Goal: Task Accomplishment & Management: Manage account settings

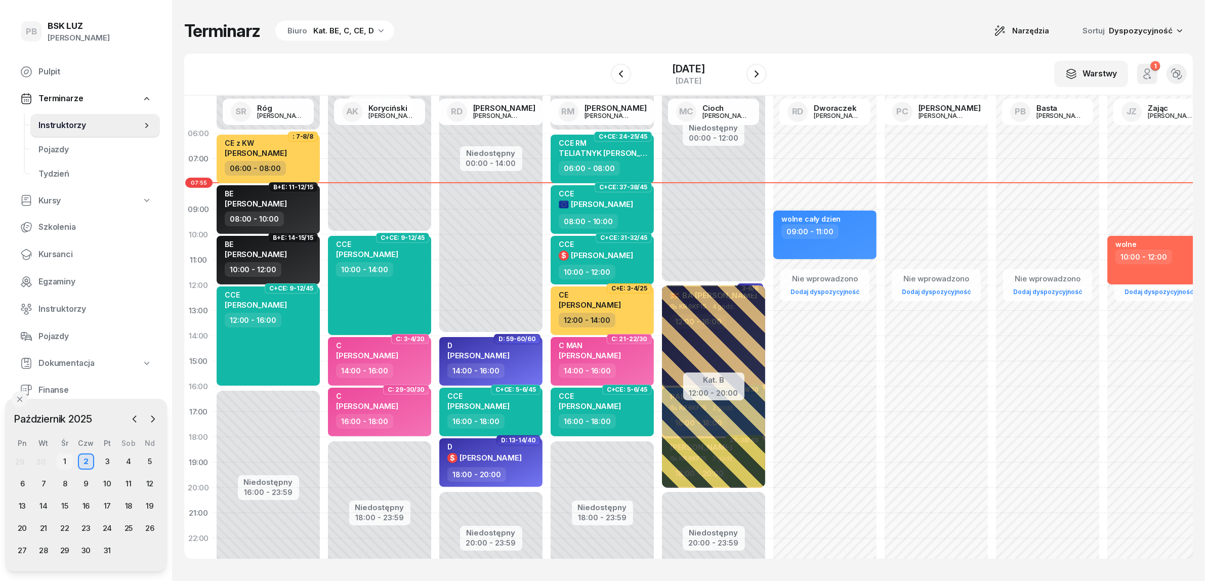
click at [67, 456] on div "1" at bounding box center [65, 461] width 16 height 16
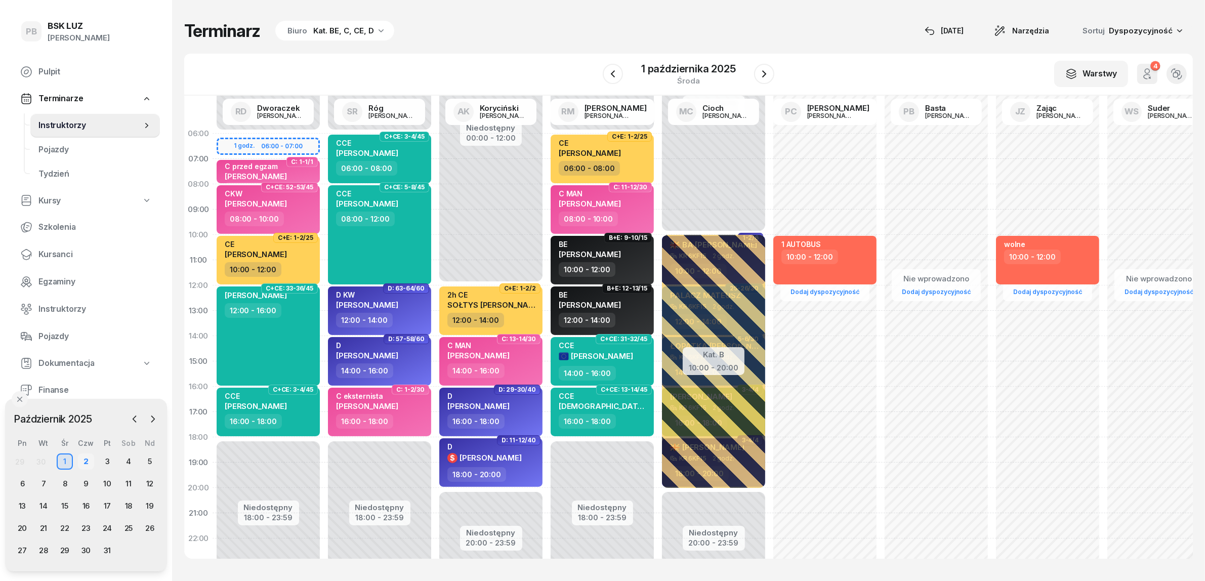
click at [84, 458] on div "2" at bounding box center [86, 461] width 16 height 16
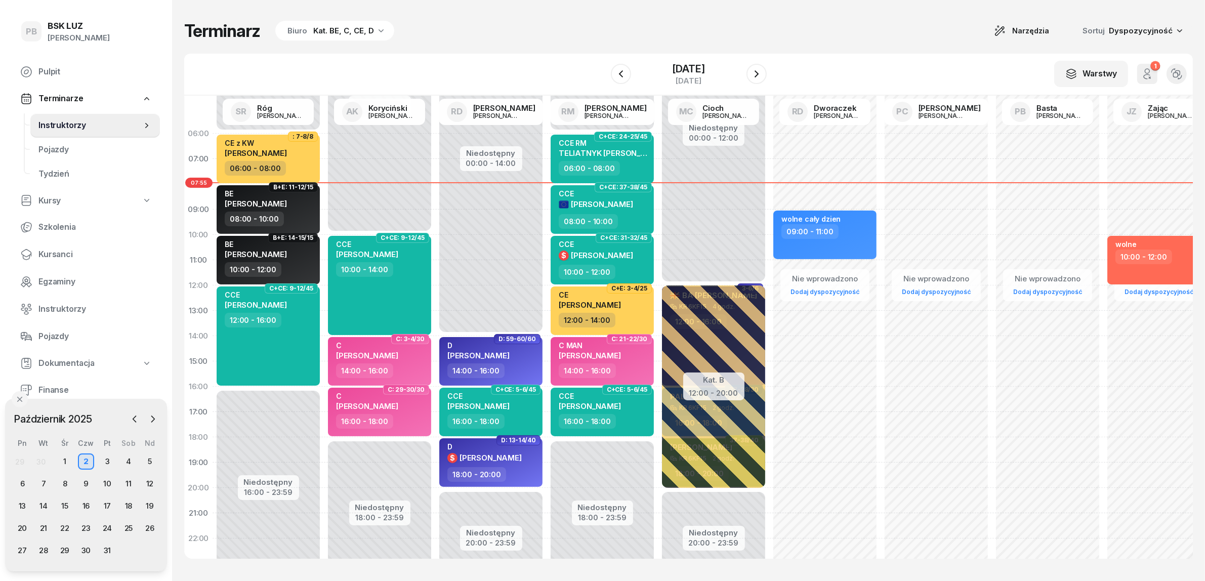
click at [360, 33] on div "Kat. BE, C, CE, D" at bounding box center [343, 31] width 61 height 12
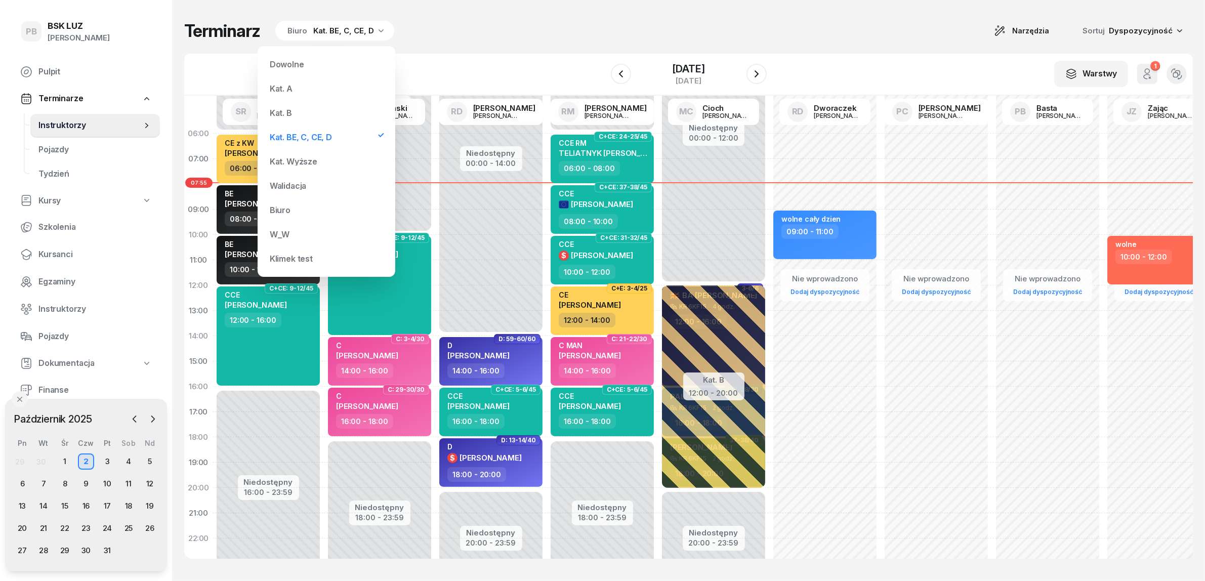
click at [305, 113] on div "Kat. B" at bounding box center [326, 113] width 121 height 20
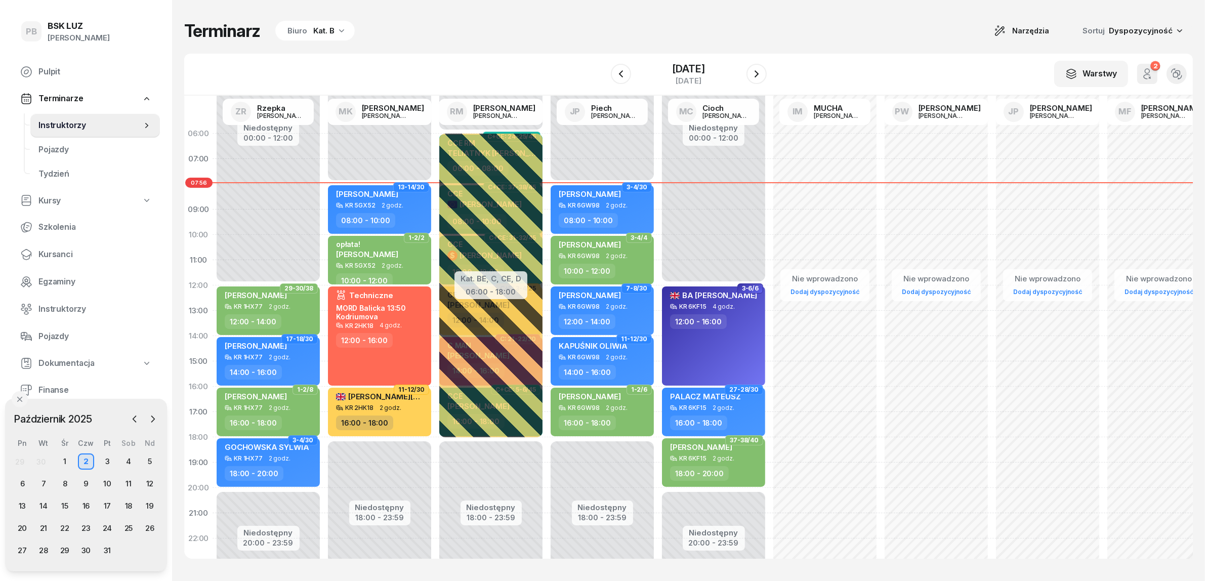
click at [306, 31] on div "Biuro Kat. B" at bounding box center [314, 31] width 79 height 20
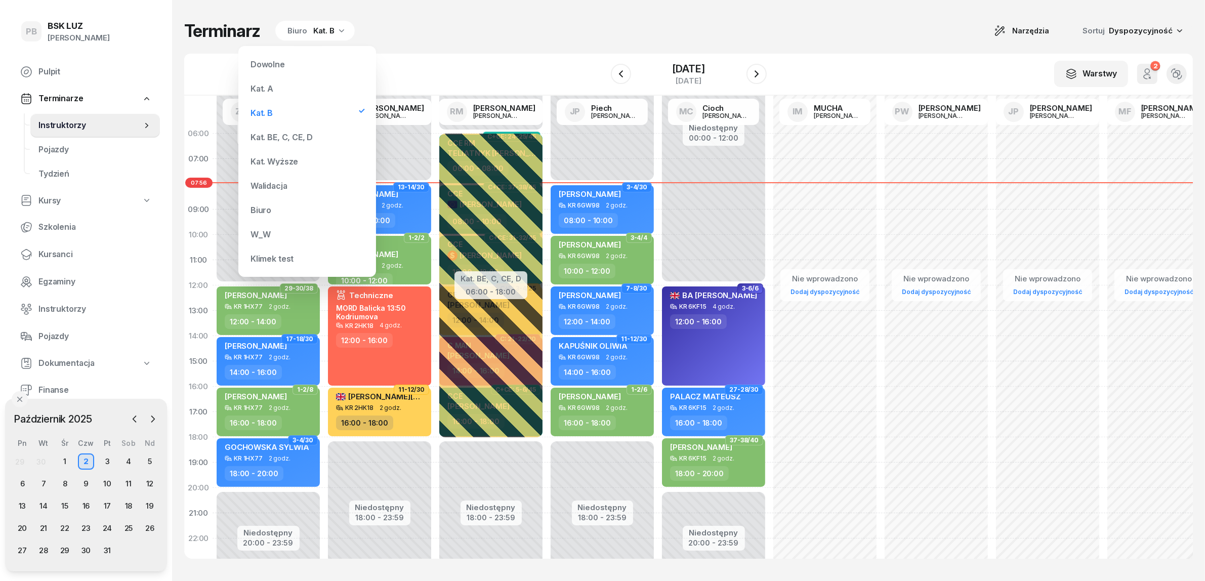
click at [267, 129] on div "Kat. BE, C, CE, D" at bounding box center [306, 137] width 121 height 20
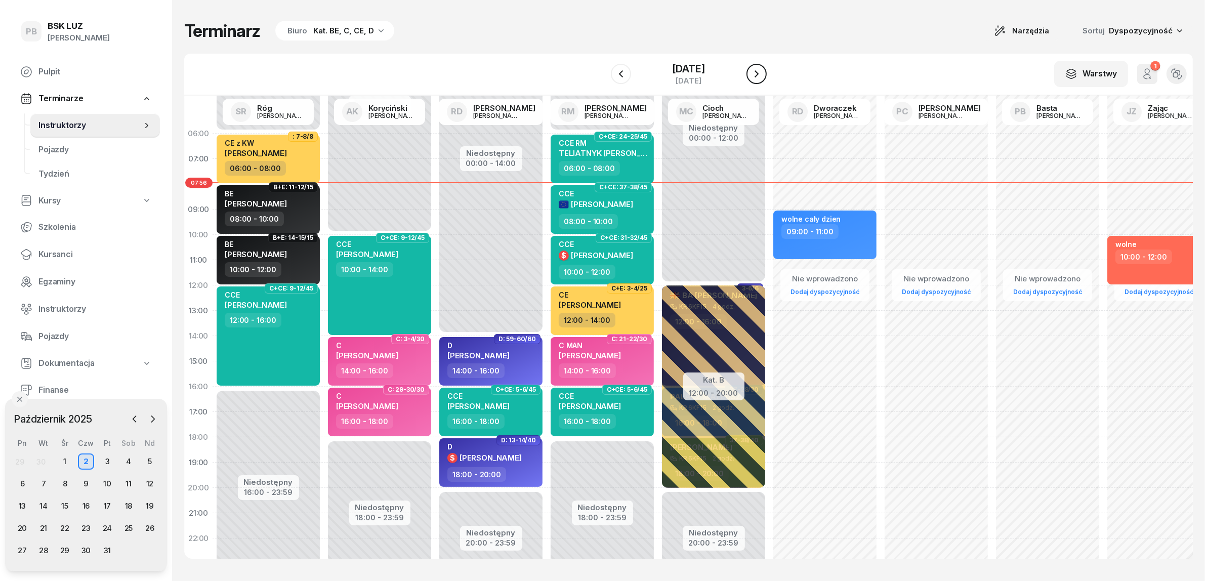
click at [757, 72] on button "button" at bounding box center [756, 74] width 20 height 20
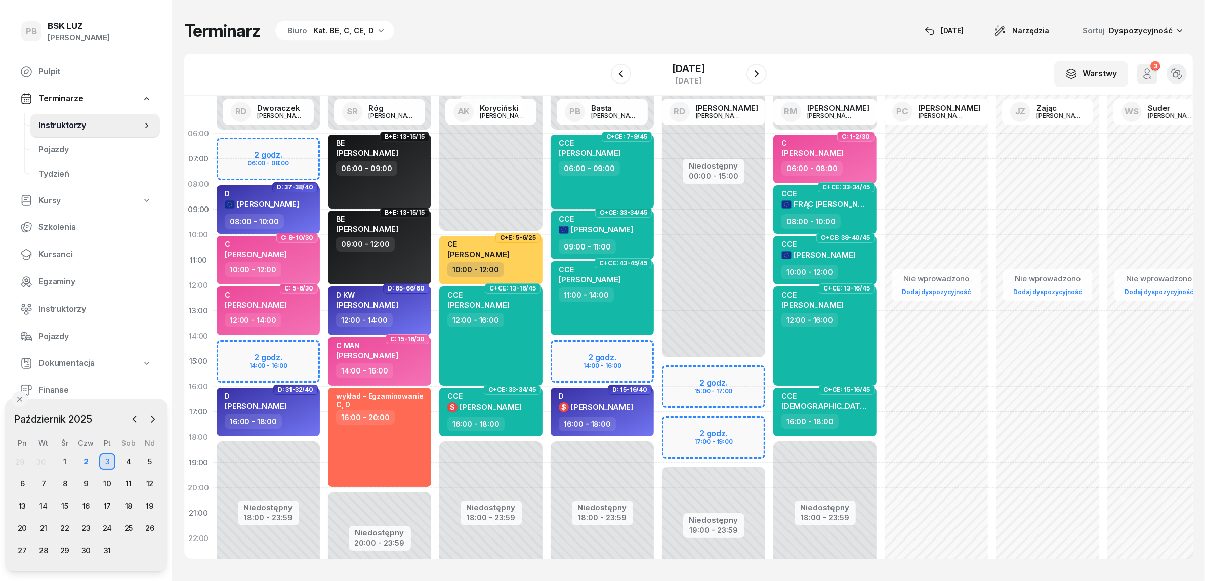
click at [620, 155] on span "[PERSON_NAME]" at bounding box center [590, 153] width 62 height 10
select select "06"
select select "09"
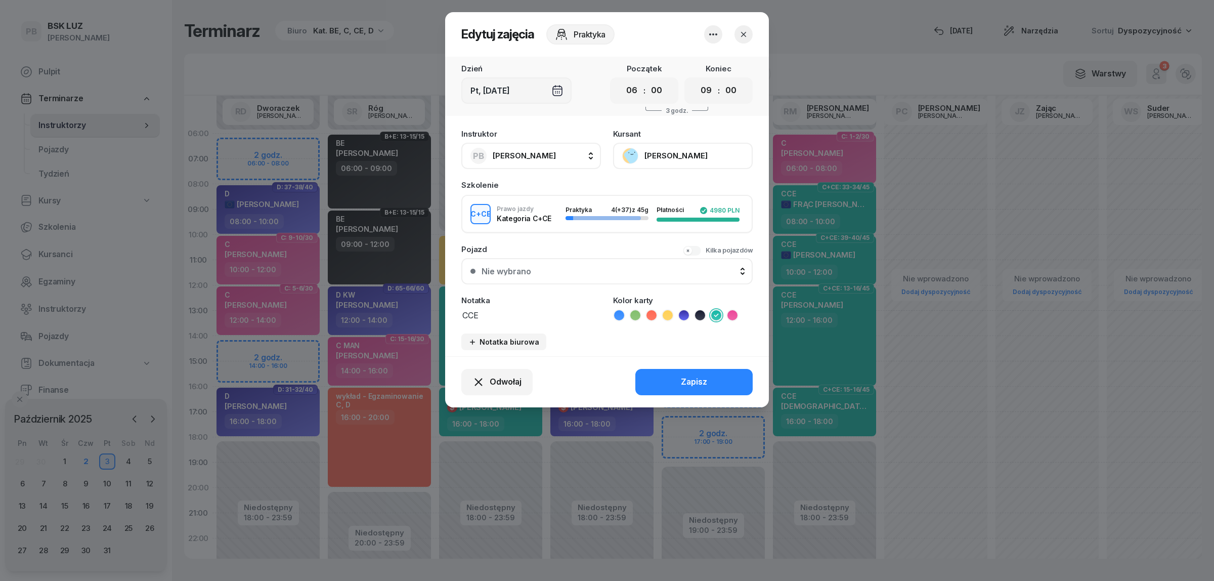
click at [669, 146] on button "[PERSON_NAME]" at bounding box center [683, 156] width 140 height 26
click at [655, 184] on div "Otwórz profil" at bounding box center [645, 189] width 49 height 13
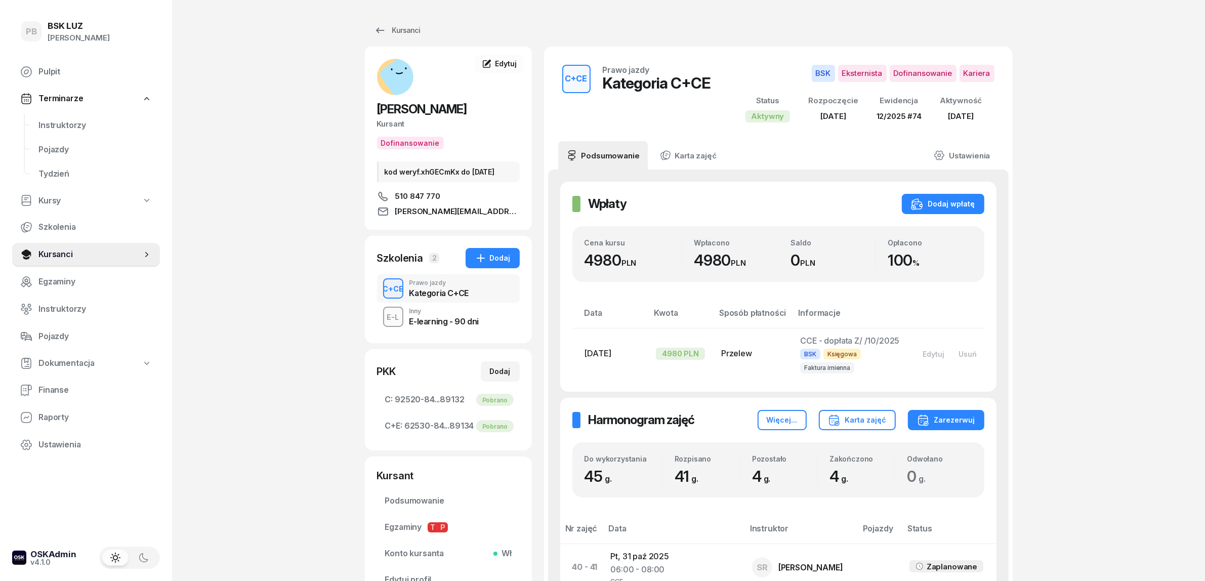
click at [67, 123] on span "Instruktorzy" at bounding box center [94, 125] width 113 height 13
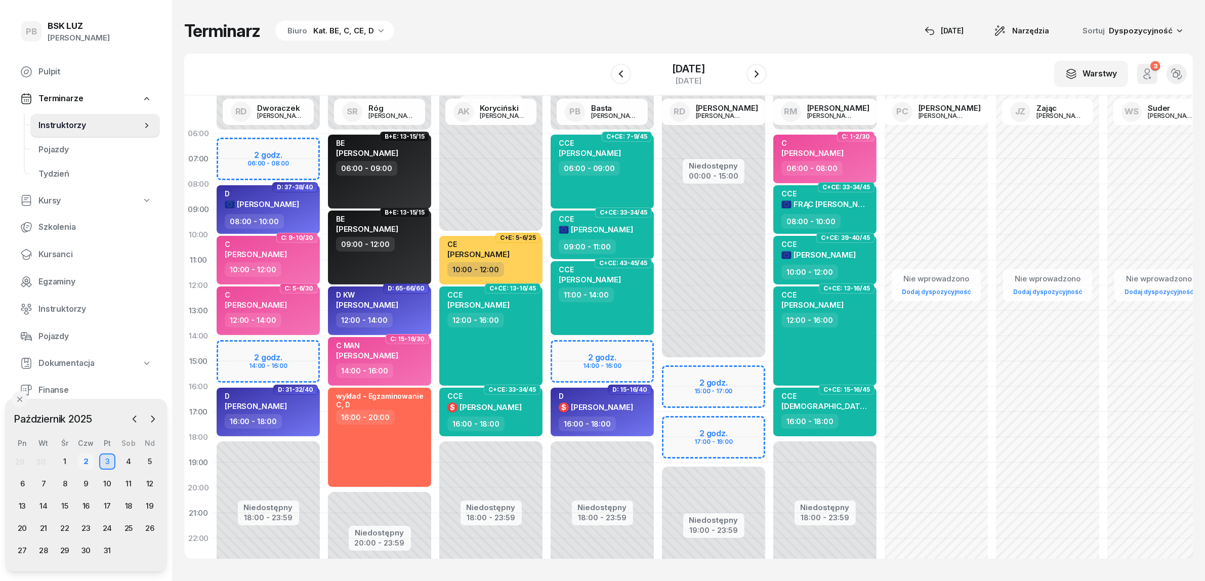
click at [85, 459] on div "2" at bounding box center [86, 461] width 16 height 16
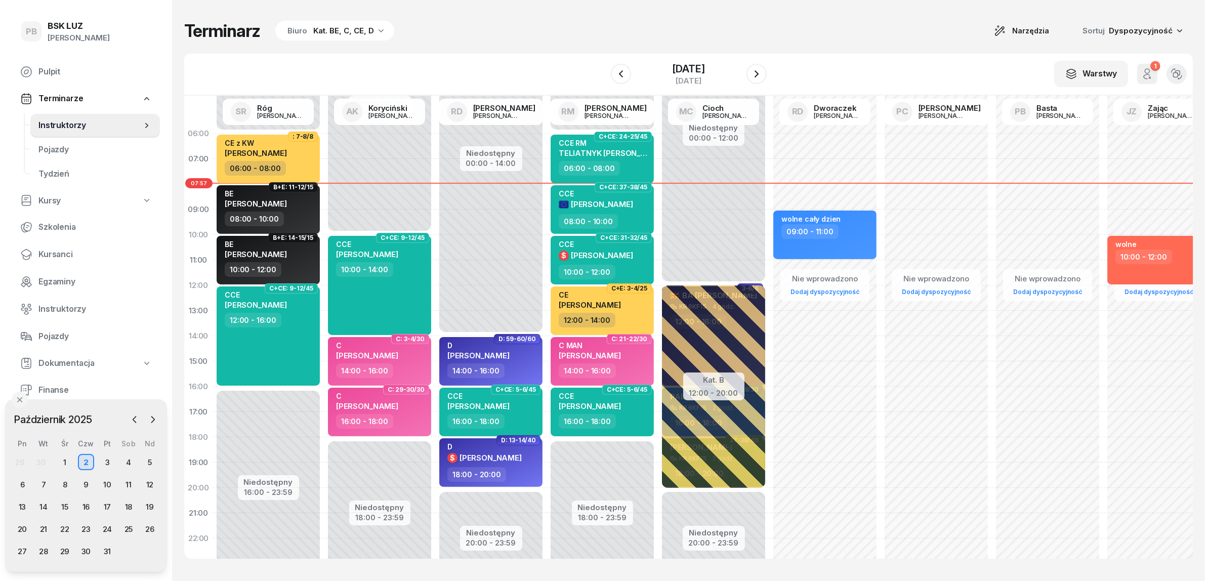
click at [329, 26] on div "Kat. BE, C, CE, D" at bounding box center [343, 31] width 61 height 12
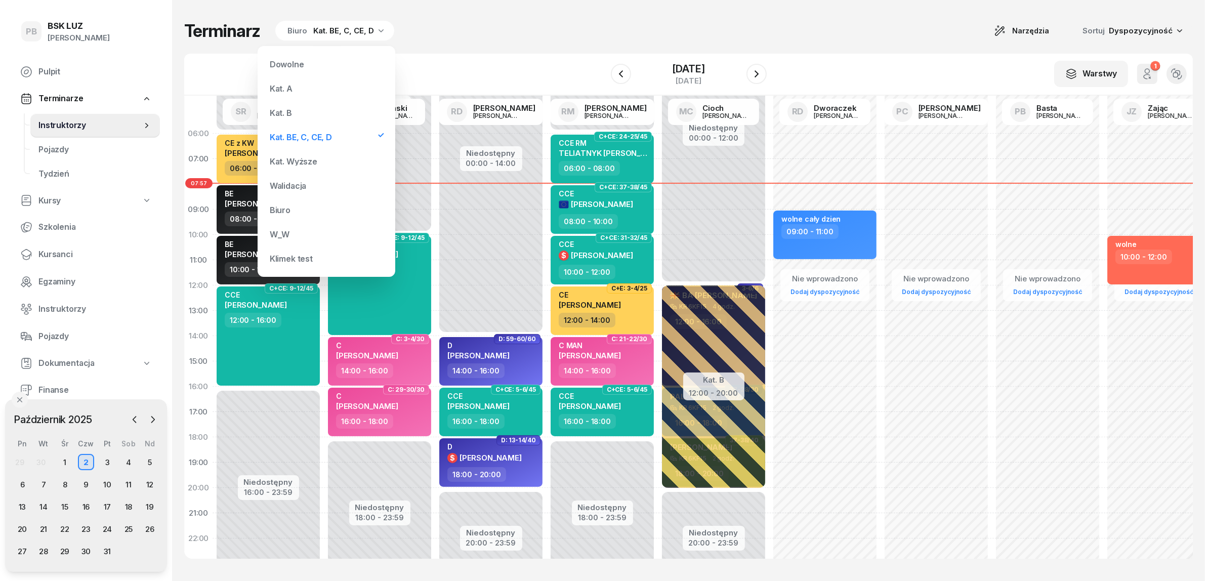
click at [433, 47] on div "Terminarz Biuro Kat. BE, C, CE, D Narzędzia Sortuj Dyspozycyjność W Wybierz AK …" at bounding box center [688, 289] width 1008 height 579
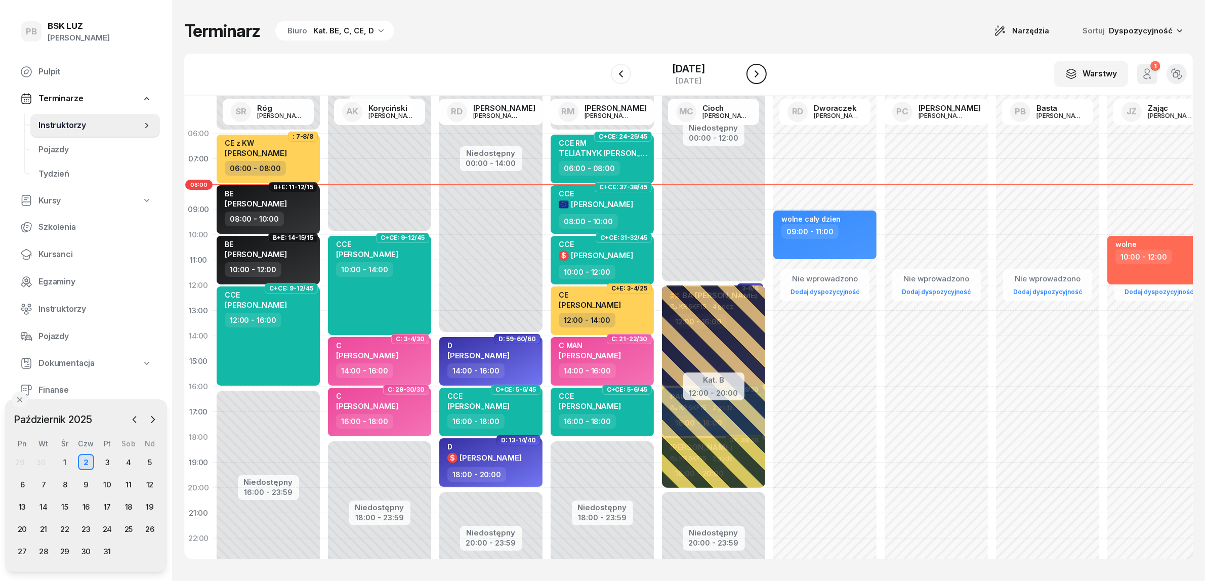
click at [758, 71] on icon "button" at bounding box center [756, 73] width 4 height 7
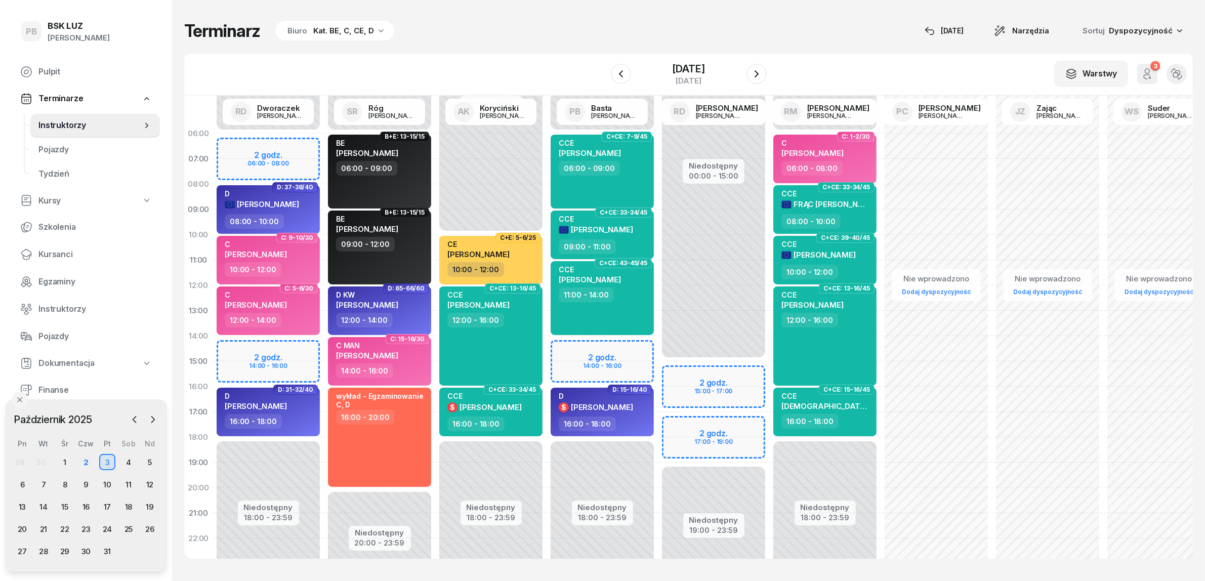
click at [811, 55] on div "W Wybierz AK Koryciński Artur BP Pająk Bogusław DA Arendarczyk Damian DP Pawłow…" at bounding box center [688, 75] width 1008 height 42
click at [615, 74] on icon "button" at bounding box center [621, 74] width 12 height 12
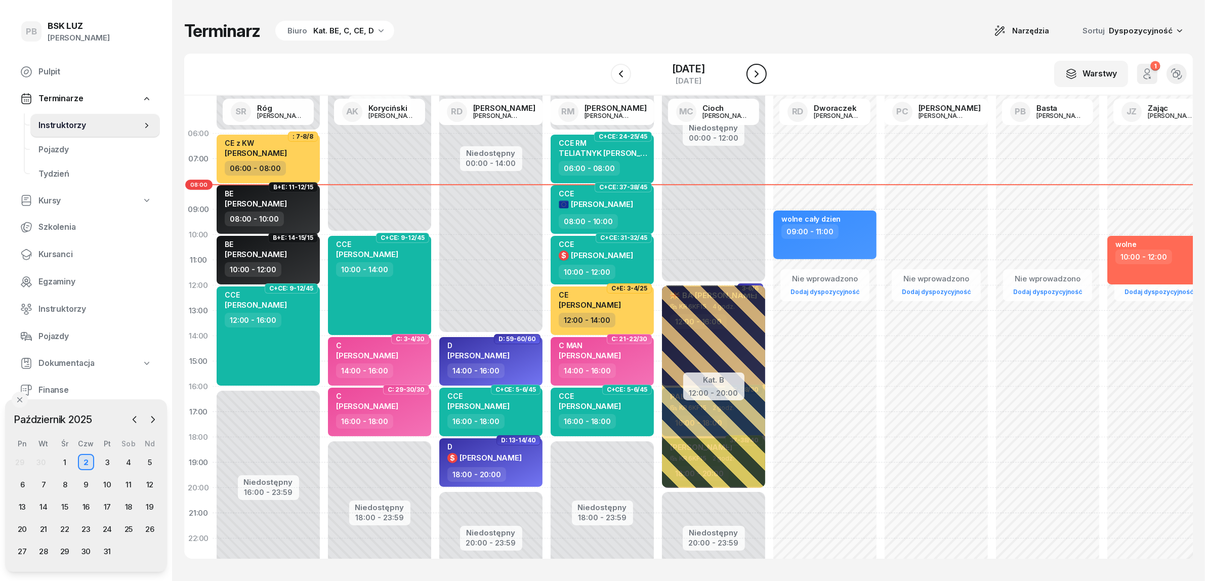
click at [759, 71] on icon "button" at bounding box center [756, 74] width 12 height 12
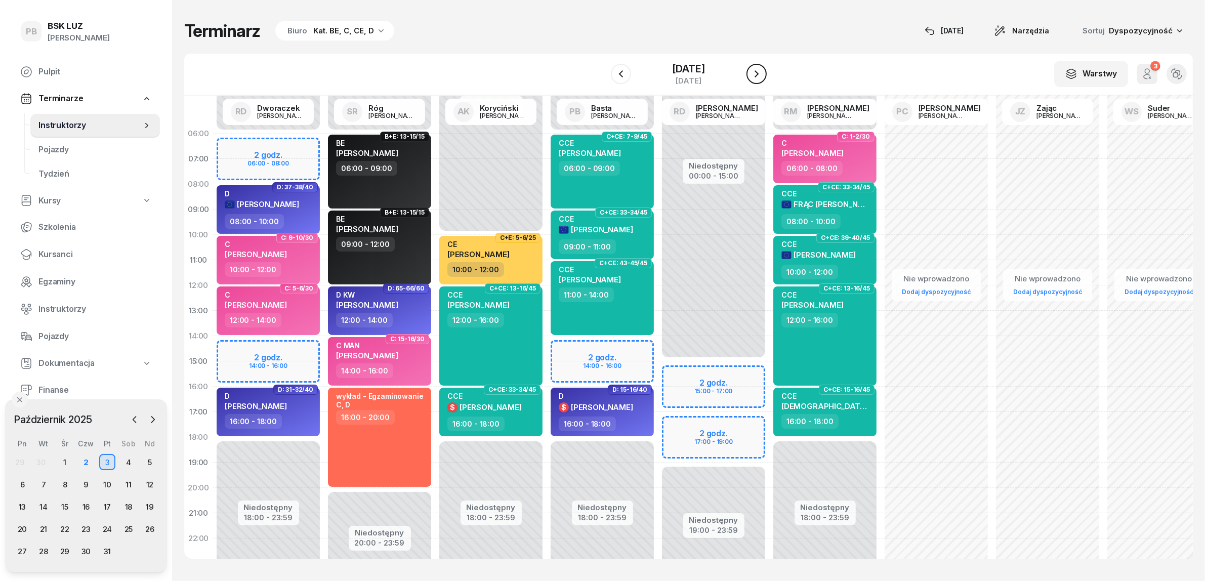
click at [763, 73] on icon "button" at bounding box center [756, 74] width 12 height 12
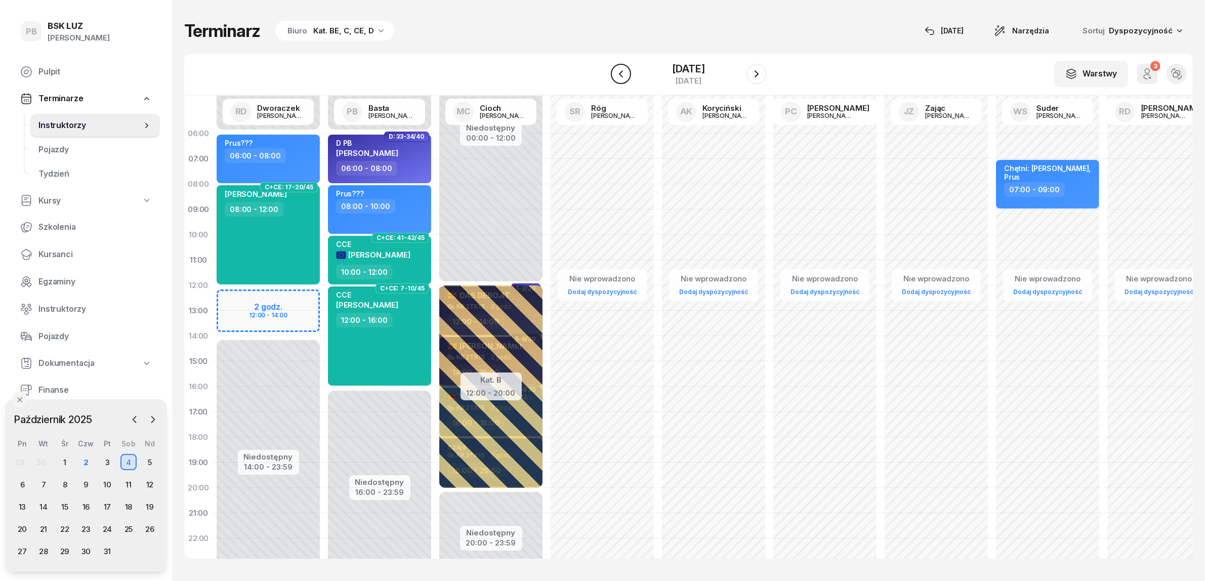
click at [615, 76] on icon "button" at bounding box center [621, 74] width 12 height 12
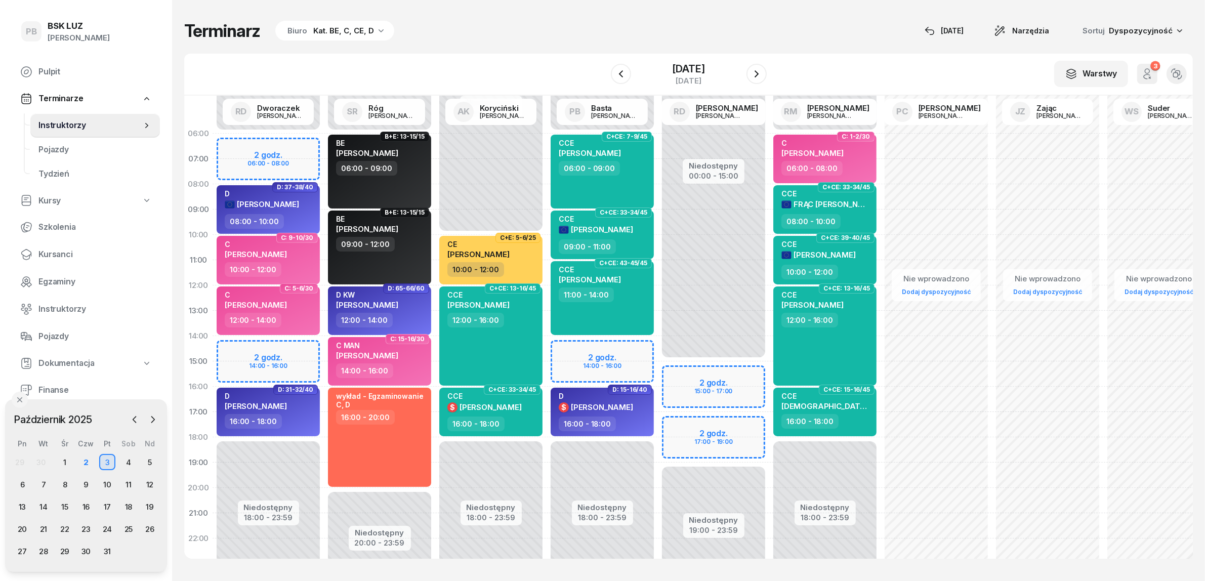
click at [347, 31] on div "Kat. BE, C, CE, D" at bounding box center [343, 31] width 61 height 12
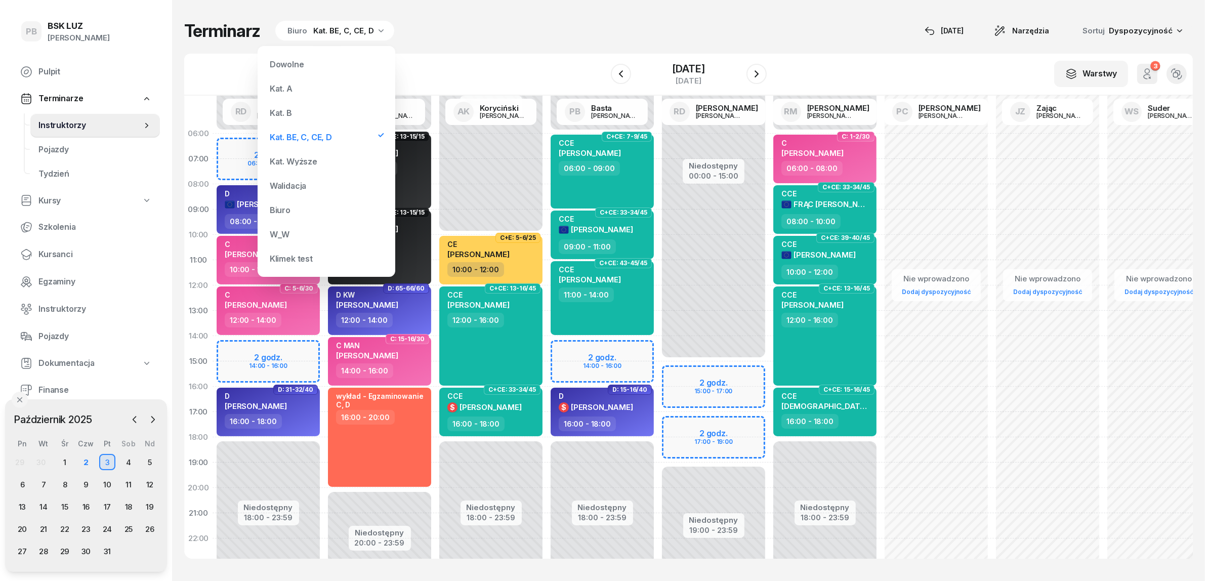
click at [312, 109] on div "Kat. B" at bounding box center [326, 113] width 121 height 20
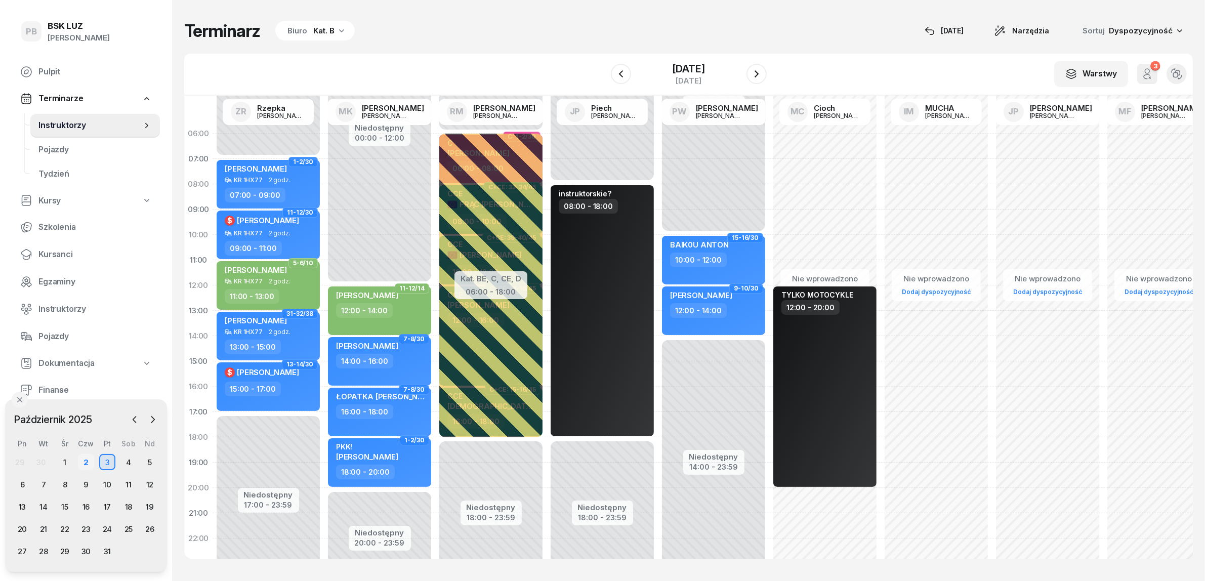
click at [88, 458] on div "2" at bounding box center [86, 462] width 16 height 16
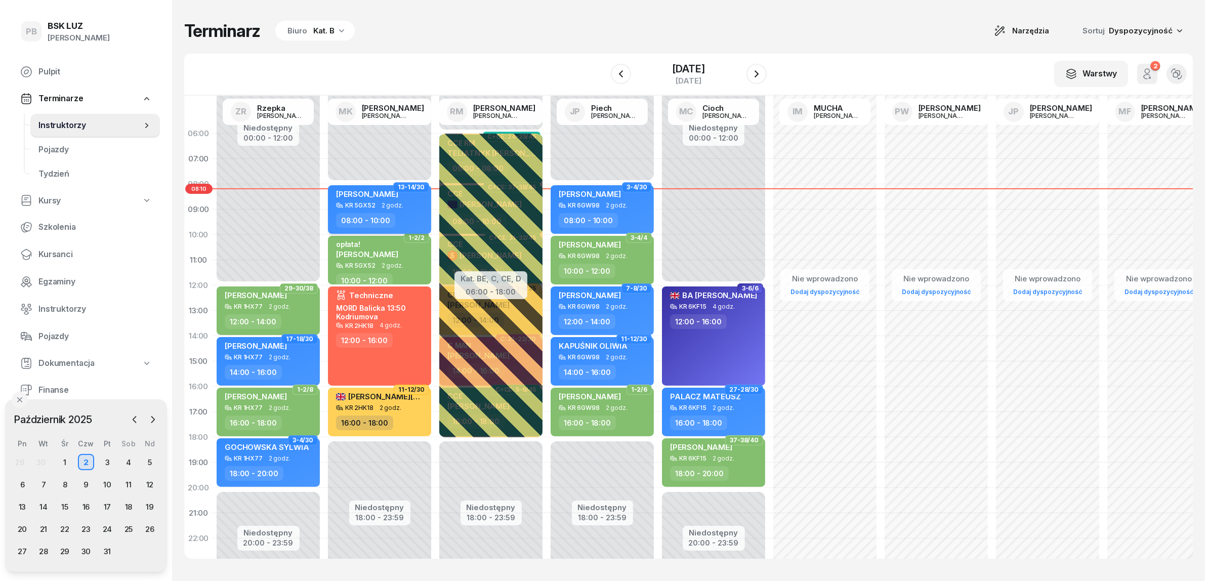
click at [382, 194] on span "[PERSON_NAME]" at bounding box center [367, 194] width 62 height 10
select select "08"
select select "10"
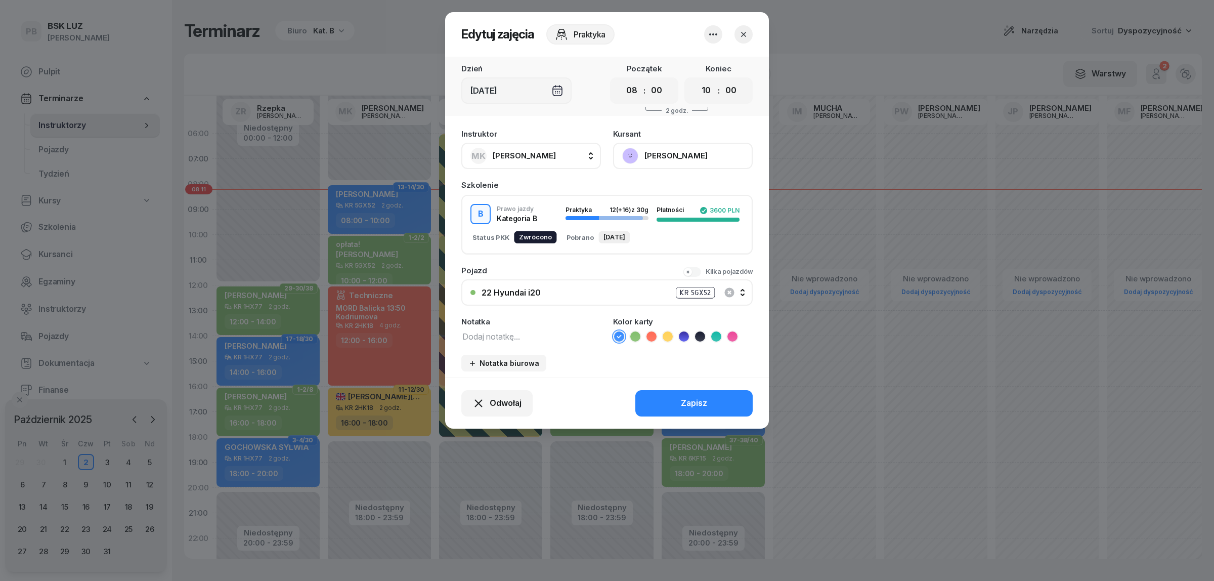
click at [686, 158] on button "[PERSON_NAME]" at bounding box center [683, 156] width 140 height 26
click at [888, 55] on div at bounding box center [607, 290] width 1214 height 581
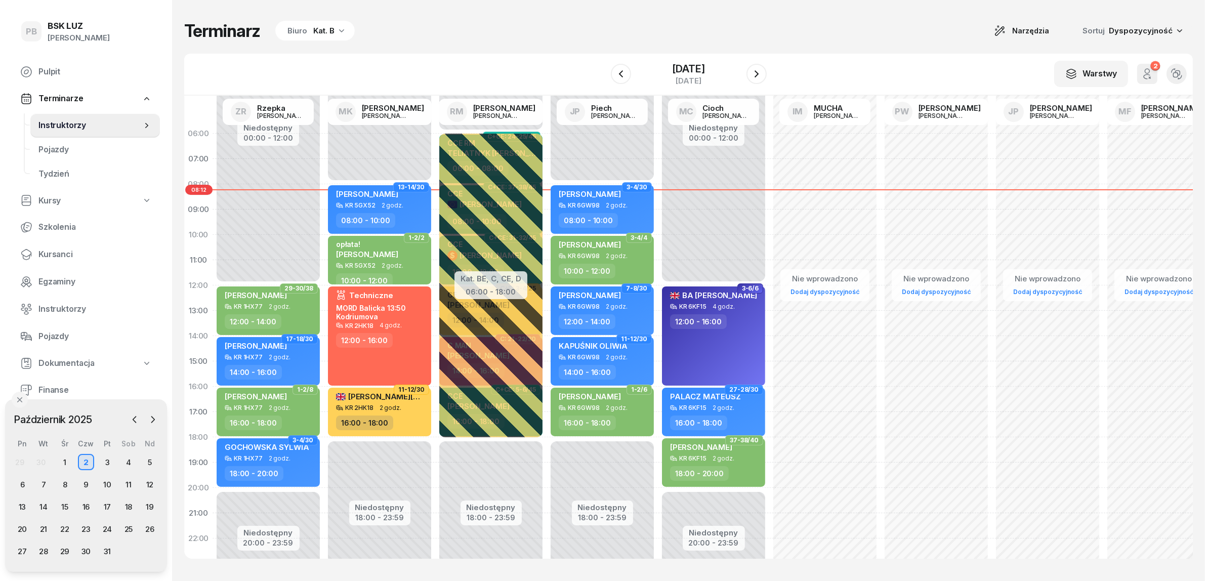
click at [593, 38] on div "Terminarz Biuro Kat. B Narzędzia Sortuj Dyspozycyjność" at bounding box center [688, 30] width 1008 height 21
click at [67, 386] on span "Finanse" at bounding box center [94, 390] width 113 height 13
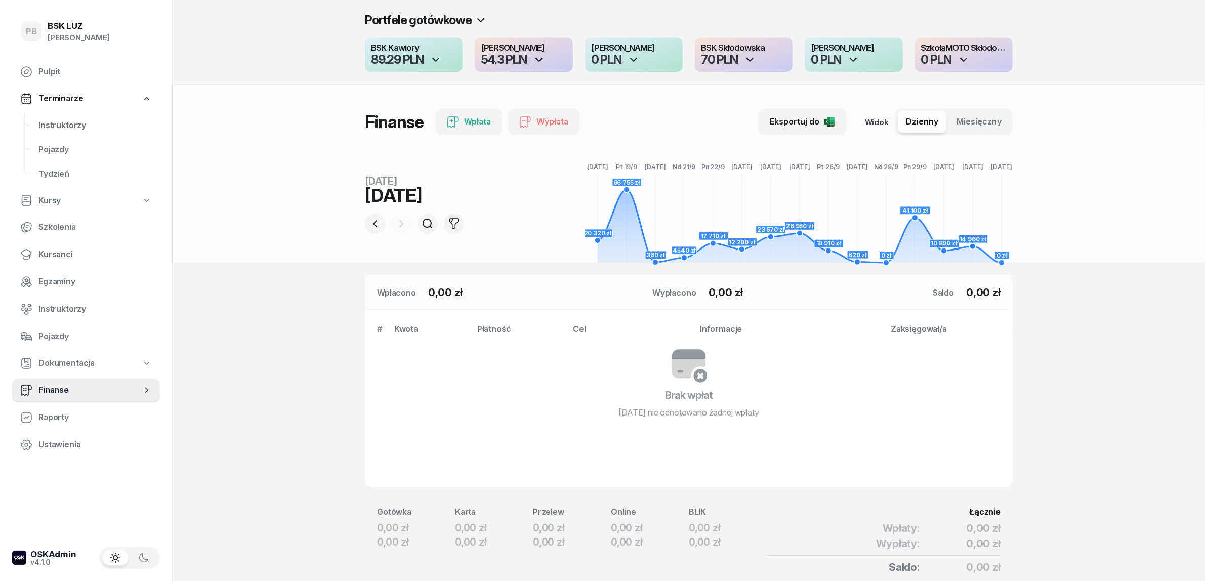
click at [415, 49] on h4 "BSK Kawiory" at bounding box center [414, 48] width 86 height 9
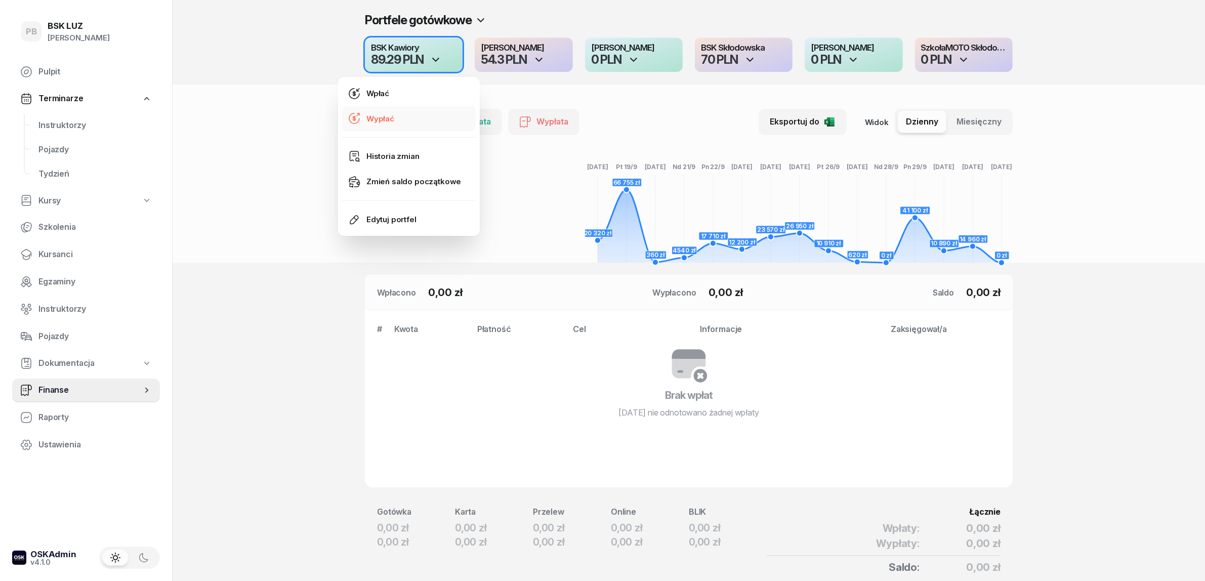
click at [395, 116] on link "Wypłać" at bounding box center [409, 118] width 134 height 25
select select "08"
select select "13"
select select "67eba016d336f44fb15f644d"
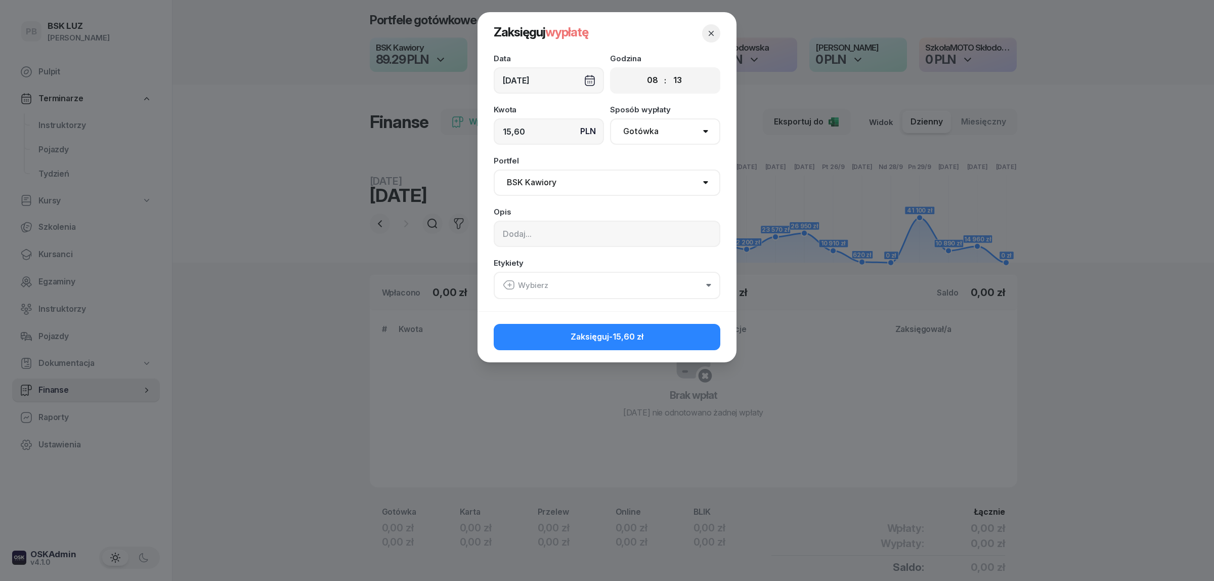
type input "15,60"
click at [566, 183] on select "Pomiń BSK Kawiory MotoLUZ Kawiory SzkołaMOTO Kawiory BSK Skłodowska MotoLUZ Skł…" at bounding box center [607, 183] width 227 height 26
click at [553, 233] on input at bounding box center [607, 234] width 227 height 26
type input "F00005G102500948087P"
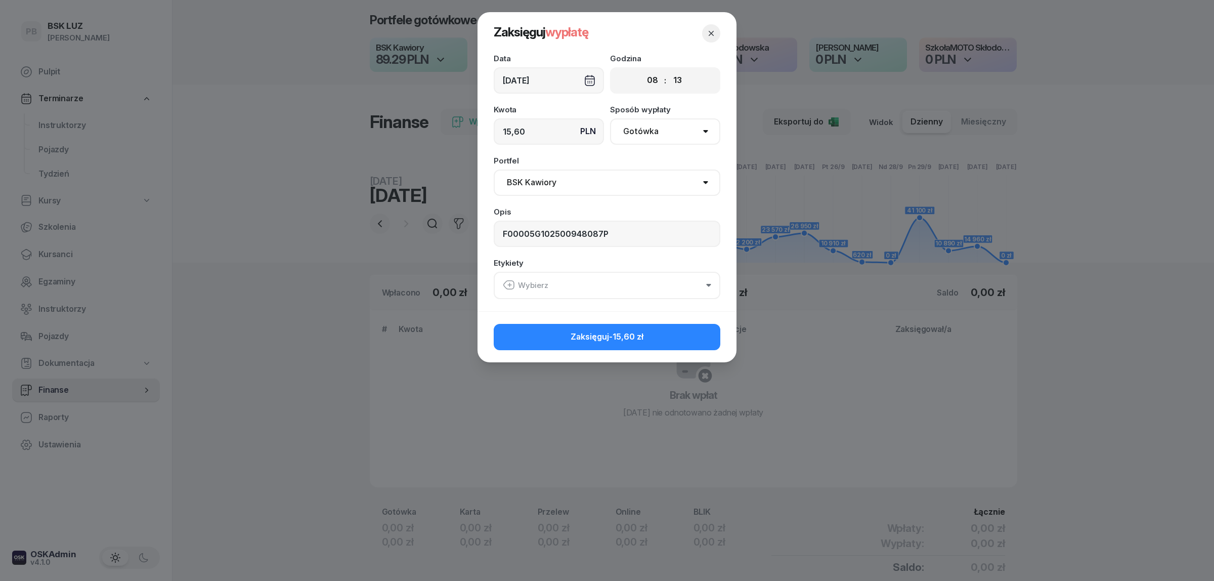
click at [662, 291] on button "Wybierz" at bounding box center [607, 285] width 227 height 27
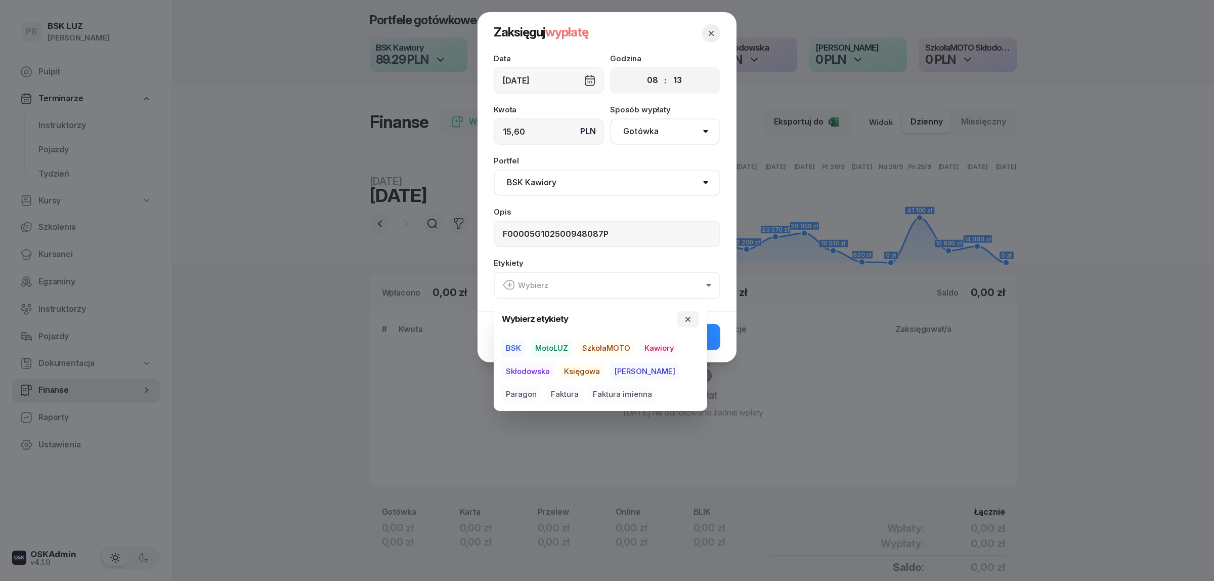
click at [515, 346] on span "BSK" at bounding box center [513, 348] width 23 height 17
click at [654, 348] on span "Kawiory" at bounding box center [660, 348] width 38 height 17
click at [547, 395] on span "Faktura" at bounding box center [565, 394] width 36 height 17
click at [711, 340] on button "Zaksięguj -15,60 zł" at bounding box center [607, 336] width 227 height 26
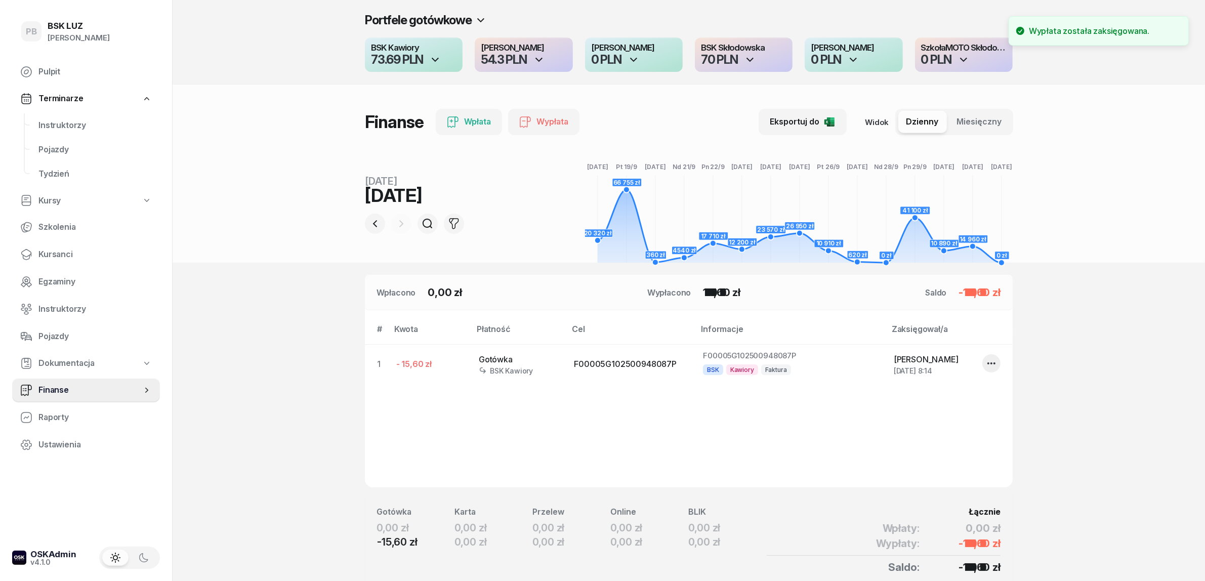
click at [1074, 396] on section "Portfele gotówkowe BSK Kawiory 73.69 PLN MotoLUZ Kawiory 54.3 PLN SzkołaMOTO Ka…" at bounding box center [689, 314] width 1032 height 629
click at [69, 120] on span "Instruktorzy" at bounding box center [94, 125] width 113 height 13
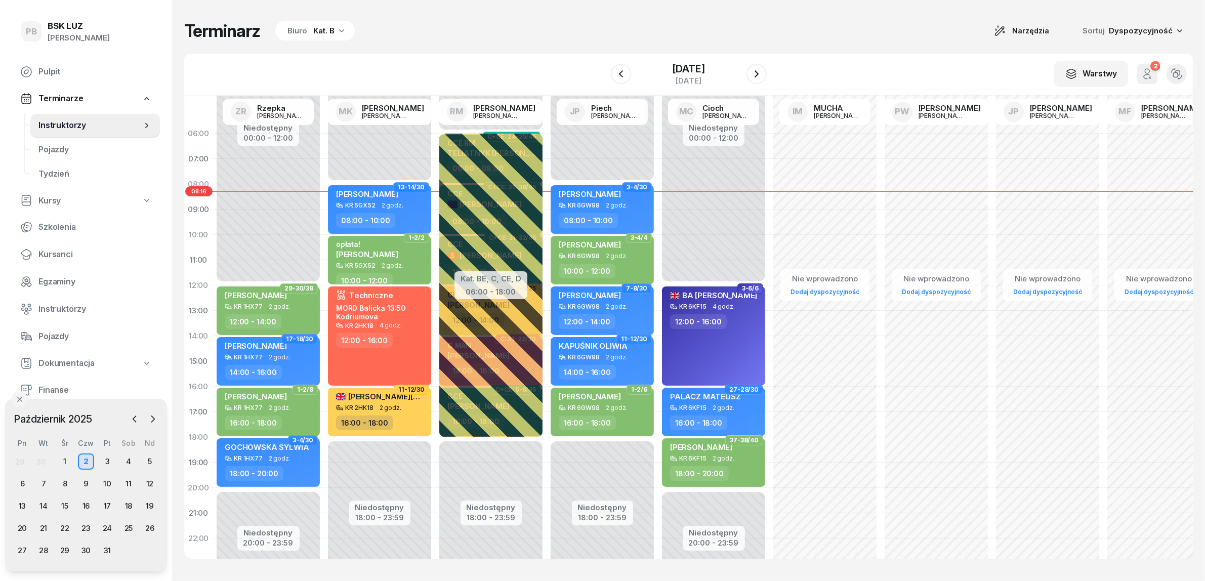
click at [524, 33] on div "Terminarz Biuro Kat. B Narzędzia Sortuj Dyspozycyjność" at bounding box center [688, 30] width 1008 height 21
click at [756, 27] on div "Terminarz Biuro Kat. B Narzędzia Sortuj Dyspozycyjność" at bounding box center [688, 30] width 1008 height 21
click at [763, 30] on div "Terminarz Biuro Kat. B Narzędzia Sortuj Dyspozycyjność" at bounding box center [688, 30] width 1008 height 21
click at [389, 211] on div "JĘDROCHA MICHAŁ KR 5GX52 2 godz. 08:00 - 10:00" at bounding box center [379, 209] width 103 height 49
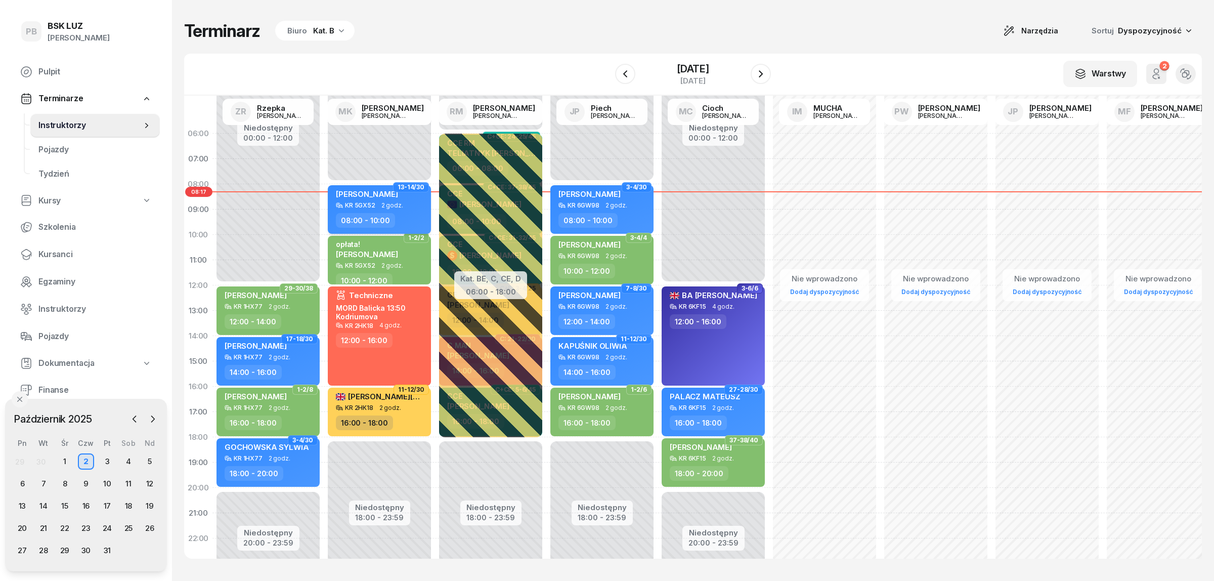
select select "08"
select select "10"
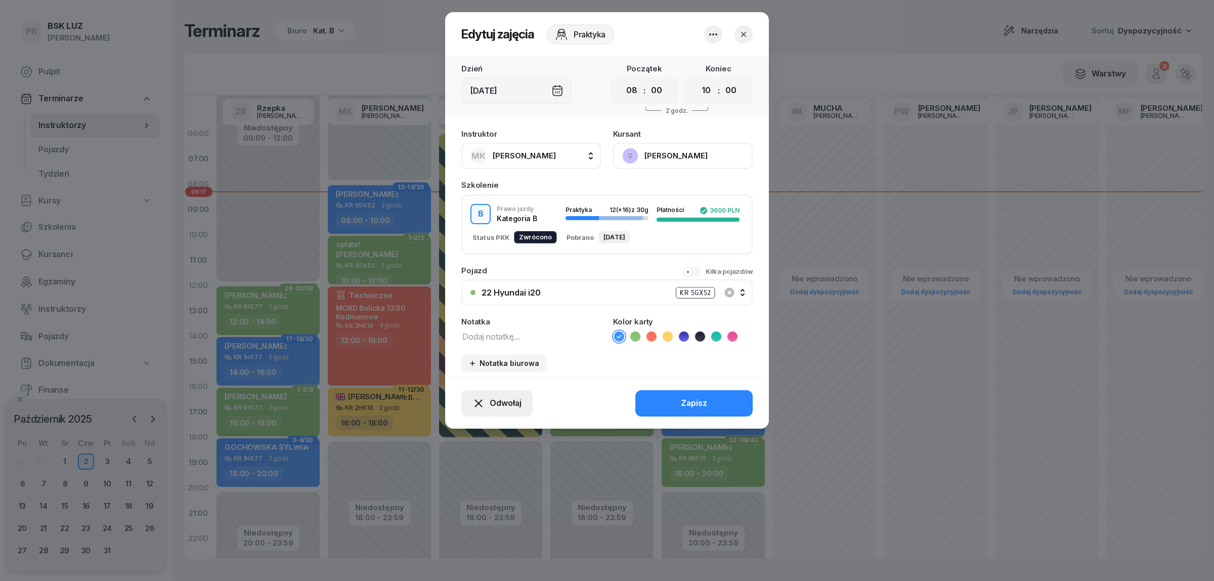
click at [510, 405] on span "Odwołaj" at bounding box center [506, 403] width 32 height 13
click at [492, 366] on div "Kursant nie przyszedł" at bounding box center [489, 365] width 81 height 13
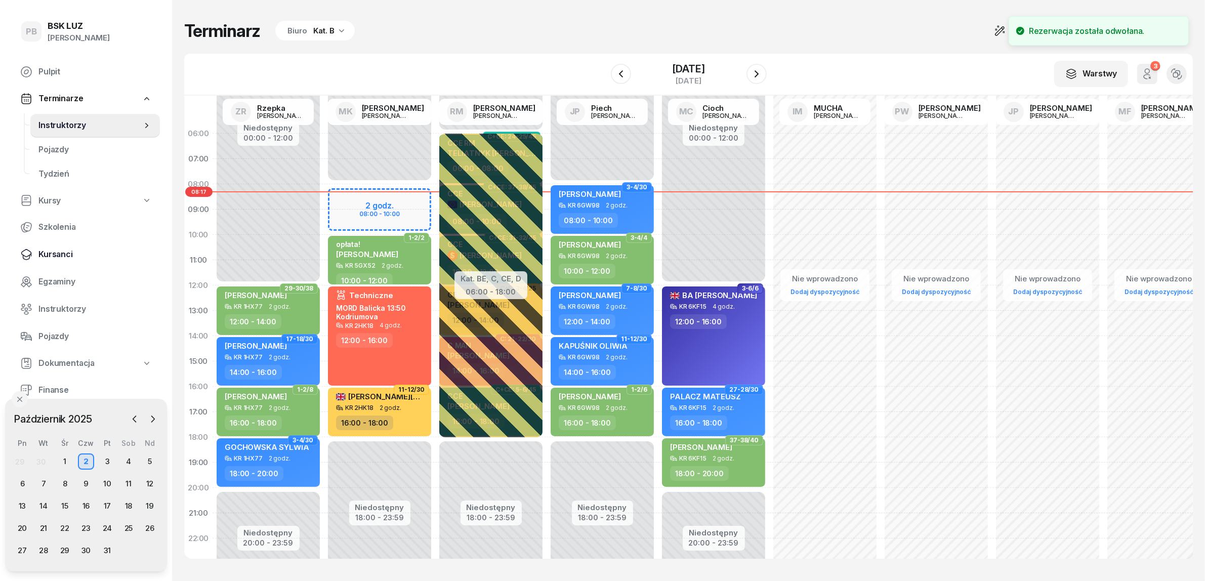
click at [57, 251] on span "Kursanci" at bounding box center [94, 254] width 113 height 13
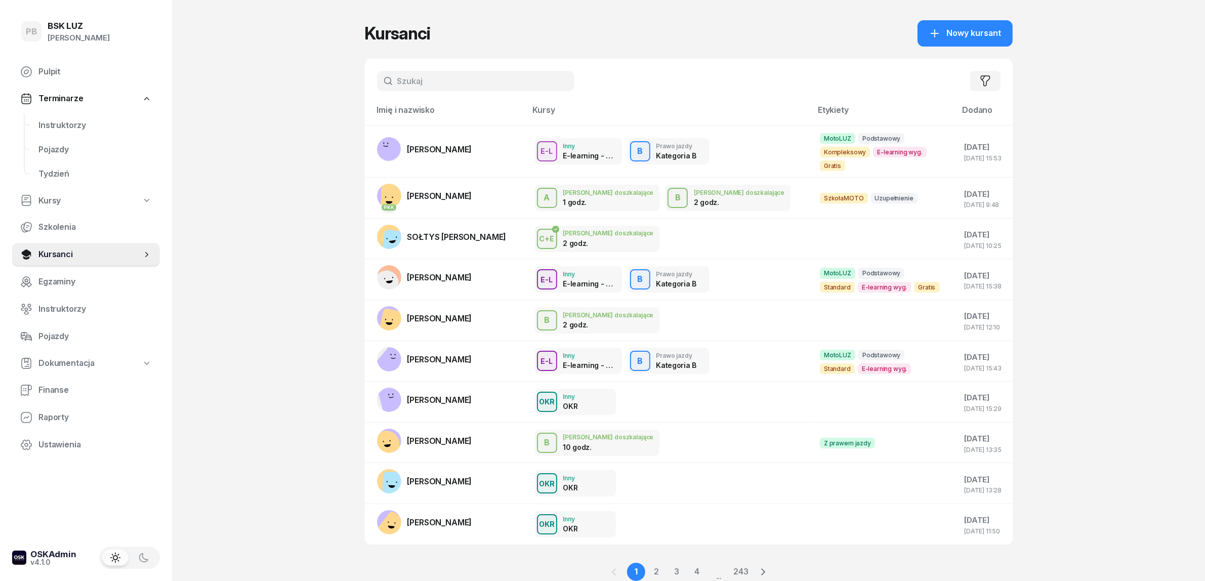
click at [419, 79] on input "text" at bounding box center [475, 81] width 197 height 20
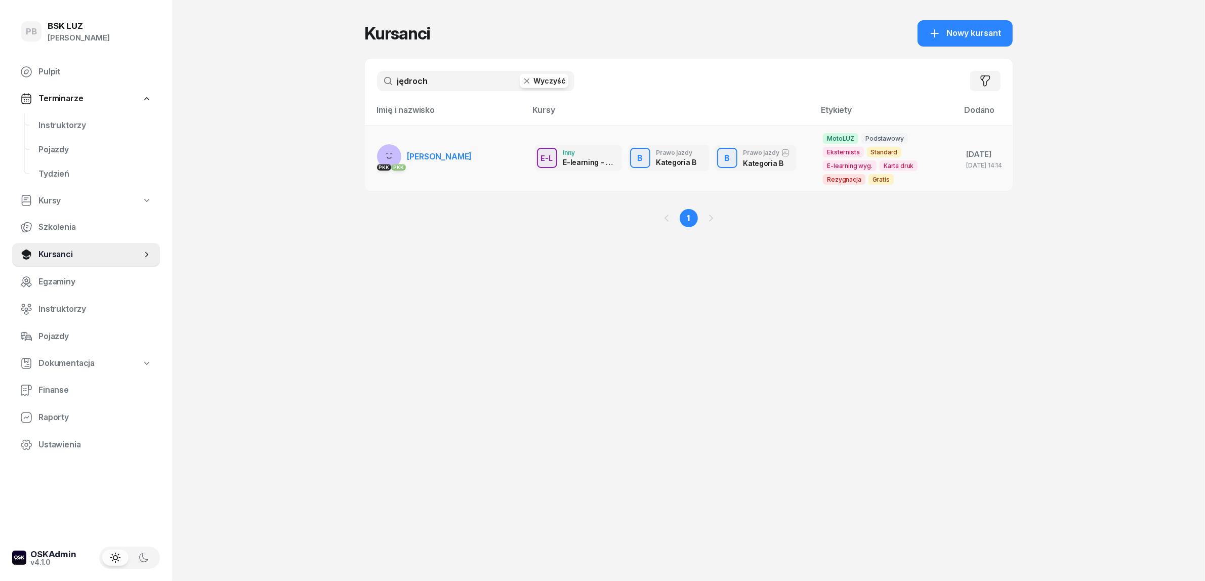
type input "jędroch"
click at [443, 144] on link "PKK PKK JĘDROCHA MICHAŁ" at bounding box center [424, 156] width 95 height 24
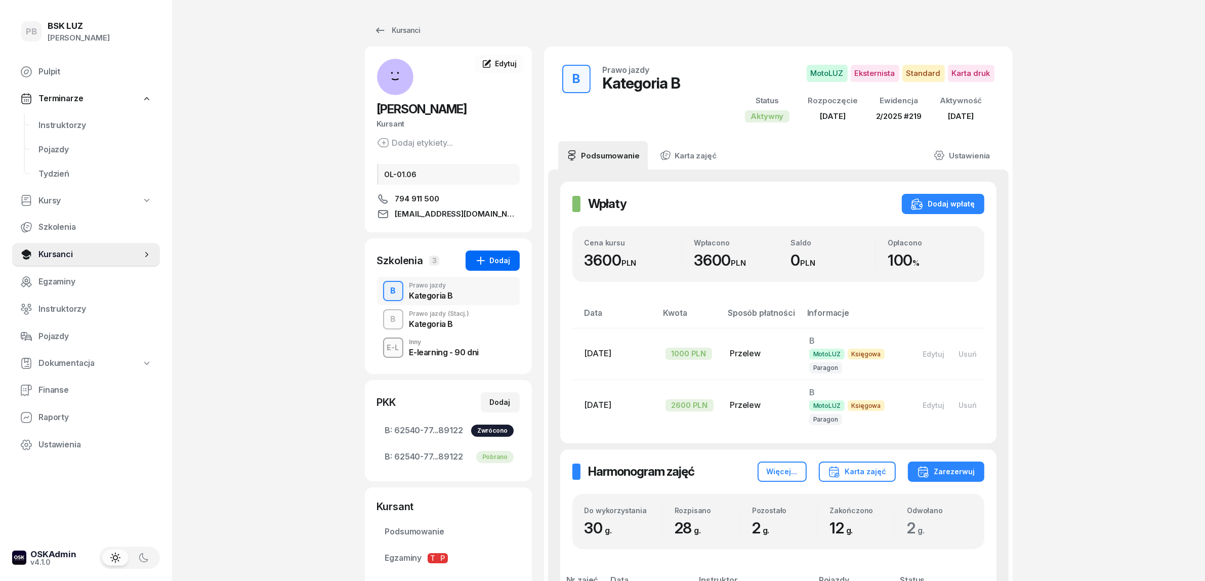
click at [491, 255] on div "Dodaj" at bounding box center [493, 261] width 36 height 12
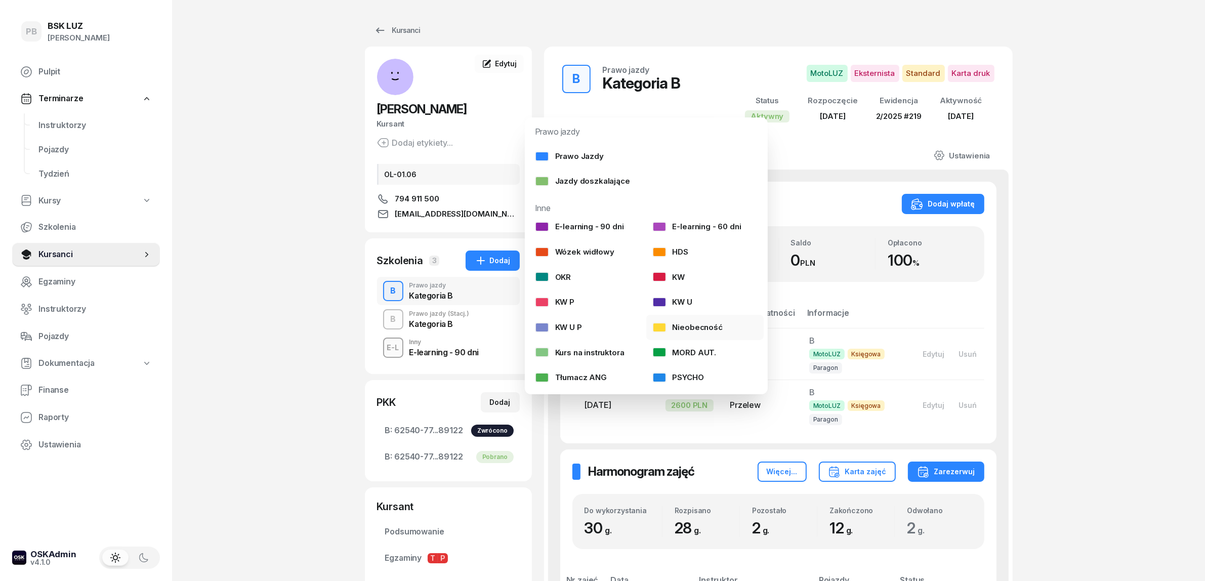
click at [684, 326] on div "Nieobecność" at bounding box center [687, 327] width 70 height 13
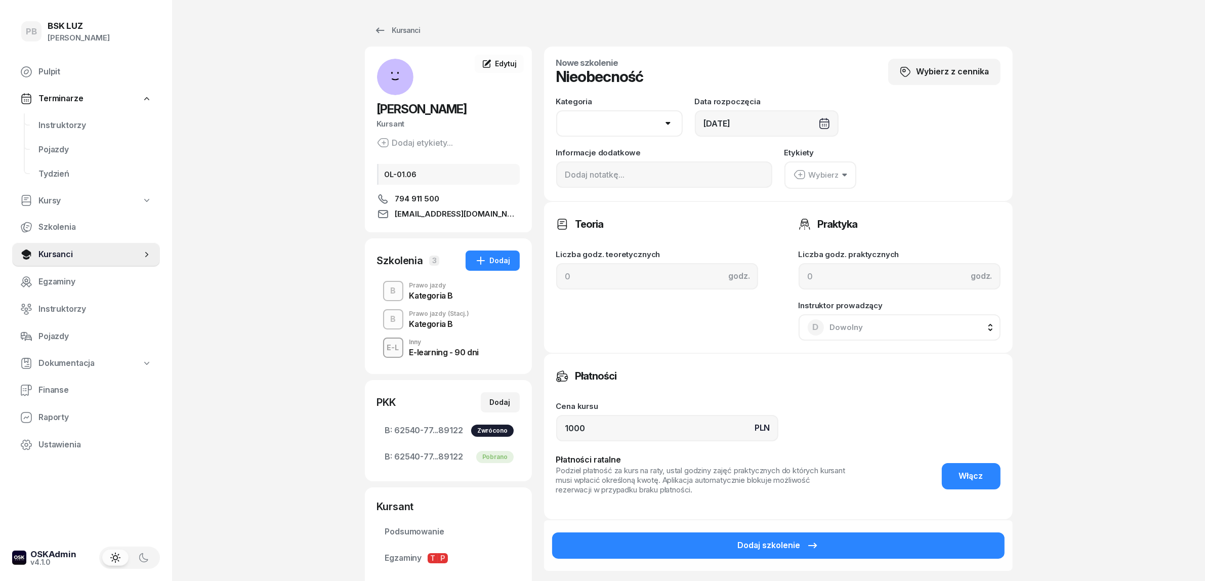
click at [640, 117] on select "AM A1 A2 A B1 B B+E C1 C1+E C C+E D1 D1+E D D+E T Tram C+CE C+D" at bounding box center [619, 123] width 126 height 26
select select "B"
click at [556, 110] on select "AM A1 A2 A B1 B B+E C1 C1+E C C+E D1 D1+E D D+E T Tram C+CE C+D" at bounding box center [619, 123] width 126 height 26
drag, startPoint x: 612, startPoint y: 429, endPoint x: 537, endPoint y: 423, distance: 75.7
click at [537, 423] on div "JĘDROCHA MICHAŁ Kursant Dodaj etykiety... OL-01.06 794 911 500 michaljedrocha@h…" at bounding box center [689, 341] width 648 height 588
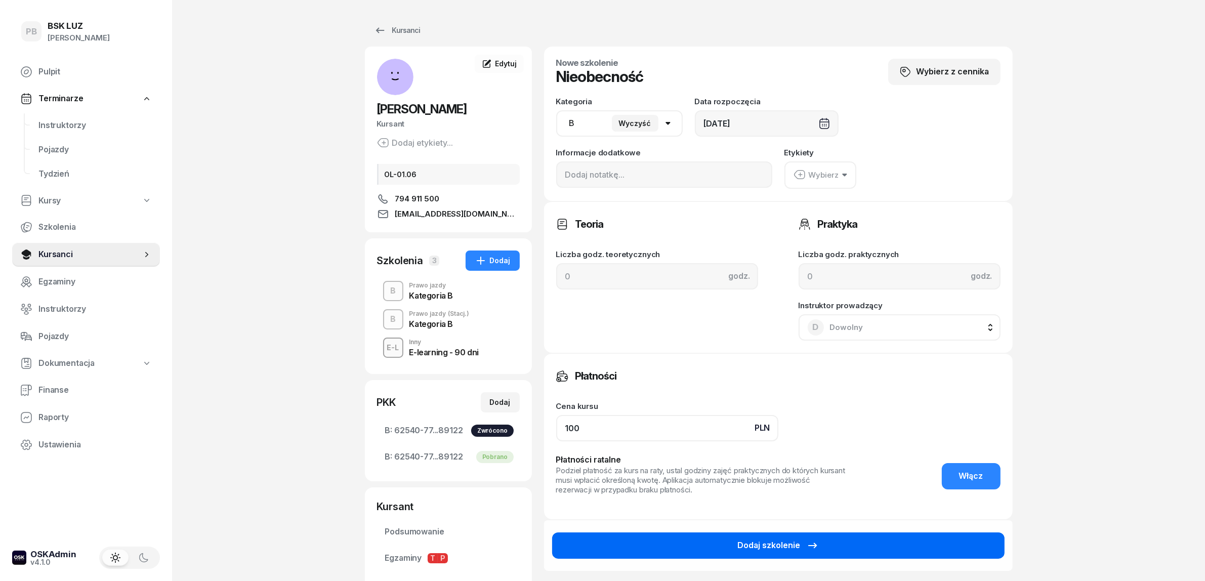
type input "100"
click at [650, 553] on button "Dodaj szkolenie" at bounding box center [778, 545] width 452 height 26
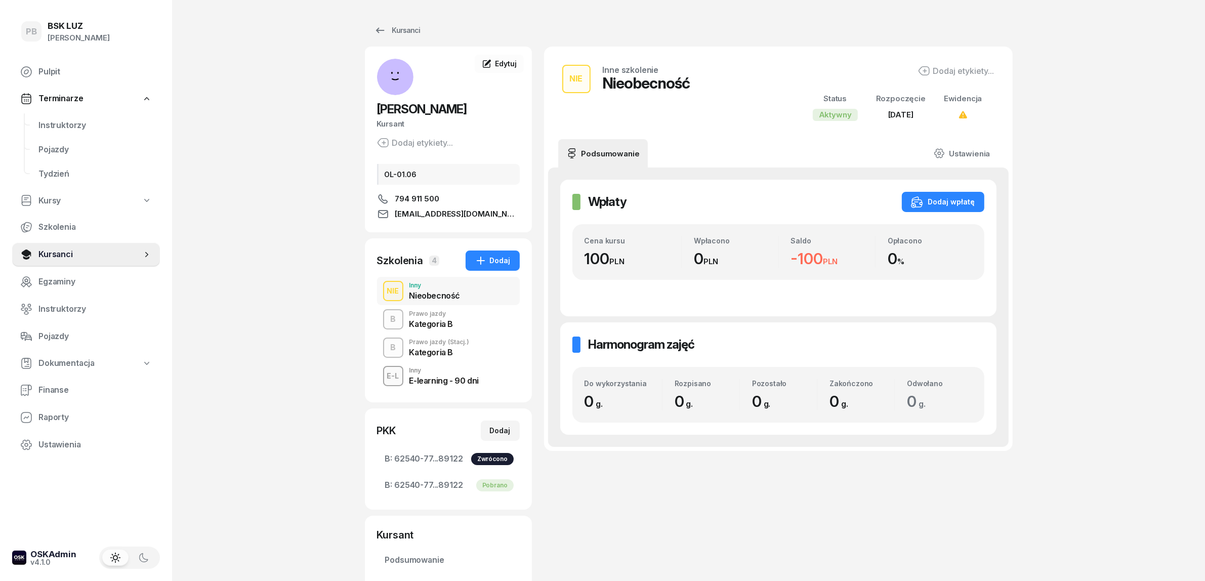
click at [1129, 209] on div "PB BSK LUZ Patrycja Bogdanowicz Pulpit Terminarze Instruktorzy Pojazdy Tydzień …" at bounding box center [602, 366] width 1205 height 732
click at [65, 125] on span "Instruktorzy" at bounding box center [94, 125] width 113 height 13
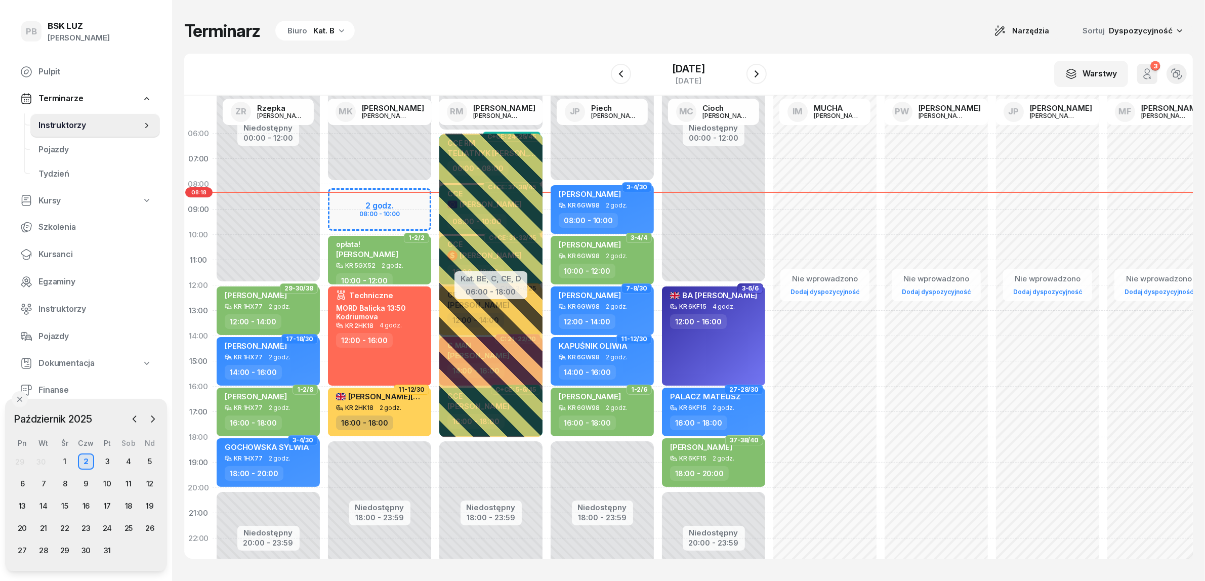
click at [486, 52] on div "Terminarz Biuro Kat. B Narzędzia Sortuj Dyspozycyjność W Wybierz AK Koryciński …" at bounding box center [688, 289] width 1008 height 579
click at [853, 26] on div "Terminarz Biuro Kat. B Narzędzia Sortuj Dyspozycyjność" at bounding box center [688, 30] width 1008 height 21
click at [52, 305] on span "Instruktorzy" at bounding box center [94, 309] width 113 height 13
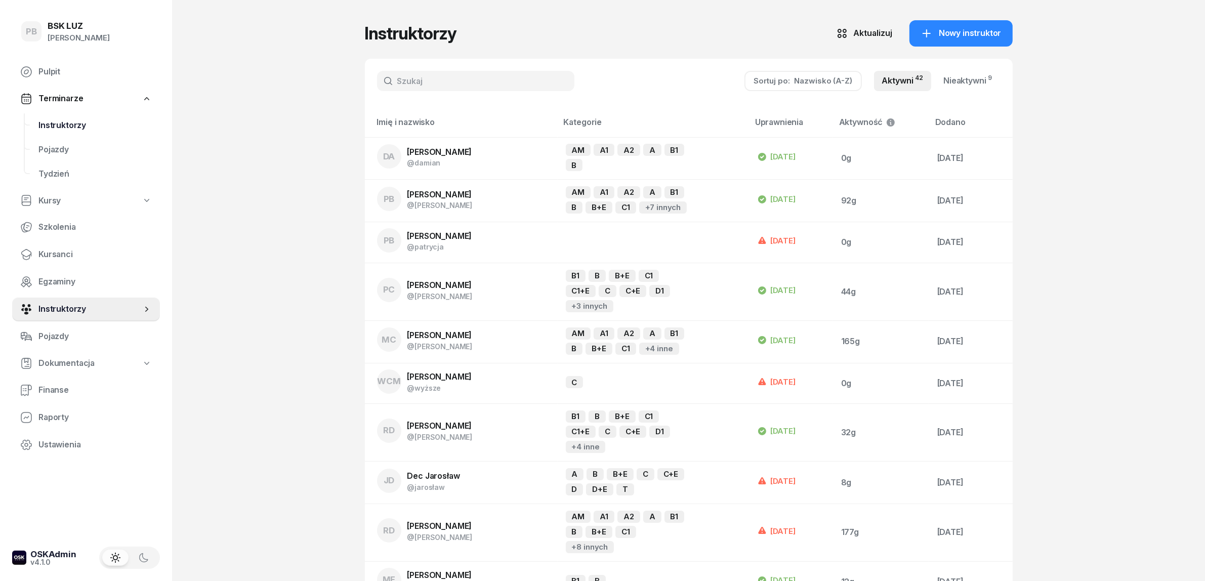
click at [79, 119] on span "Instruktorzy" at bounding box center [94, 125] width 113 height 13
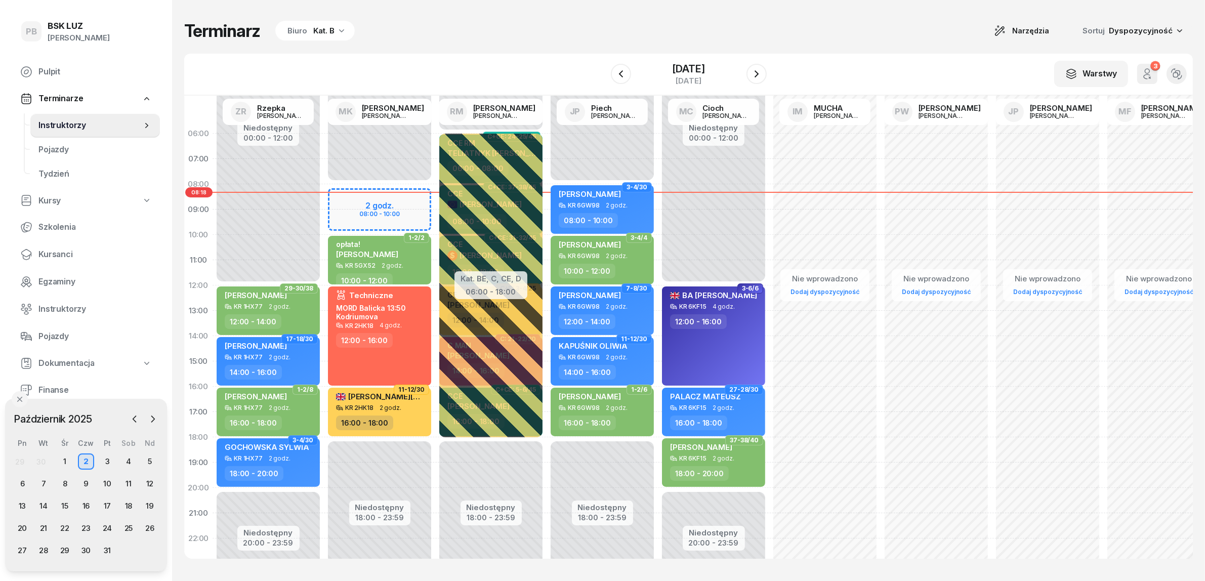
click at [425, 29] on div "Terminarz Biuro Kat. B Narzędzia Sortuj Dyspozycyjność" at bounding box center [688, 30] width 1008 height 21
click at [488, 34] on div "Terminarz Biuro Kat. B Narzędzia Sortuj Dyspozycyjność" at bounding box center [688, 30] width 1008 height 21
click at [996, 208] on div "Nie wprowadzono Dodaj dyspozycyjność" at bounding box center [1047, 361] width 111 height 481
select select "08"
select select "10"
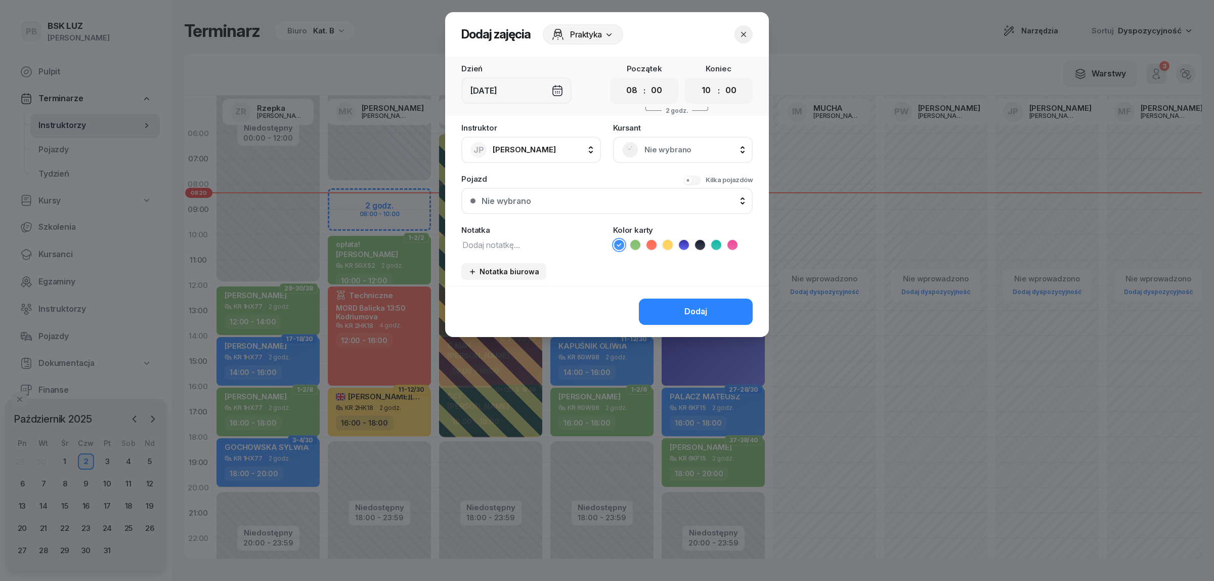
click at [749, 41] on div at bounding box center [744, 34] width 18 height 18
click at [747, 36] on icon "button" at bounding box center [744, 34] width 10 height 10
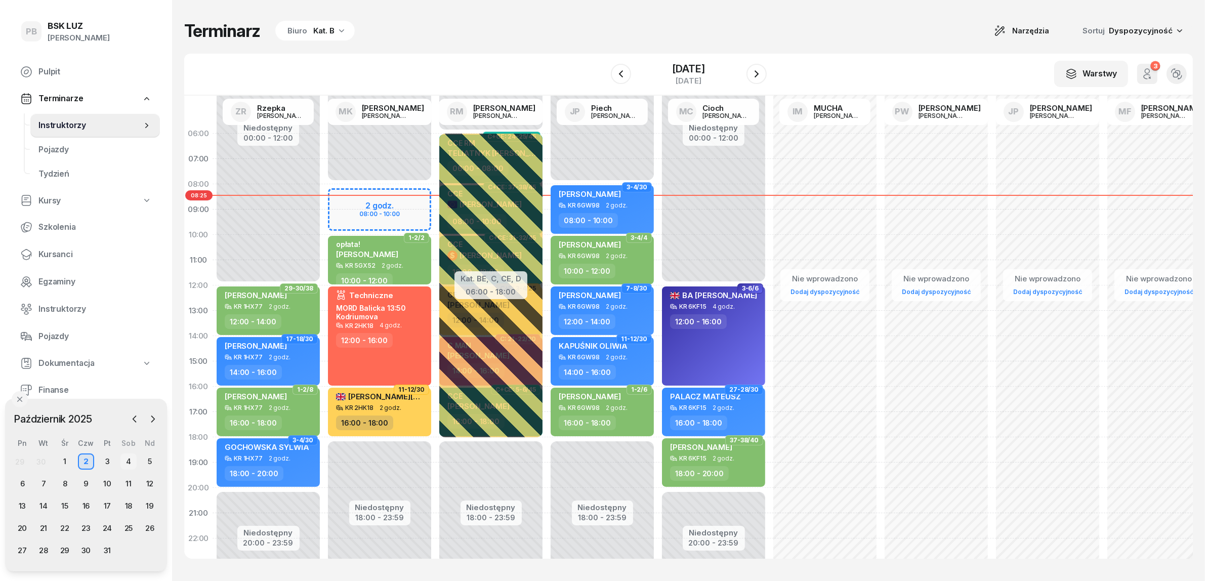
click at [132, 462] on div "4" at bounding box center [128, 461] width 16 height 16
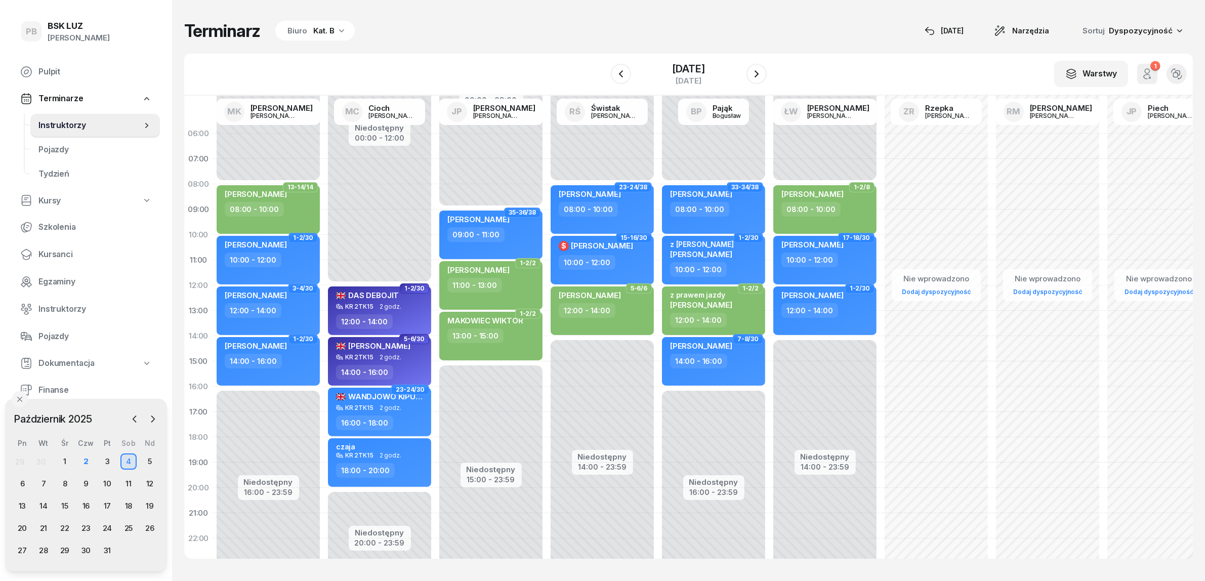
click at [332, 39] on div "Terminarz Biuro Kat. B [DATE] Narzędzia Sortuj Dyspozycyjność" at bounding box center [688, 30] width 1008 height 21
click at [335, 36] on div "Biuro Kat. B" at bounding box center [314, 31] width 79 height 20
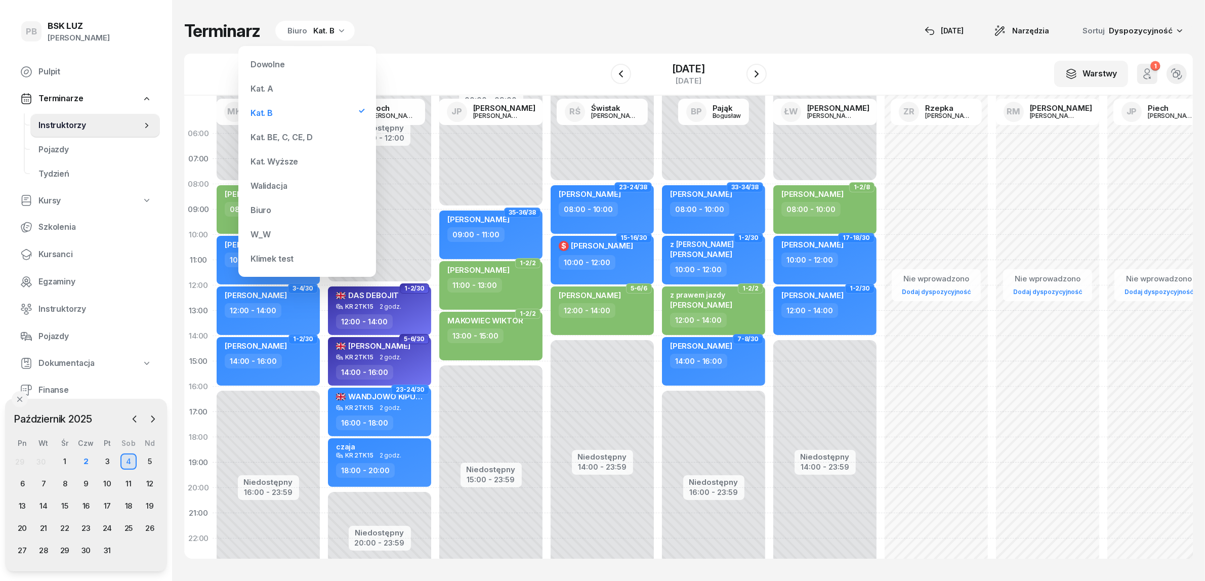
click at [289, 133] on div "Kat. BE, C, CE, D" at bounding box center [281, 137] width 62 height 8
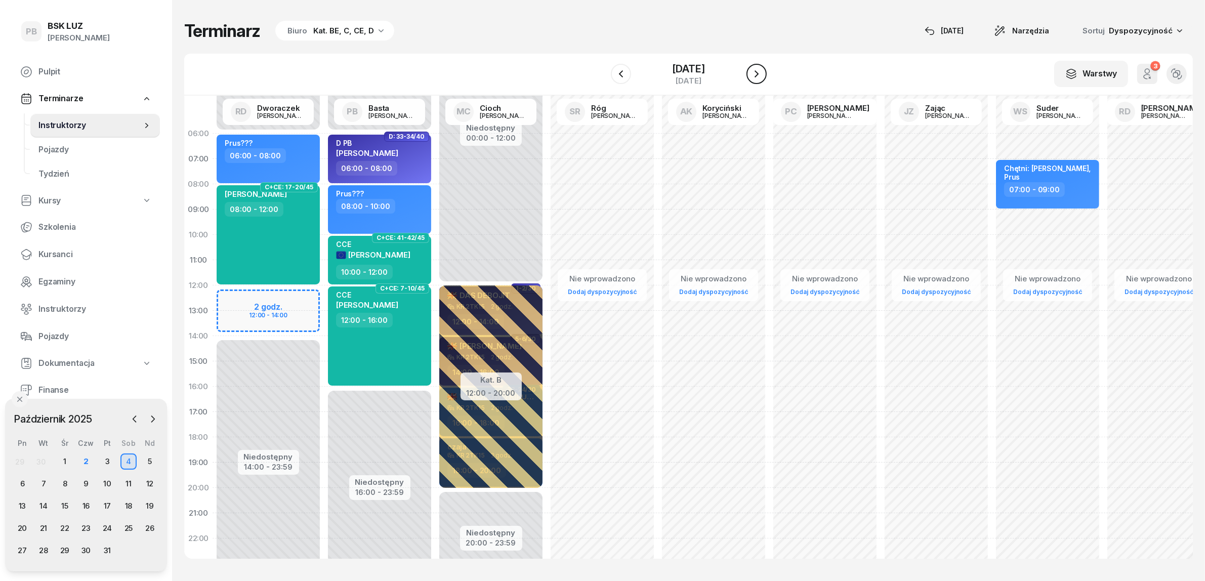
click at [763, 77] on icon "button" at bounding box center [756, 74] width 12 height 12
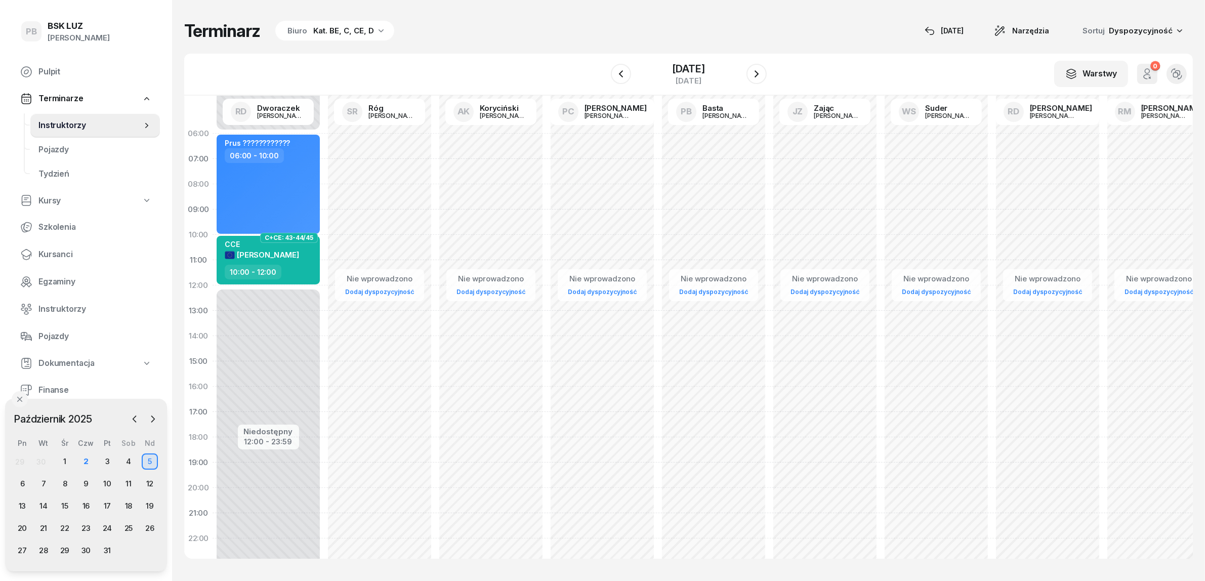
click at [431, 74] on div "W Wybierz AK Koryciński Artur BP Pająk Bogusław DA Arendarczyk Damian DP Pawłow…" at bounding box center [688, 75] width 1008 height 42
click at [83, 456] on div "2" at bounding box center [86, 461] width 16 height 16
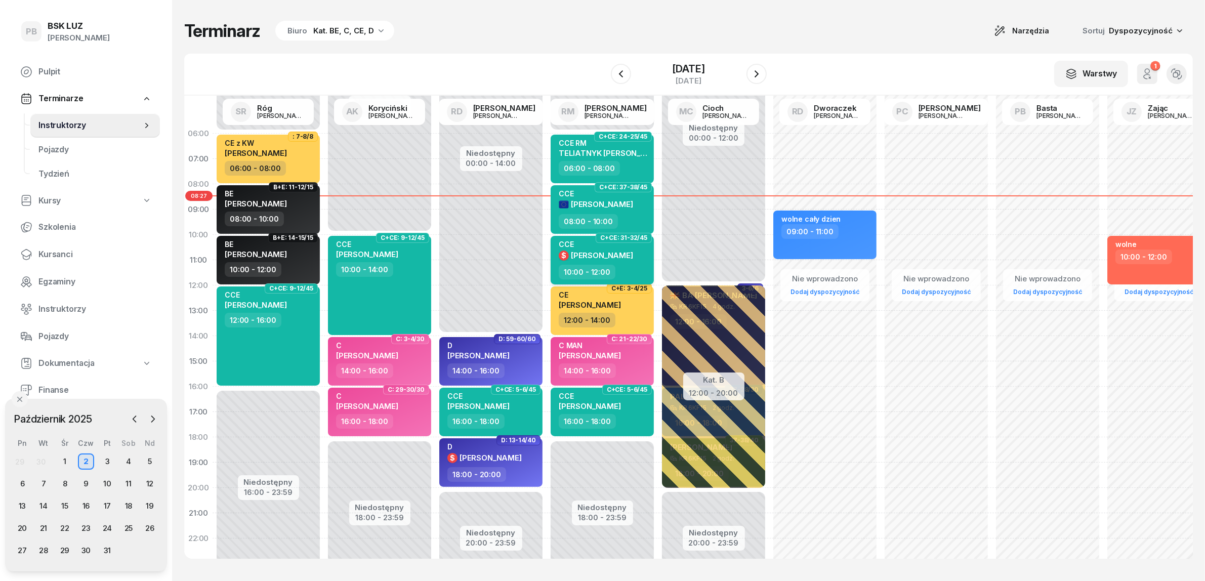
click at [625, 252] on span "[PERSON_NAME]" at bounding box center [602, 255] width 62 height 10
select select "10"
select select "12"
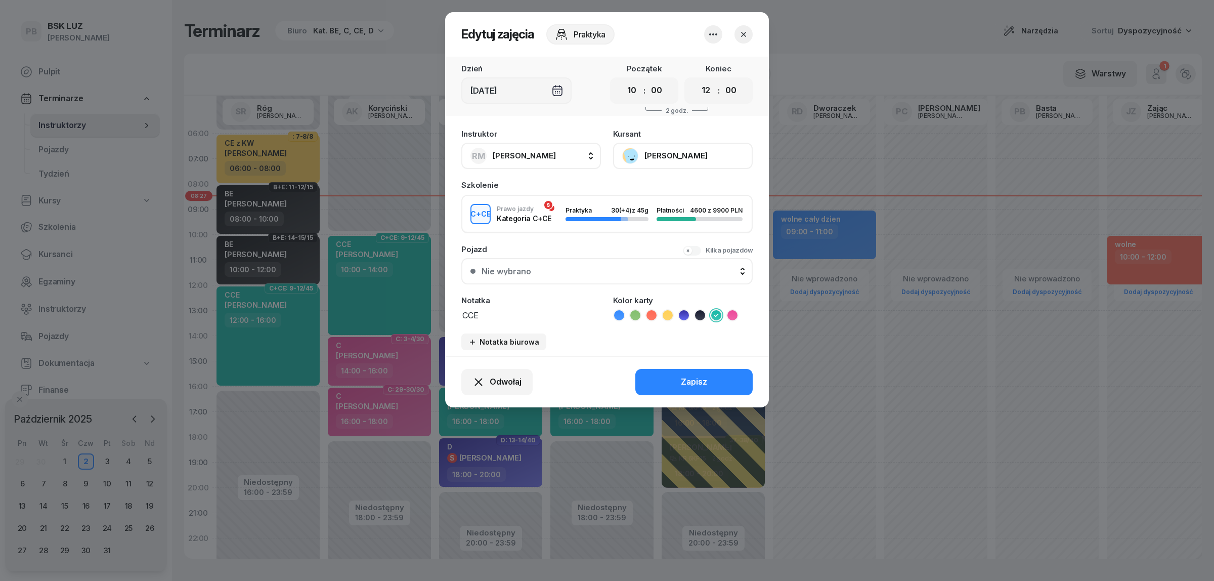
click at [660, 157] on button "[PERSON_NAME]" at bounding box center [683, 156] width 140 height 26
click at [661, 186] on div "Otwórz profil" at bounding box center [645, 189] width 49 height 13
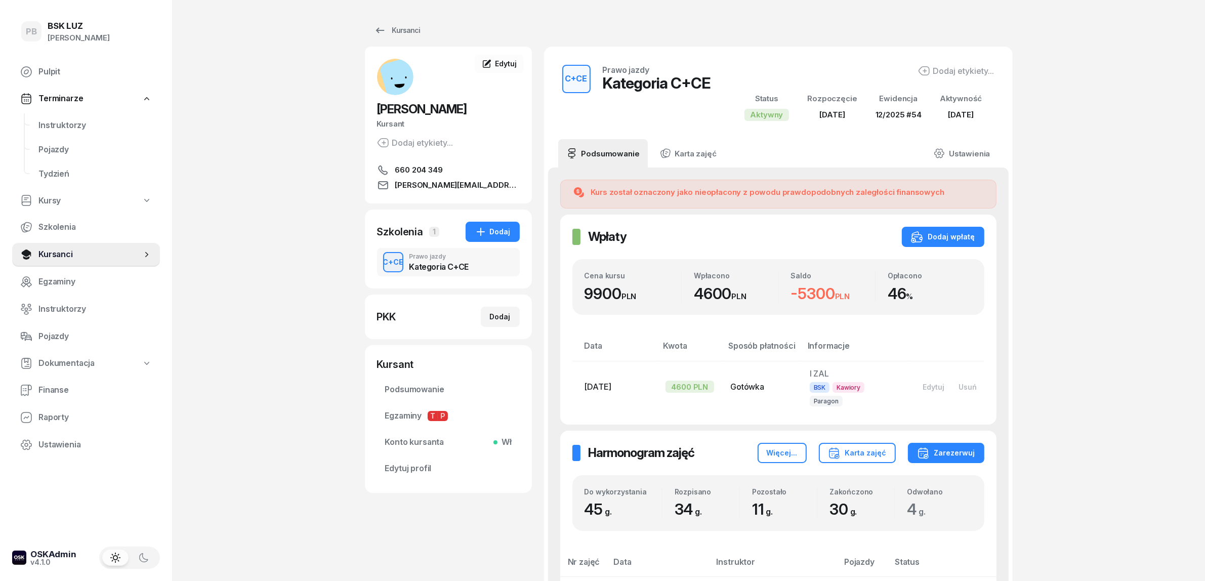
scroll to position [190, 0]
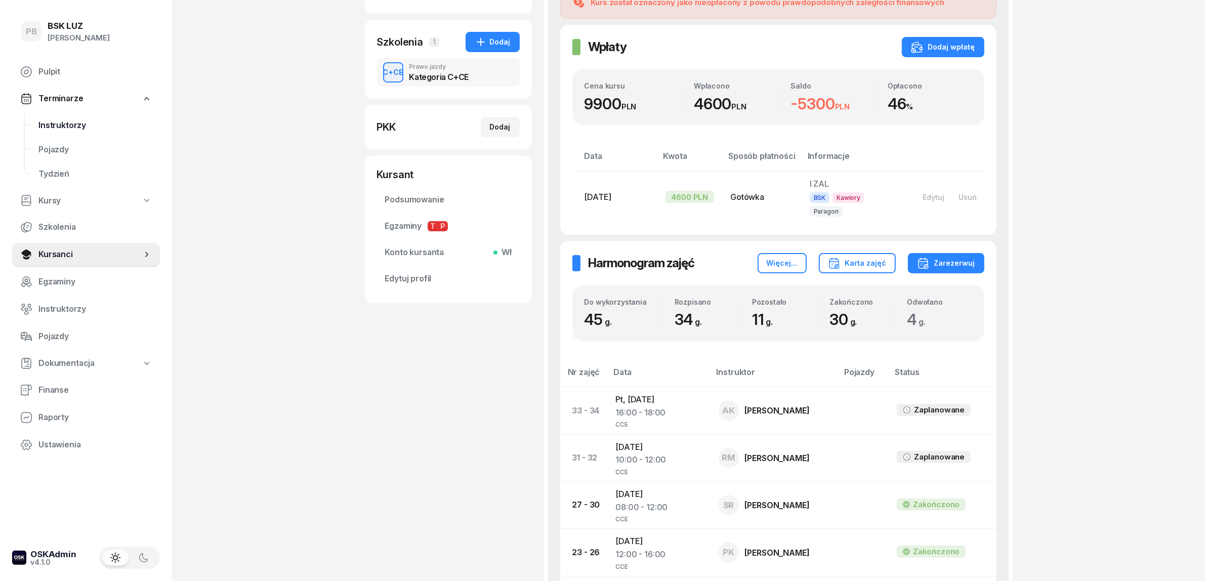
click at [72, 119] on span "Instruktorzy" at bounding box center [94, 125] width 113 height 13
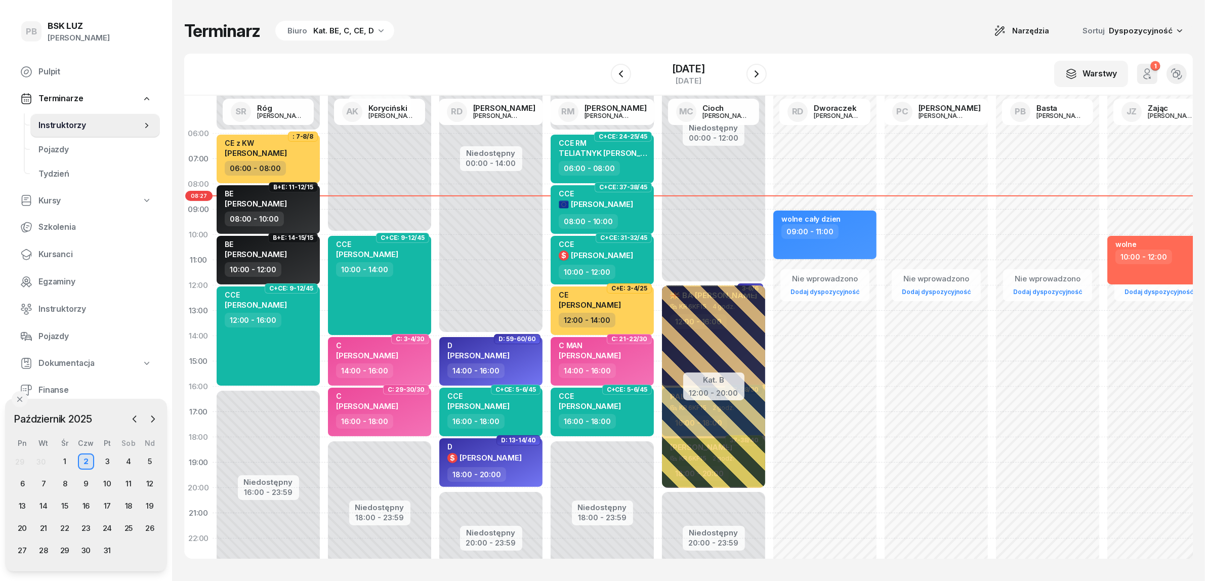
click at [467, 62] on div "W Wybierz AK Koryciński Artur BP Pająk Bogusław DA Arendarczyk Damian DP Pawłow…" at bounding box center [688, 75] width 1008 height 42
click at [763, 71] on icon "button" at bounding box center [756, 74] width 12 height 12
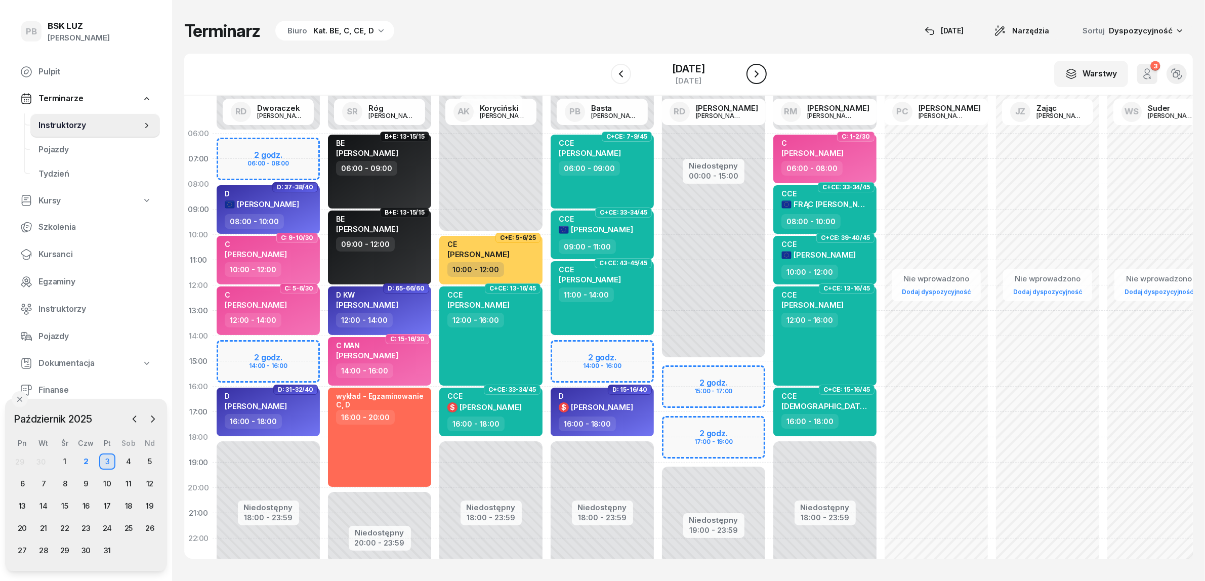
click at [763, 71] on icon "button" at bounding box center [756, 74] width 12 height 12
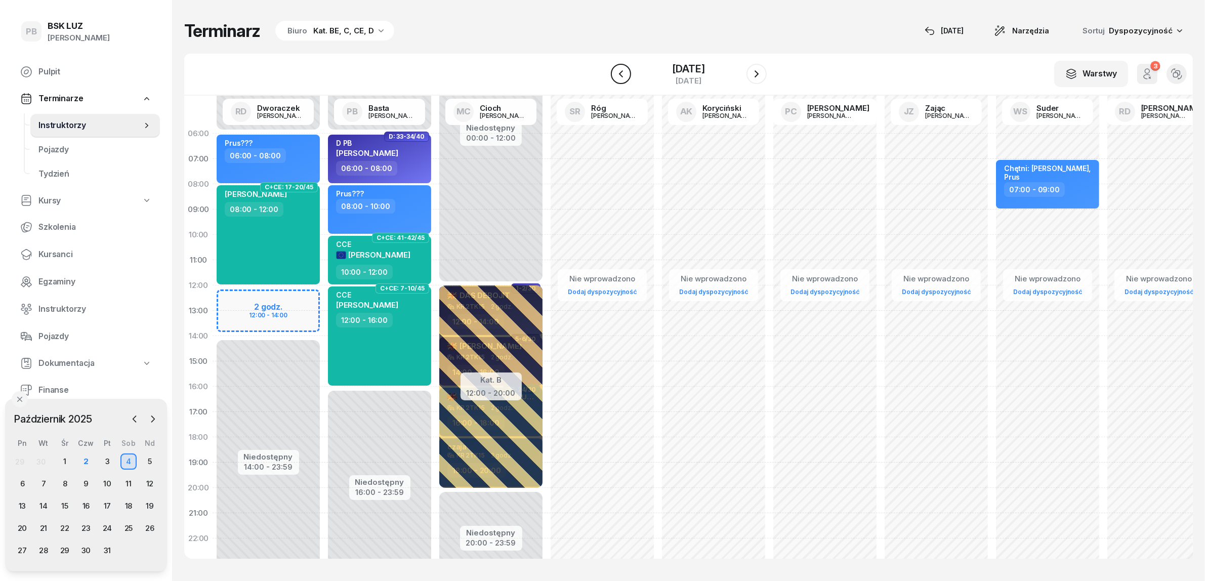
click at [616, 77] on icon "button" at bounding box center [621, 74] width 12 height 12
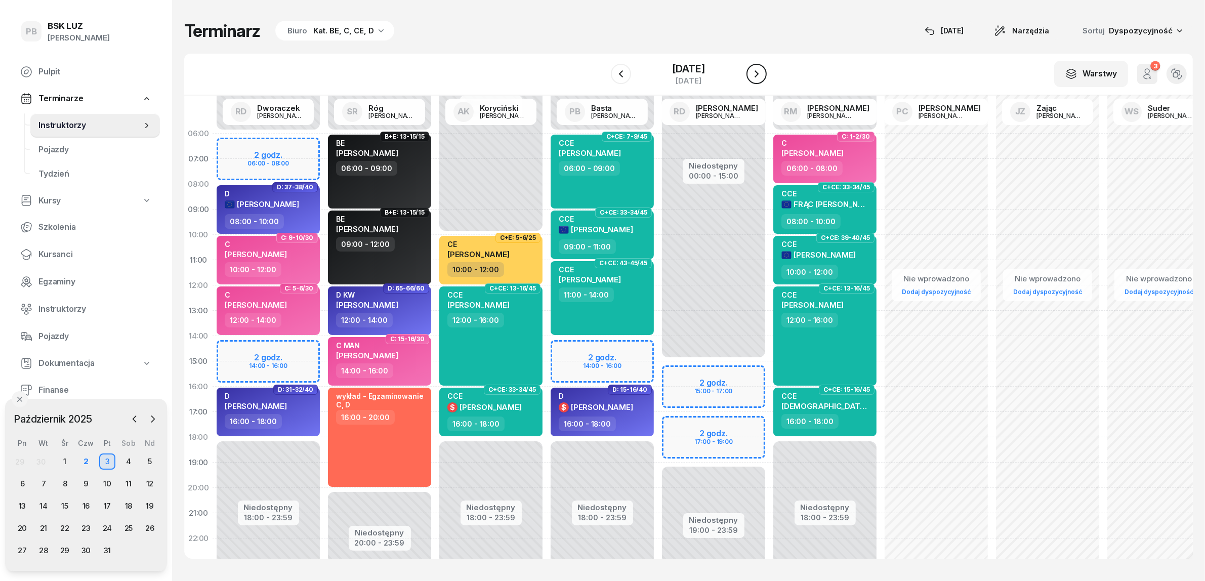
click at [763, 73] on icon "button" at bounding box center [756, 74] width 12 height 12
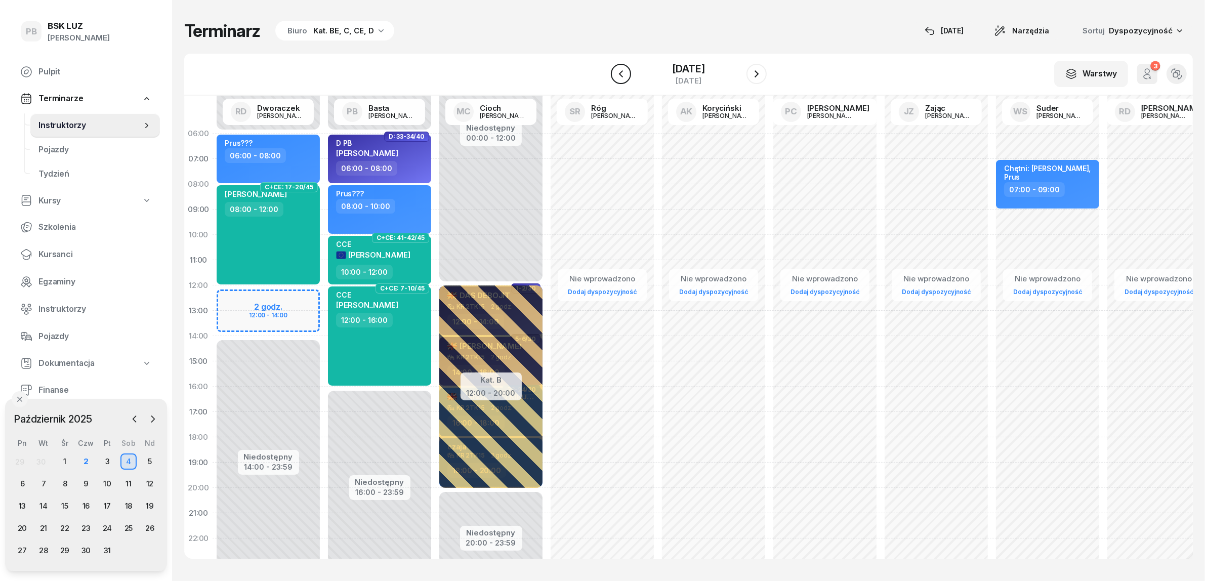
click at [615, 69] on icon "button" at bounding box center [621, 74] width 12 height 12
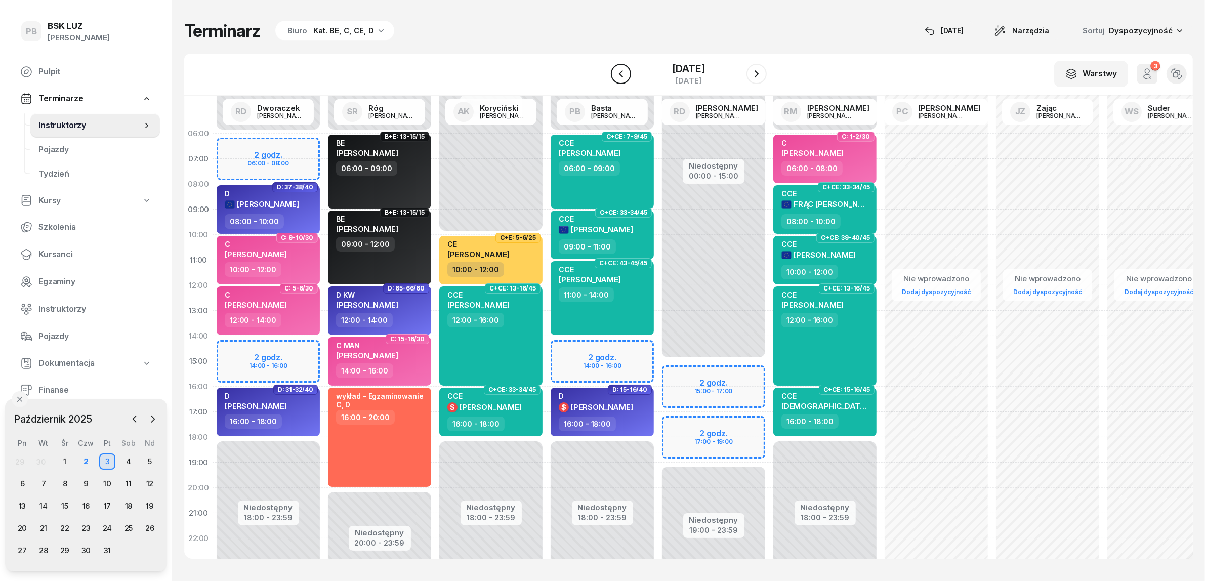
click at [611, 69] on button "button" at bounding box center [621, 74] width 20 height 20
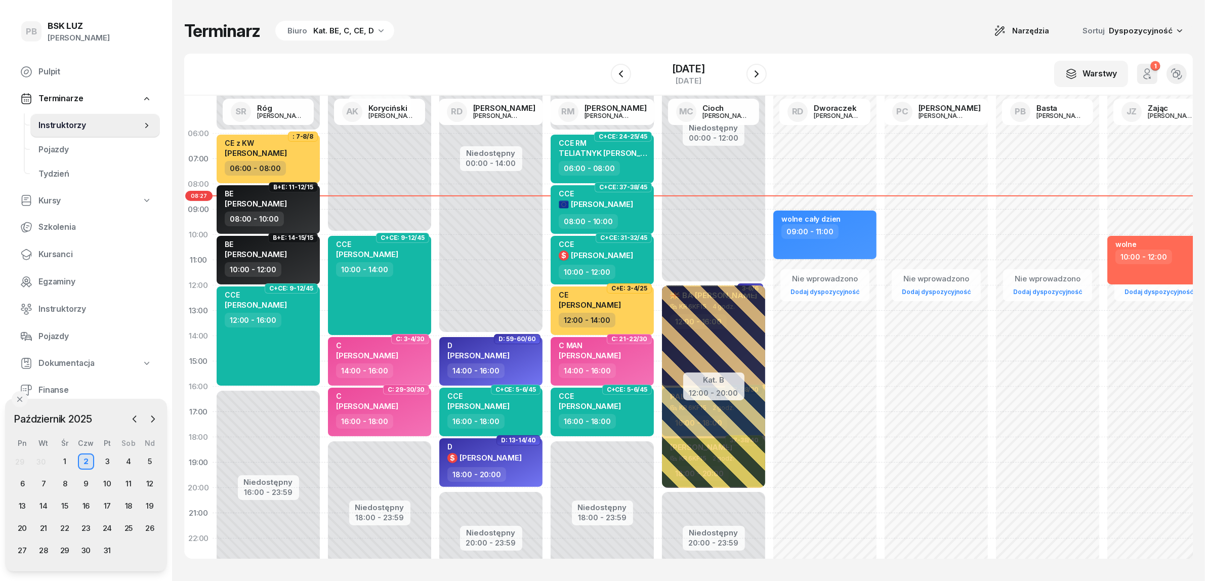
click at [591, 46] on div "Terminarz Biuro Kat. BE, C, CE, D Narzędzia Sortuj Dyspozycyjność W Wybierz AK …" at bounding box center [688, 289] width 1008 height 579
click at [362, 31] on div "Kat. BE, C, CE, D" at bounding box center [343, 31] width 61 height 12
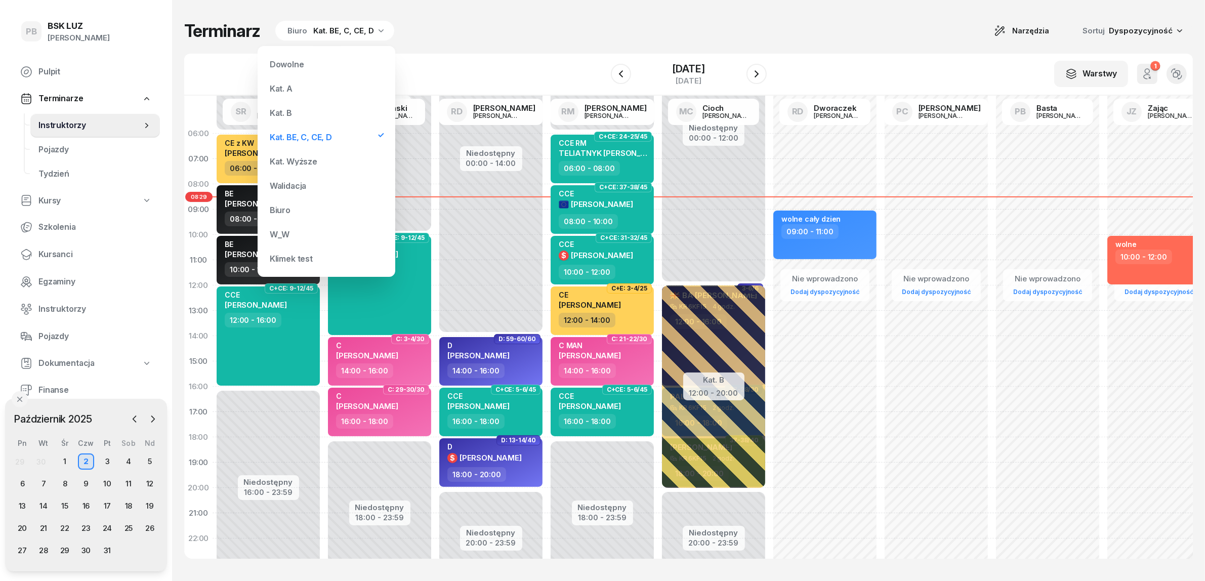
click at [289, 114] on div "Kat. B" at bounding box center [281, 113] width 22 height 8
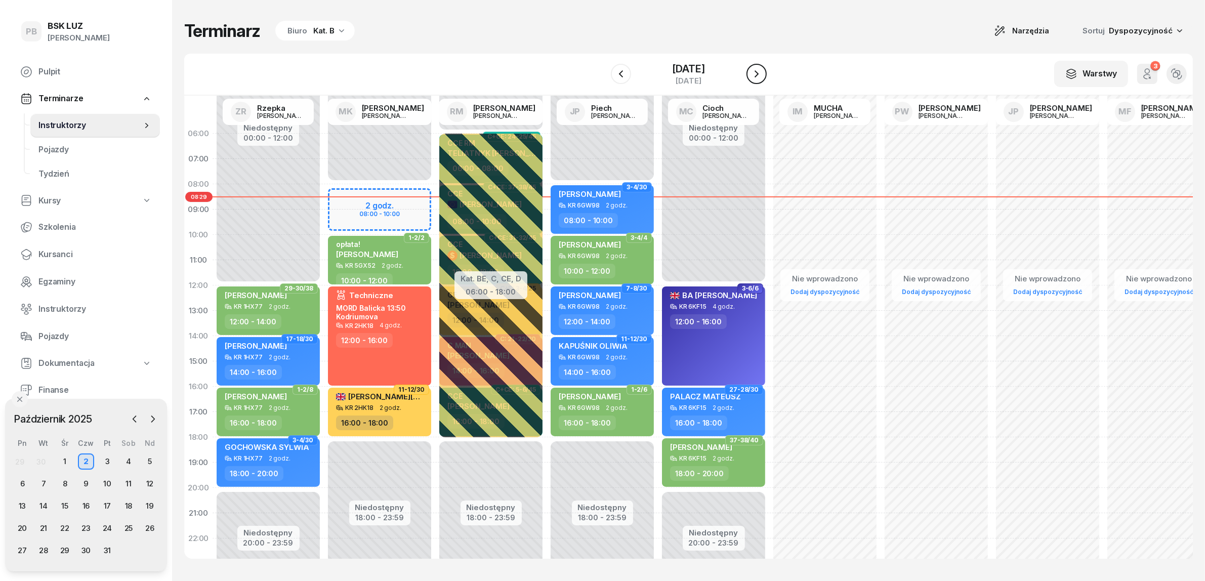
click at [763, 68] on icon "button" at bounding box center [756, 74] width 12 height 12
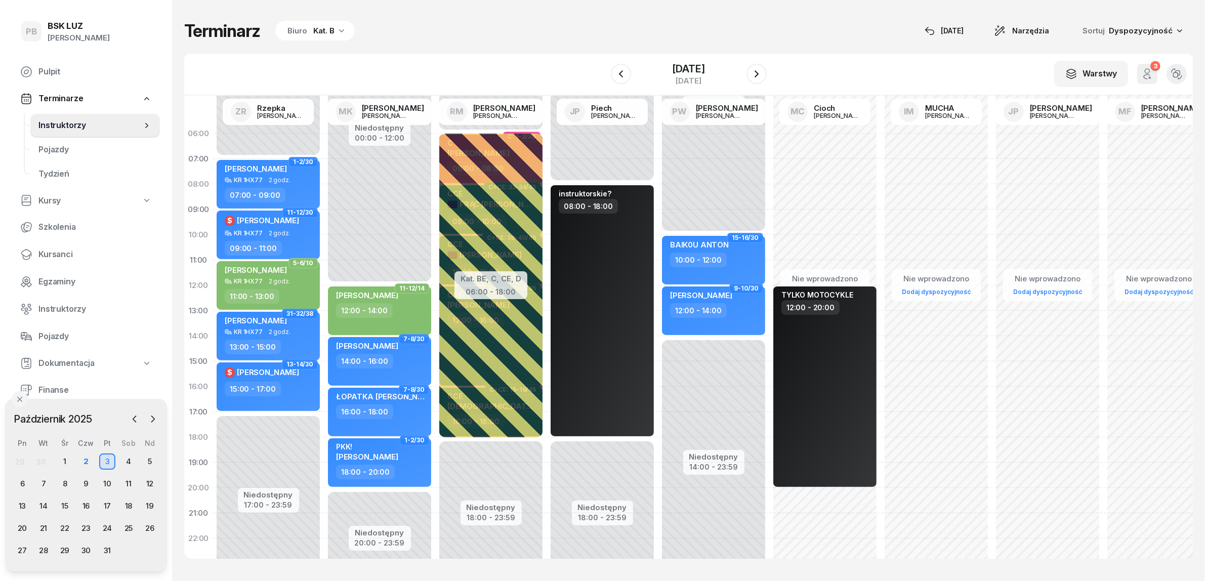
click at [328, 29] on div "Kat. B" at bounding box center [323, 31] width 21 height 12
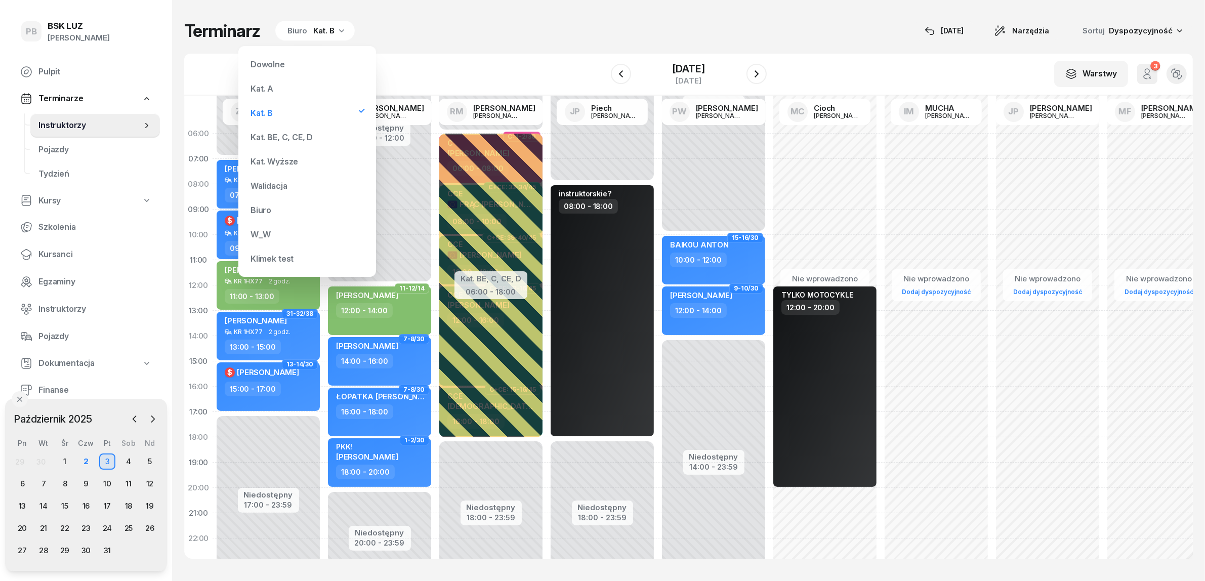
click at [288, 87] on div "Kat. A" at bounding box center [306, 88] width 121 height 20
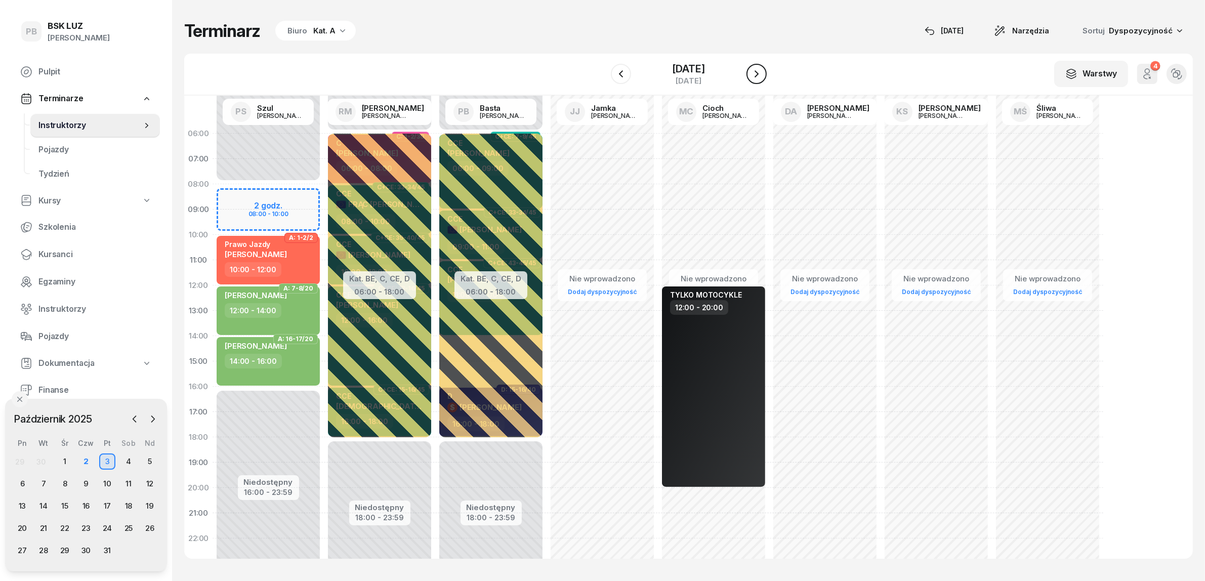
click at [767, 72] on button "button" at bounding box center [756, 74] width 20 height 20
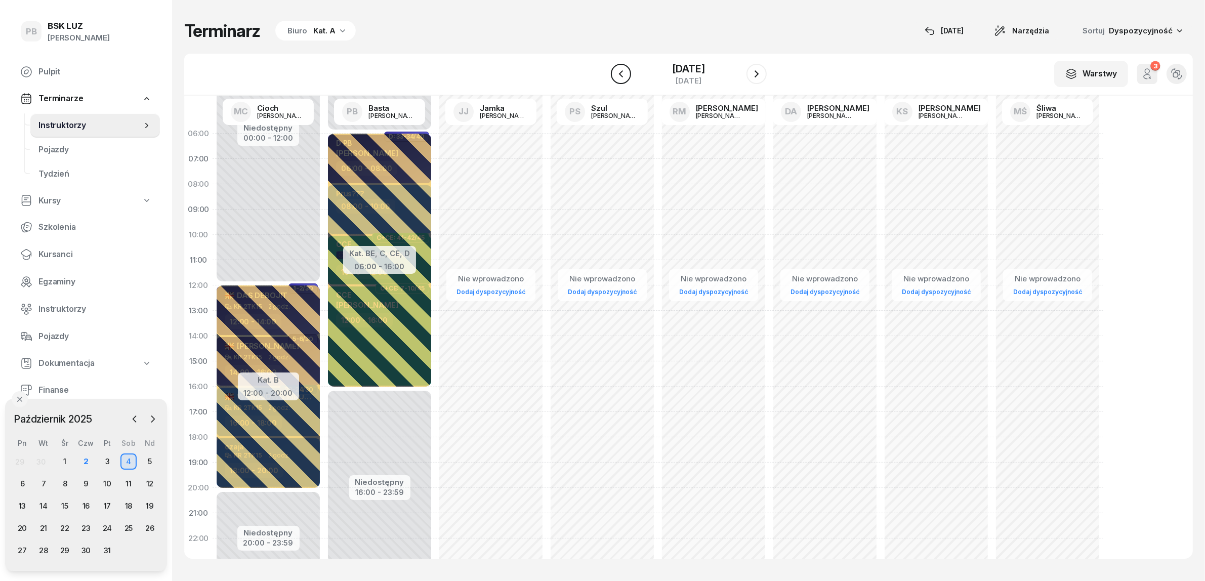
click at [616, 71] on icon "button" at bounding box center [621, 74] width 12 height 12
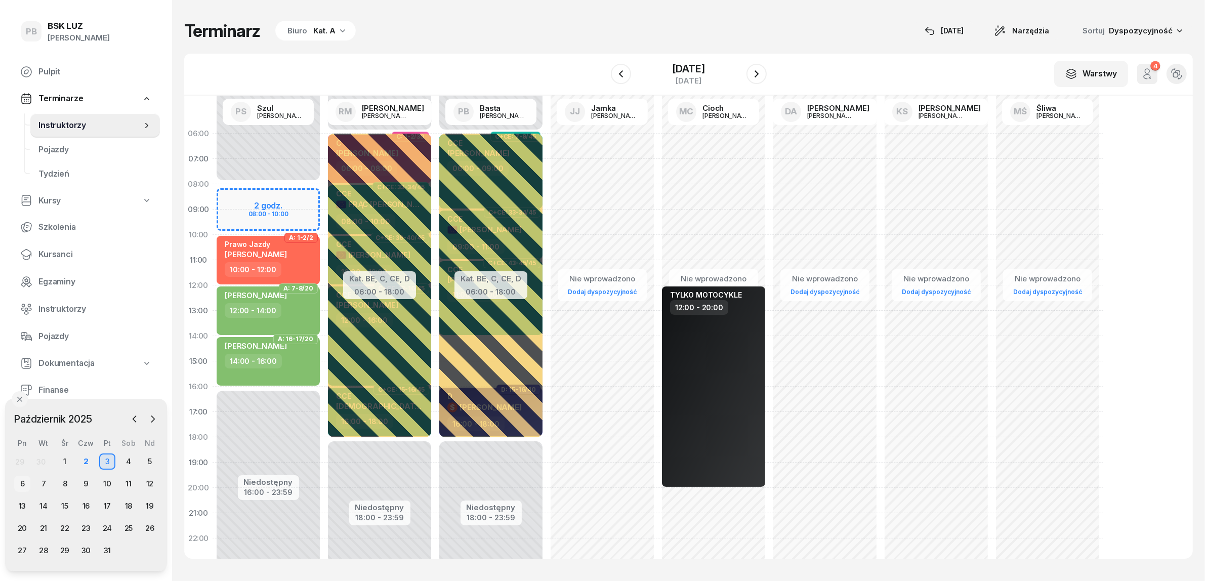
click at [24, 482] on div "6" at bounding box center [22, 484] width 16 height 16
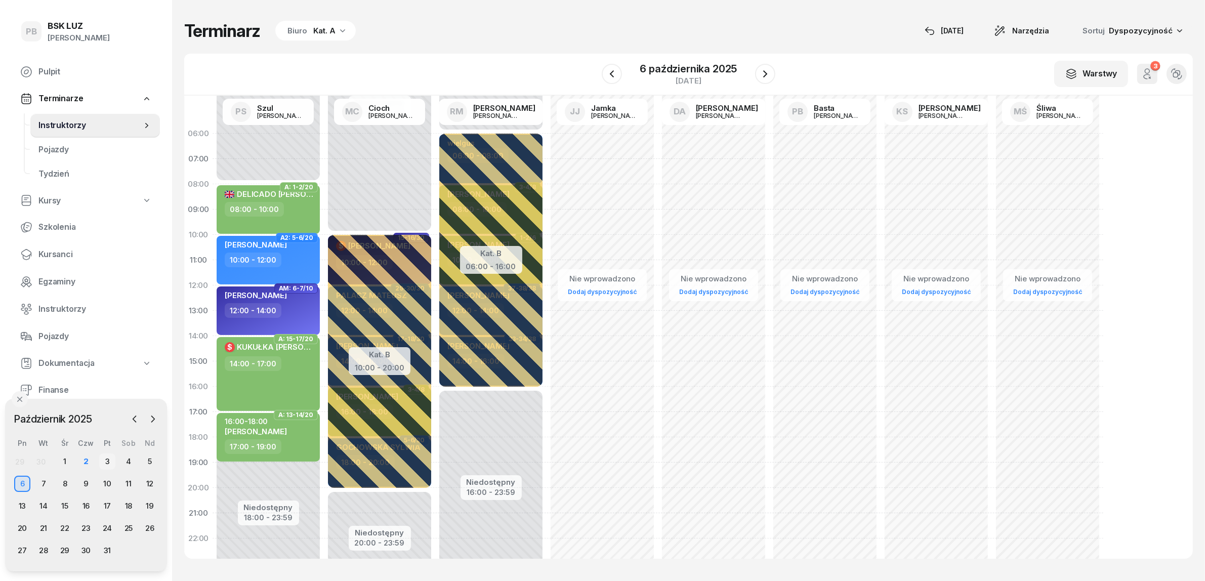
click at [101, 456] on div "3" at bounding box center [107, 461] width 16 height 16
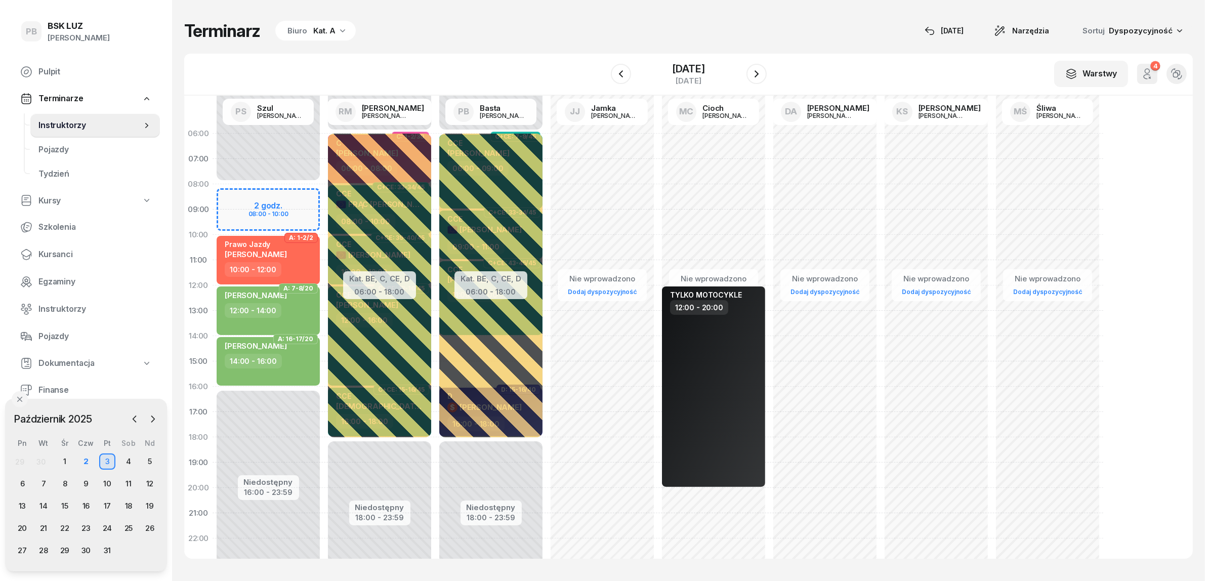
click at [337, 28] on icon "button" at bounding box center [342, 30] width 10 height 10
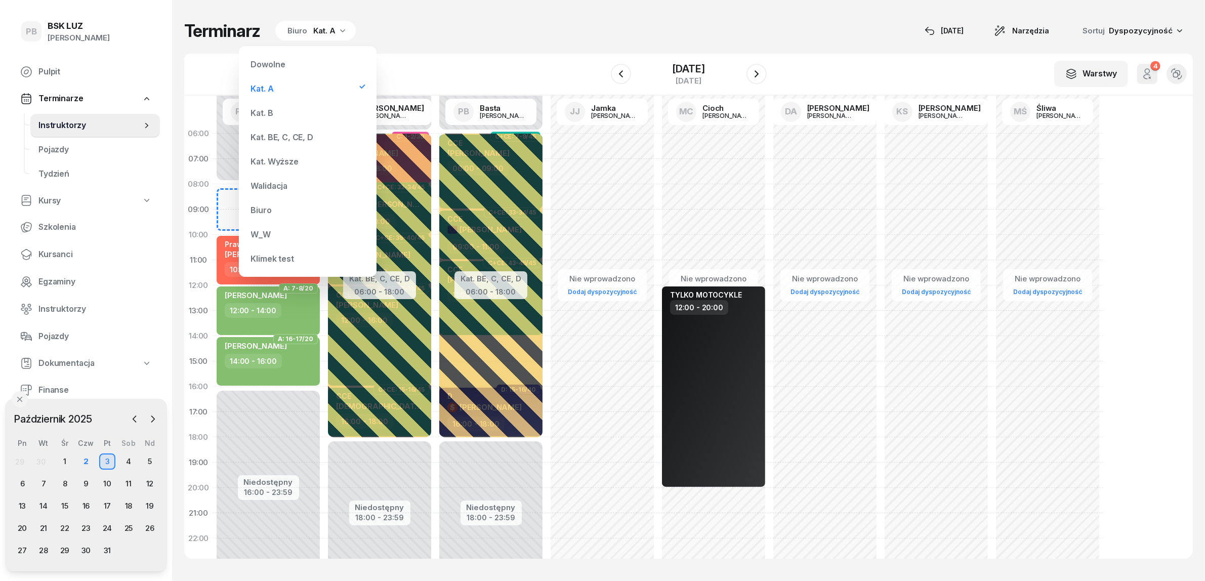
click at [280, 135] on div "Kat. BE, C, CE, D" at bounding box center [282, 137] width 62 height 8
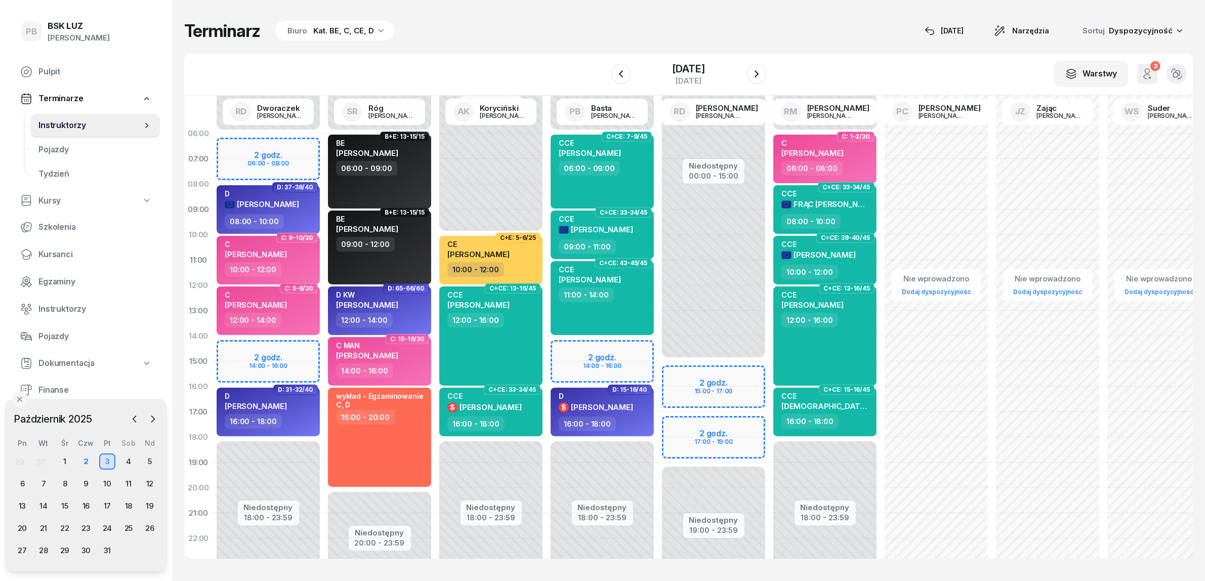
click at [428, 46] on div "Terminarz Biuro Kat. BE, C, CE, D [DATE] Narzędzia Sortuj Dyspozycyjność W Wybi…" at bounding box center [688, 289] width 1008 height 579
click at [23, 487] on div "6" at bounding box center [22, 484] width 16 height 16
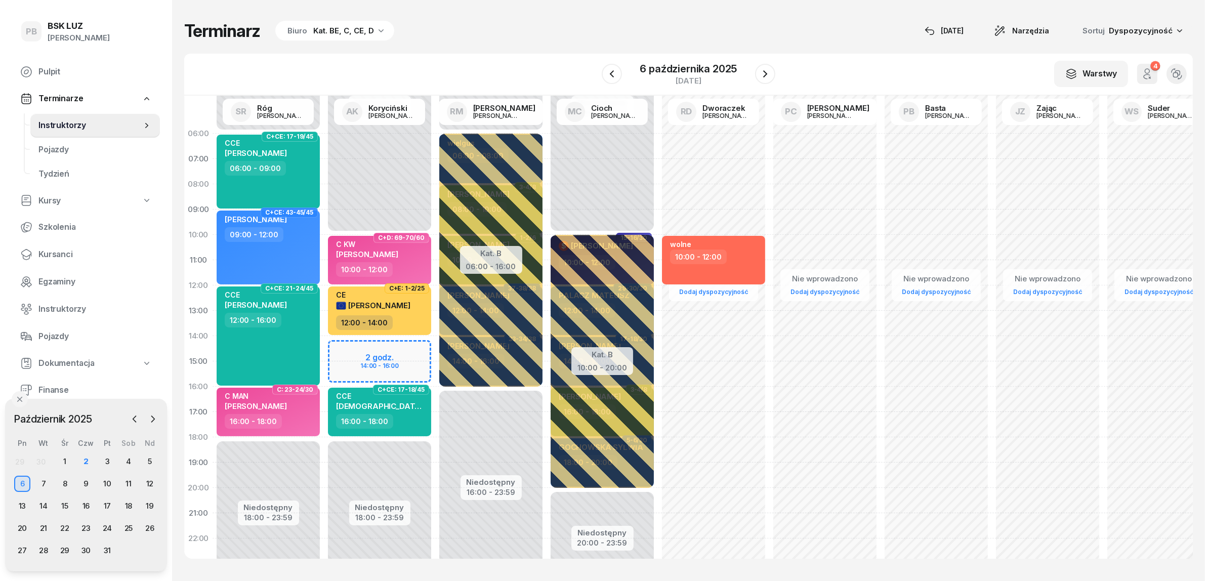
click at [337, 25] on div "Kat. BE, C, CE, D" at bounding box center [343, 31] width 61 height 12
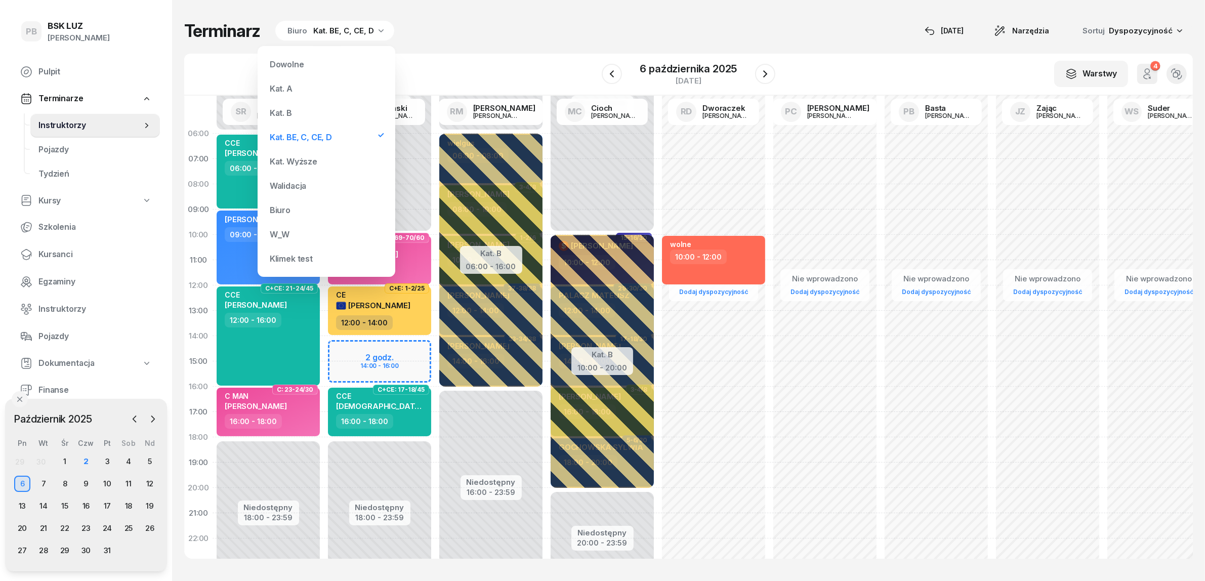
click at [309, 88] on div "Kat. A" at bounding box center [326, 88] width 121 height 20
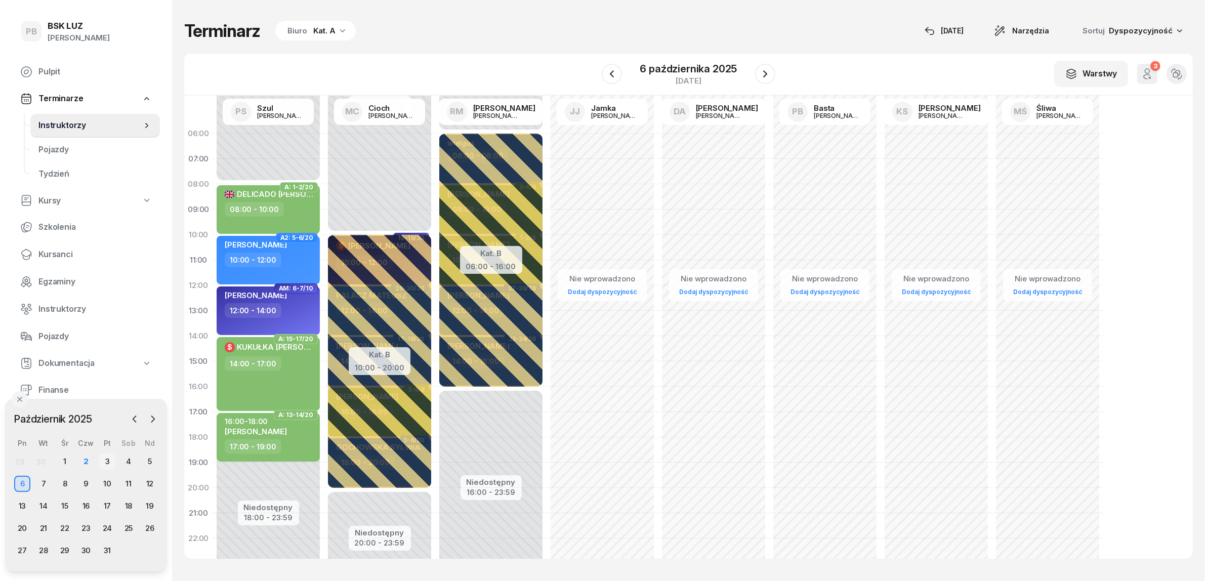
click at [110, 461] on div "3" at bounding box center [107, 461] width 16 height 16
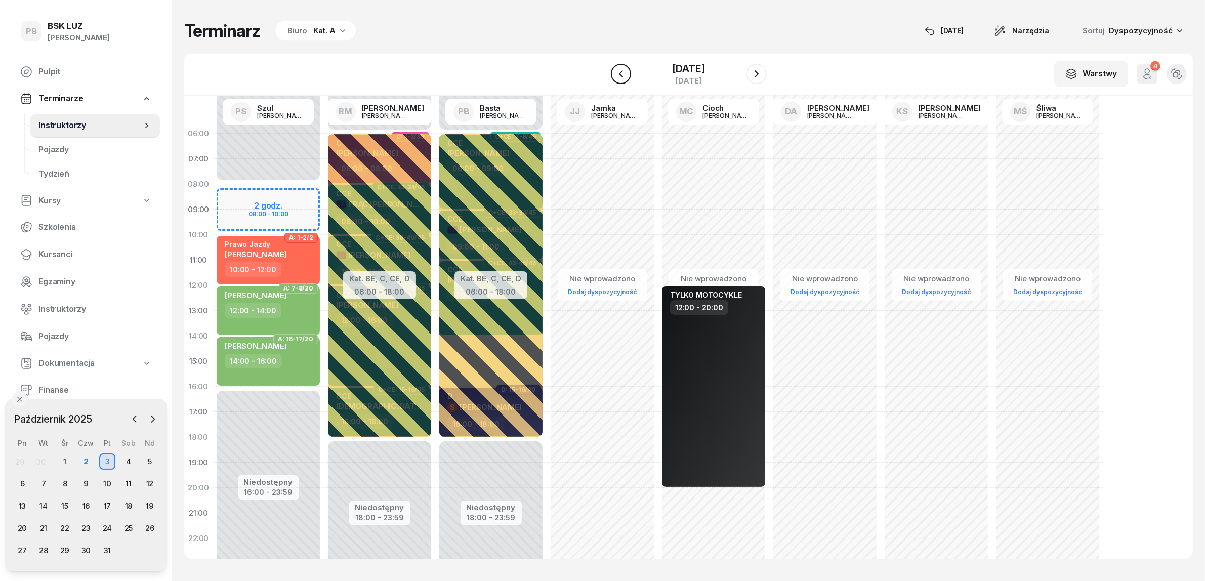
click at [615, 74] on icon "button" at bounding box center [621, 74] width 12 height 12
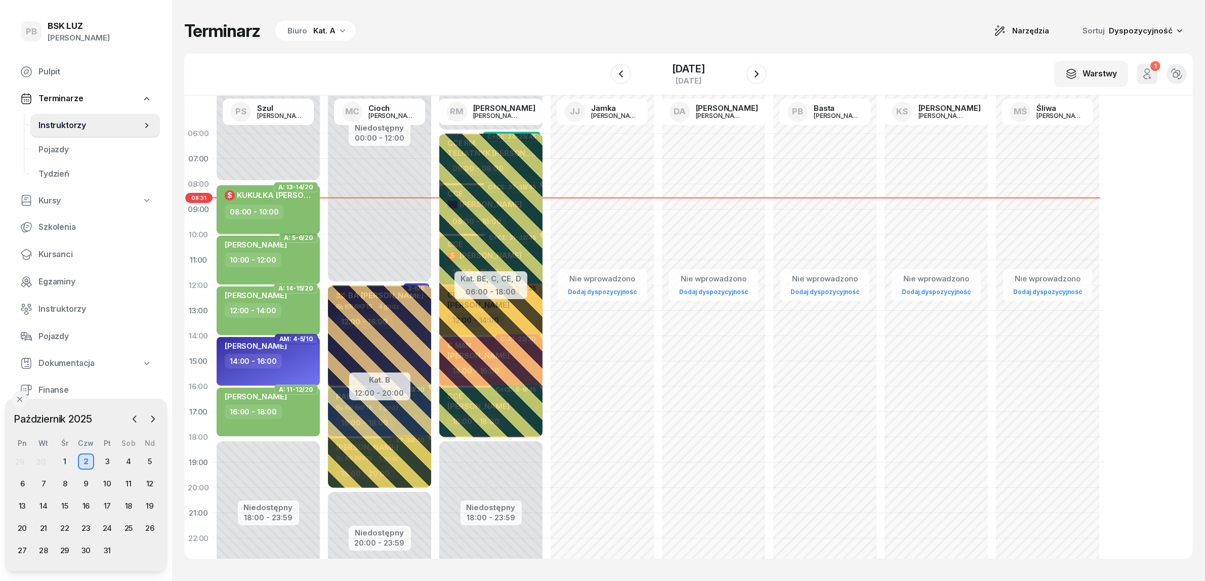
click at [302, 211] on div "08:00 - 10:00" at bounding box center [269, 211] width 89 height 15
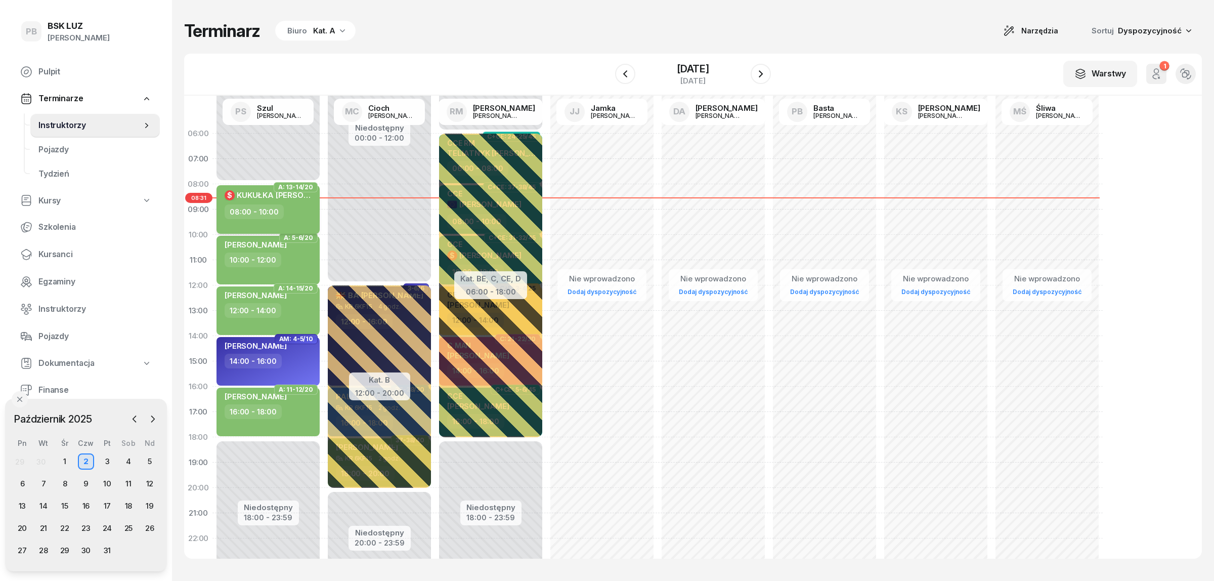
select select "08"
select select "10"
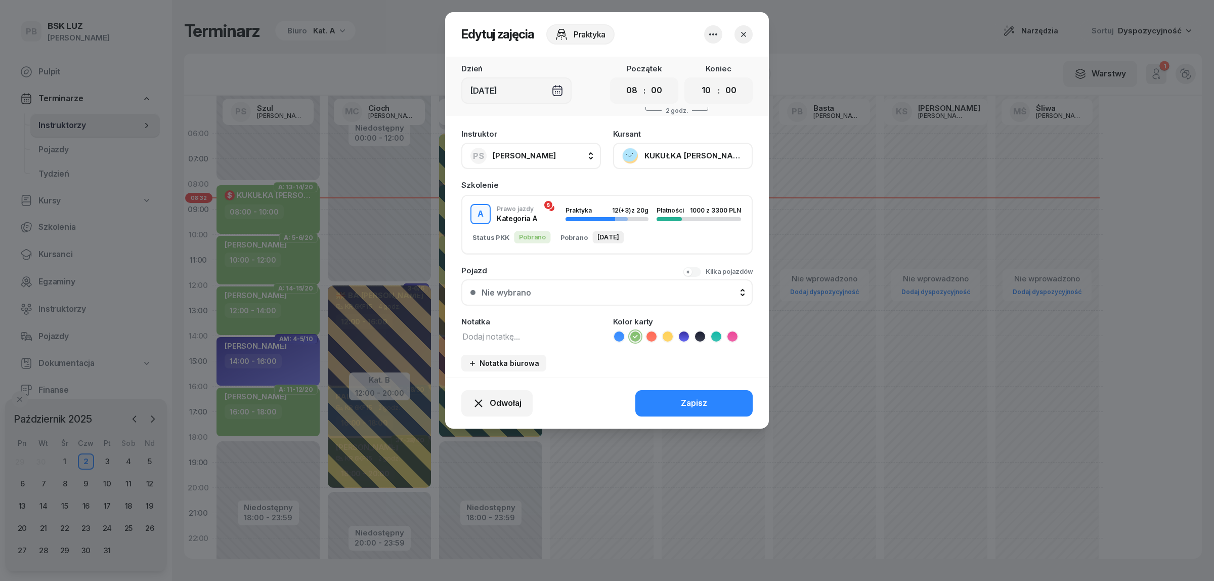
click at [745, 29] on icon "button" at bounding box center [744, 34] width 10 height 10
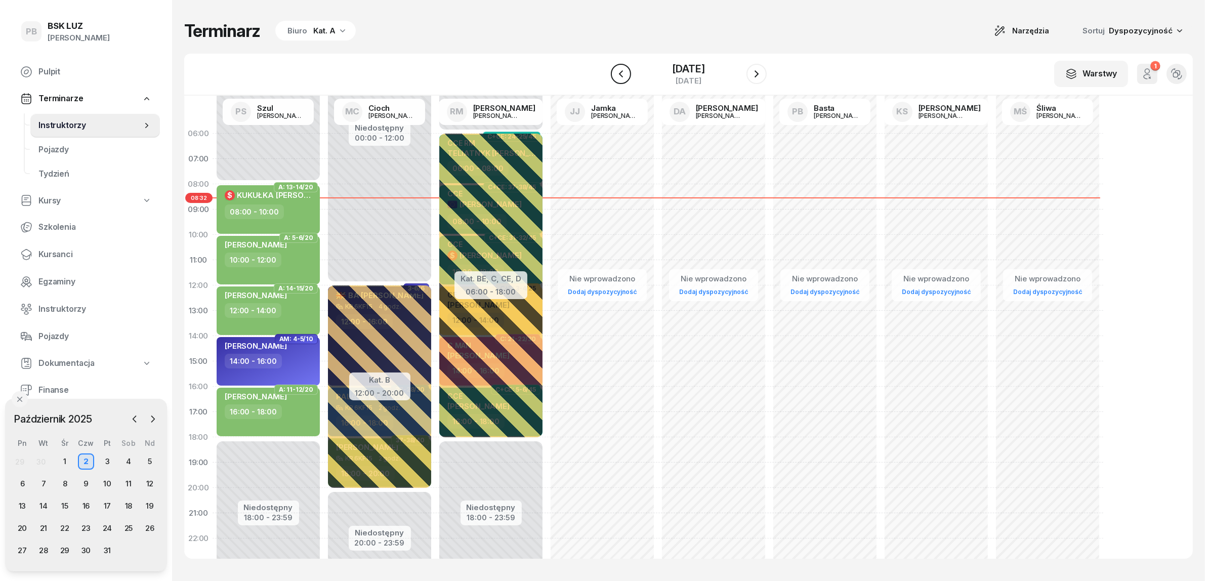
click at [619, 70] on button "button" at bounding box center [621, 74] width 20 height 20
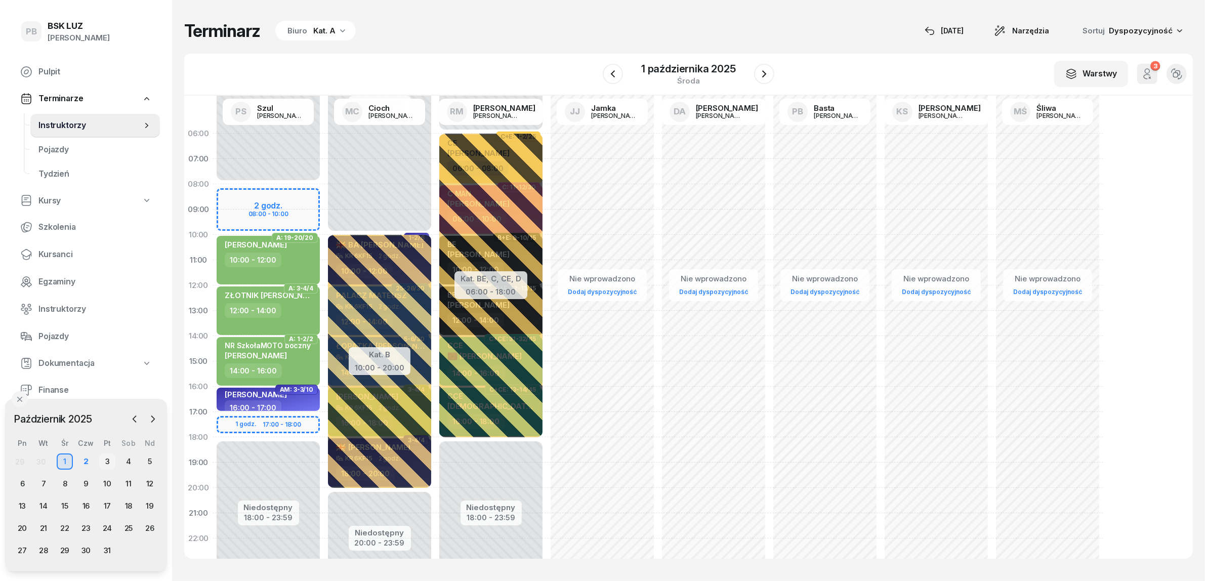
click at [110, 460] on div "3" at bounding box center [107, 461] width 16 height 16
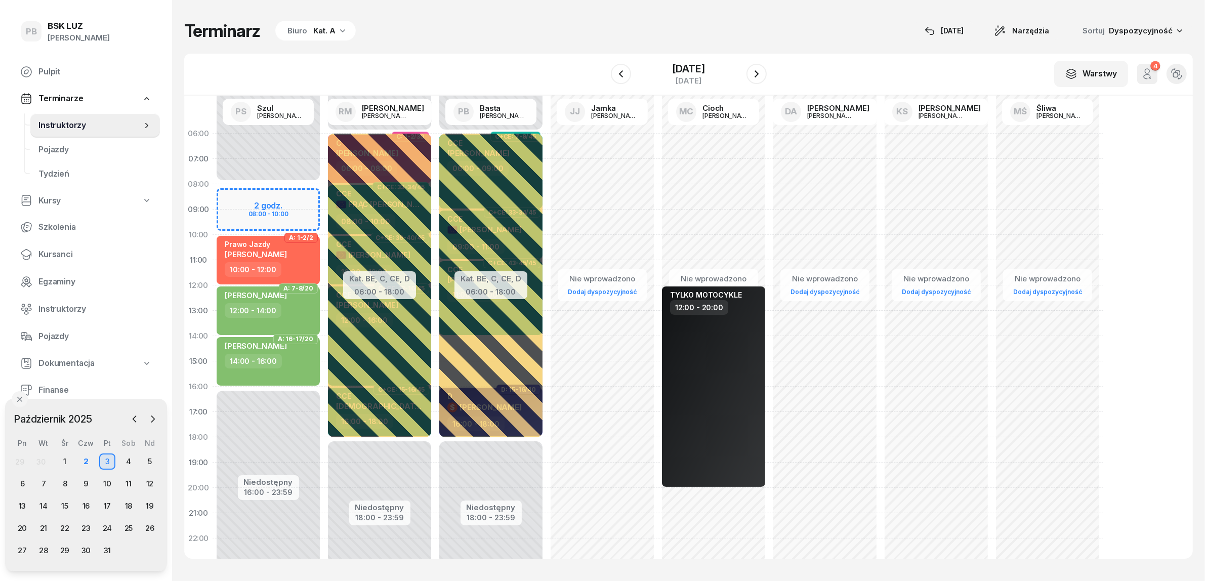
click at [337, 34] on icon "button" at bounding box center [342, 30] width 10 height 10
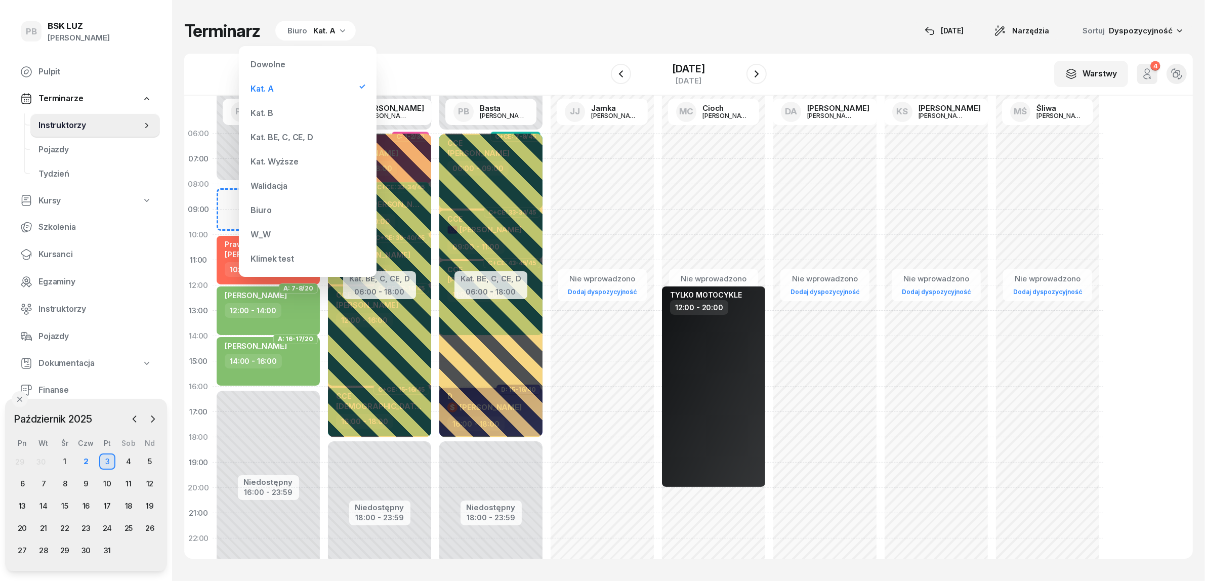
click at [279, 106] on div "Kat. B" at bounding box center [307, 113] width 121 height 20
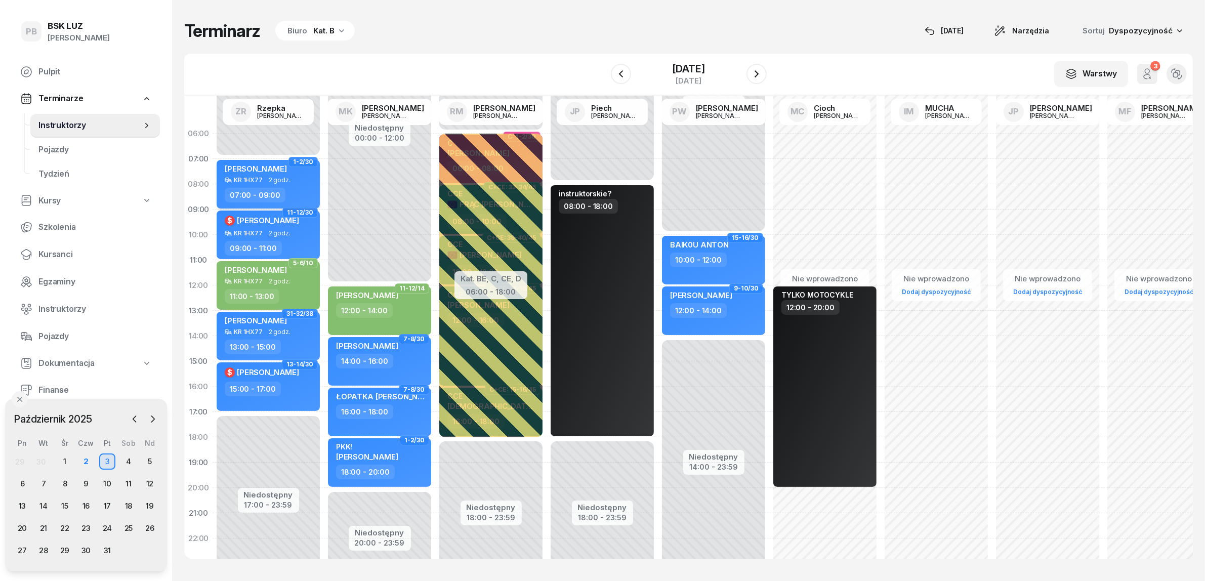
click at [287, 171] on span "[PERSON_NAME]" at bounding box center [256, 169] width 62 height 10
select select "07"
select select "09"
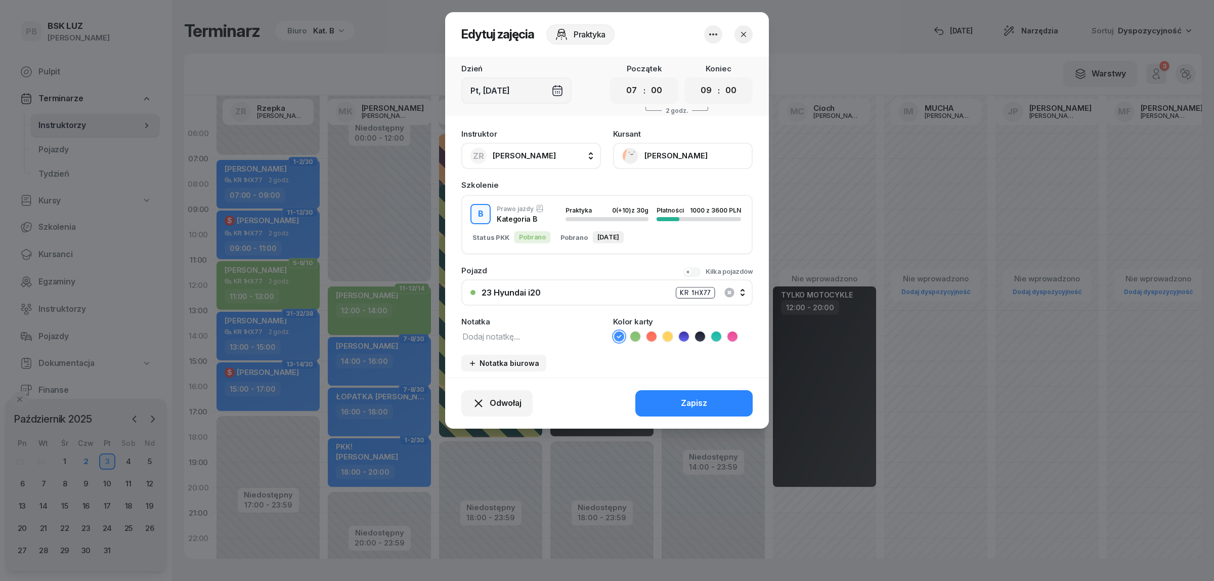
click at [743, 33] on icon "button" at bounding box center [744, 34] width 10 height 10
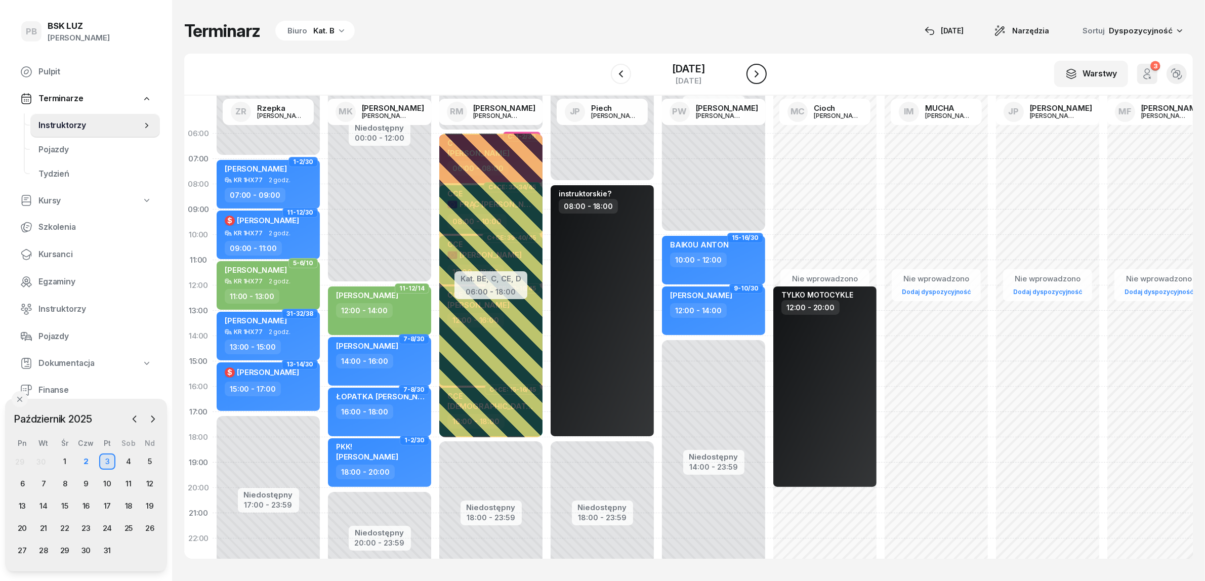
click at [763, 71] on icon "button" at bounding box center [756, 74] width 12 height 12
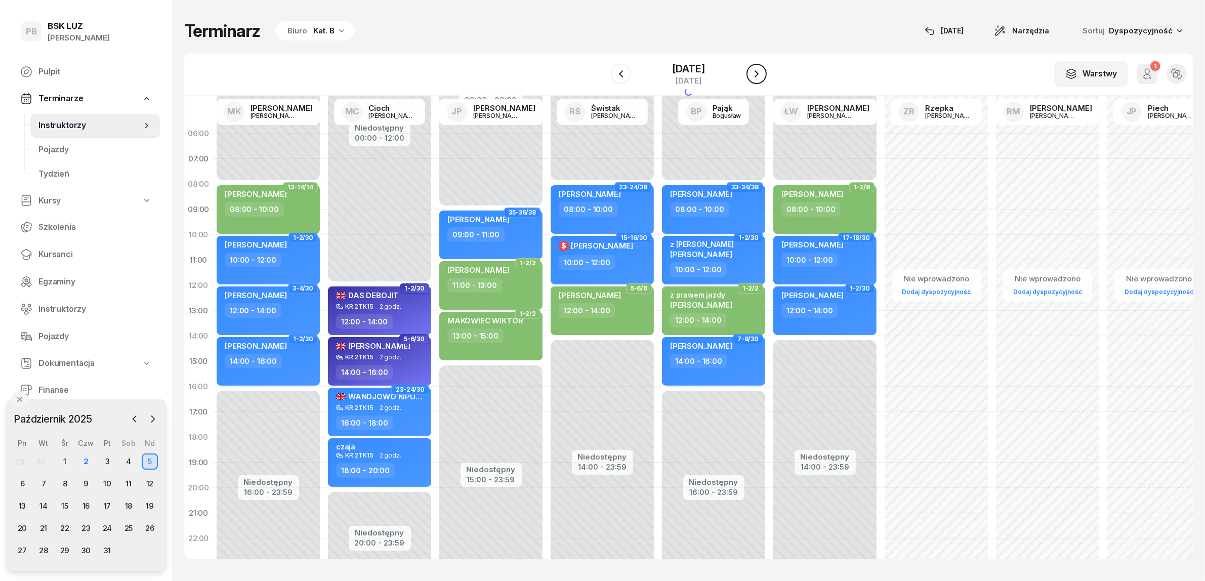
click at [763, 71] on icon "button" at bounding box center [756, 74] width 12 height 12
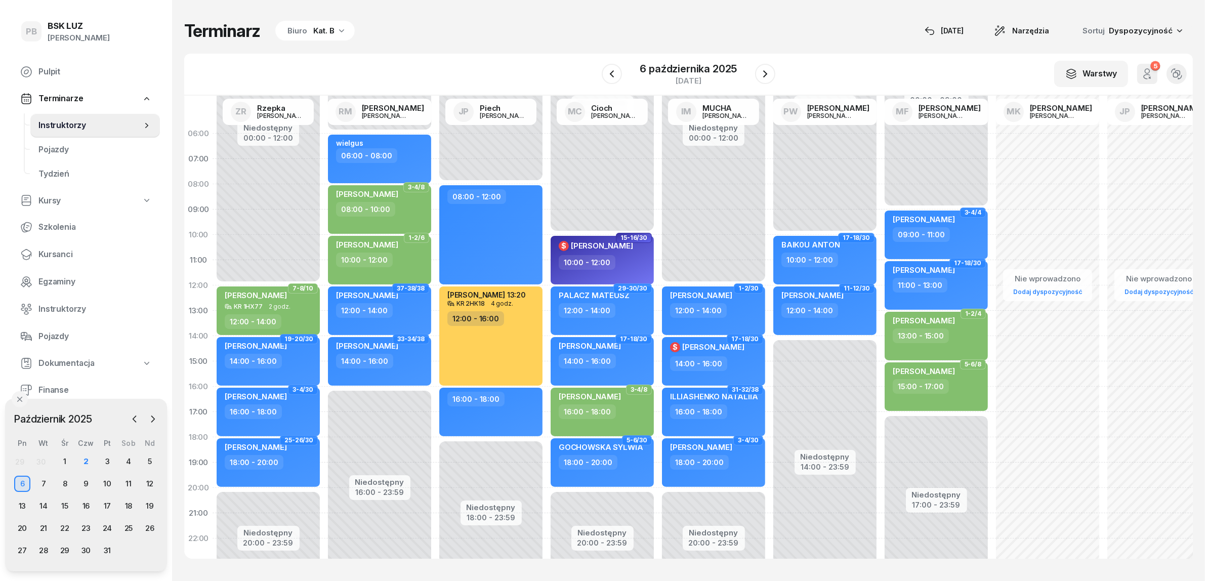
click at [320, 34] on div "Kat. B" at bounding box center [323, 31] width 21 height 12
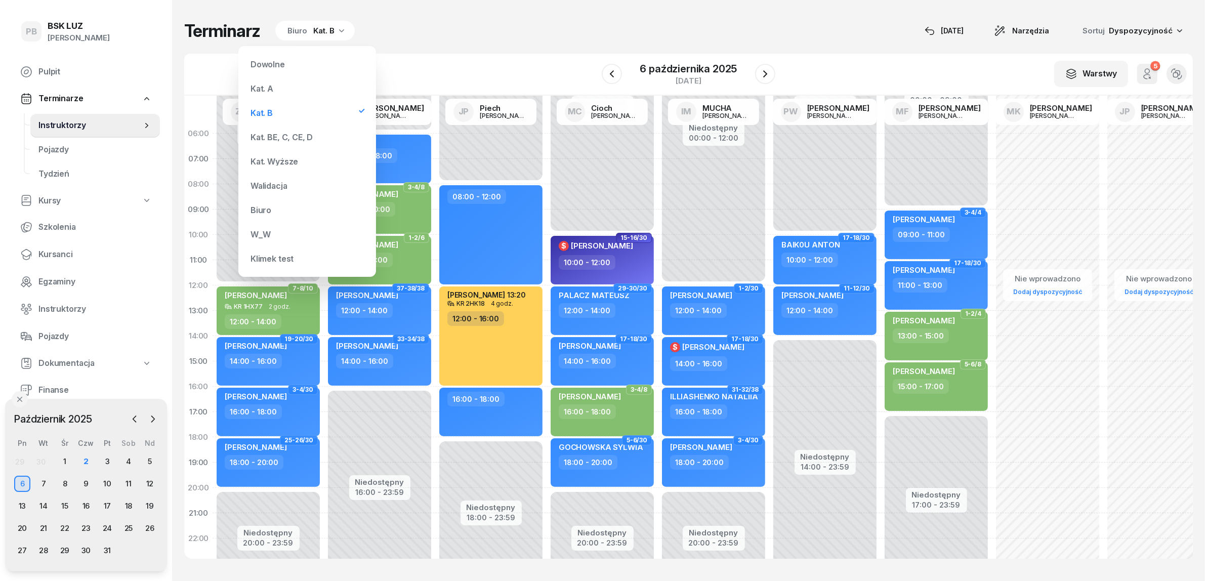
click at [288, 90] on div "Kat. A" at bounding box center [306, 88] width 121 height 20
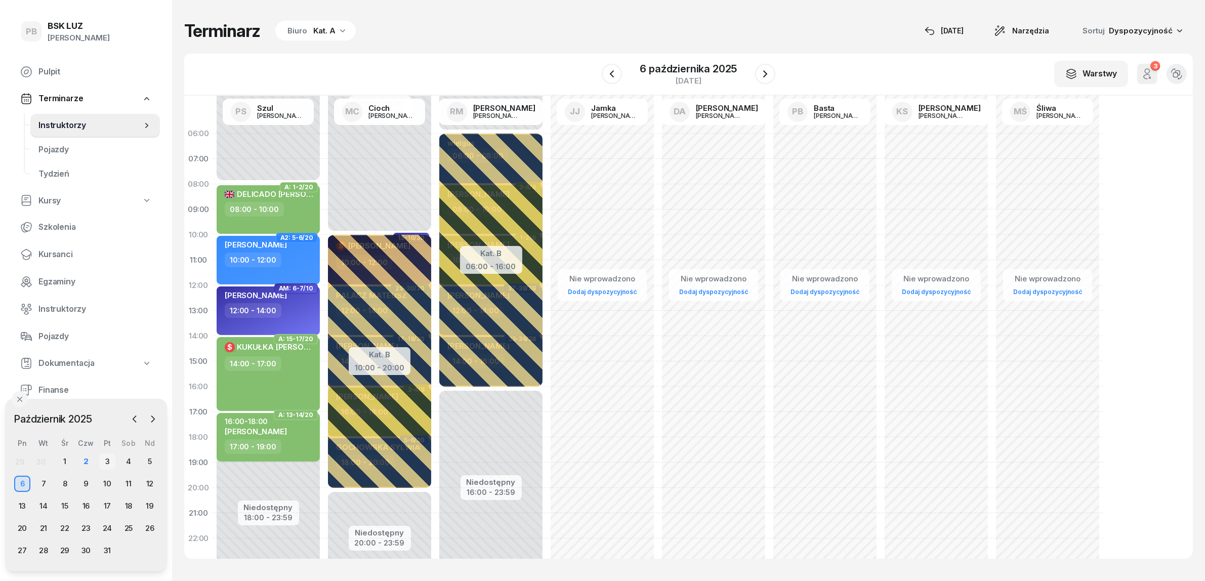
click at [107, 459] on div "3" at bounding box center [107, 461] width 16 height 16
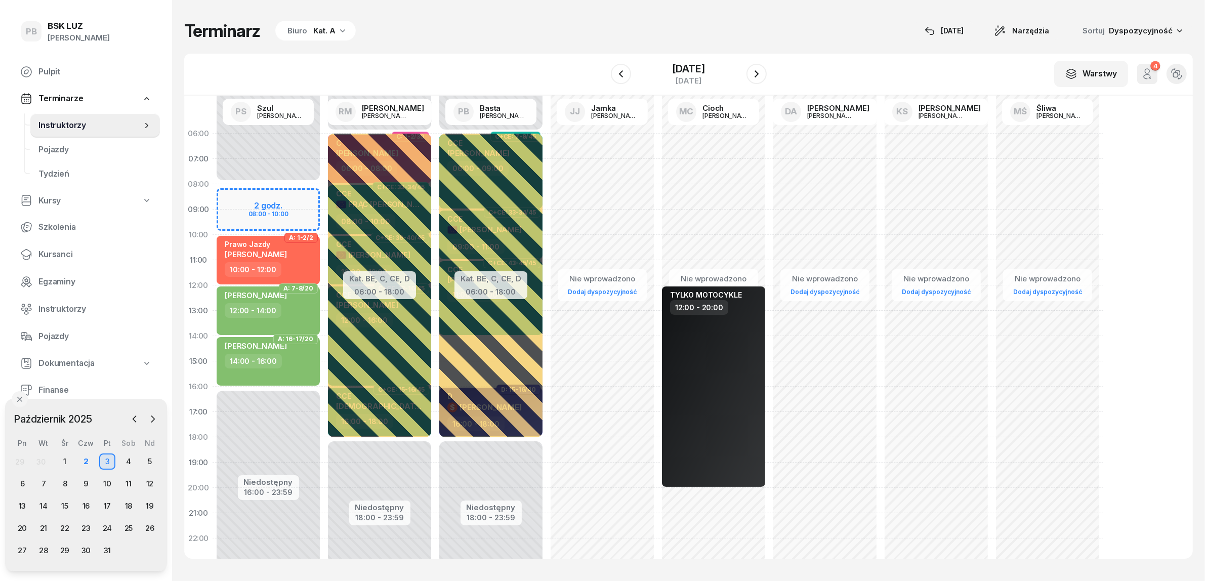
click at [326, 29] on div "Kat. A" at bounding box center [324, 31] width 22 height 12
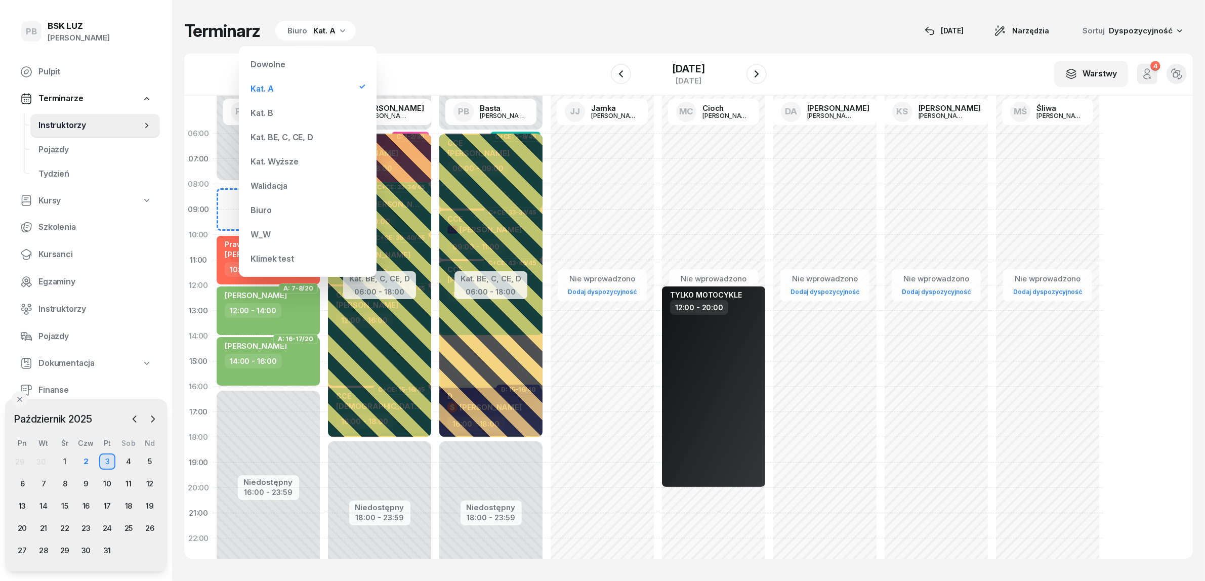
click at [286, 113] on div "Kat. B" at bounding box center [307, 113] width 121 height 20
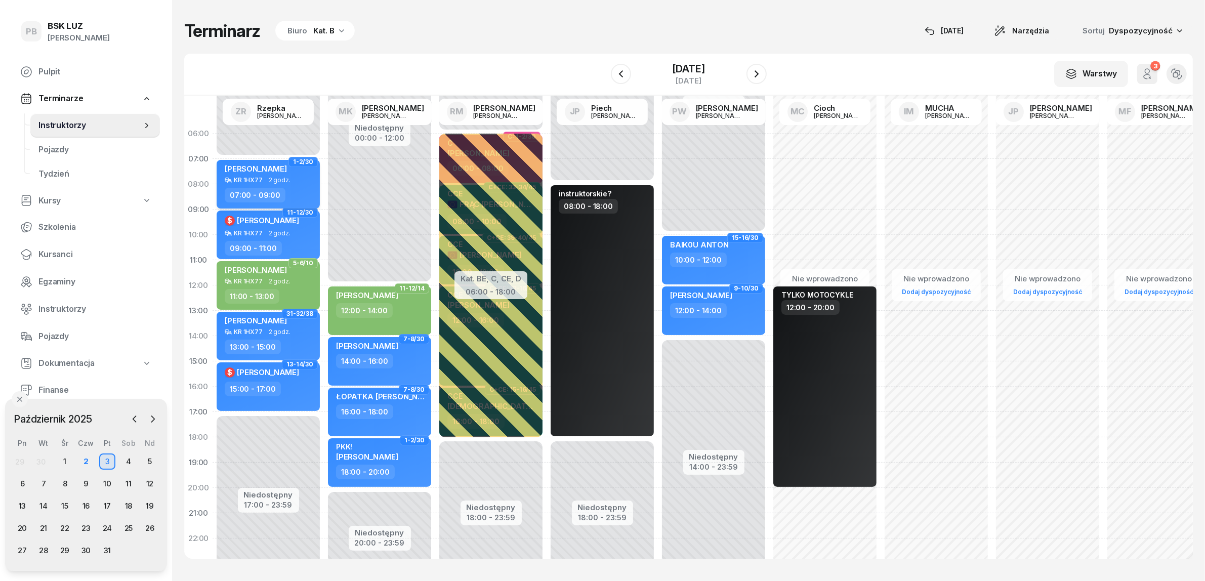
click at [300, 188] on div "07:00 - 09:00" at bounding box center [269, 195] width 89 height 15
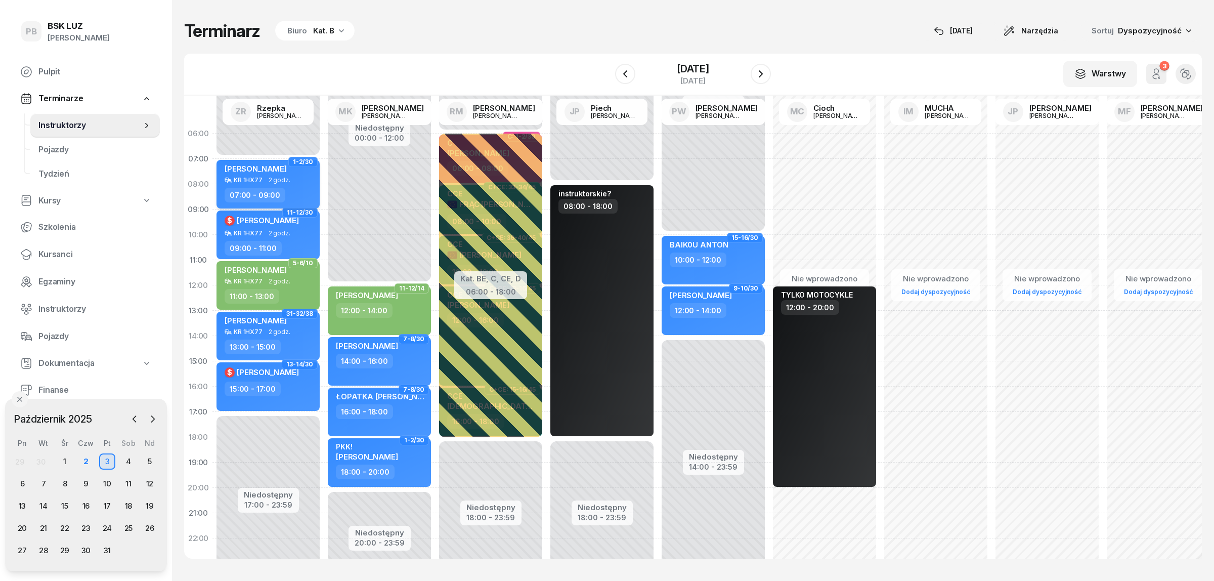
select select "07"
select select "09"
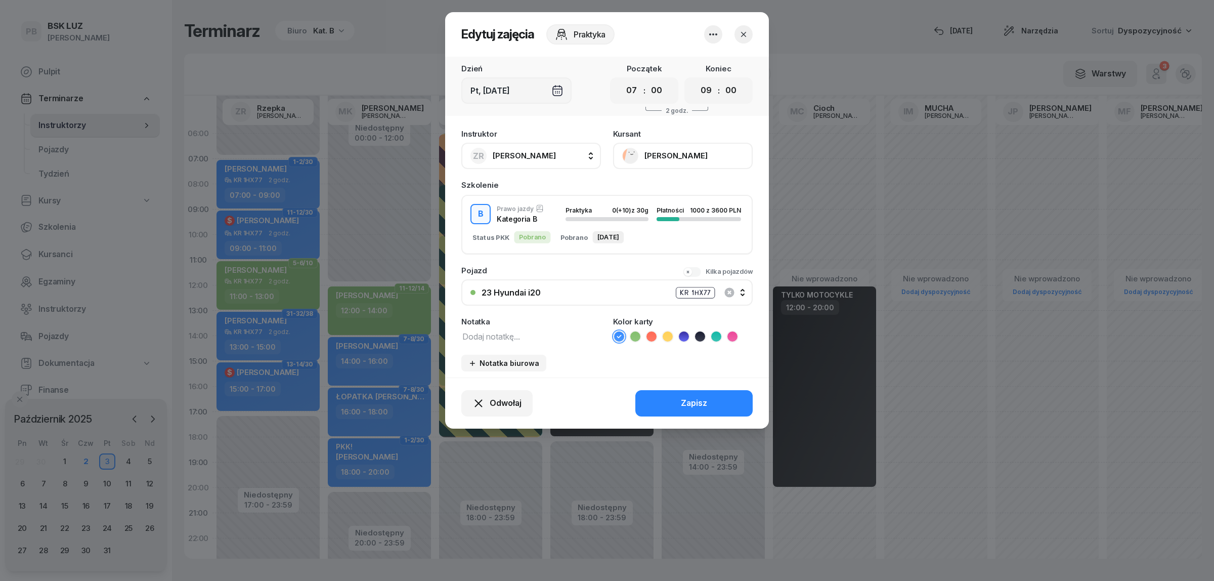
click at [492, 334] on textarea at bounding box center [531, 335] width 140 height 13
drag, startPoint x: 580, startPoint y: 334, endPoint x: 459, endPoint y: 334, distance: 121.4
click at [459, 334] on div "Instruktor ZR Rzepka Zdzisław AK Koryciński Artur BP Pająk Bogusław DA Arendarc…" at bounding box center [607, 251] width 324 height 254
type textarea "obser. [PERSON_NAME] [PHONE_NUMBER]"
click at [662, 394] on button "Zapisz" at bounding box center [694, 403] width 117 height 26
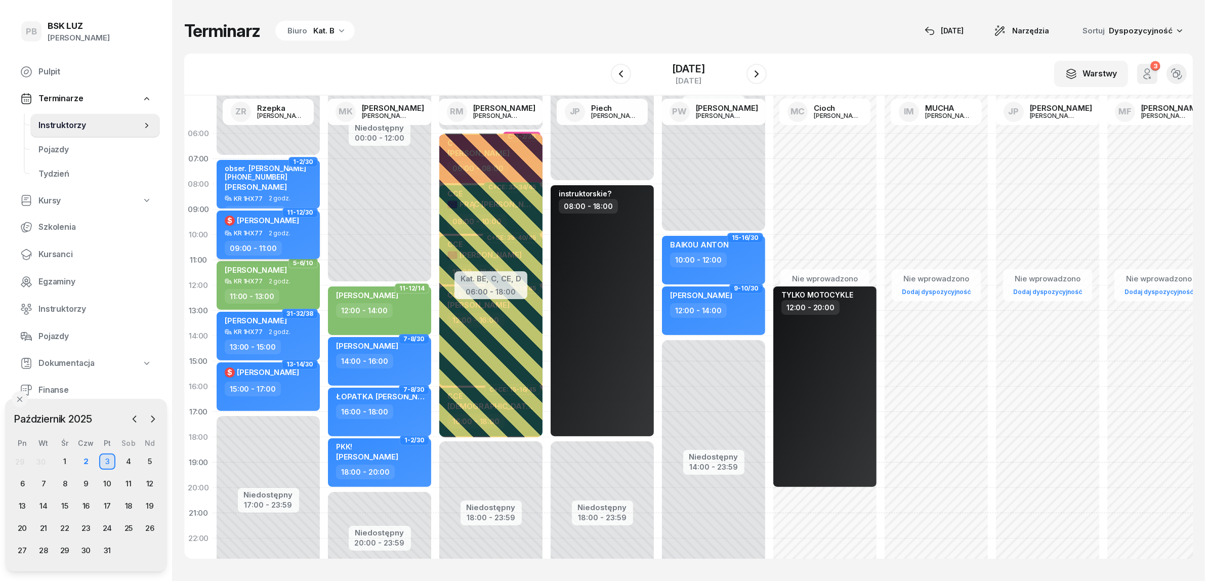
click at [303, 246] on div "09:00 - 11:00" at bounding box center [269, 248] width 89 height 15
select select "09"
select select "11"
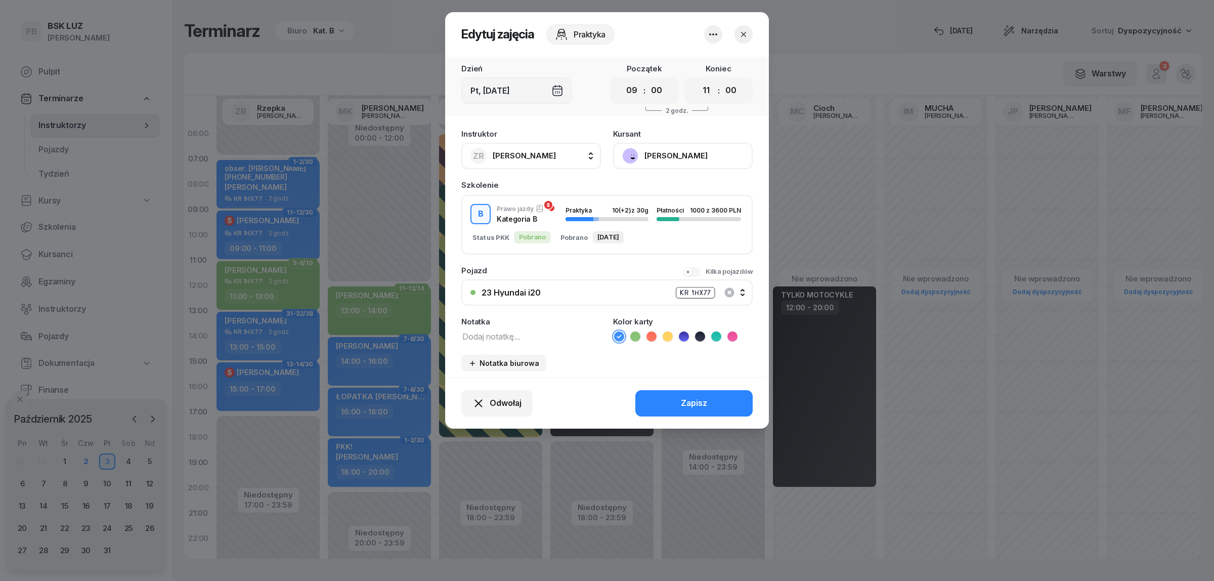
click at [506, 334] on textarea at bounding box center [531, 335] width 140 height 13
paste textarea "obser. [PERSON_NAME] [PHONE_NUMBER]"
type textarea "obser. [PERSON_NAME] [PHONE_NUMBER]"
click at [666, 399] on button "Zapisz" at bounding box center [694, 403] width 117 height 26
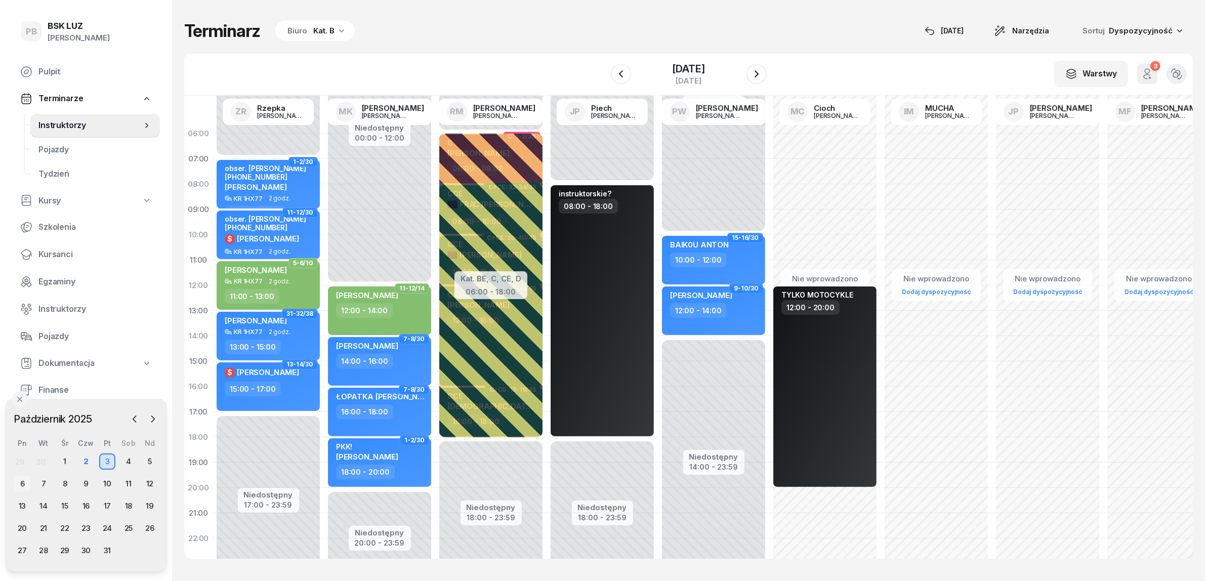
click at [17, 481] on div "6" at bounding box center [22, 484] width 16 height 16
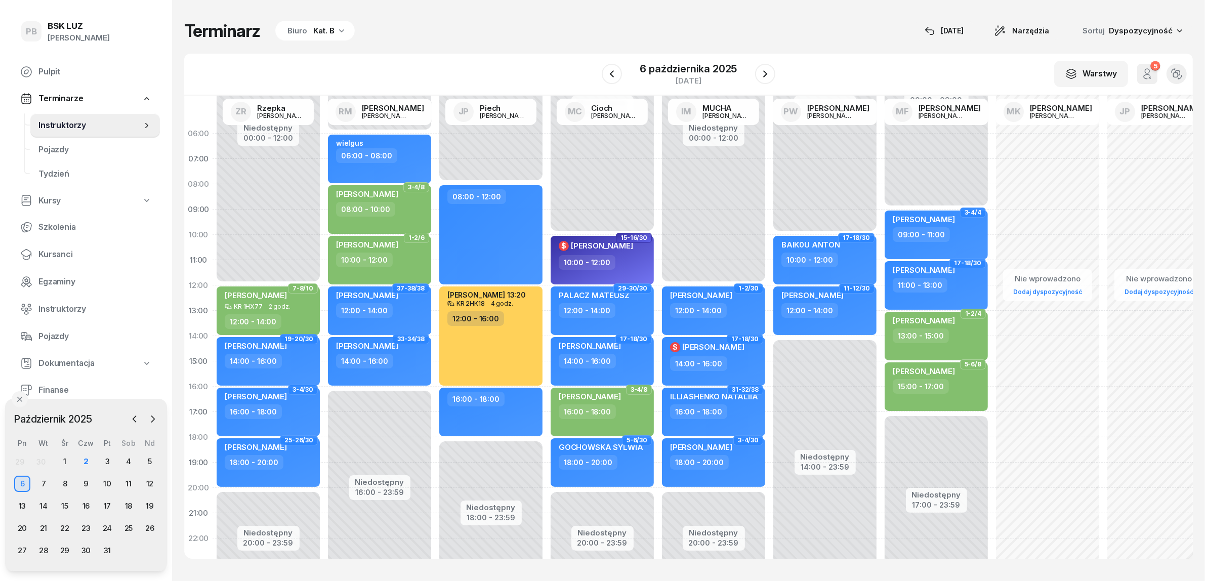
click at [337, 34] on icon "button" at bounding box center [341, 30] width 10 height 10
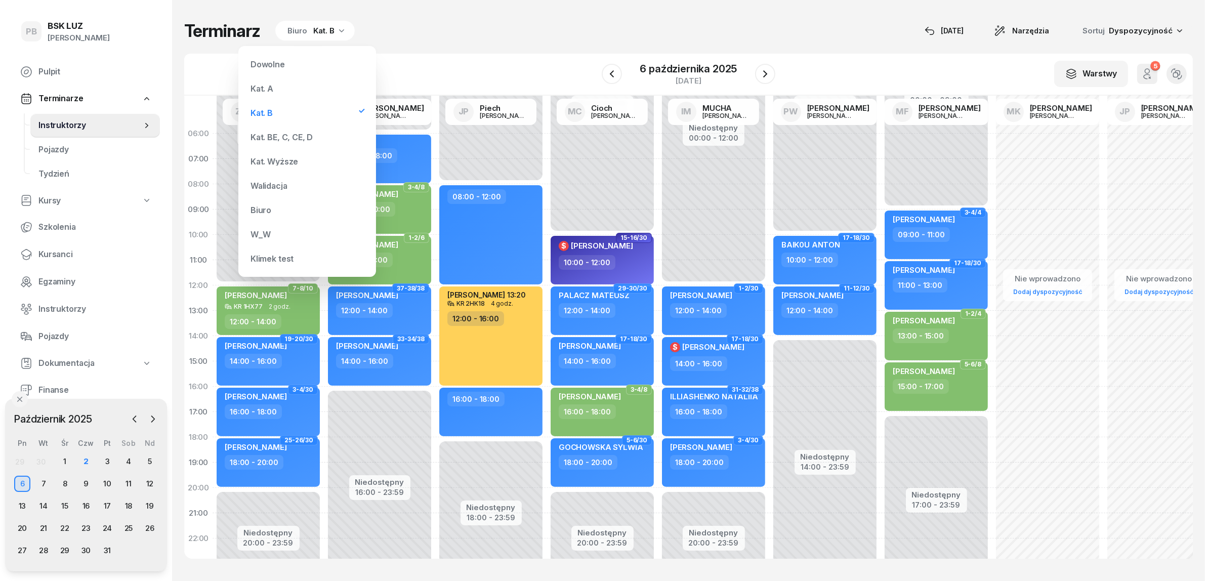
click at [288, 87] on div "Kat. A" at bounding box center [306, 88] width 121 height 20
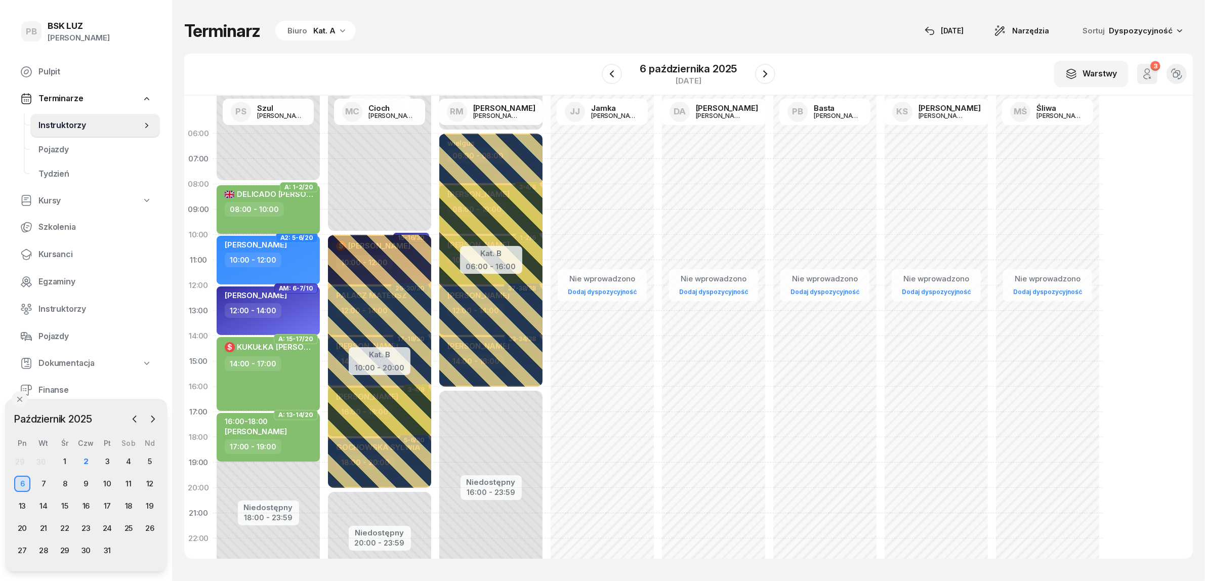
click at [305, 214] on div "08:00 - 10:00" at bounding box center [269, 209] width 89 height 15
select select "08"
select select "10"
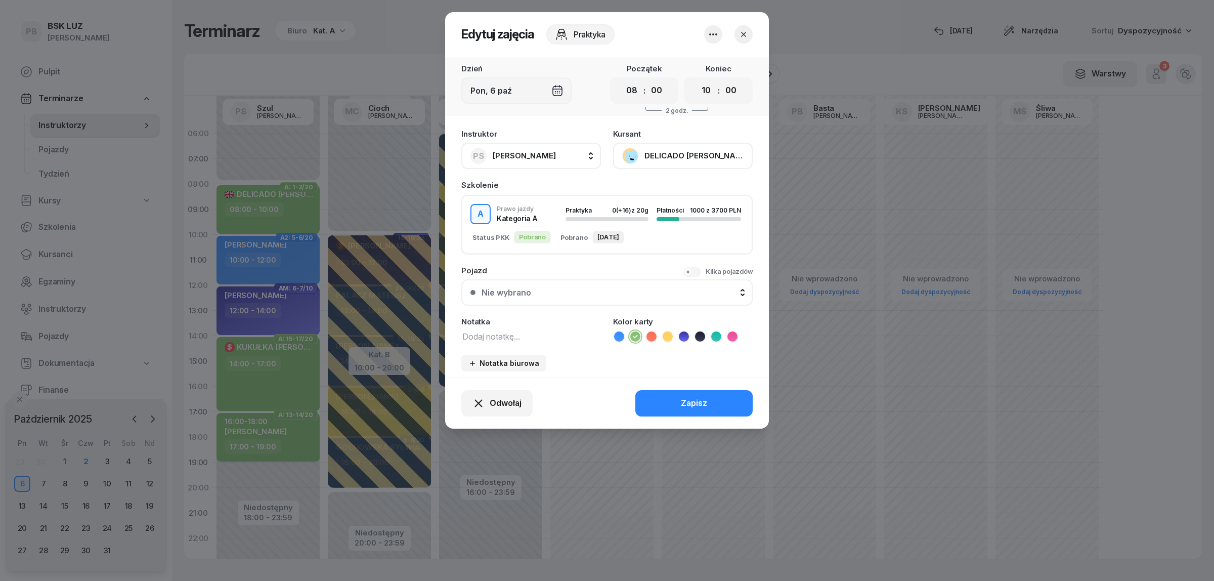
click at [487, 333] on textarea at bounding box center [531, 335] width 140 height 13
paste textarea "obser. [PERSON_NAME] [PHONE_NUMBER]"
click at [485, 335] on textarea "obser. [PERSON_NAME] [PHONE_NUMBER]" at bounding box center [531, 335] width 140 height 13
type textarea "obserwator Klimowicz 505-666-641"
click at [670, 402] on button "Zapisz" at bounding box center [694, 403] width 117 height 26
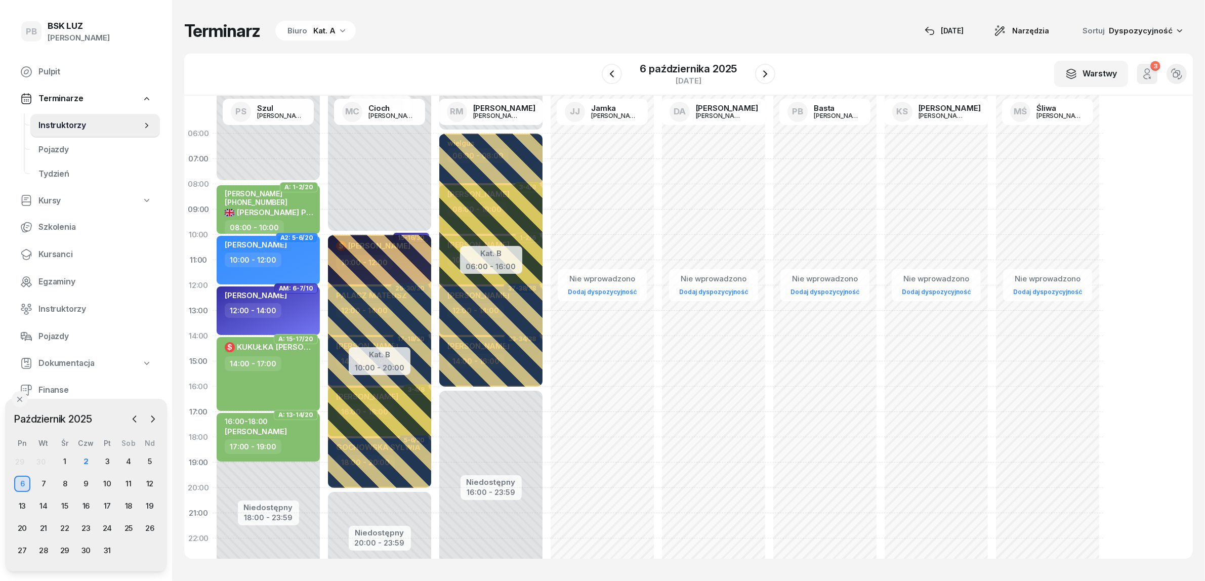
click at [392, 32] on div "Terminarz Biuro Kat. A [DATE] Narzędzia Sortuj Dyspozycyjność" at bounding box center [688, 30] width 1008 height 21
click at [106, 460] on div "3" at bounding box center [107, 461] width 16 height 16
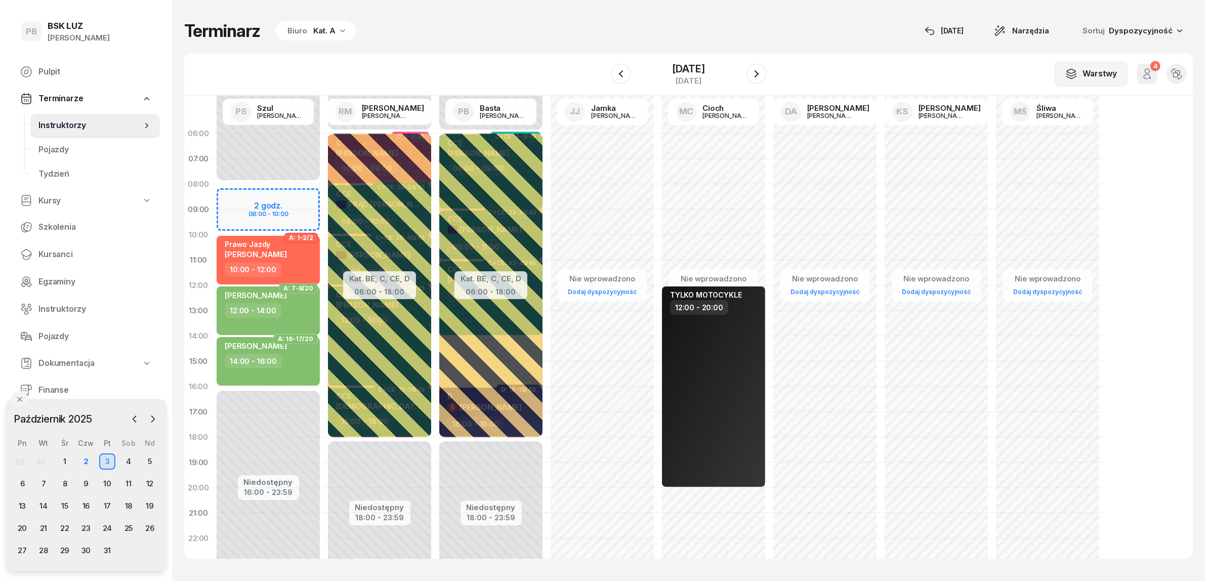
click at [449, 44] on div "Terminarz Biuro Kat. A 2 paź Narzędzia Sortuj Dyspozycyjność W Wybierz AK Koryc…" at bounding box center [688, 289] width 1008 height 579
click at [467, 41] on div "Terminarz Biuro Kat. A 2 paź Narzędzia Sortuj Dyspozycyjność W Wybierz AK Koryc…" at bounding box center [688, 289] width 1008 height 579
click at [877, 23] on div "Terminarz Biuro Kat. A [DATE] Narzędzia Sortuj Dyspozycyjność" at bounding box center [688, 30] width 1008 height 21
click at [282, 266] on div "10:00 - 12:00" at bounding box center [269, 269] width 89 height 15
select select "10"
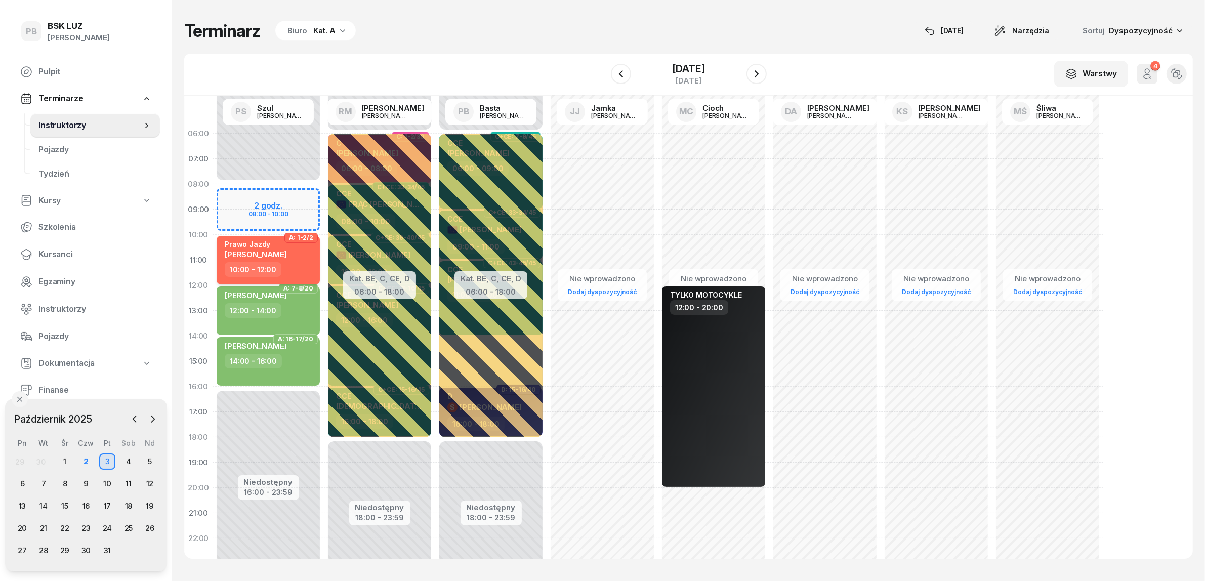
select select "12"
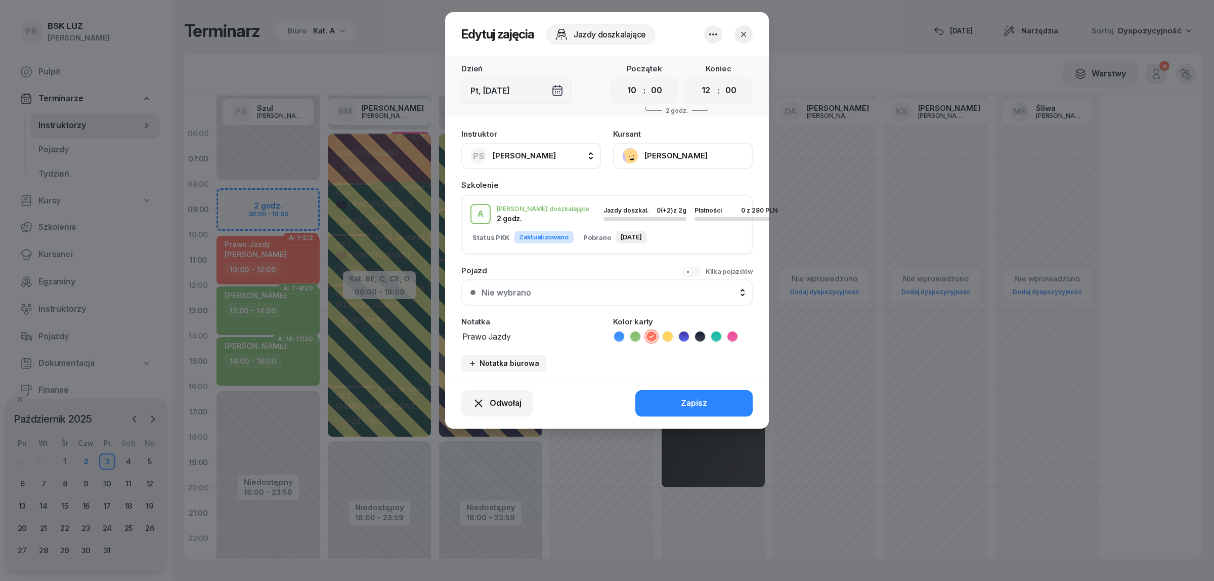
click at [389, 52] on div at bounding box center [607, 290] width 1214 height 581
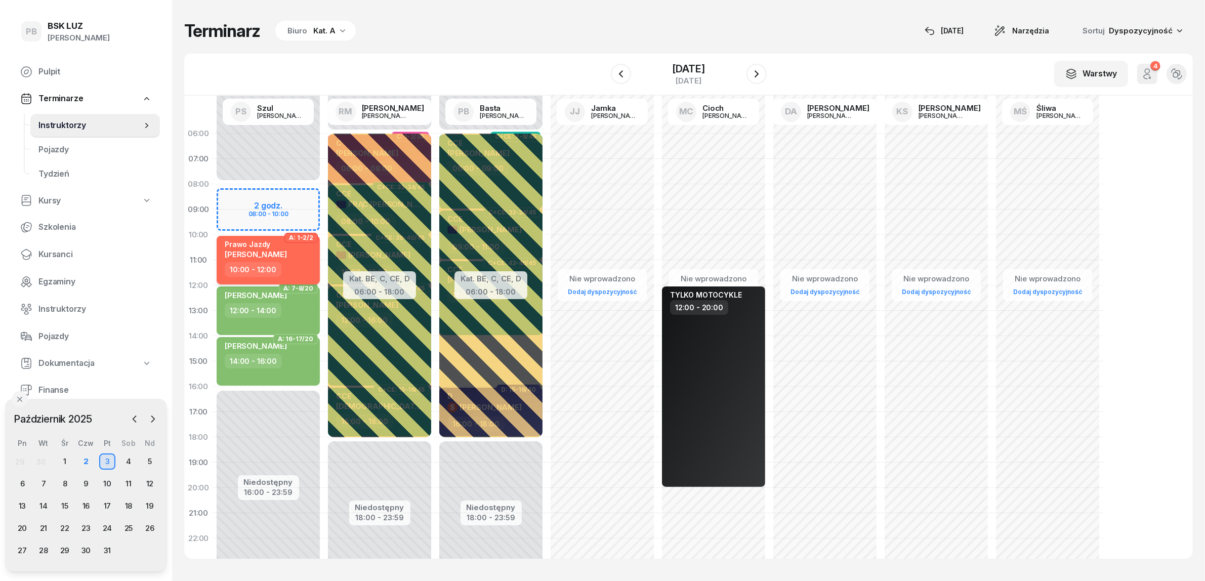
click at [312, 260] on div "Prawo Jazdy [PERSON_NAME]" at bounding box center [269, 251] width 89 height 22
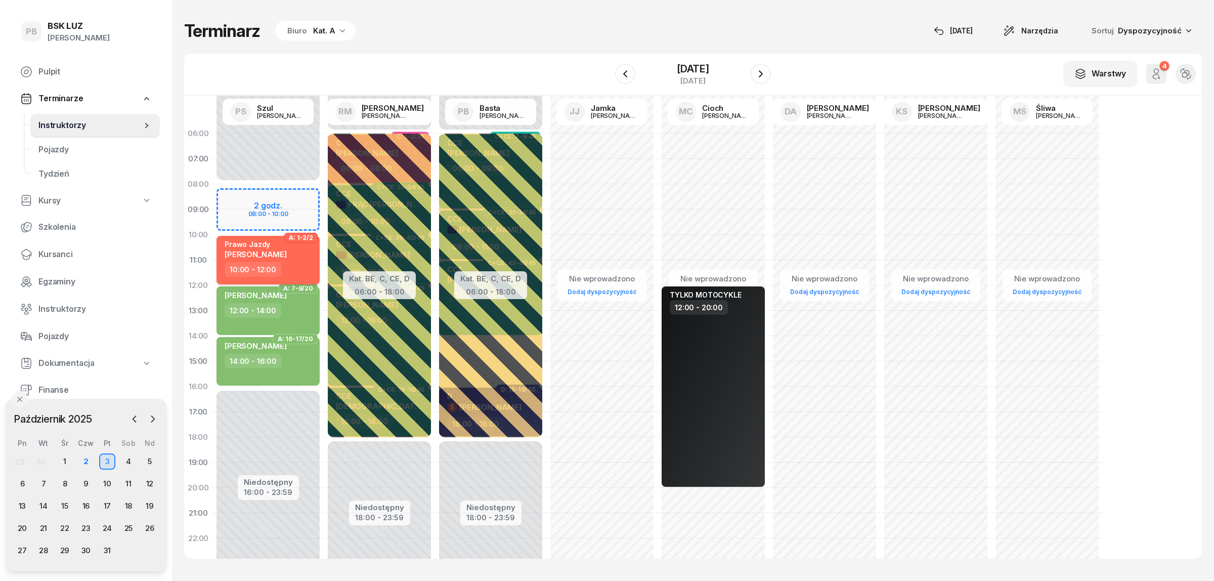
select select "10"
select select "12"
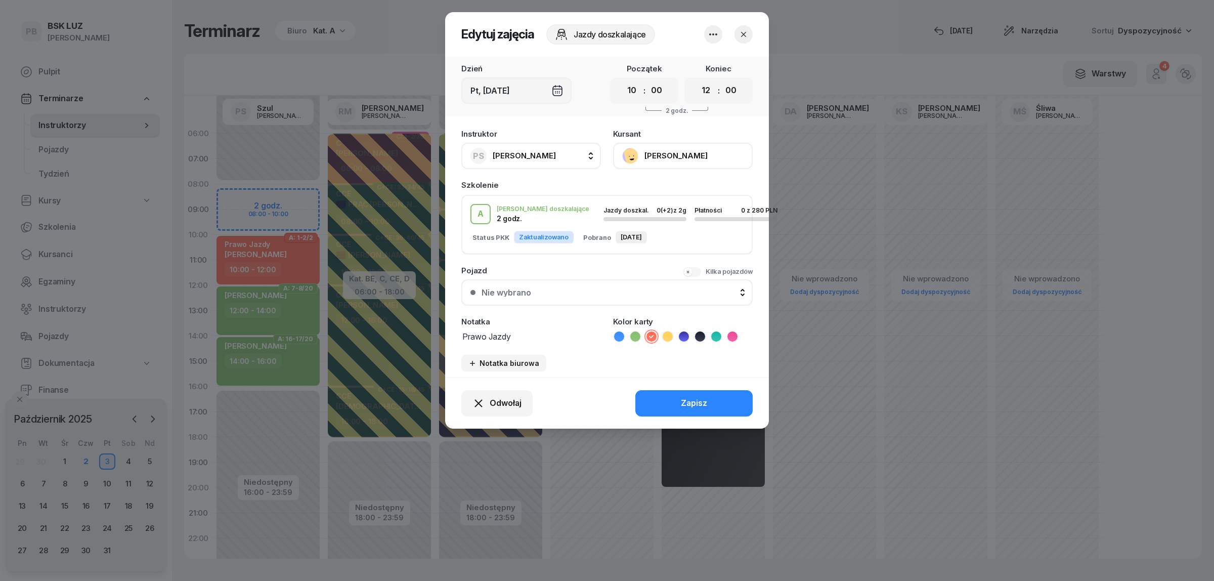
click at [745, 34] on icon "button" at bounding box center [744, 34] width 10 height 10
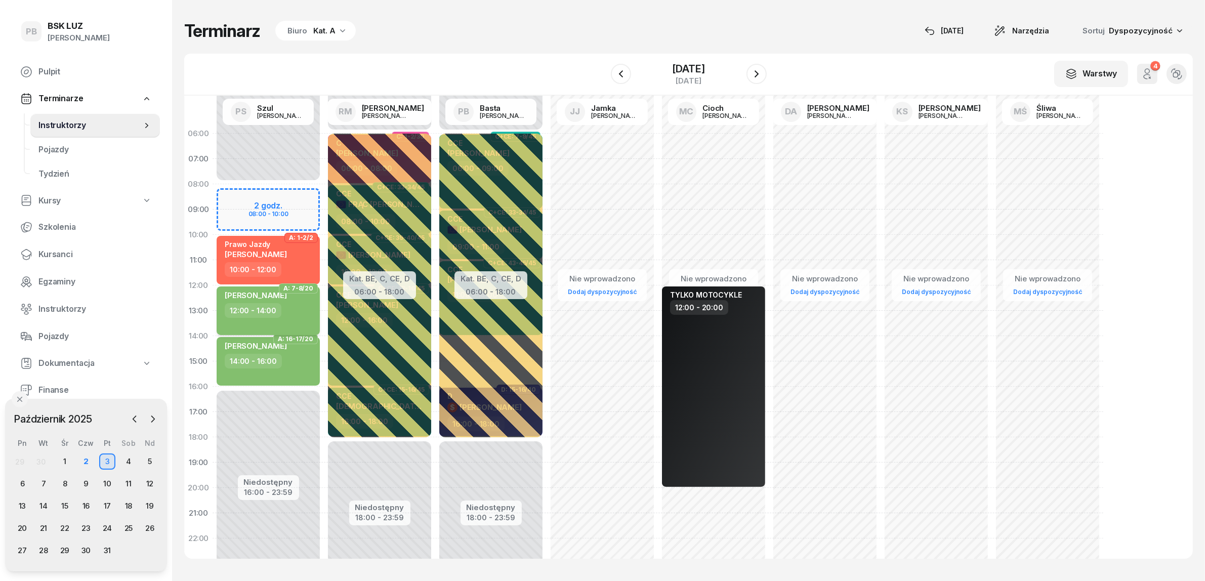
click at [307, 308] on div "12:00 - 14:00" at bounding box center [269, 310] width 89 height 15
select select "12"
select select "14"
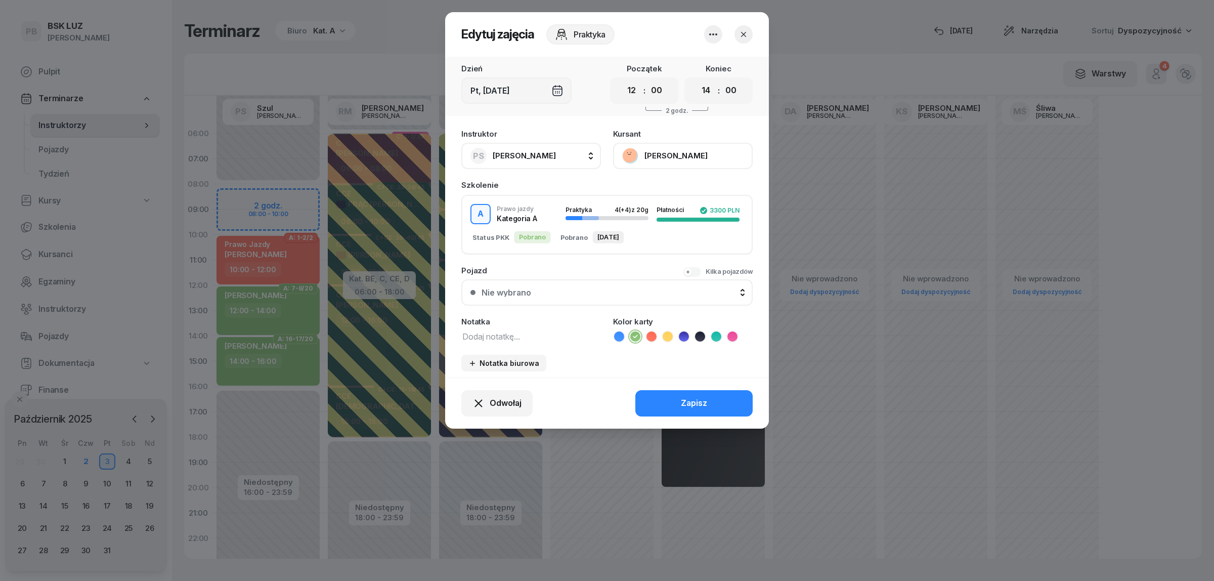
click at [298, 271] on div at bounding box center [607, 290] width 1214 height 581
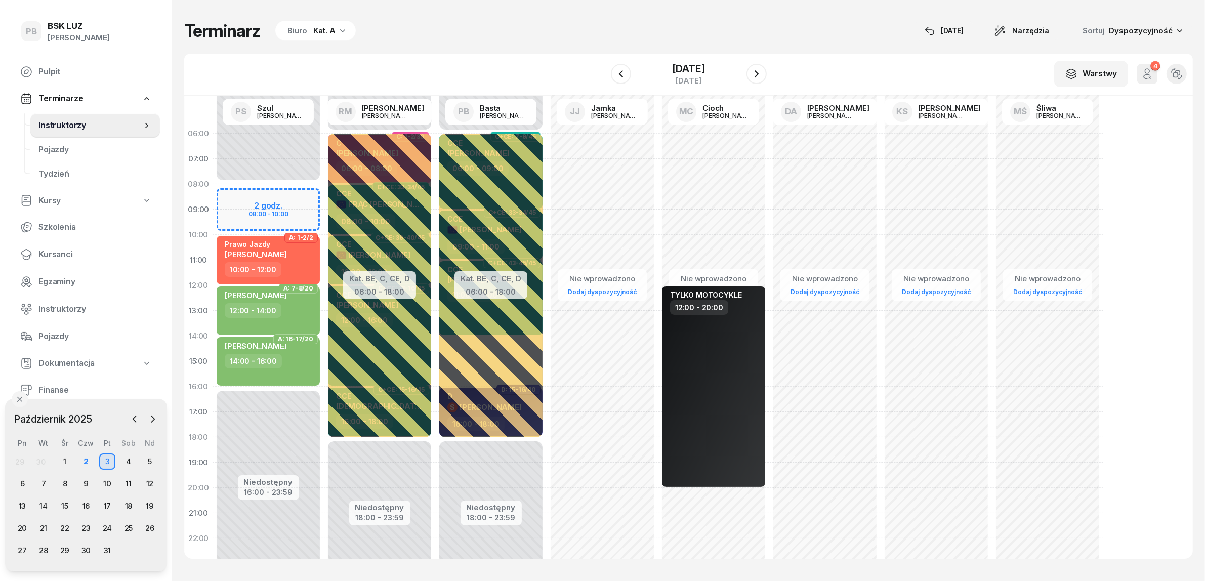
click at [298, 271] on div "10:00 - 12:00" at bounding box center [269, 269] width 89 height 15
select select "10"
select select "12"
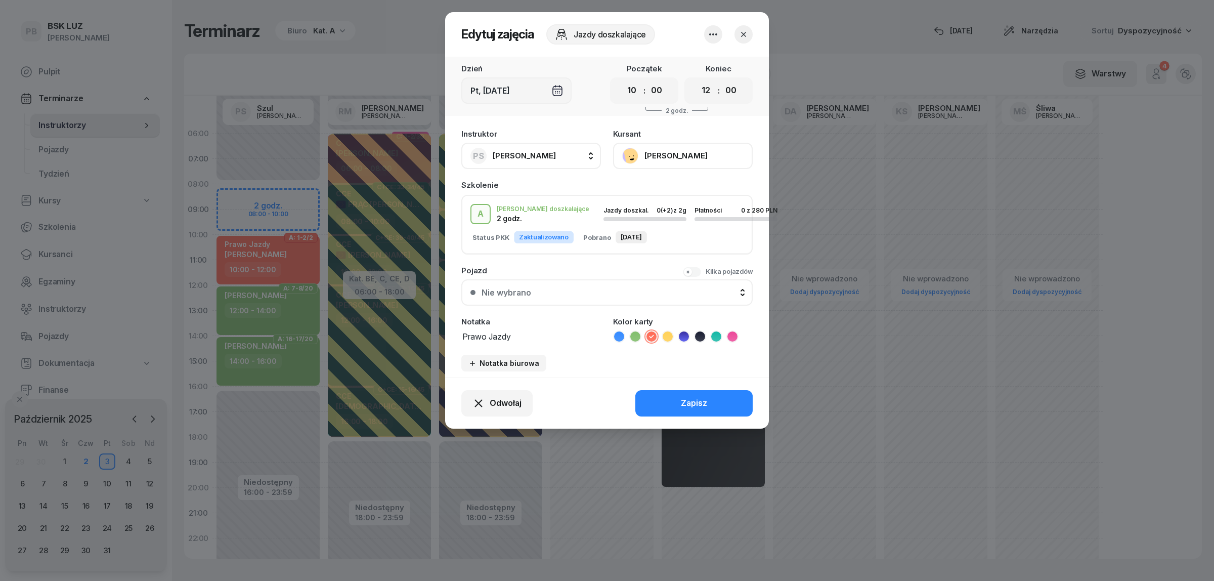
click at [742, 30] on icon "button" at bounding box center [744, 34] width 10 height 10
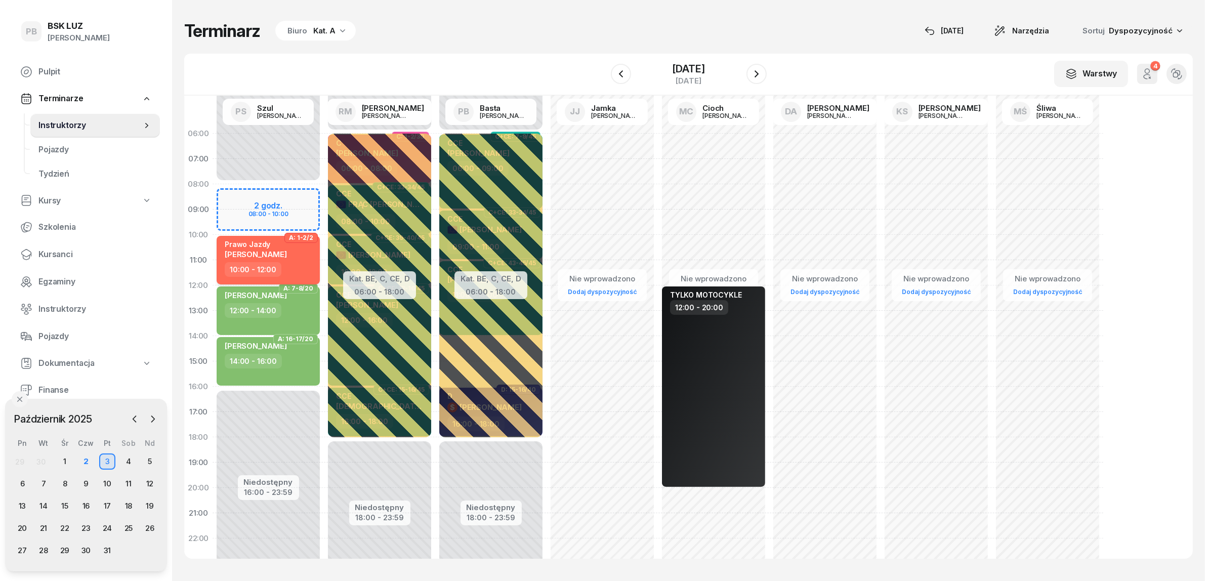
click at [283, 250] on span "[PERSON_NAME]" at bounding box center [256, 254] width 62 height 10
select select "10"
select select "12"
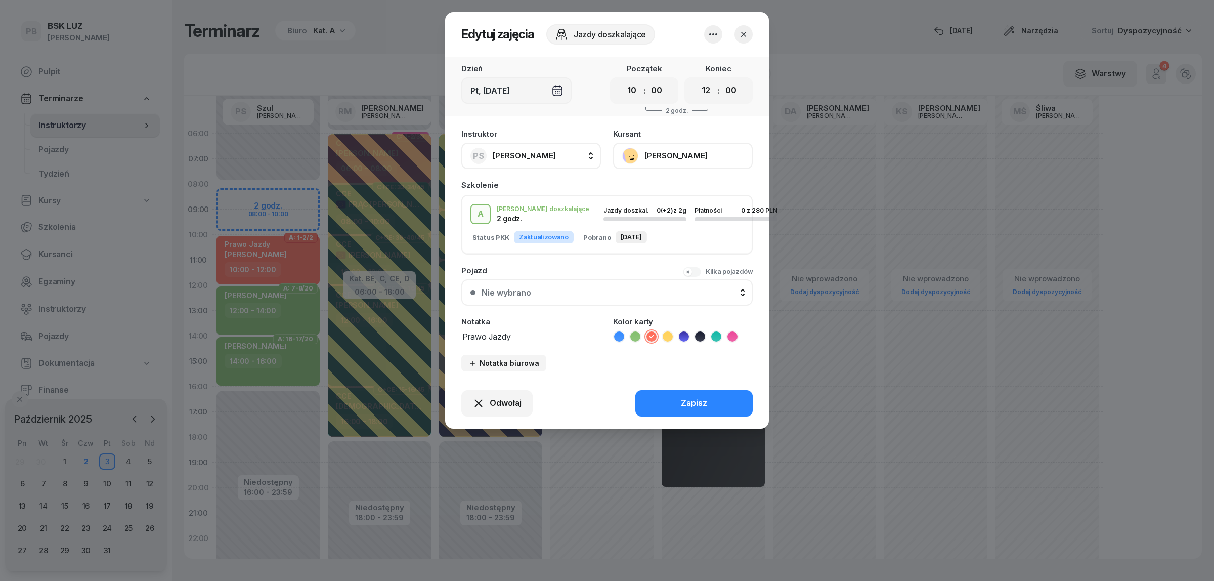
click at [742, 31] on icon "button" at bounding box center [744, 34] width 10 height 10
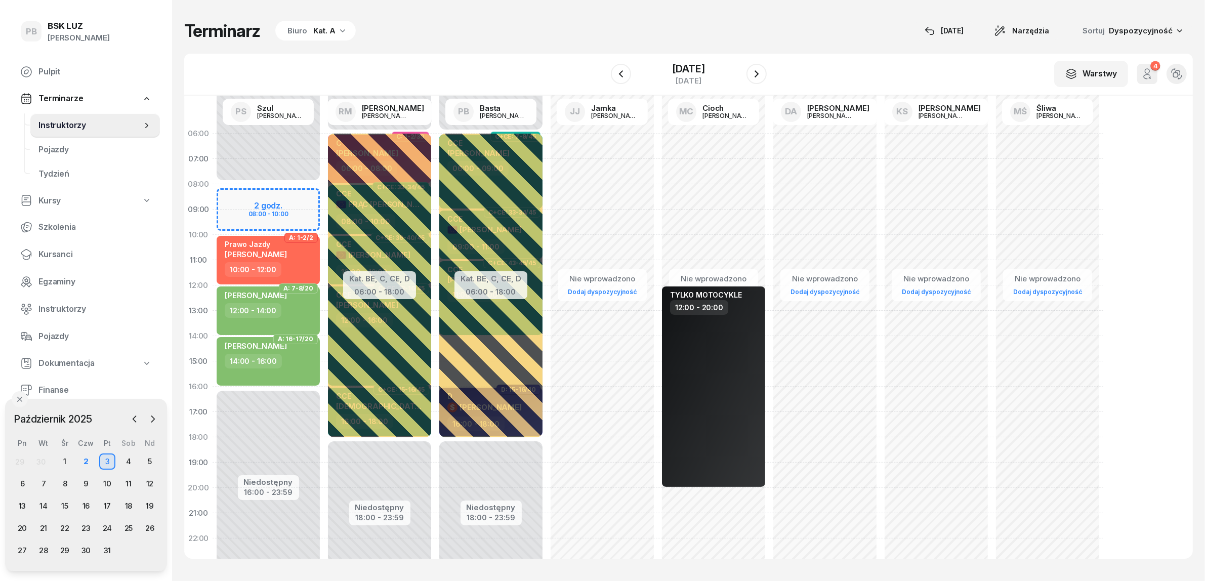
click at [742, 31] on div "Terminarz Biuro Kat. A [DATE] Narzędzia Sortuj Dyspozycyjność" at bounding box center [688, 30] width 1008 height 21
click at [83, 460] on div "2" at bounding box center [86, 461] width 16 height 16
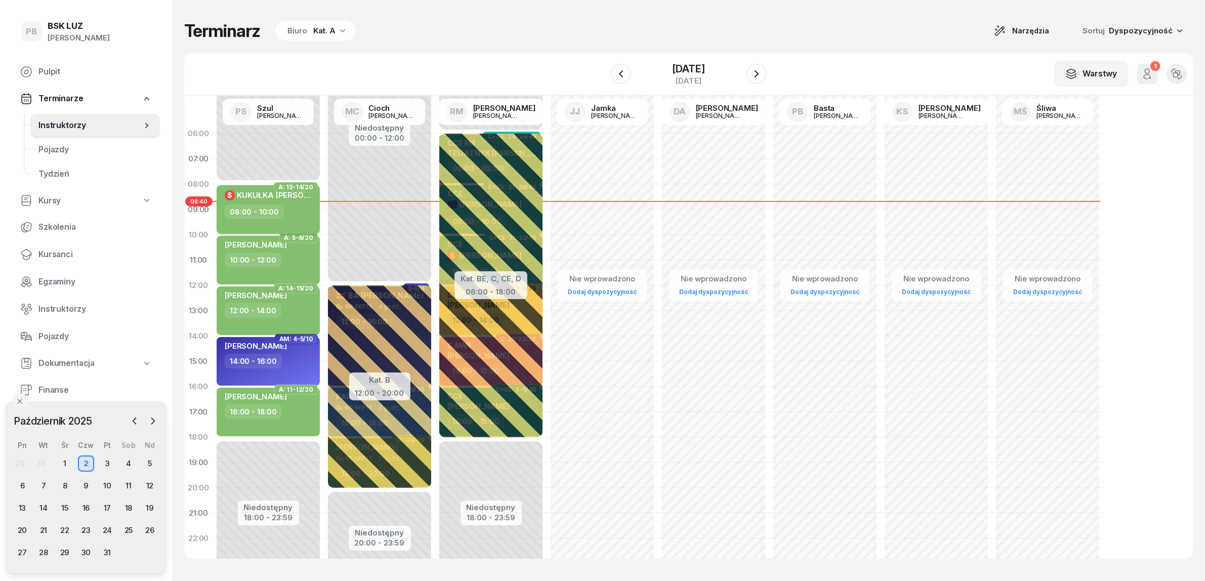
click at [277, 209] on div "08:00 - 10:00" at bounding box center [254, 211] width 59 height 15
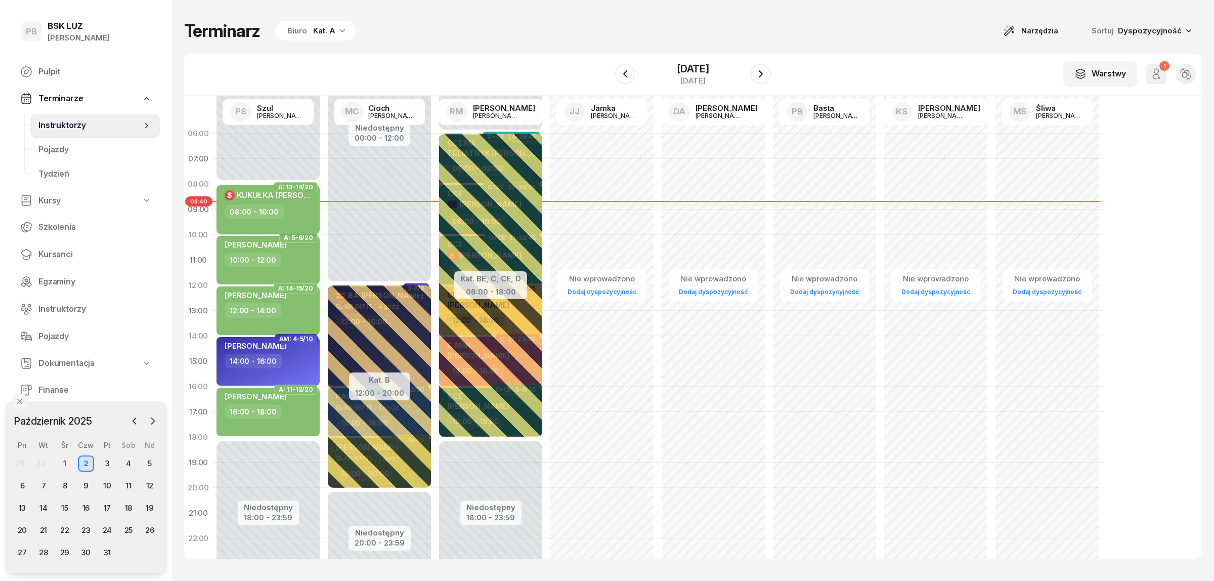
select select "08"
select select "10"
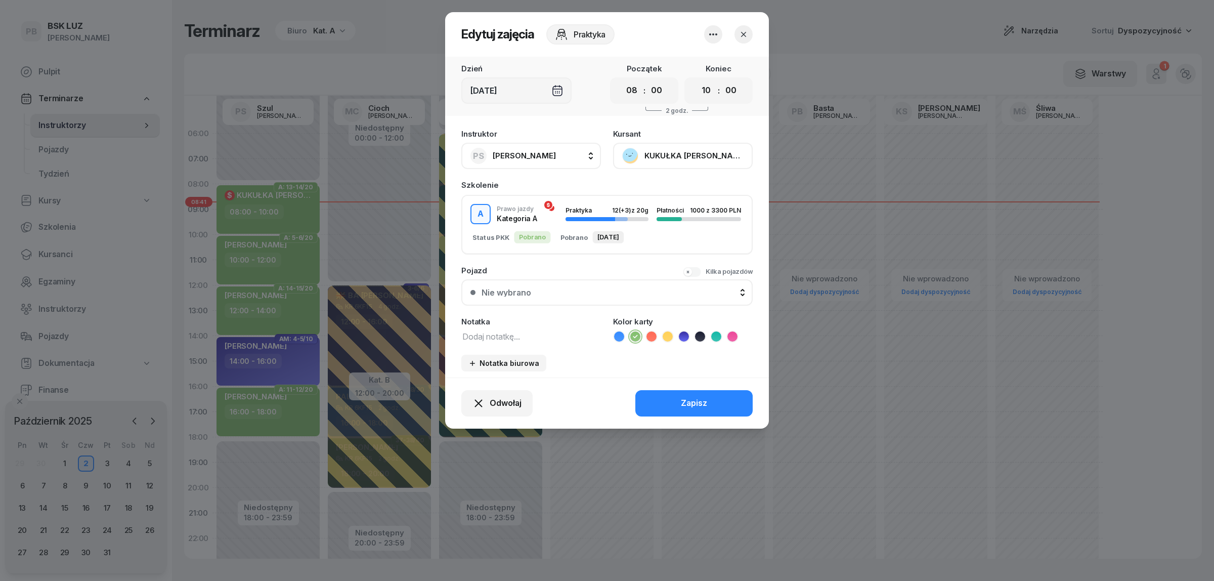
click at [744, 34] on icon "button" at bounding box center [743, 34] width 5 height 5
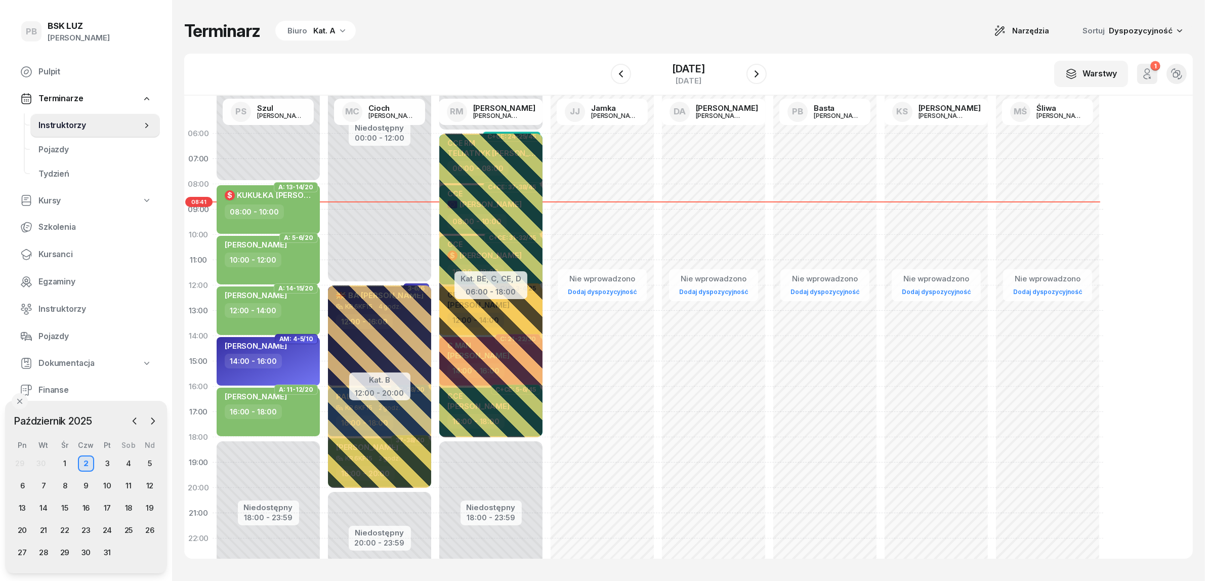
click at [744, 34] on div "Terminarz Biuro Kat. A Narzędzia Sortuj Dyspozycyjność" at bounding box center [688, 30] width 1008 height 21
click at [66, 257] on span "Kursanci" at bounding box center [94, 254] width 113 height 13
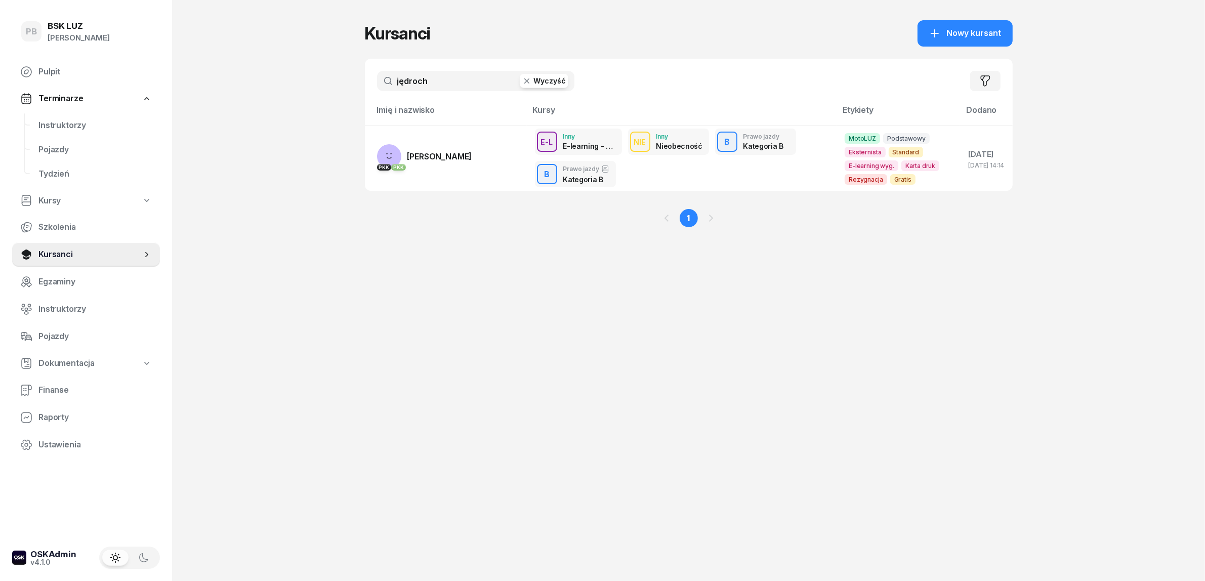
click at [415, 69] on div "jędroch Wyczyść Filtruj" at bounding box center [689, 81] width 648 height 45
click at [416, 79] on input "jędroch" at bounding box center [475, 81] width 197 height 20
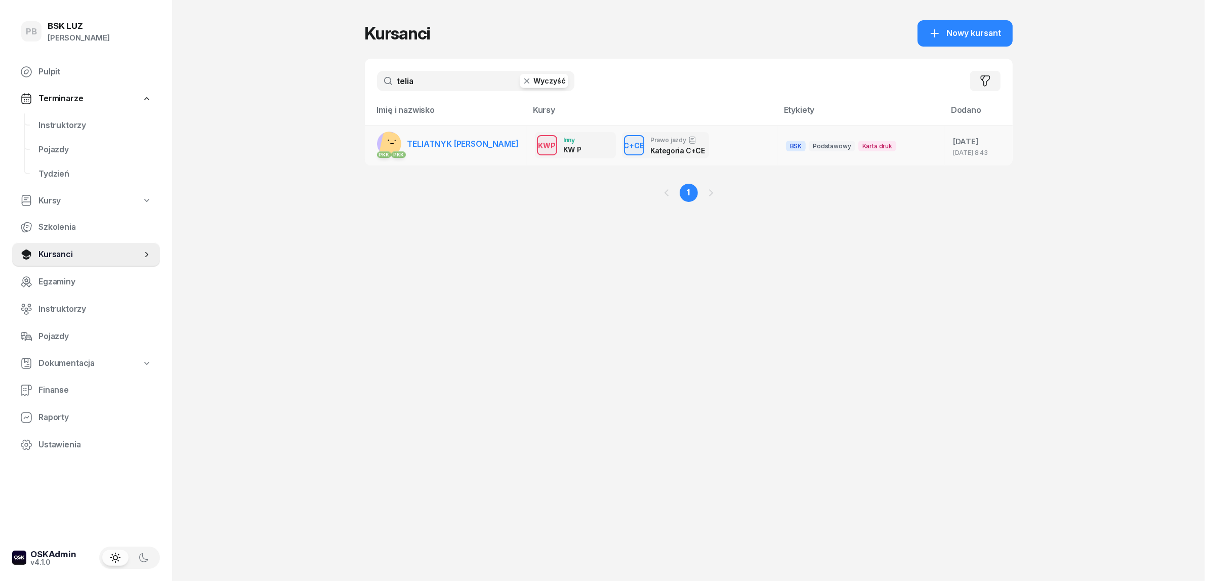
type input "telia"
click at [443, 147] on span "TELIATNYK [PERSON_NAME]" at bounding box center [462, 144] width 111 height 10
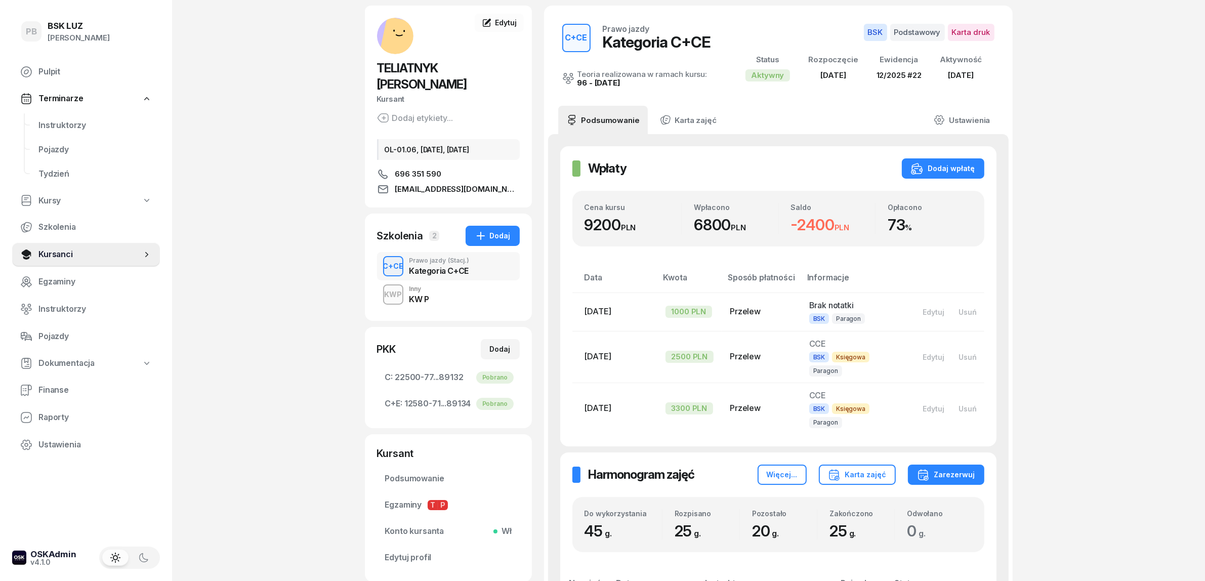
scroll to position [63, 0]
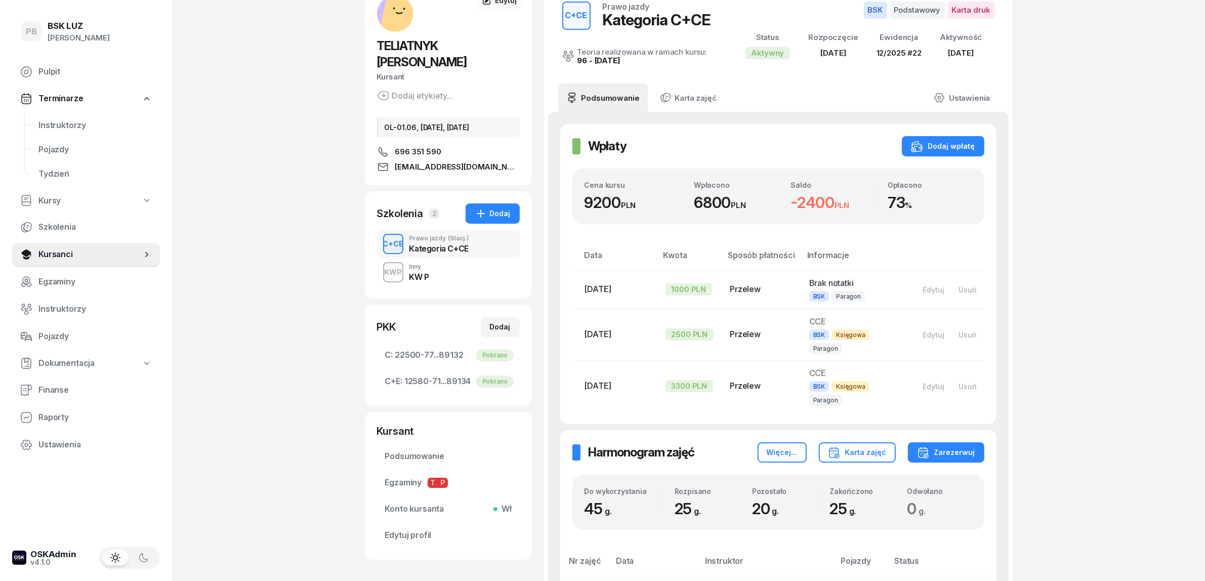
click at [440, 258] on div "KWP Inny KW P" at bounding box center [448, 272] width 143 height 28
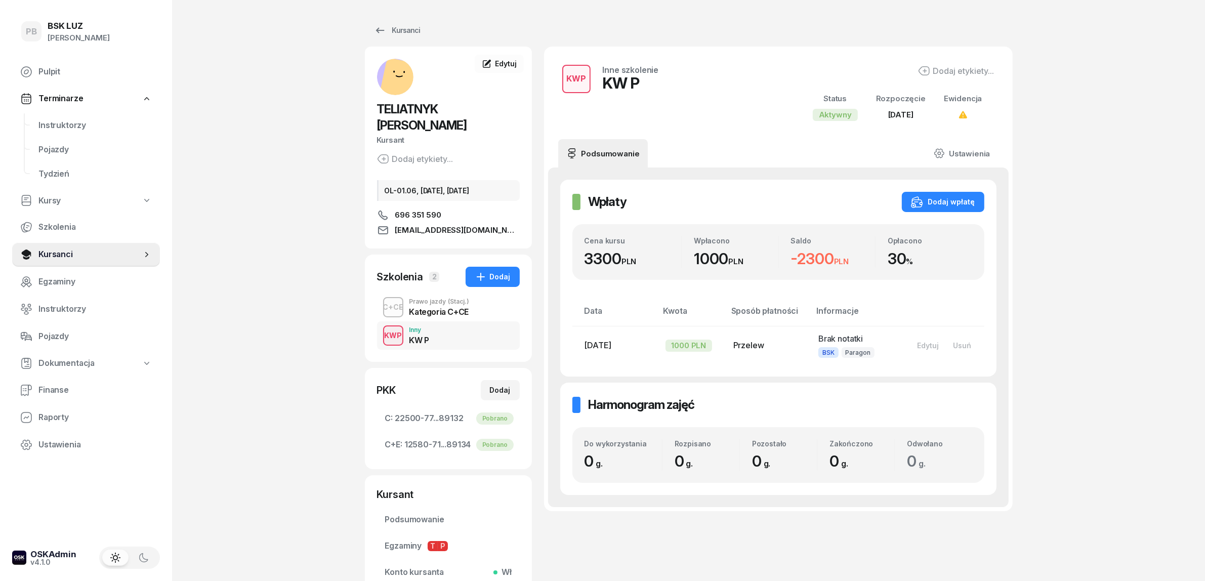
click at [435, 299] on div "Prawo jazdy (Stacj.)" at bounding box center [439, 302] width 60 height 6
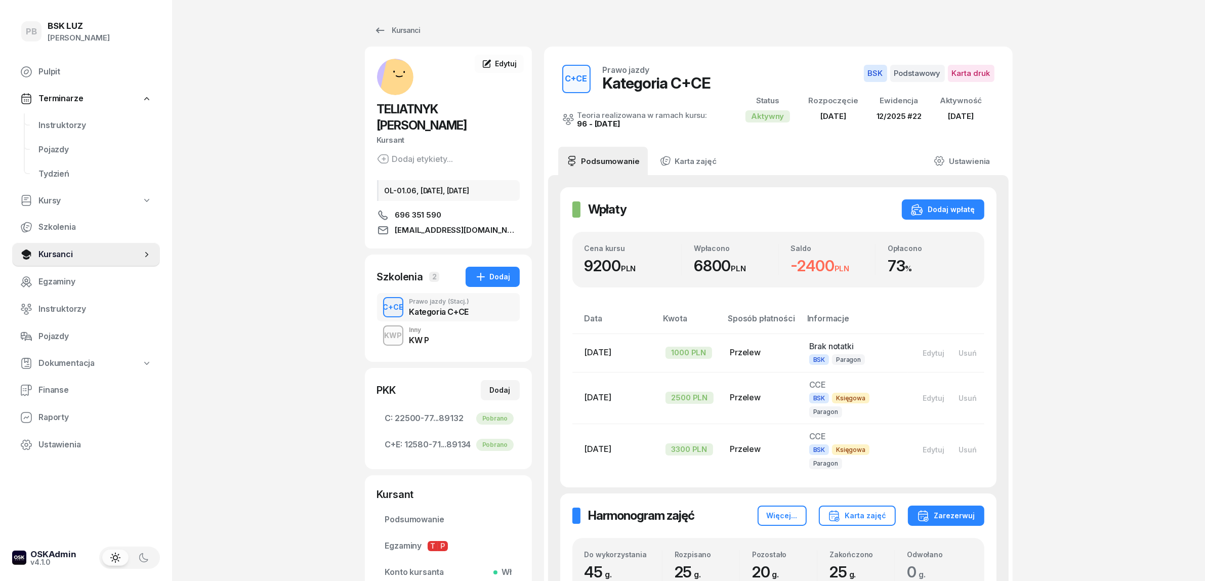
click at [424, 327] on div "Inny" at bounding box center [419, 330] width 20 height 6
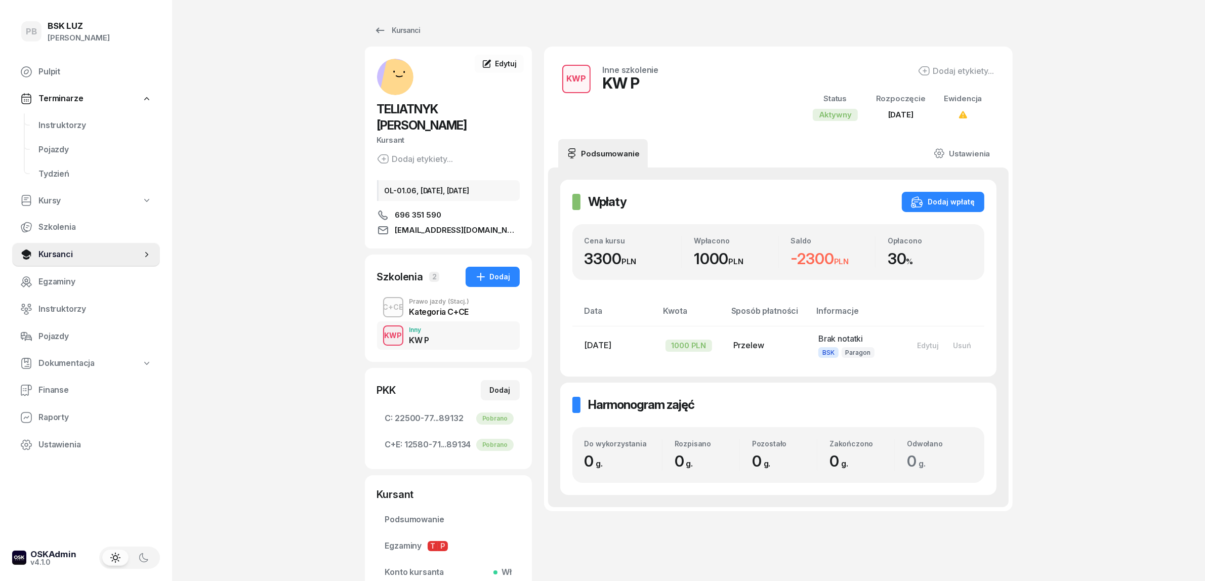
click at [448, 299] on span "(Stacj.)" at bounding box center [458, 302] width 21 height 6
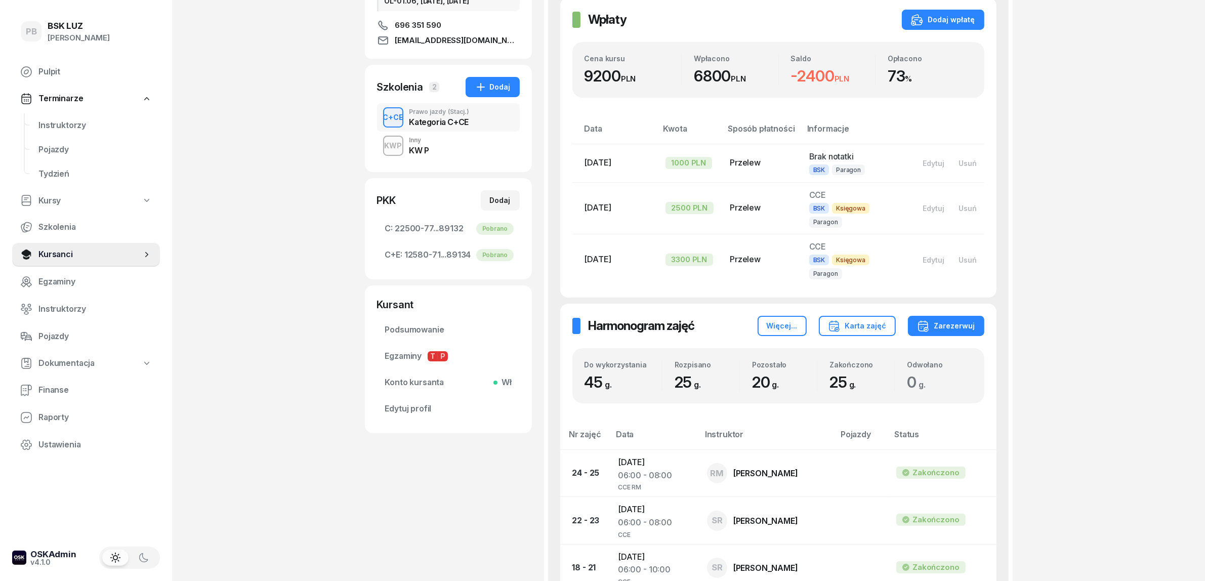
scroll to position [126, 0]
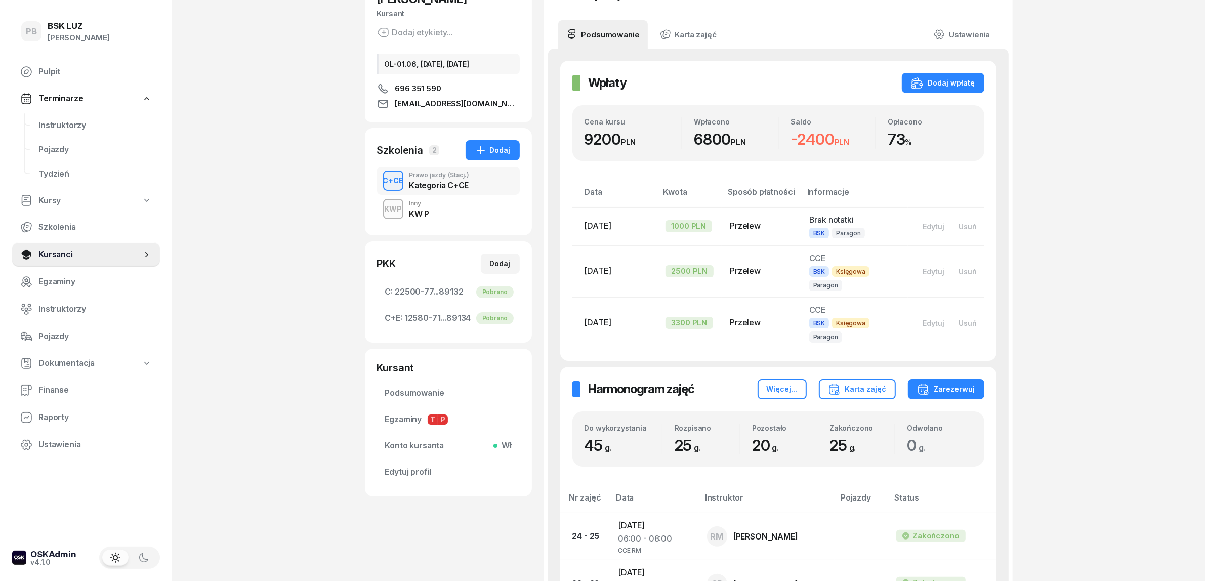
click at [237, 192] on div "PB BSK [PERSON_NAME] Terminarze Instruktorzy Pojazdy Tydzień Kursy Szkolenia Ku…" at bounding box center [602, 513] width 1205 height 1278
click at [437, 196] on div "KWP Inny KW P" at bounding box center [448, 209] width 143 height 28
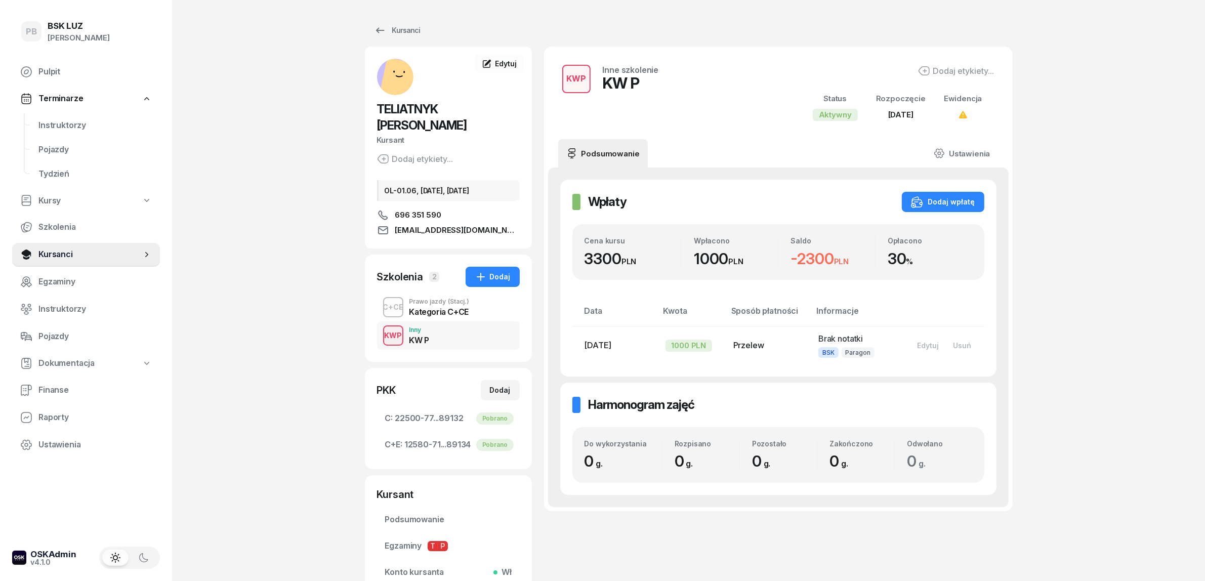
click at [443, 308] on div "Kategoria C+CE" at bounding box center [439, 312] width 60 height 8
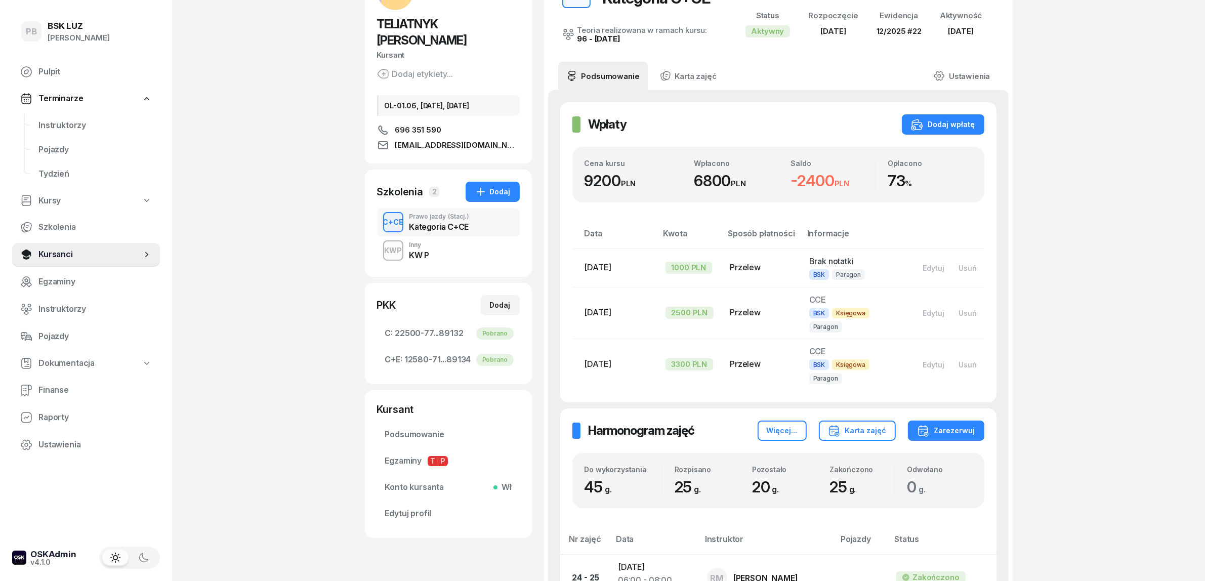
scroll to position [63, 0]
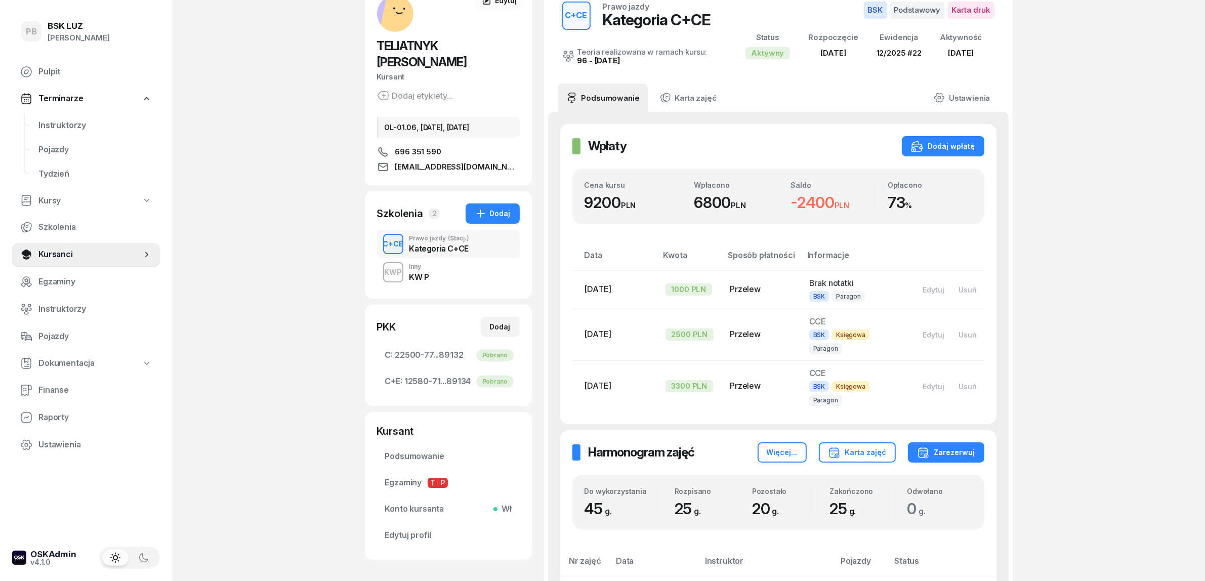
click at [461, 267] on div "KWP Inny KW P" at bounding box center [448, 272] width 143 height 28
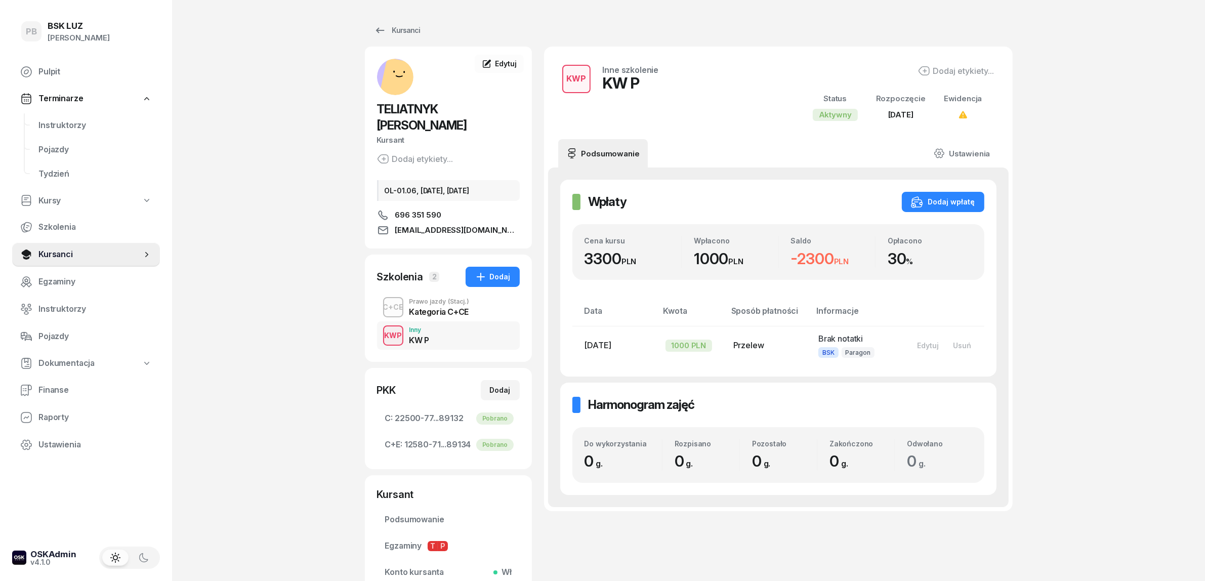
scroll to position [63, 0]
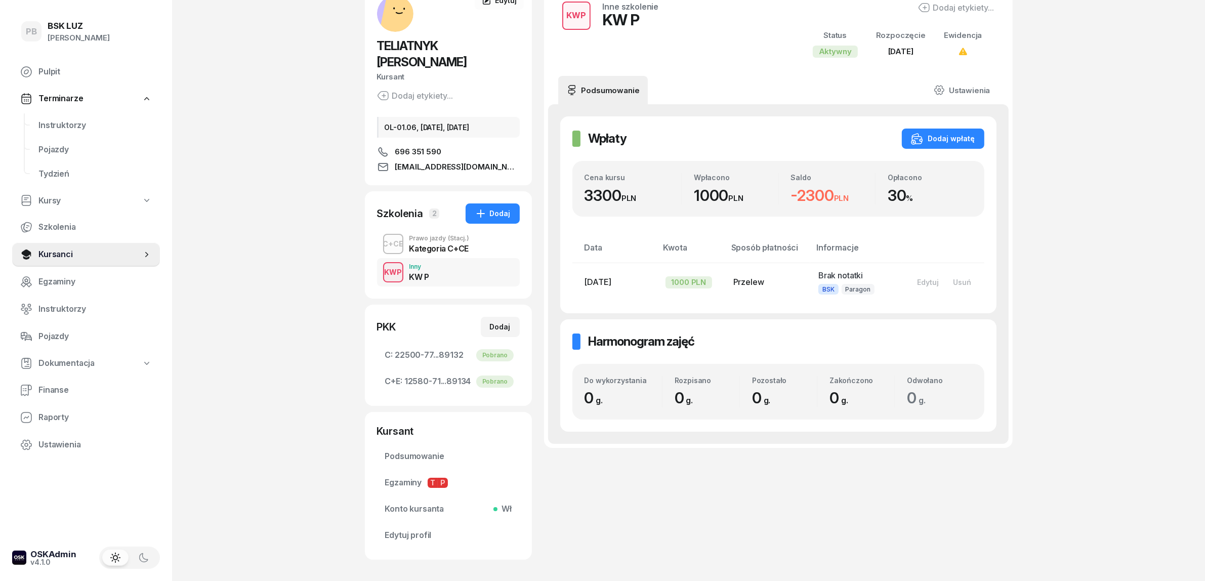
click at [469, 233] on div "C+CE Prawo jazdy (Stacj.) Kategoria C+CE" at bounding box center [448, 244] width 143 height 28
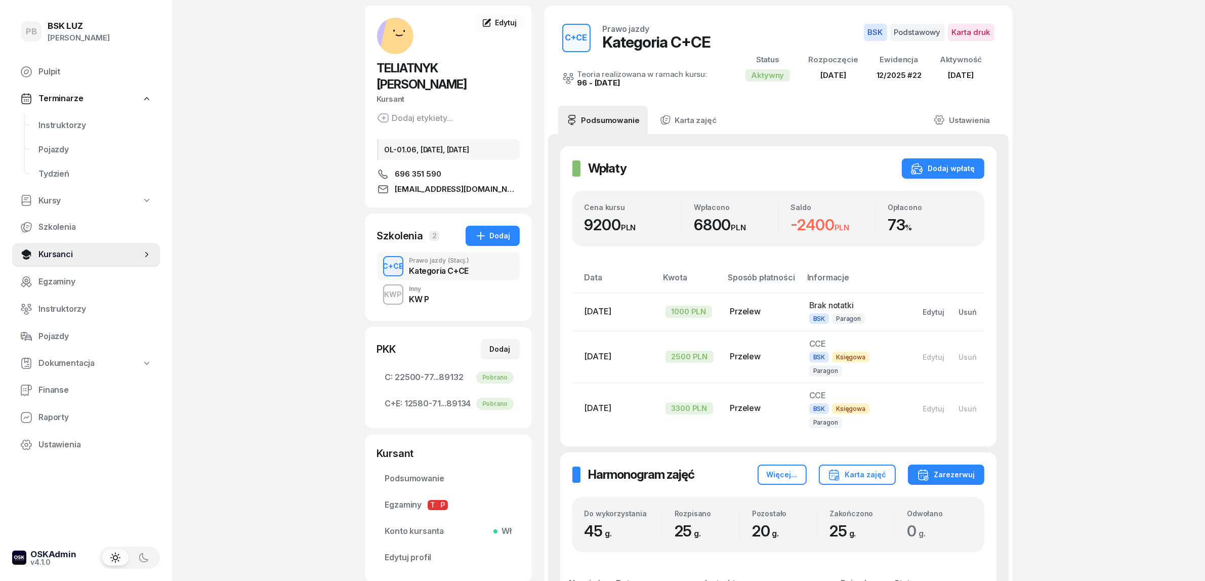
scroll to position [63, 0]
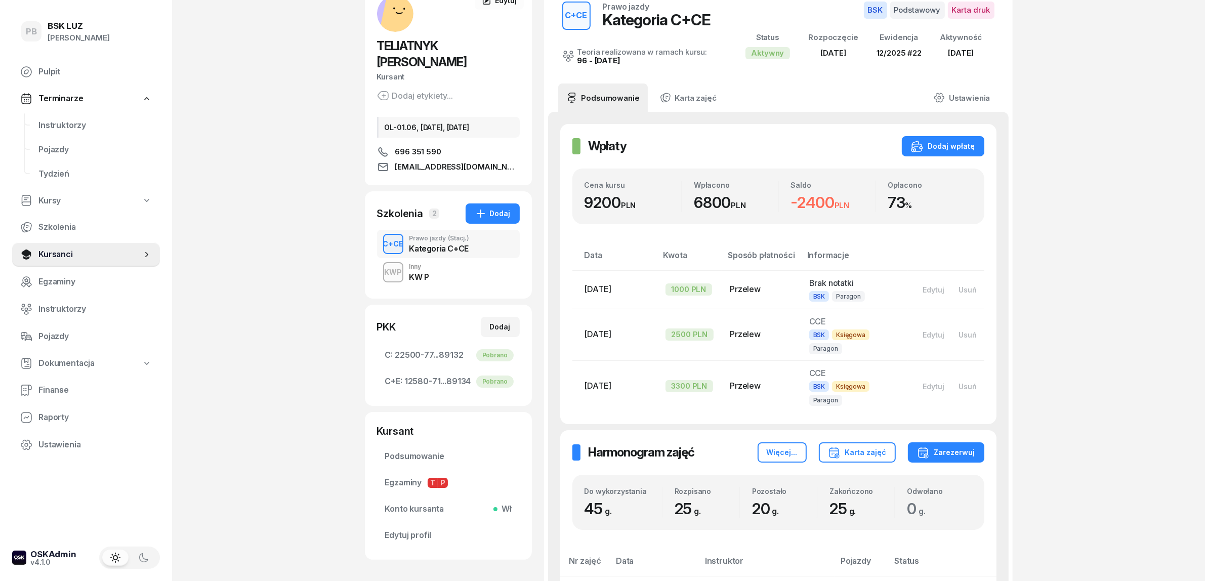
click at [210, 148] on div "PB BSK [PERSON_NAME] Terminarze Instruktorzy Pojazdy Tydzień Kursy Szkolenia Ku…" at bounding box center [602, 576] width 1205 height 1278
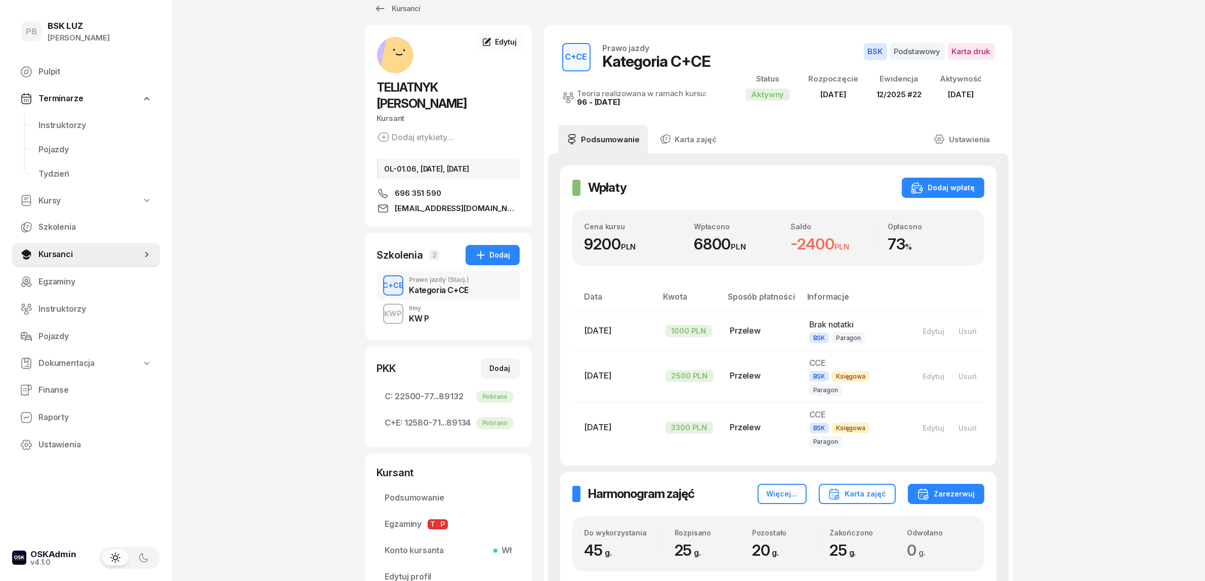
scroll to position [0, 0]
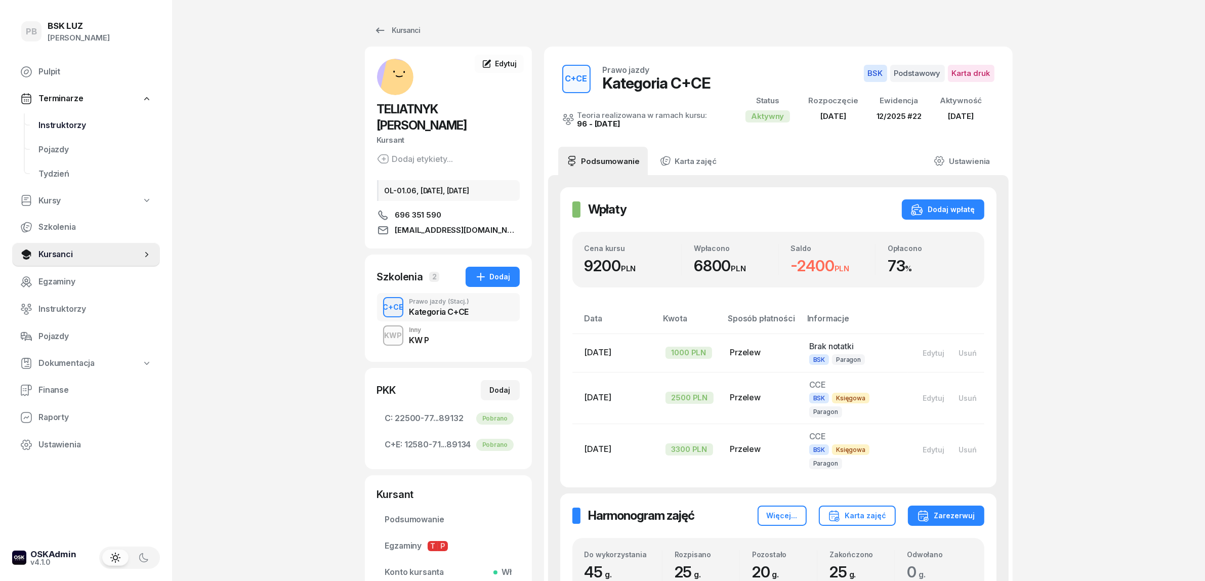
click at [66, 126] on span "Instruktorzy" at bounding box center [94, 125] width 113 height 13
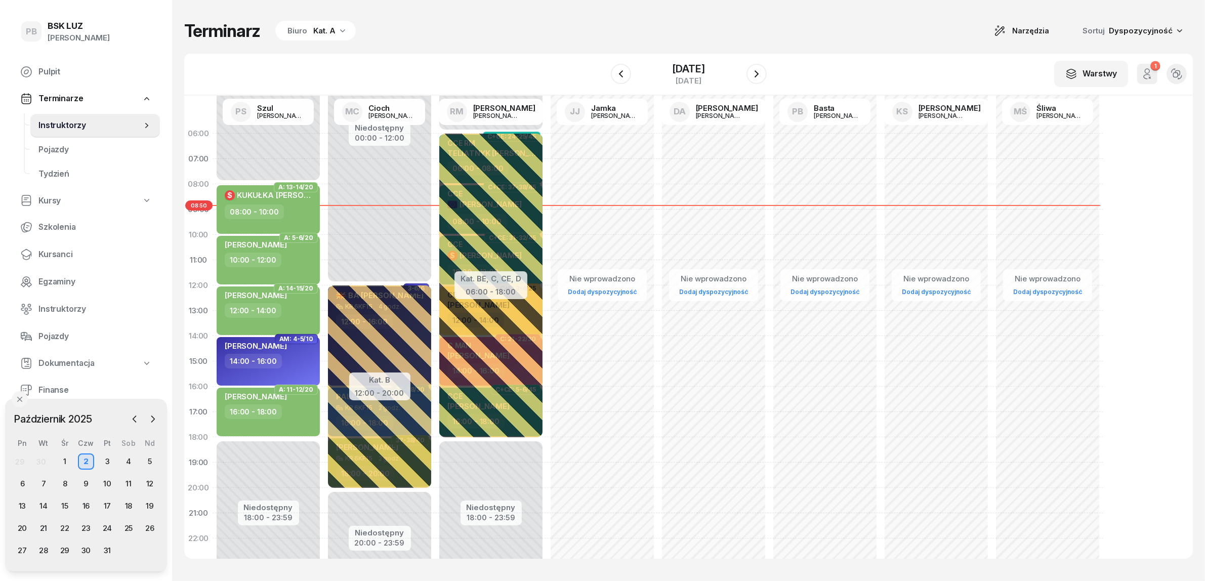
click at [317, 29] on div "Kat. A" at bounding box center [324, 31] width 22 height 12
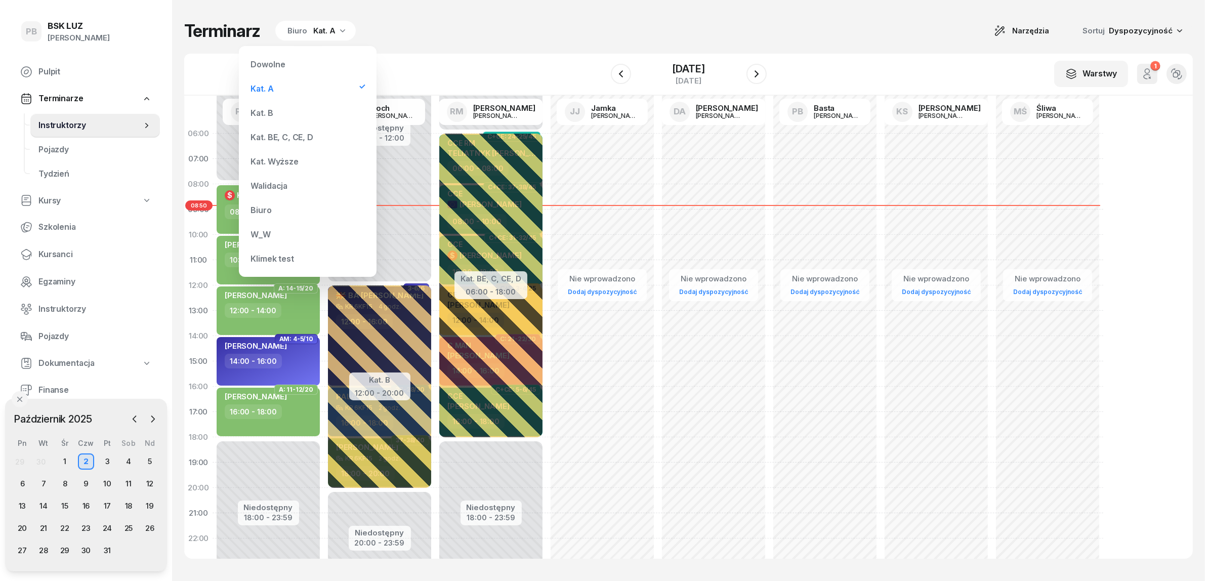
click at [286, 133] on div "Kat. BE, C, CE, D" at bounding box center [282, 137] width 62 height 8
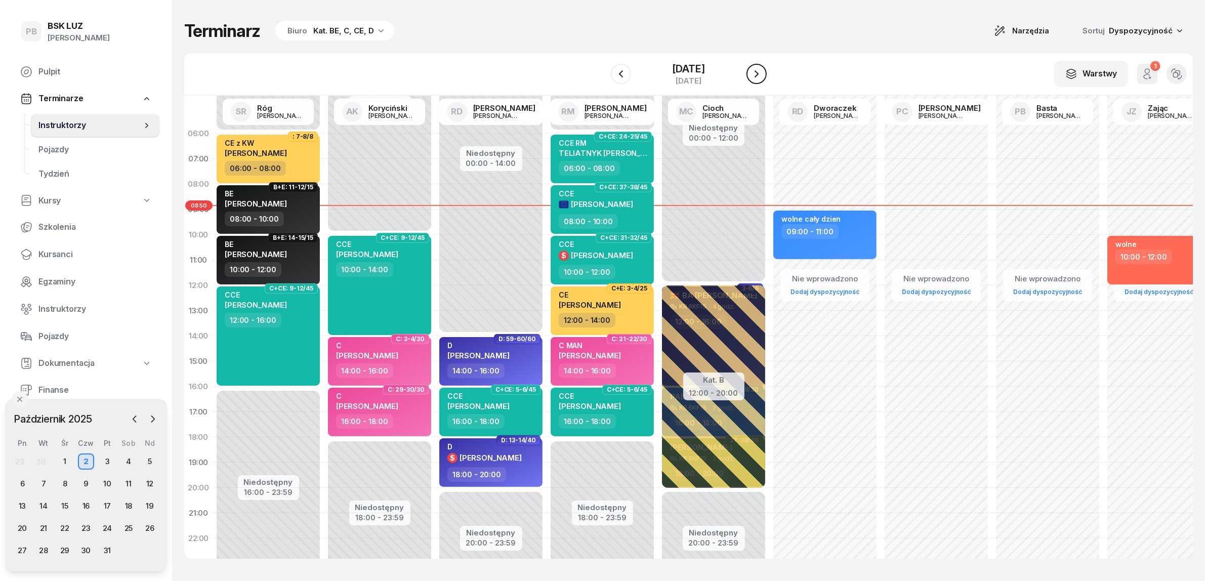
click at [763, 74] on icon "button" at bounding box center [756, 74] width 12 height 12
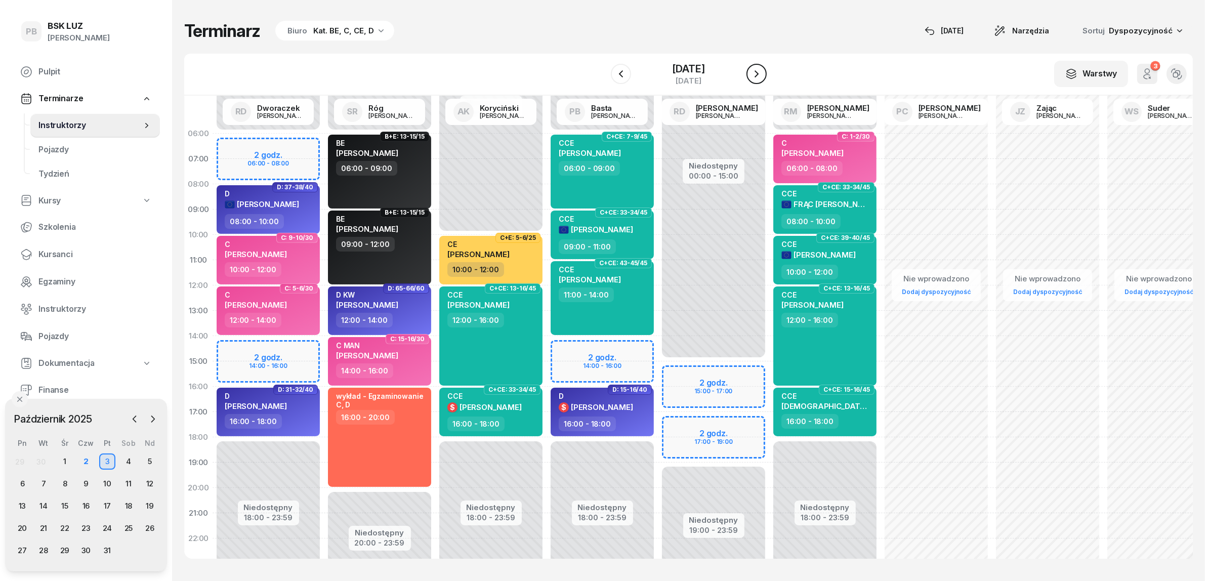
click at [763, 74] on icon "button" at bounding box center [756, 74] width 12 height 12
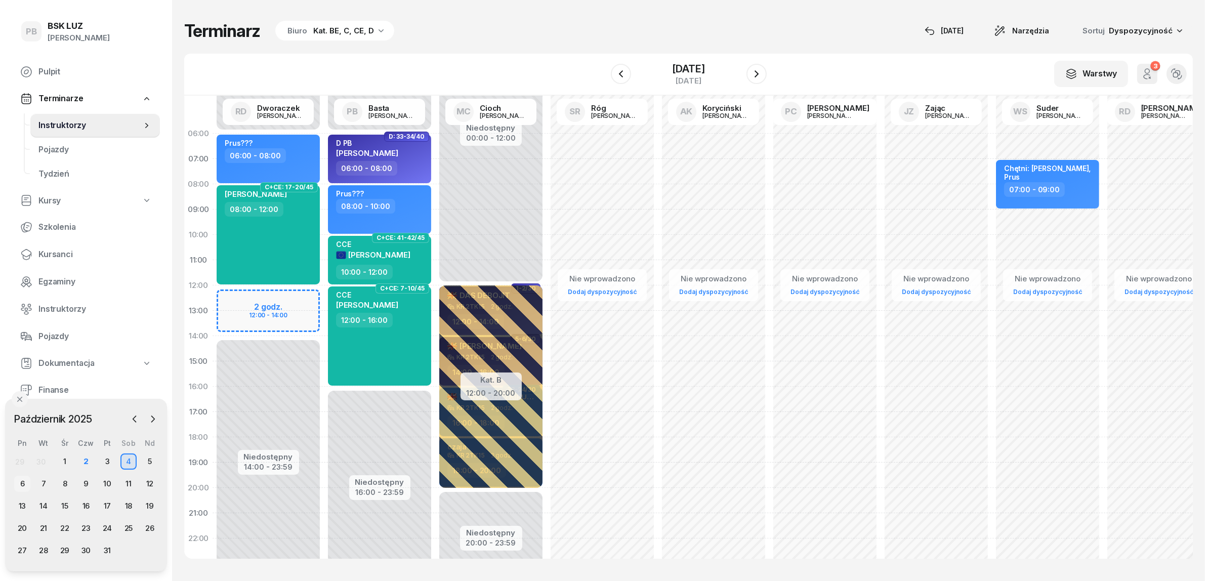
click at [22, 481] on div "6" at bounding box center [22, 484] width 16 height 16
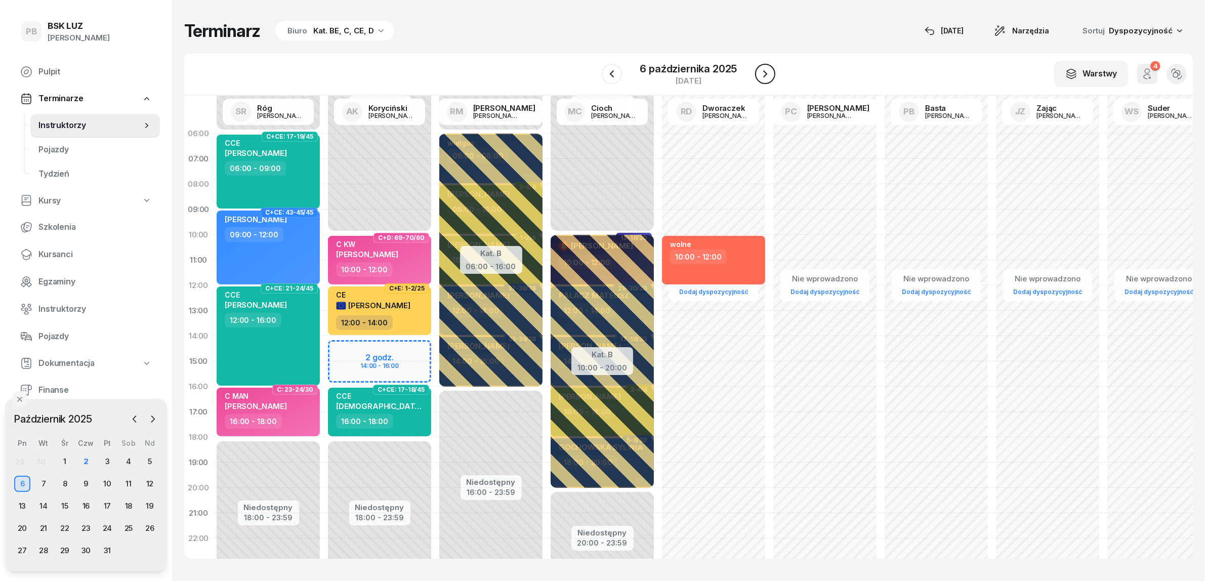
click at [763, 74] on icon "button" at bounding box center [765, 74] width 12 height 12
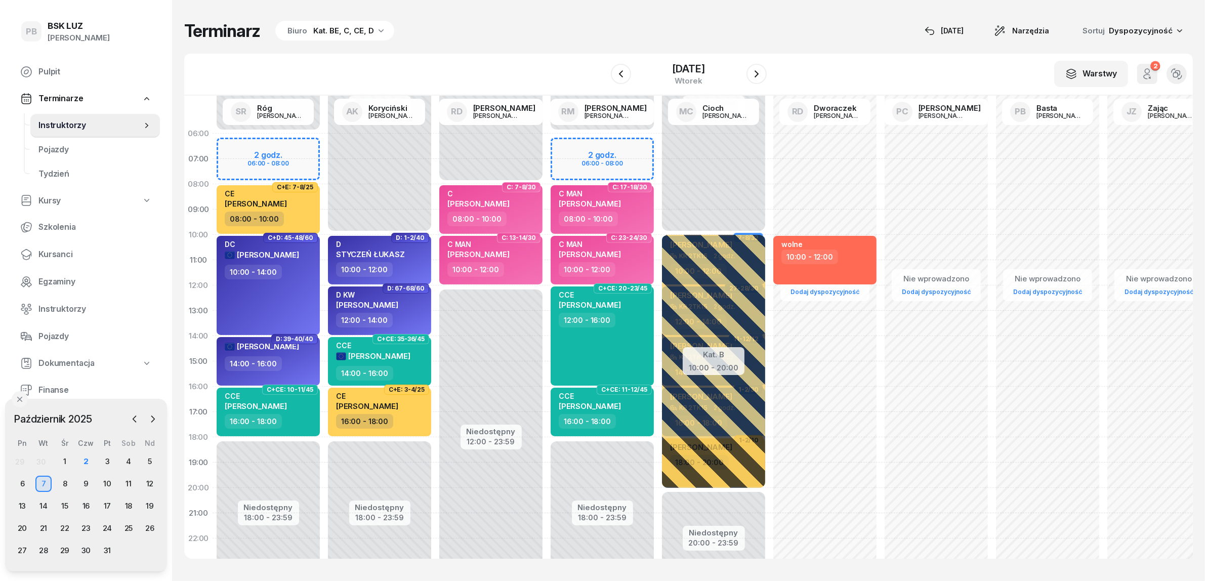
click at [613, 147] on div "Niedostępny 00:00 - 06:00 Niedostępny 18:00 - 23:59 2 godz. 06:00 - 08:00 C: 17…" at bounding box center [601, 361] width 111 height 481
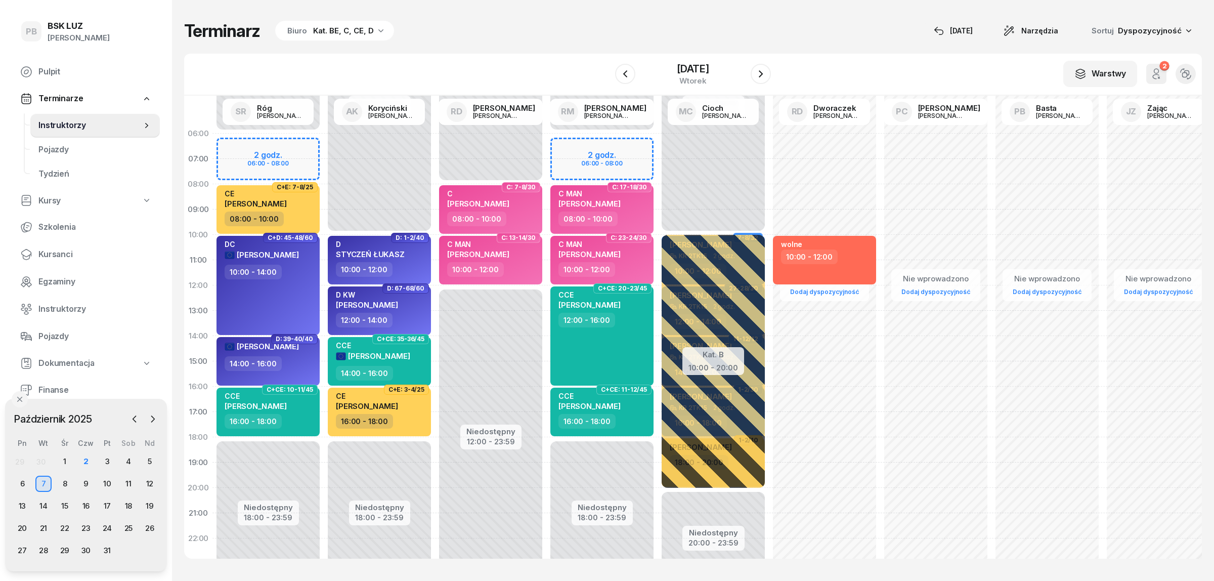
select select "06"
select select "08"
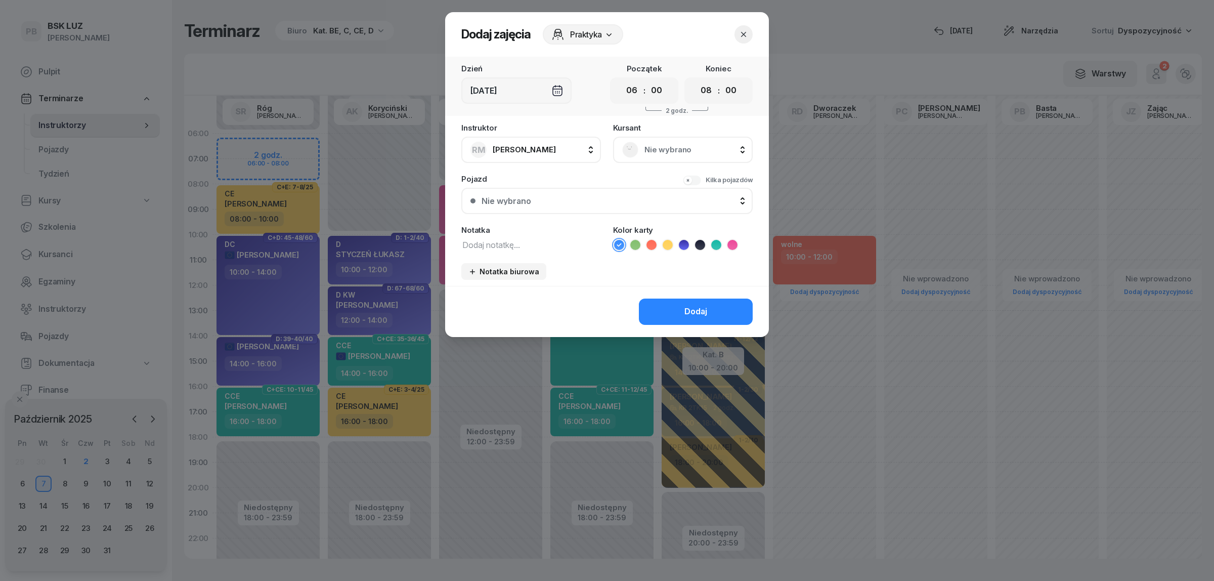
click at [648, 146] on span "Nie wybrano" at bounding box center [694, 149] width 99 height 13
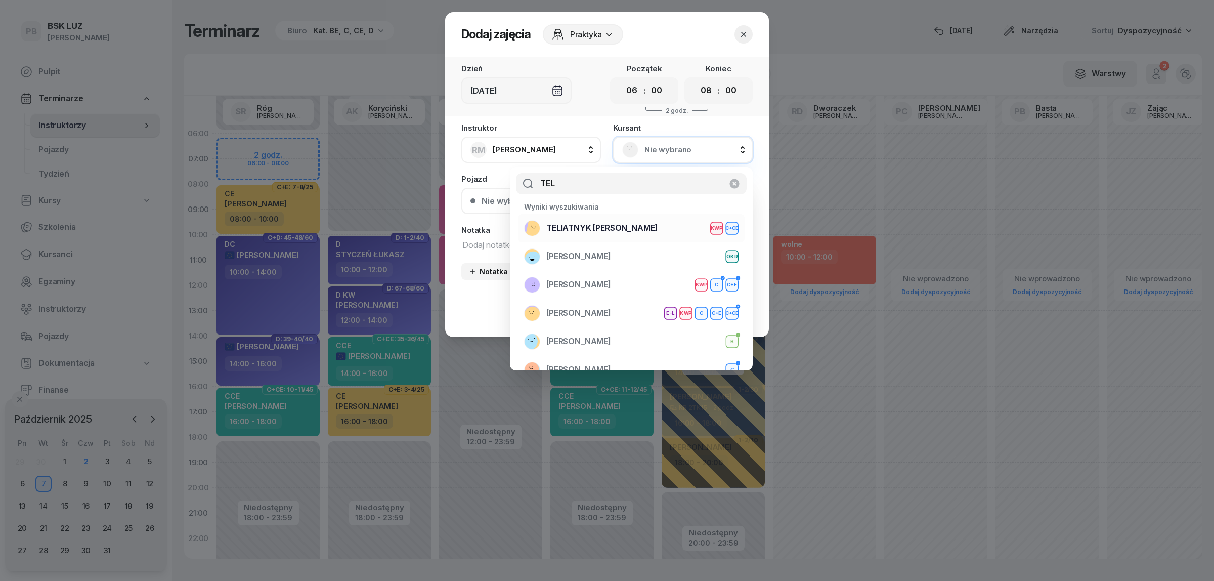
type input "TEL"
click at [657, 230] on div "TELIATNYK [PERSON_NAME] KWP C+CE" at bounding box center [631, 228] width 215 height 16
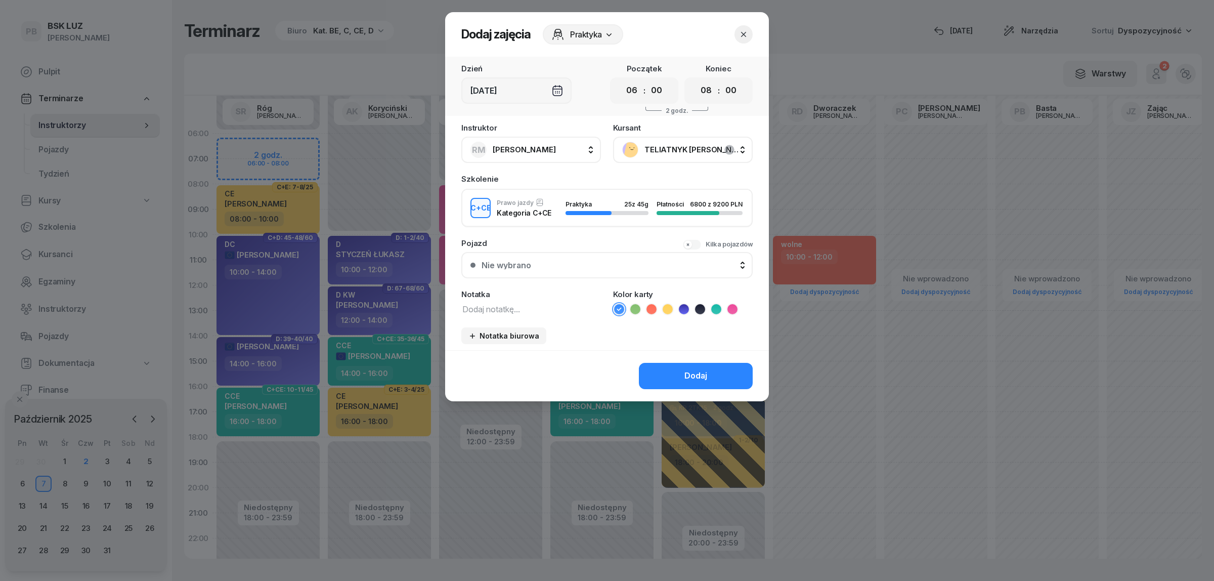
click at [508, 304] on textarea at bounding box center [531, 308] width 140 height 13
drag, startPoint x: 462, startPoint y: 306, endPoint x: 424, endPoint y: 302, distance: 38.7
click at [424, 302] on div "Dodaj zajęcia Praktyka Dzień [DATE] Początek 00 01 02 03 04 05 06 07 08 09 10 1…" at bounding box center [607, 290] width 1214 height 581
type textarea "CCE"
click at [714, 309] on icon at bounding box center [716, 309] width 10 height 10
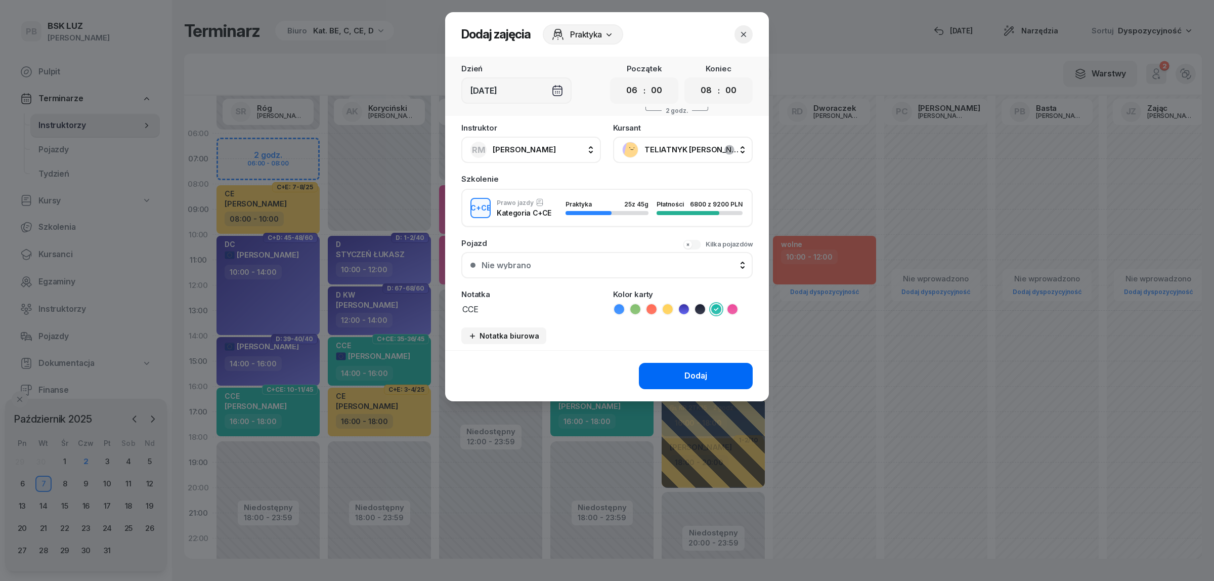
click at [712, 364] on button "Dodaj" at bounding box center [696, 376] width 114 height 26
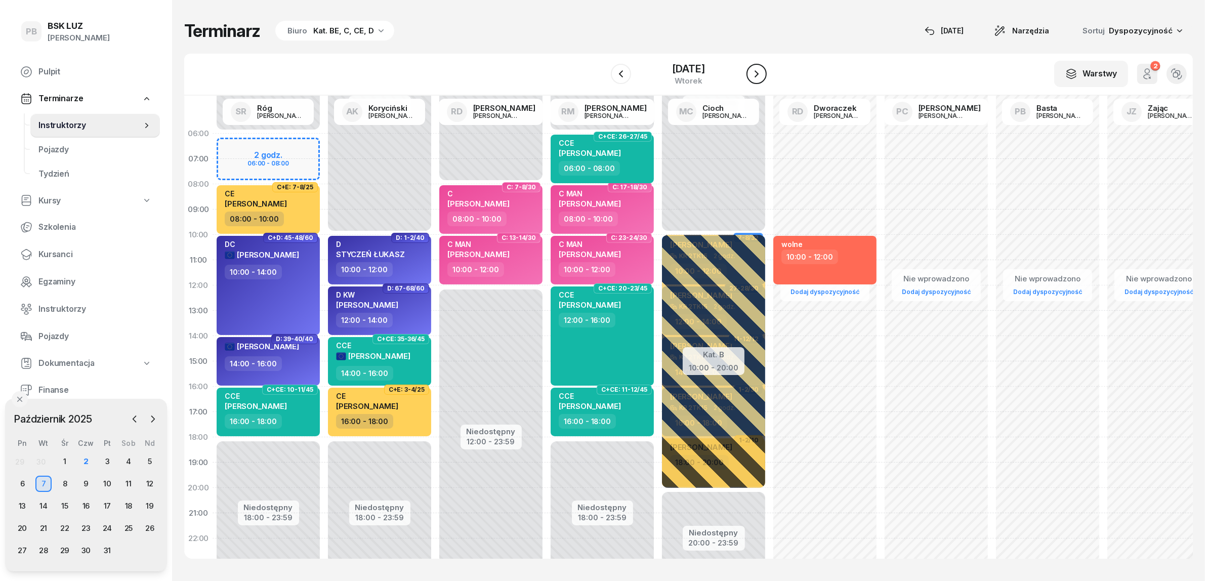
click at [758, 75] on icon "button" at bounding box center [756, 73] width 4 height 7
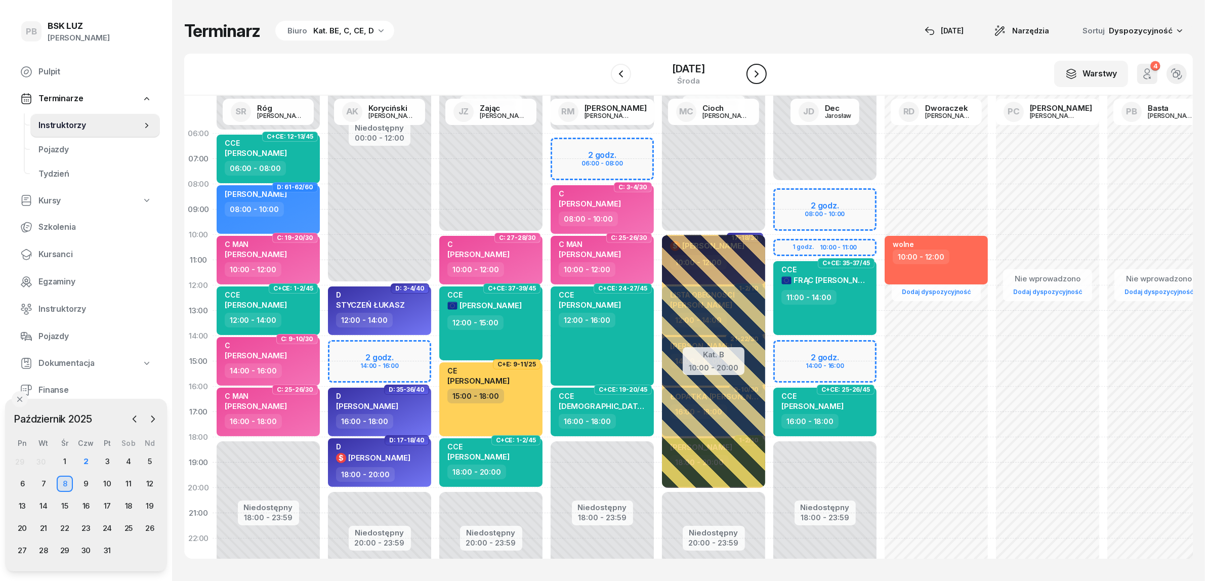
click at [758, 75] on icon "button" at bounding box center [756, 73] width 4 height 7
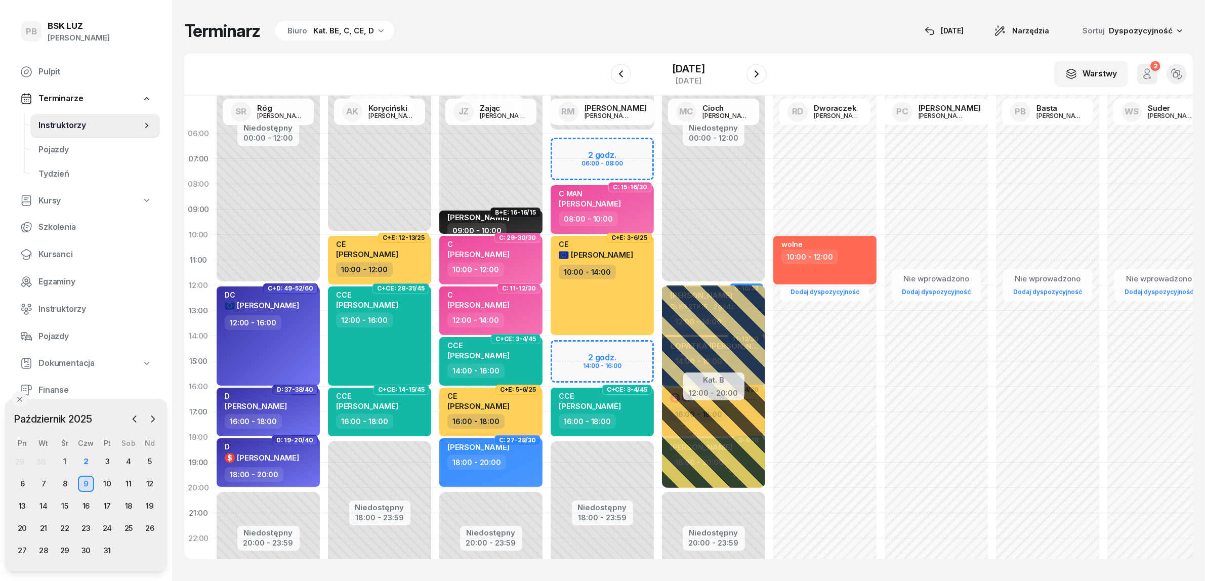
click at [598, 145] on div "Niedostępny 00:00 - 06:00 Niedostępny 18:00 - 23:59 2 godz. 06:00 - 08:00 2 god…" at bounding box center [601, 361] width 111 height 481
select select "06"
select select "08"
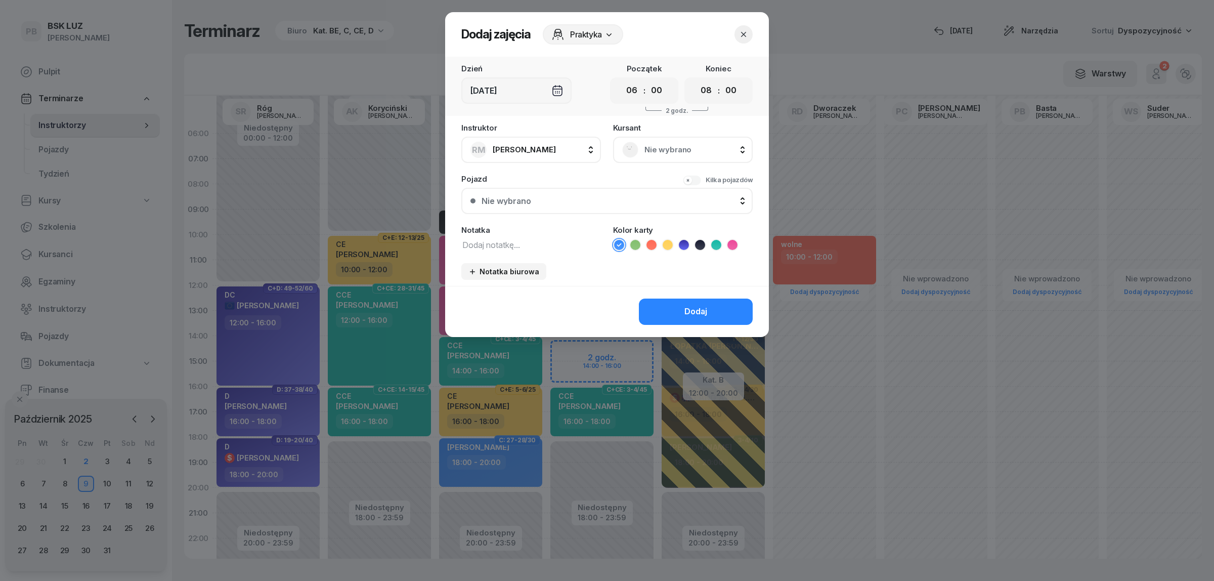
click at [649, 143] on span "Nie wybrano" at bounding box center [694, 149] width 99 height 13
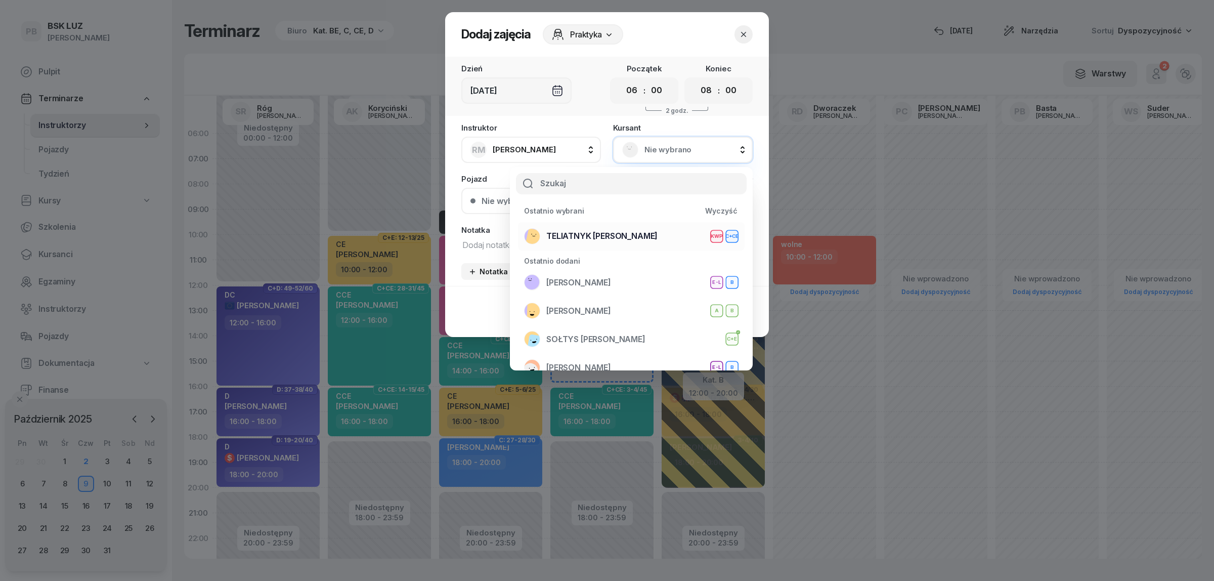
click at [585, 234] on span "TELIATNYK [PERSON_NAME]" at bounding box center [601, 236] width 111 height 13
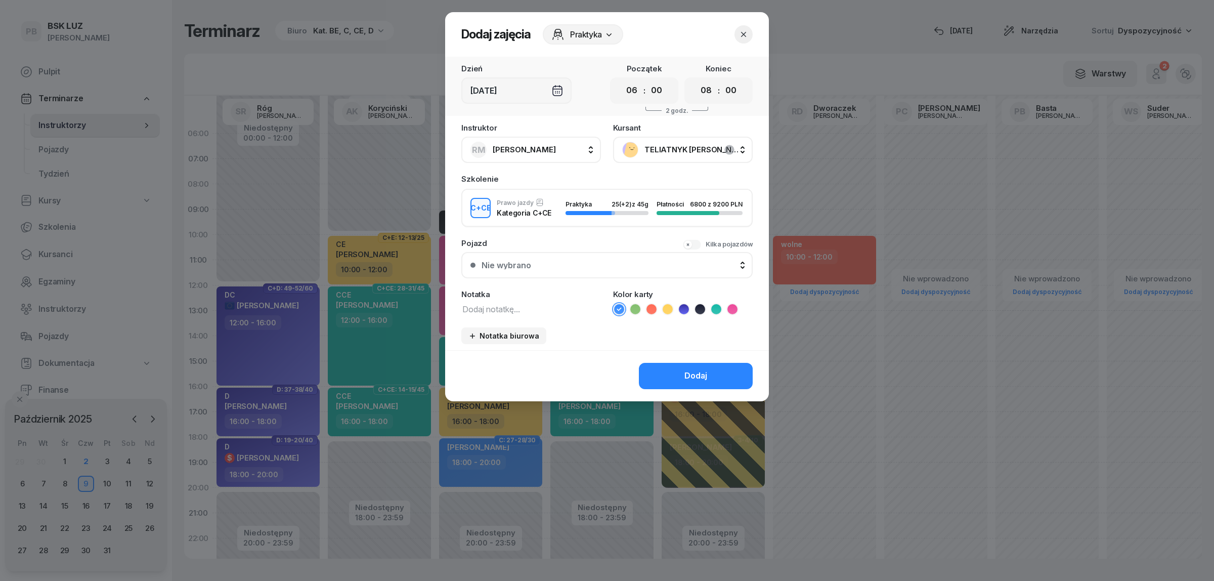
click at [525, 302] on textarea at bounding box center [531, 308] width 140 height 13
type textarea "CCE"
click at [712, 306] on icon at bounding box center [716, 309] width 10 height 10
click at [698, 370] on div "Dodaj" at bounding box center [696, 375] width 23 height 13
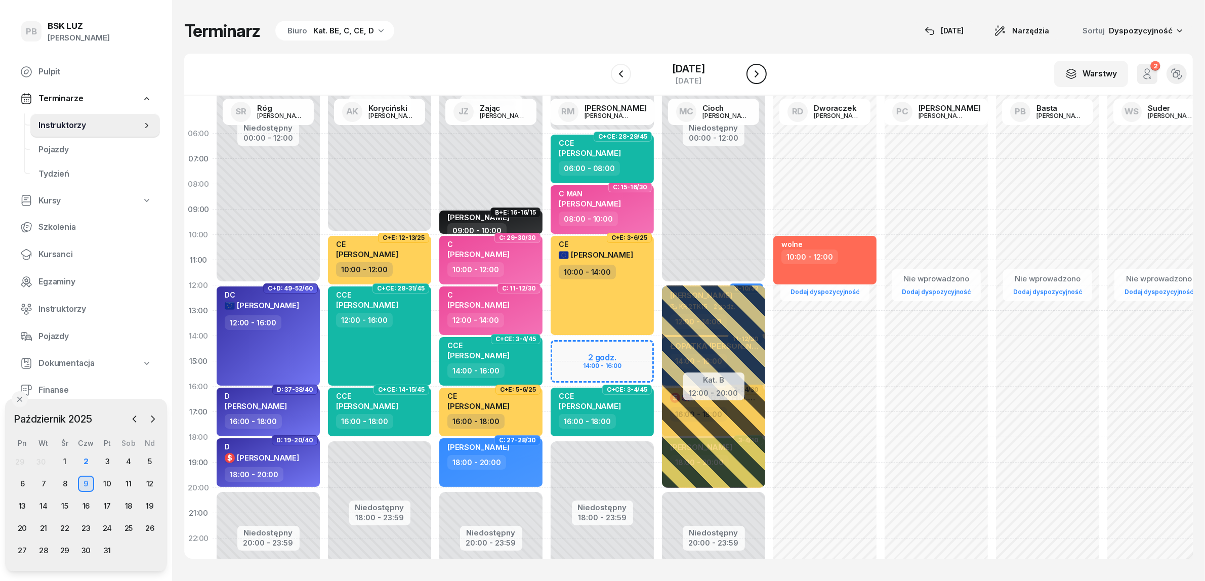
click at [763, 77] on icon "button" at bounding box center [756, 74] width 12 height 12
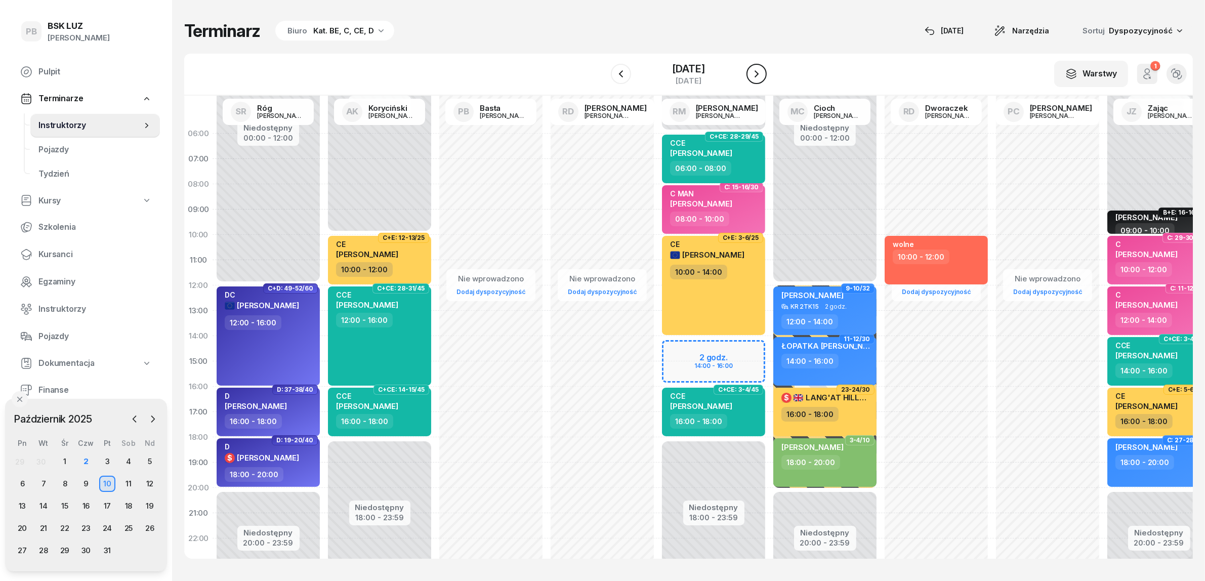
click at [763, 77] on icon "button" at bounding box center [756, 74] width 12 height 12
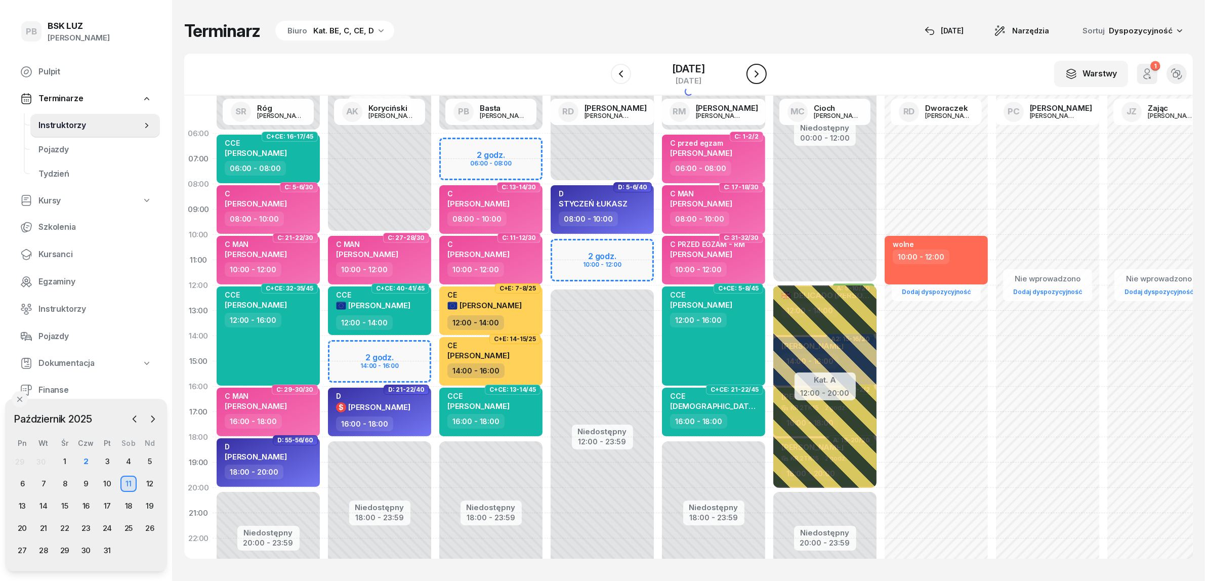
click at [763, 77] on icon "button" at bounding box center [756, 74] width 12 height 12
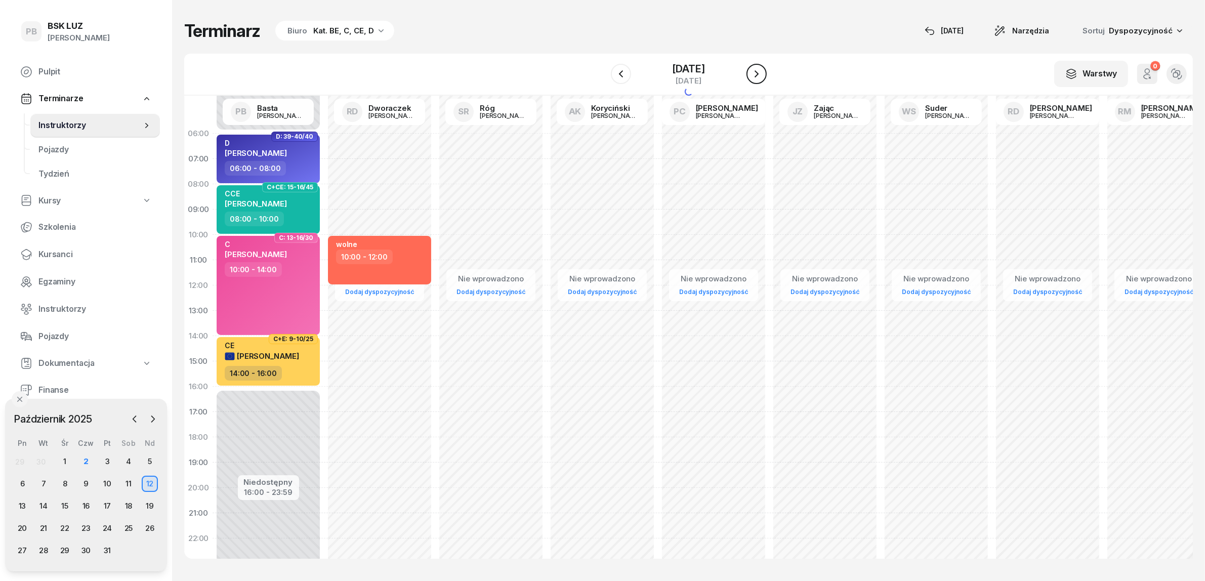
click at [763, 77] on icon "button" at bounding box center [756, 74] width 12 height 12
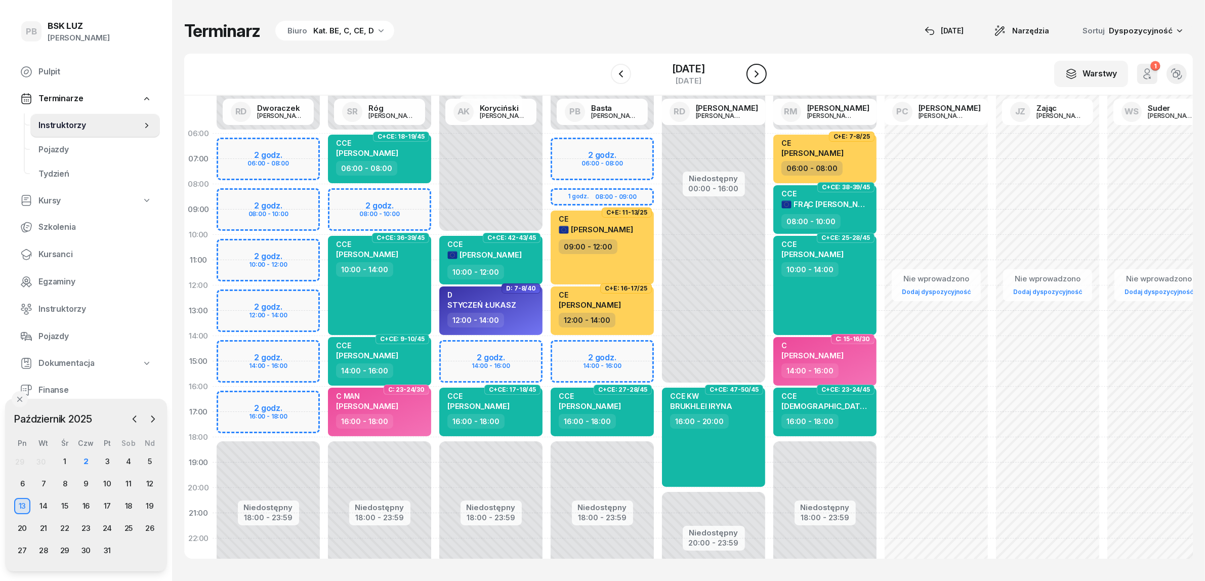
click at [763, 72] on icon "button" at bounding box center [756, 74] width 12 height 12
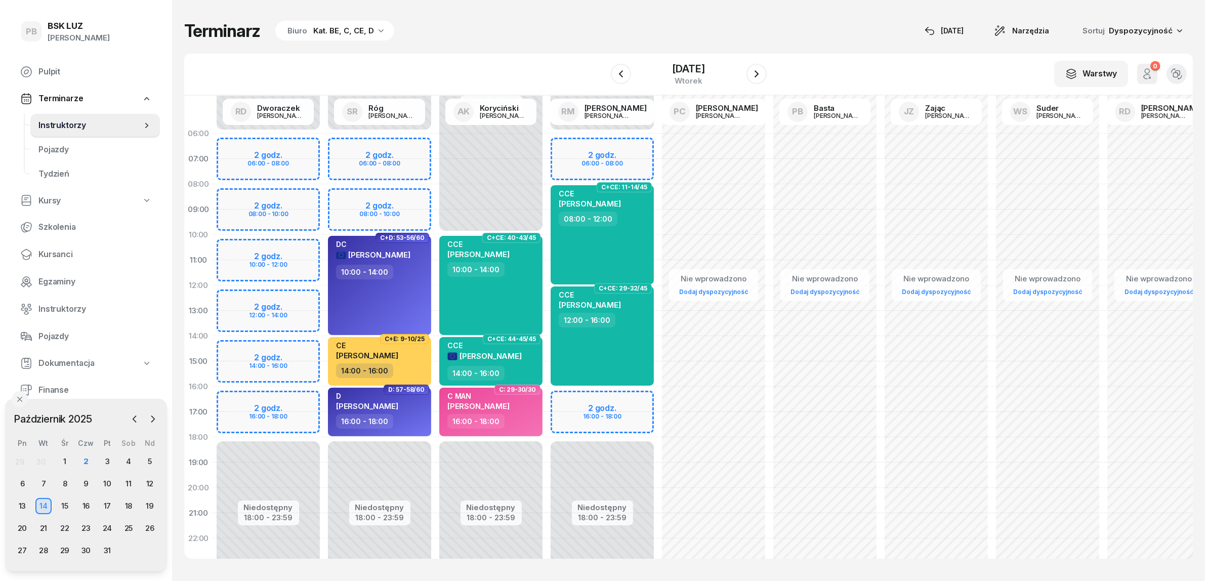
click at [641, 143] on div "Niedostępny 00:00 - 06:00 Niedostępny 18:00 - 23:59 2 godz. 06:00 - 08:00 2 god…" at bounding box center [601, 361] width 111 height 481
select select "06"
select select "08"
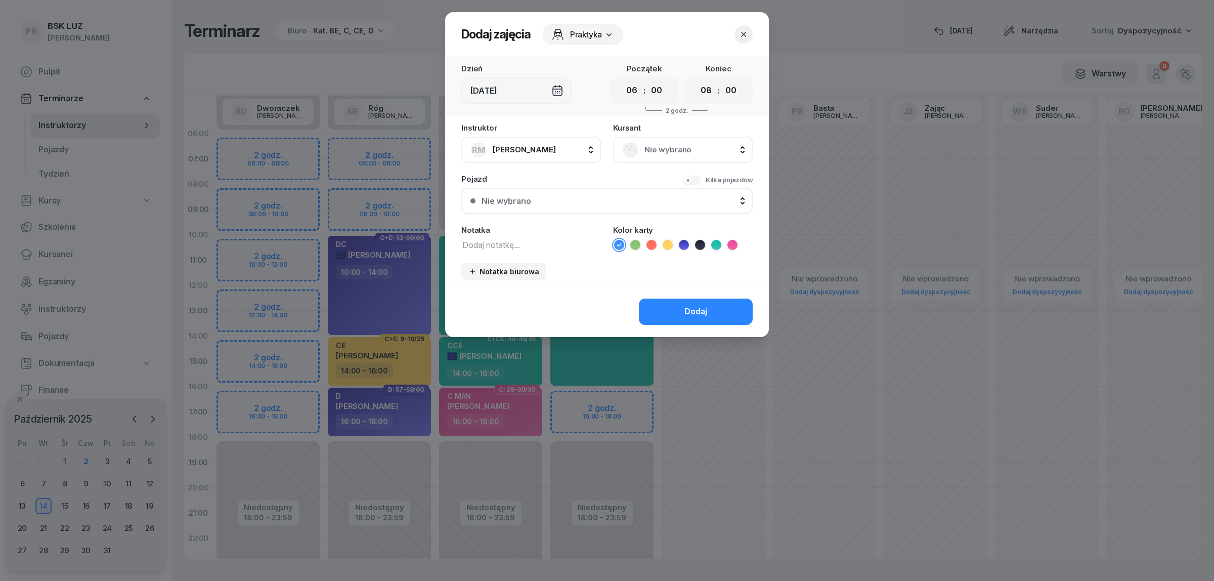
click at [666, 148] on span "Nie wybrano" at bounding box center [694, 149] width 99 height 13
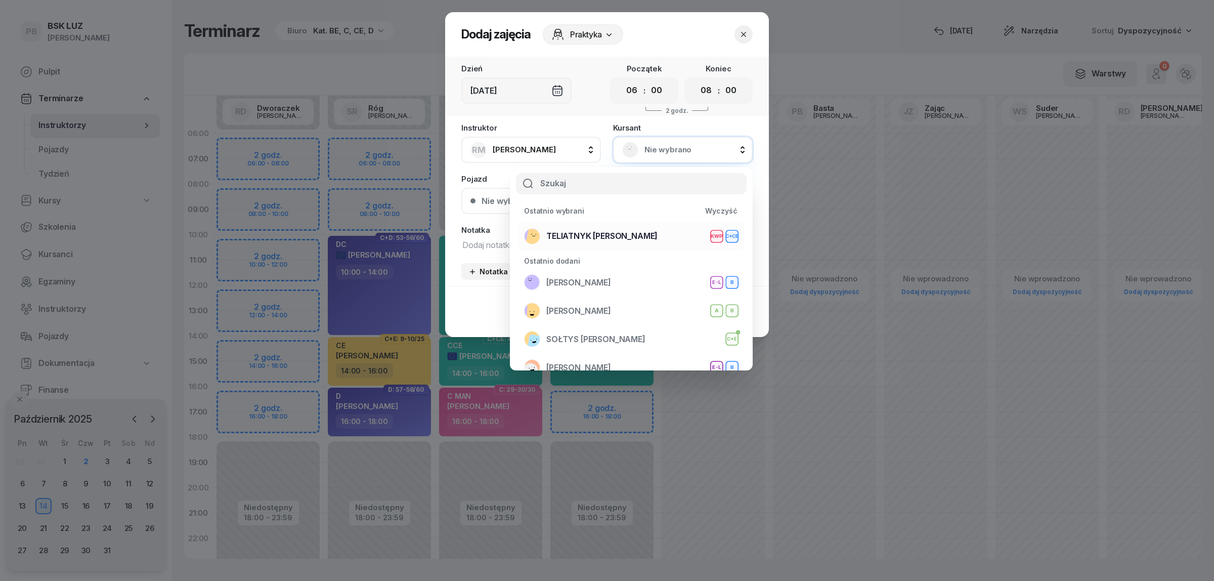
click at [620, 230] on span "TELIATNYK [PERSON_NAME]" at bounding box center [601, 236] width 111 height 13
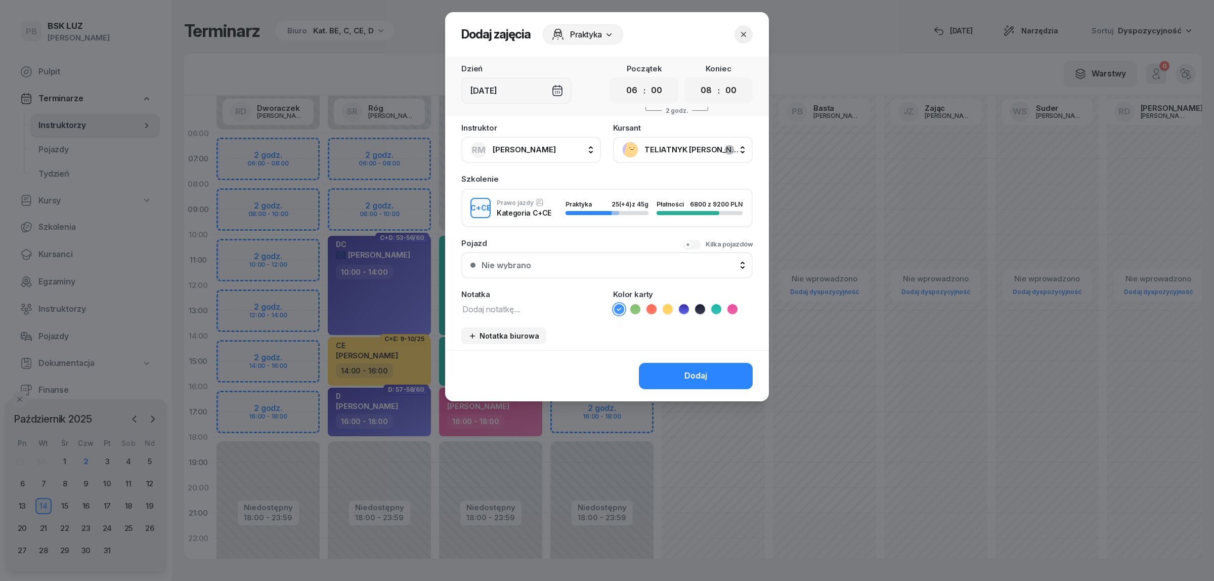
click at [499, 309] on textarea at bounding box center [531, 308] width 140 height 13
type textarea "CCE"
click at [717, 311] on icon at bounding box center [716, 309] width 10 height 10
click at [699, 370] on div "Dodaj" at bounding box center [696, 375] width 23 height 13
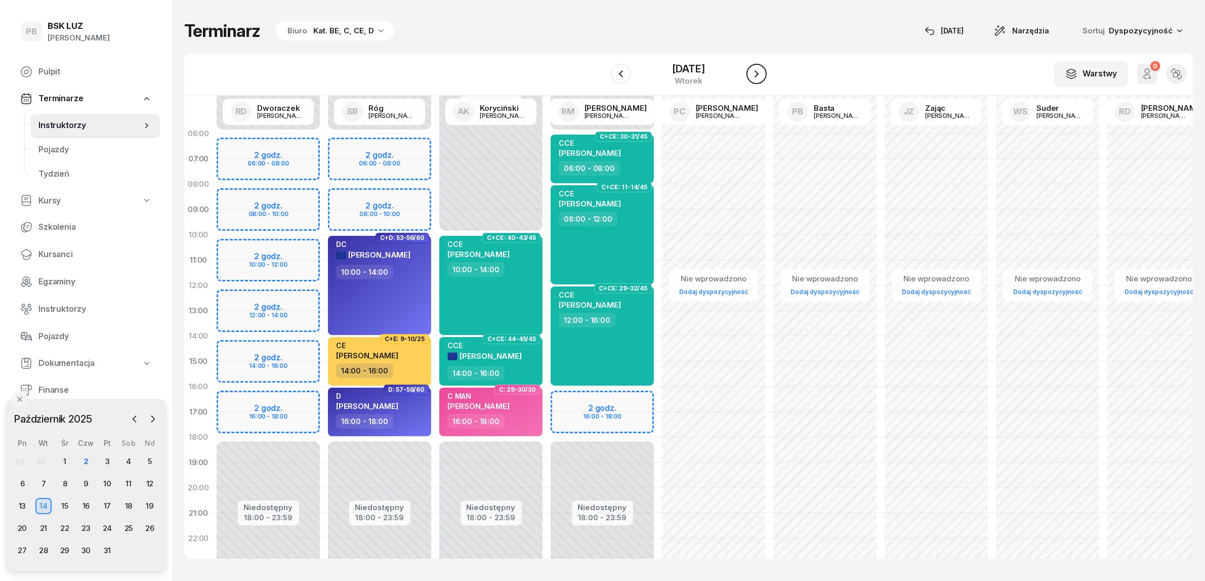
click at [763, 71] on icon "button" at bounding box center [756, 74] width 12 height 12
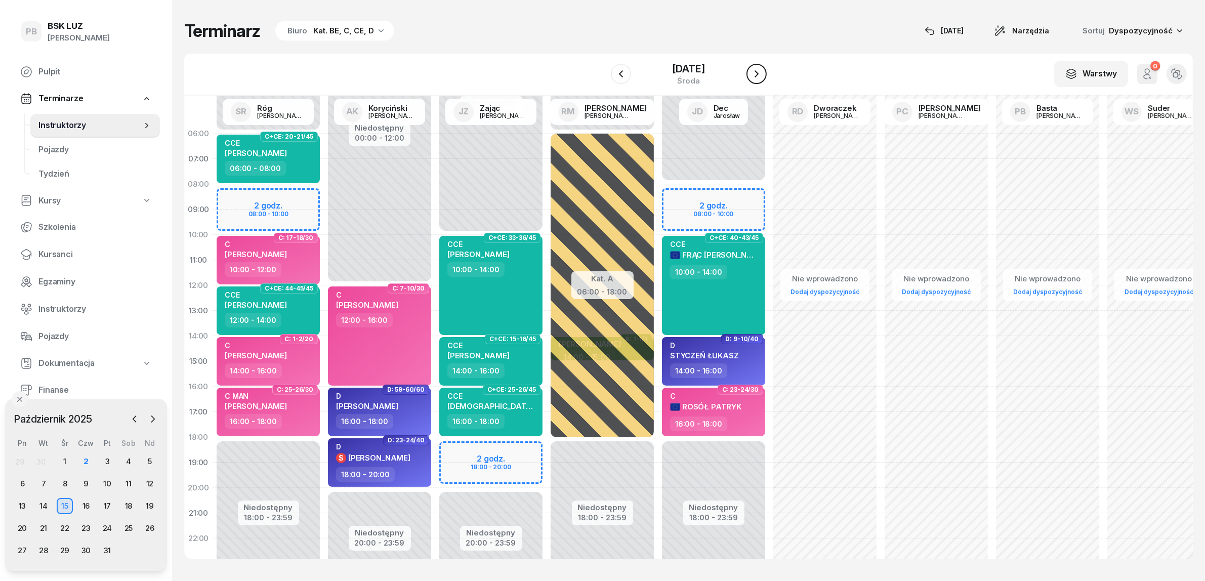
click at [763, 71] on icon "button" at bounding box center [756, 74] width 12 height 12
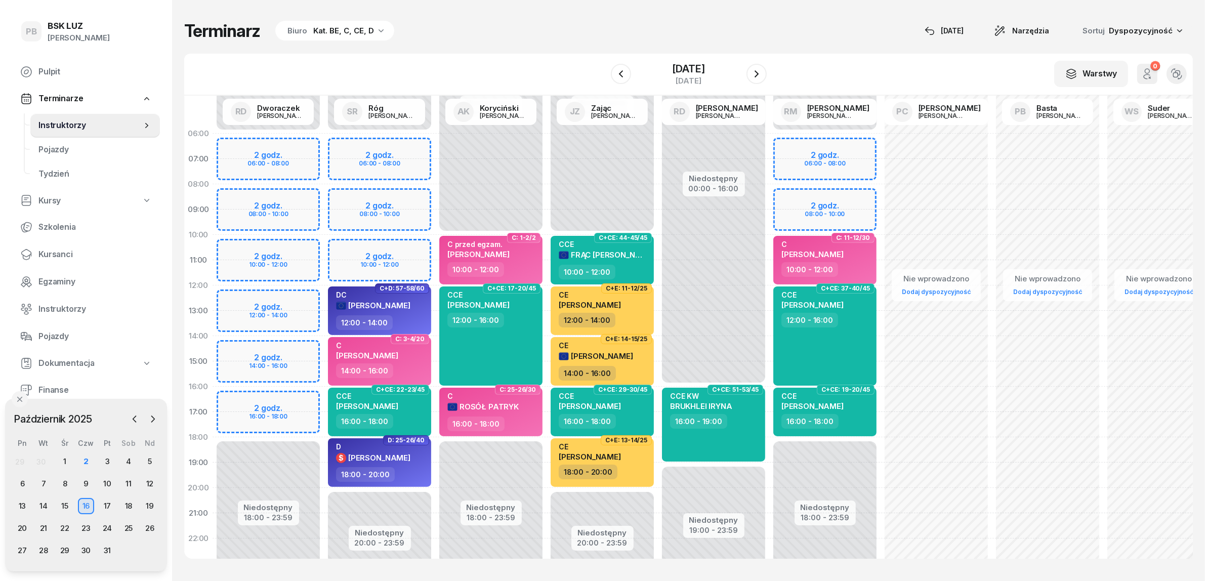
click at [792, 144] on div "Niedostępny 00:00 - 06:00 Niedostępny 18:00 - 23:59 2 godz. 06:00 - 08:00 2 god…" at bounding box center [824, 361] width 111 height 481
select select "06"
select select "08"
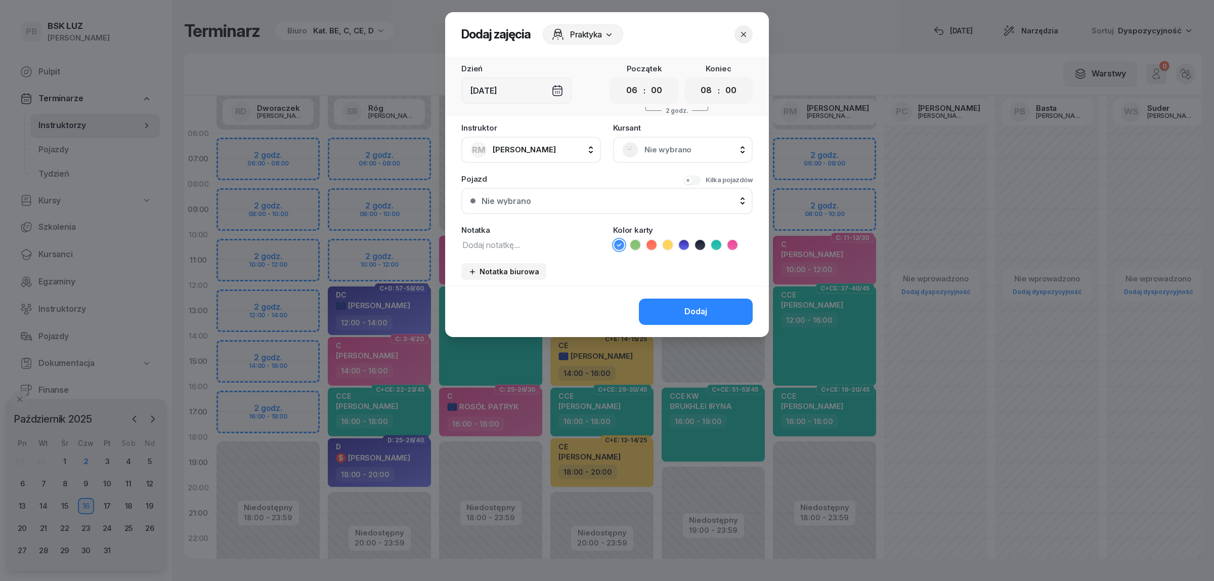
click at [724, 150] on span "Nie wybrano" at bounding box center [694, 149] width 99 height 13
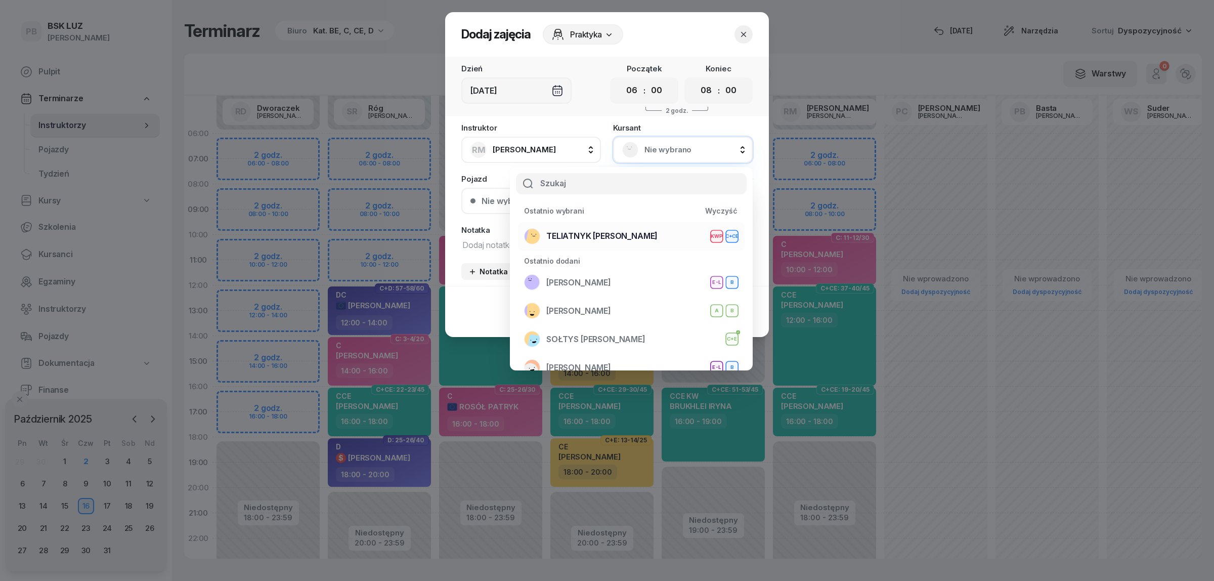
click at [611, 233] on span "TELIATNYK [PERSON_NAME]" at bounding box center [601, 236] width 111 height 13
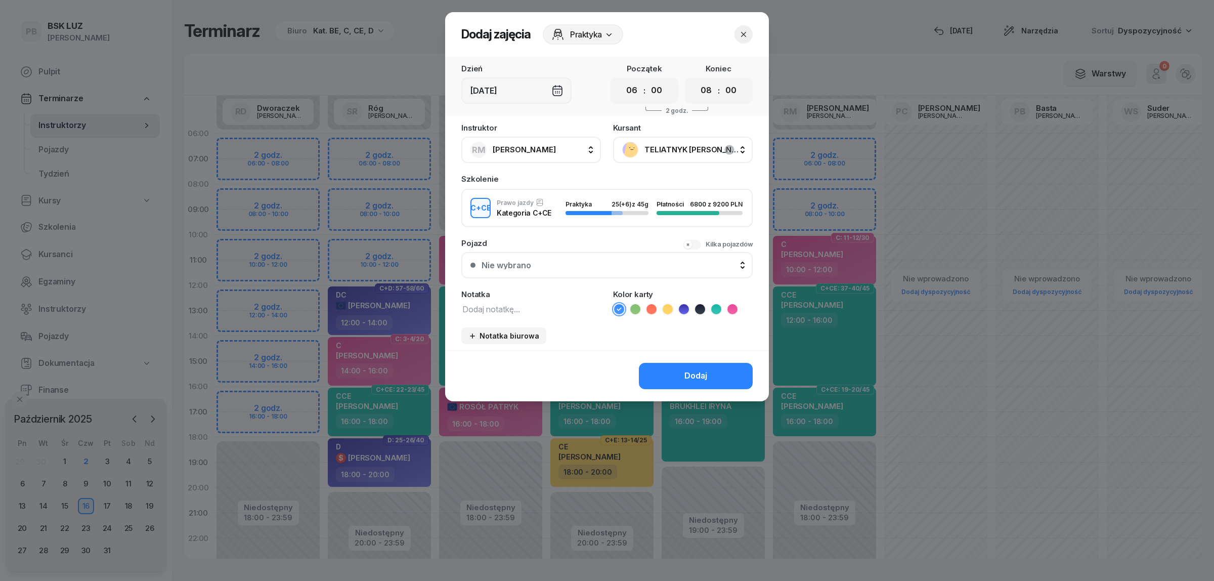
click at [735, 305] on icon at bounding box center [733, 309] width 10 height 10
click at [716, 310] on icon at bounding box center [716, 309] width 10 height 10
click at [701, 372] on div "Dodaj" at bounding box center [696, 375] width 23 height 13
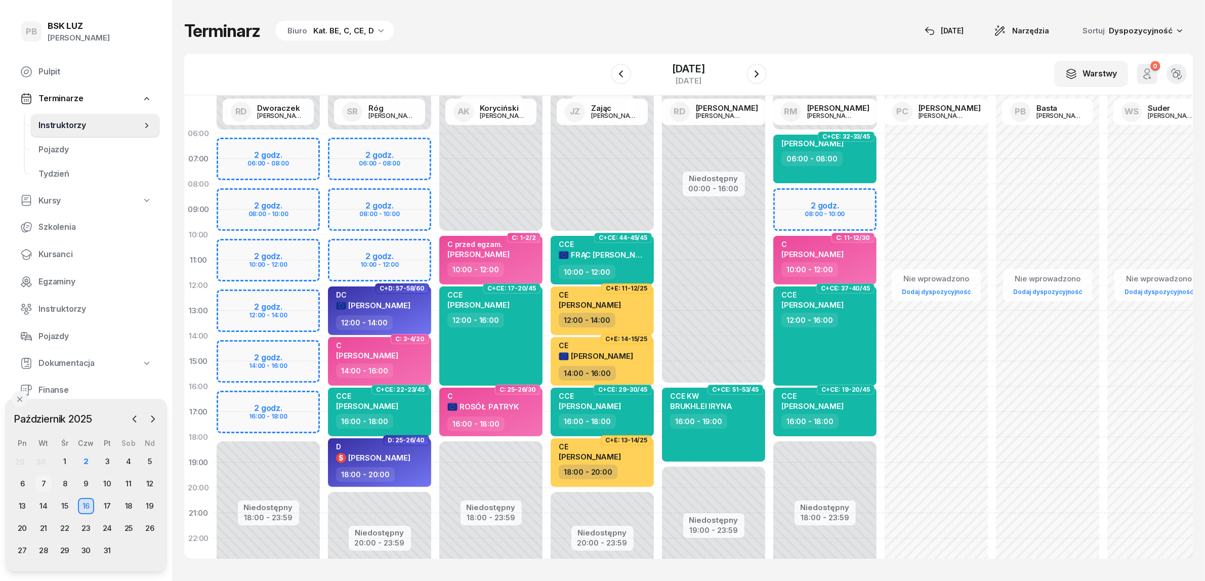
click at [45, 480] on div "7" at bounding box center [43, 484] width 16 height 16
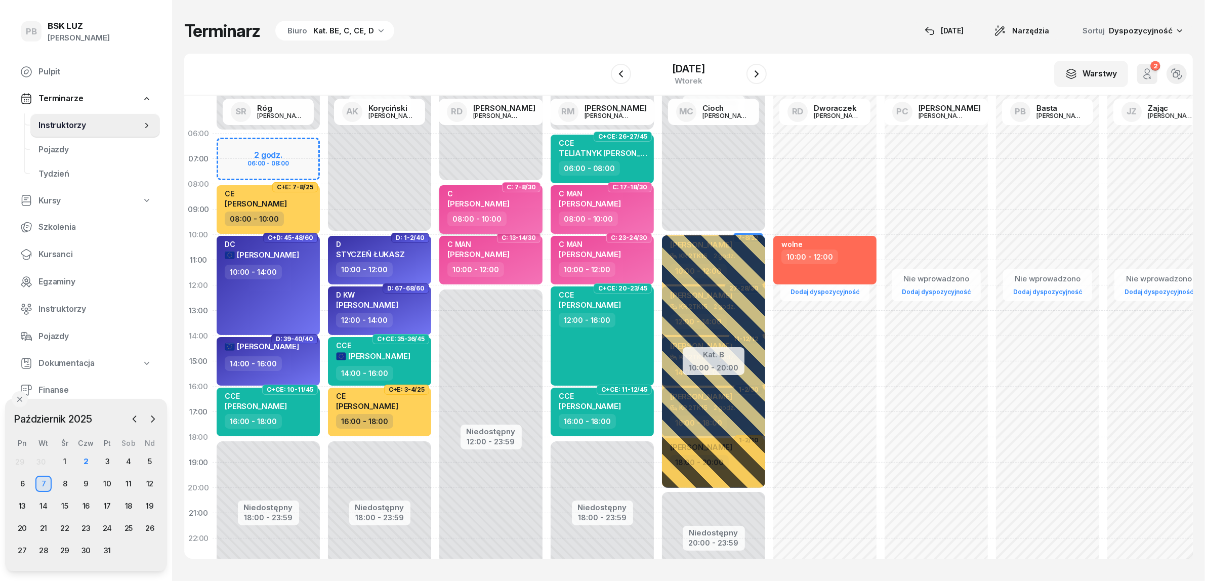
click at [517, 208] on div "C [PERSON_NAME]" at bounding box center [491, 200] width 89 height 22
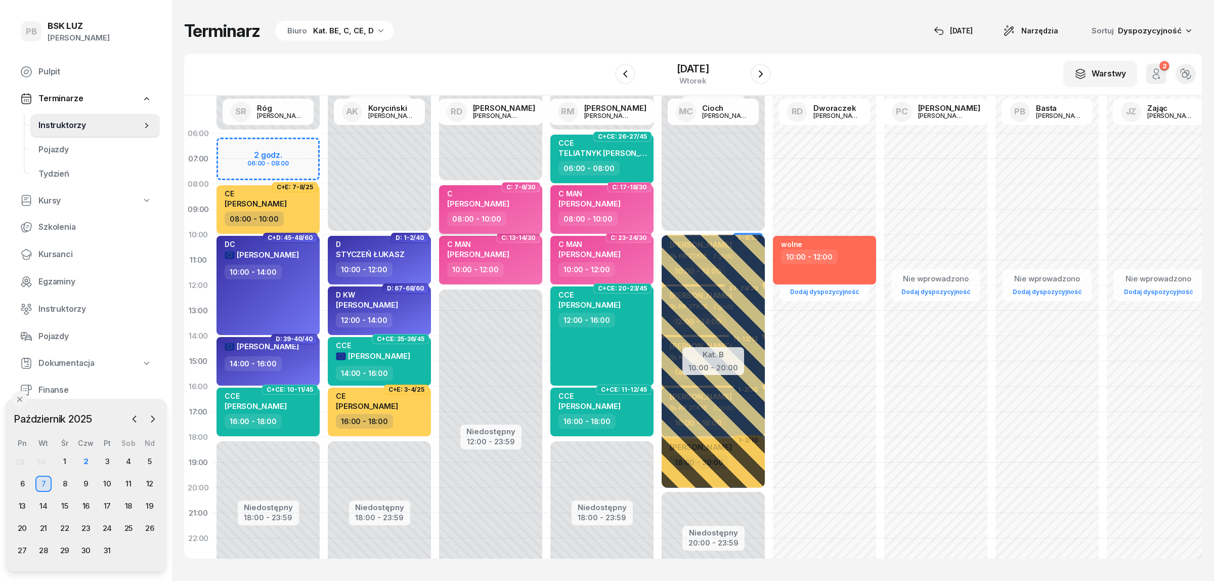
select select "08"
select select "10"
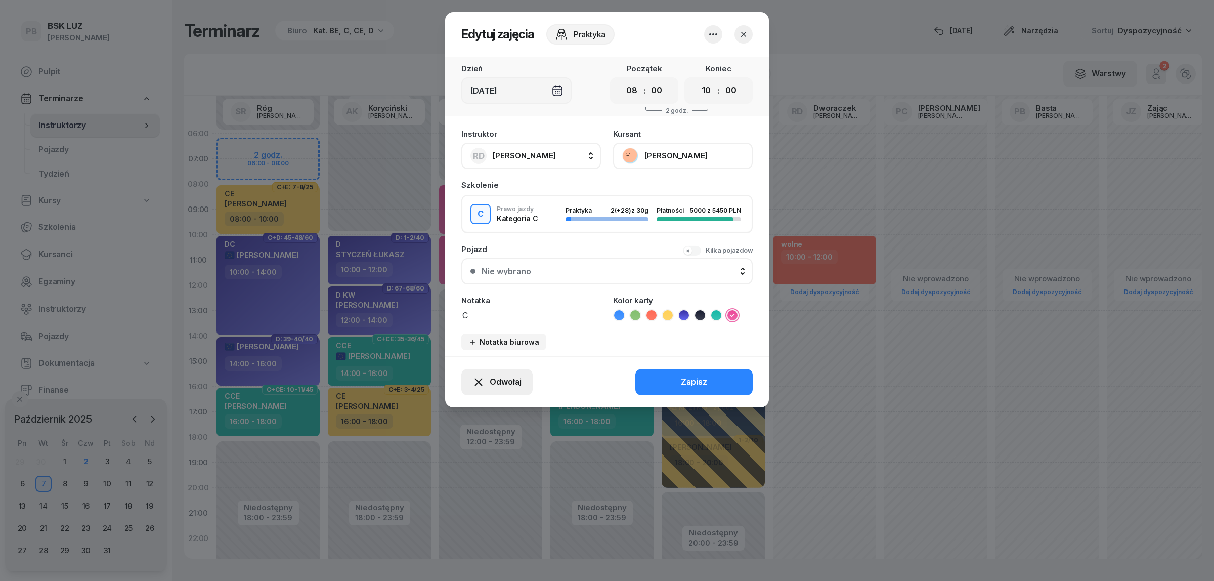
click at [487, 383] on div "Odwołaj" at bounding box center [497, 381] width 49 height 13
click at [507, 318] on link "Kursant odwołał" at bounding box center [492, 319] width 134 height 25
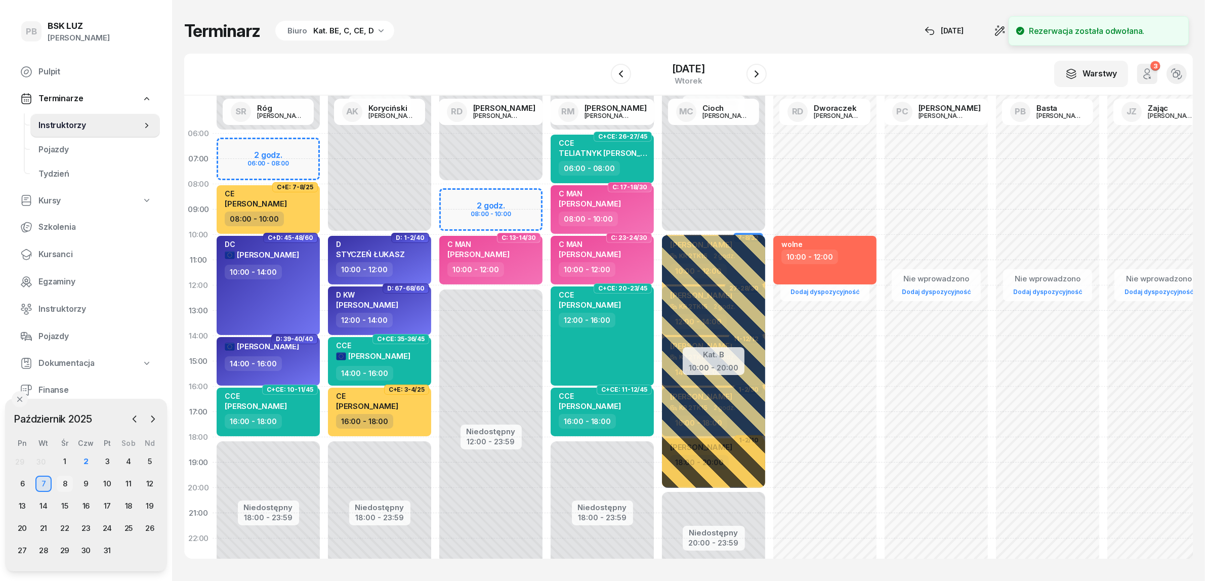
click at [66, 481] on div "8" at bounding box center [65, 484] width 16 height 16
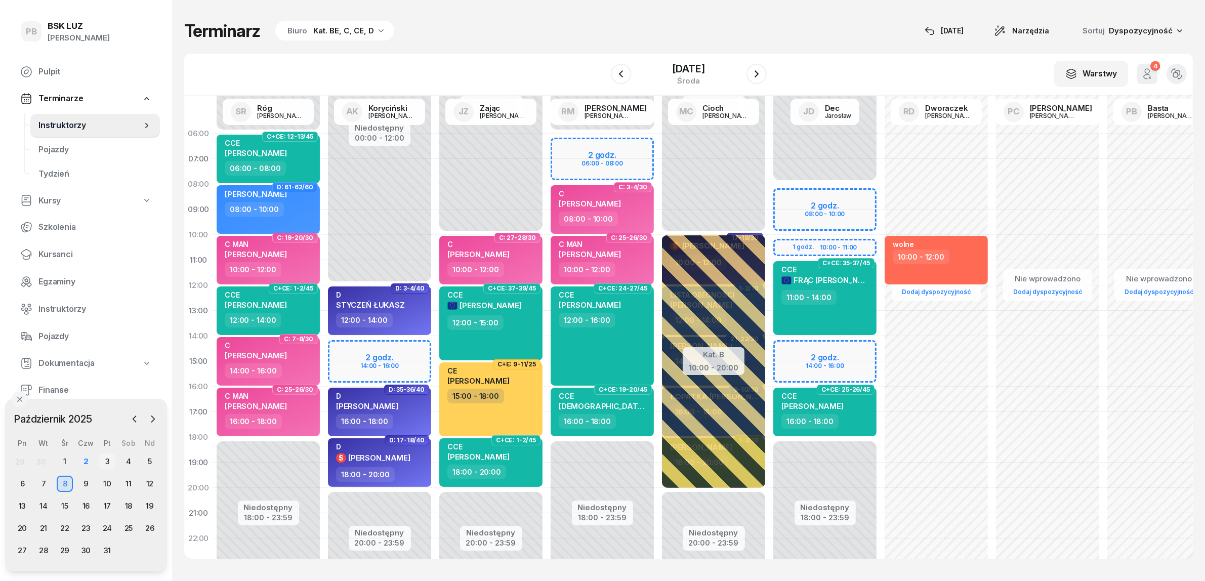
click at [104, 458] on div "3" at bounding box center [107, 461] width 16 height 16
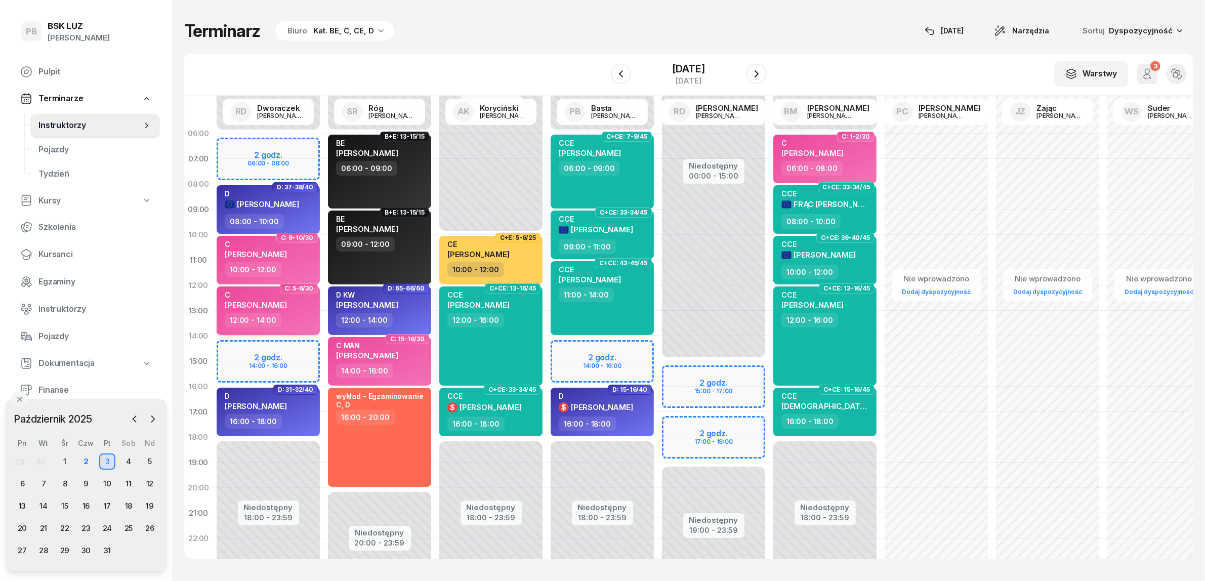
click at [305, 307] on div "C [PERSON_NAME]" at bounding box center [269, 301] width 89 height 22
select select "12"
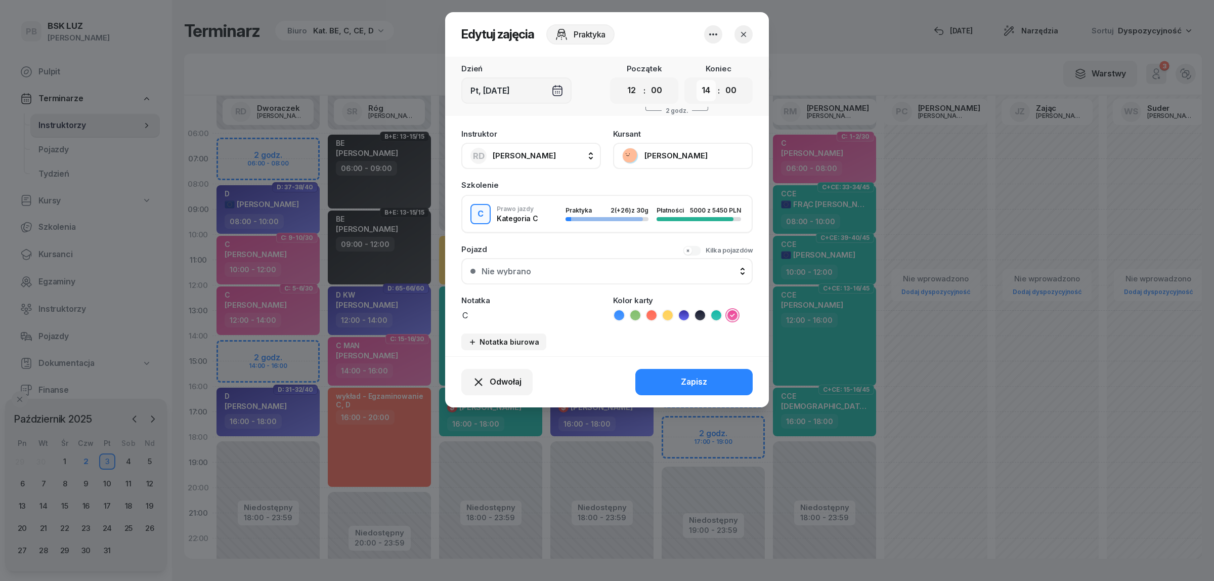
click at [702, 89] on select "00 01 02 03 04 05 06 07 08 09 10 11 12 13 14 15 16 17 18 19 20 21 22 23" at bounding box center [706, 90] width 19 height 21
select select "16"
click at [697, 80] on select "00 01 02 03 04 05 06 07 08 09 10 11 12 13 14 15 16 17 18 19 20 21 22 23" at bounding box center [706, 90] width 19 height 21
click at [701, 375] on div "Zapisz" at bounding box center [694, 381] width 26 height 13
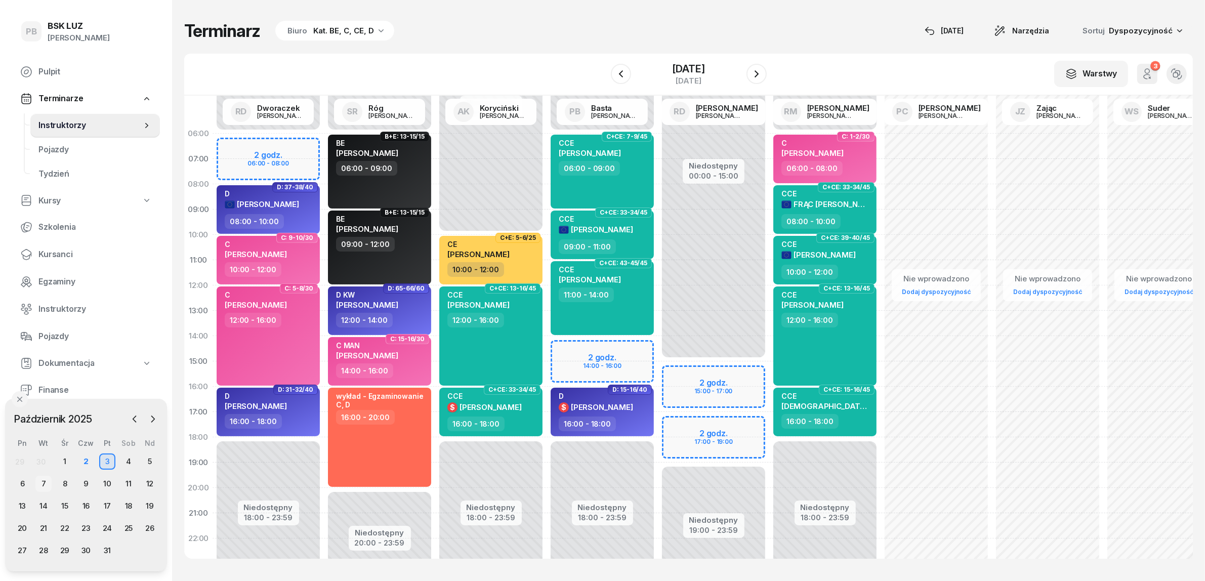
click at [45, 481] on div "7" at bounding box center [43, 484] width 16 height 16
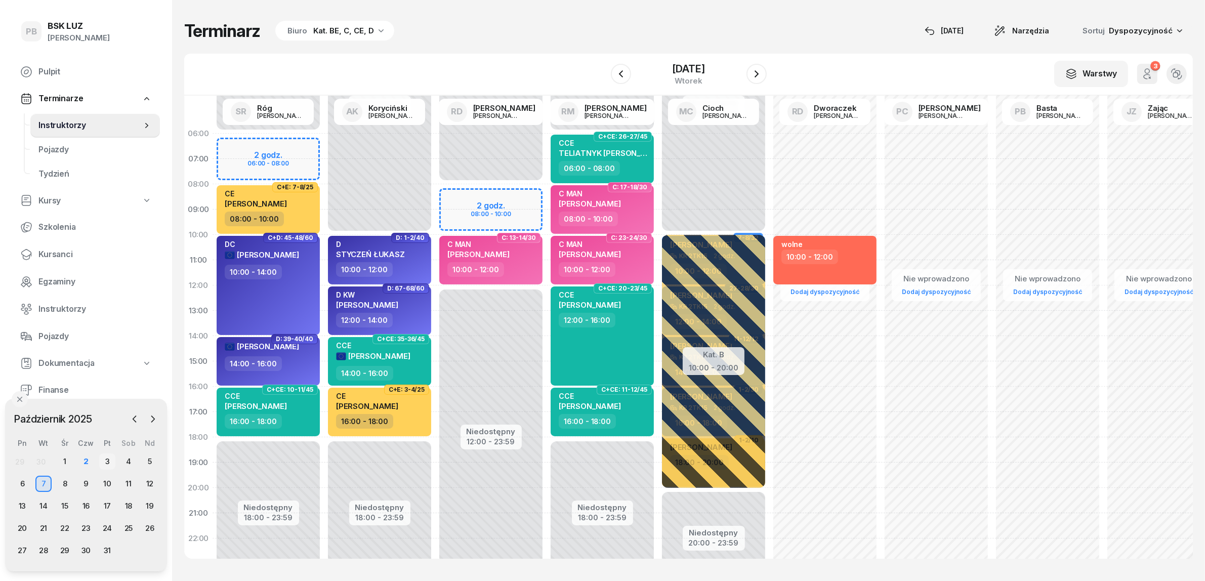
click at [105, 459] on div "3" at bounding box center [107, 461] width 16 height 16
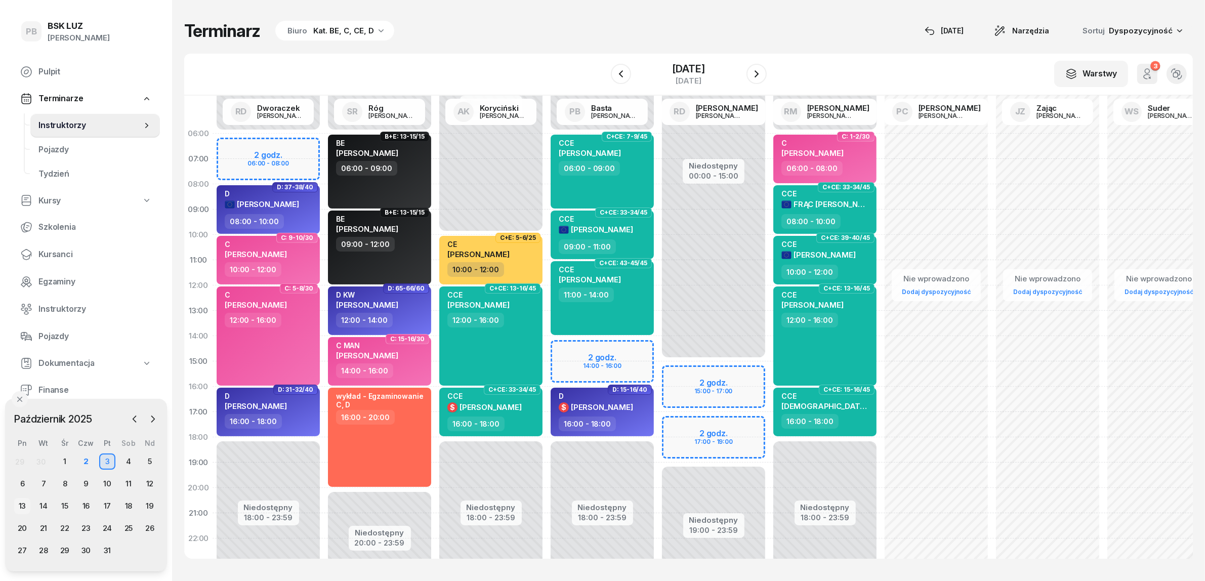
click at [23, 504] on div "13" at bounding box center [22, 506] width 16 height 16
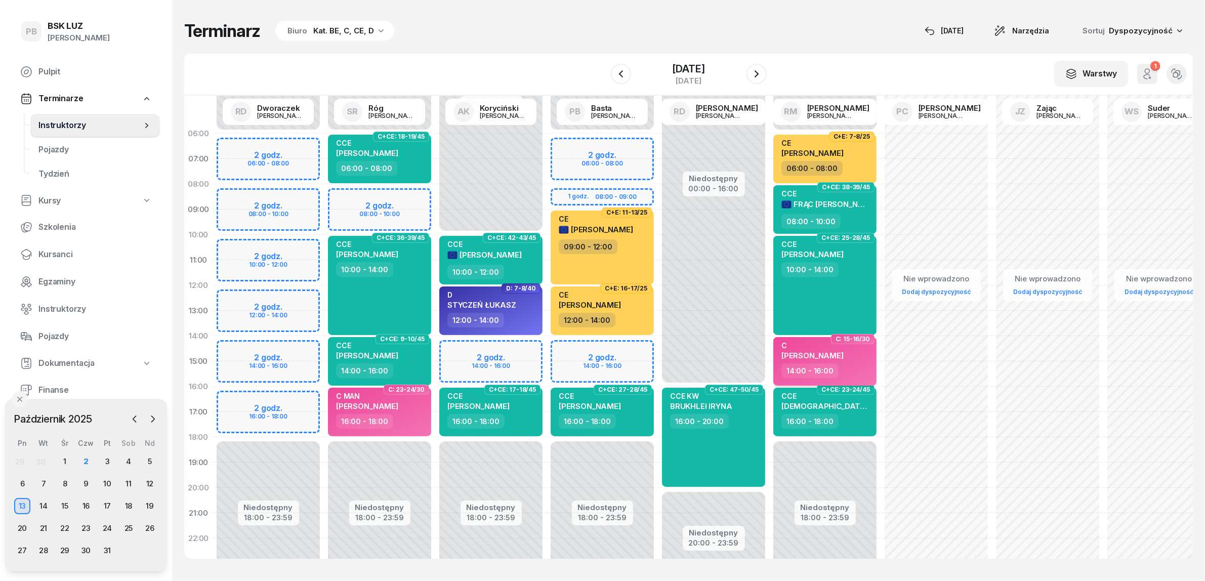
click at [863, 357] on div "C [PERSON_NAME]" at bounding box center [825, 352] width 89 height 22
select select "14"
select select "16"
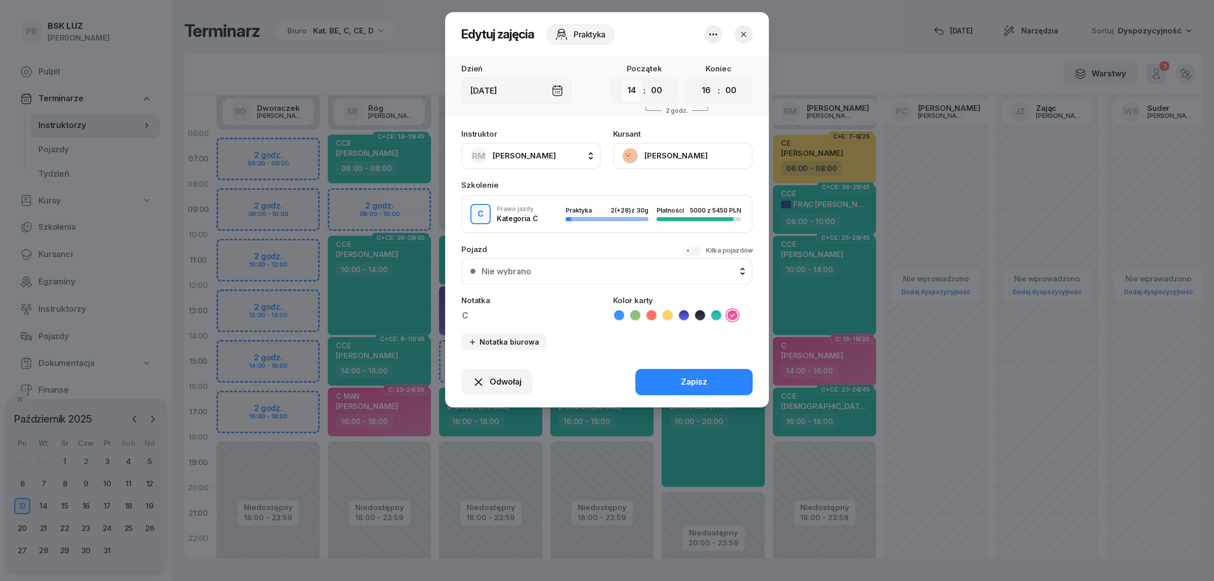
click at [632, 89] on select "00 01 02 03 04 05 06 07 08 09 10 11 12 13 14 15 16 17 18 19 20 21 22 23" at bounding box center [631, 90] width 19 height 21
select select "10"
click at [622, 80] on select "00 01 02 03 04 05 06 07 08 09 10 11 12 13 14 15 16 17 18 19 20 21 22 23" at bounding box center [631, 90] width 19 height 21
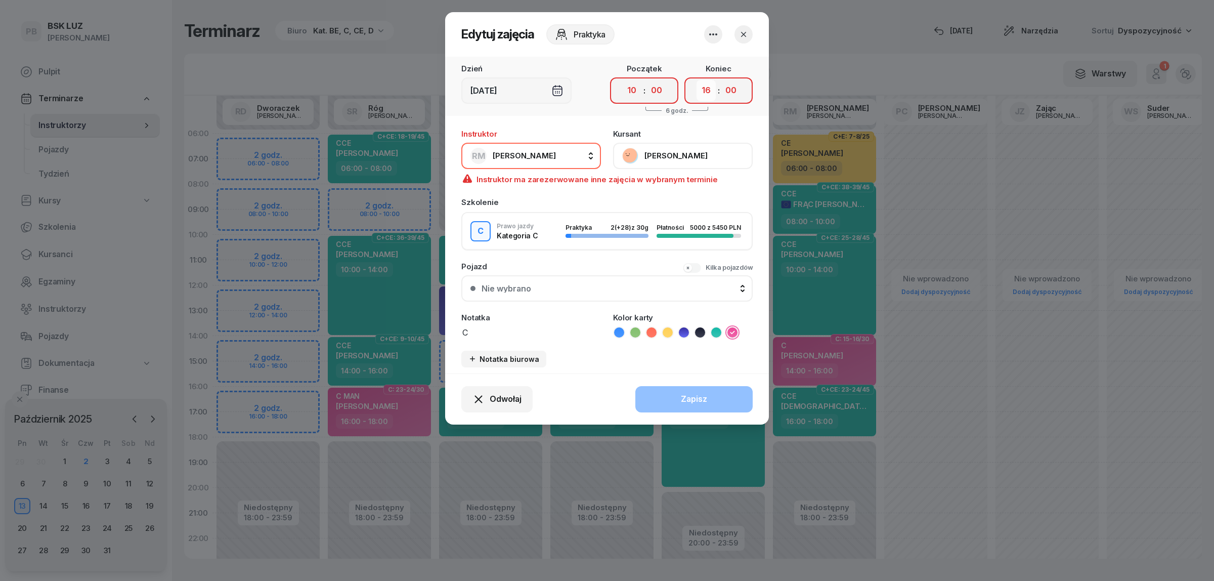
click at [705, 94] on select "00 01 02 03 04 05 06 07 08 09 10 11 12 13 14 15 16 17 18 19 20 21 22 23" at bounding box center [706, 90] width 19 height 21
select select "12"
click at [697, 80] on select "00 01 02 03 04 05 06 07 08 09 10 11 12 13 14 15 16 17 18 19 20 21 22 23" at bounding box center [706, 90] width 19 height 21
click at [542, 155] on span "[PERSON_NAME]" at bounding box center [524, 156] width 63 height 10
type input "DW"
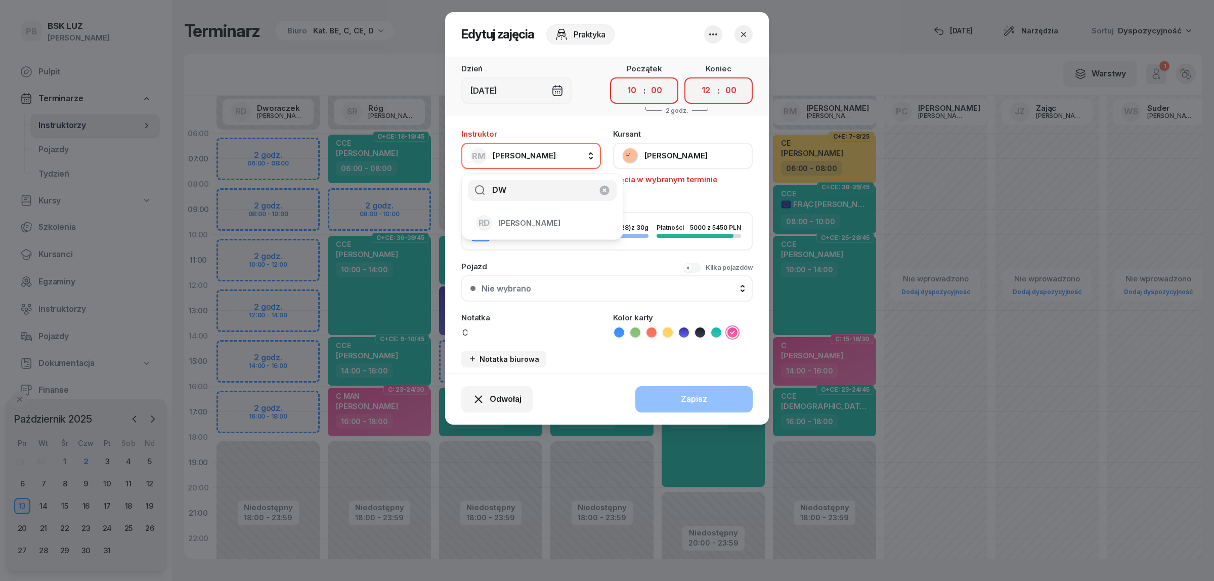
click at [523, 220] on span "[PERSON_NAME]" at bounding box center [529, 223] width 62 height 13
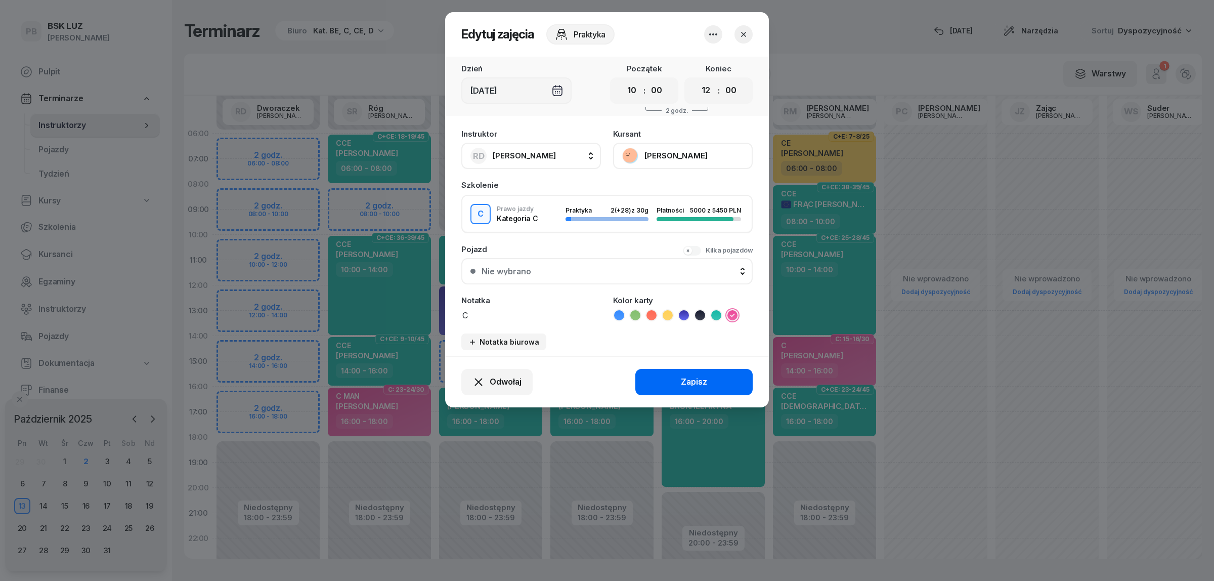
click at [710, 375] on button "Zapisz" at bounding box center [694, 382] width 117 height 26
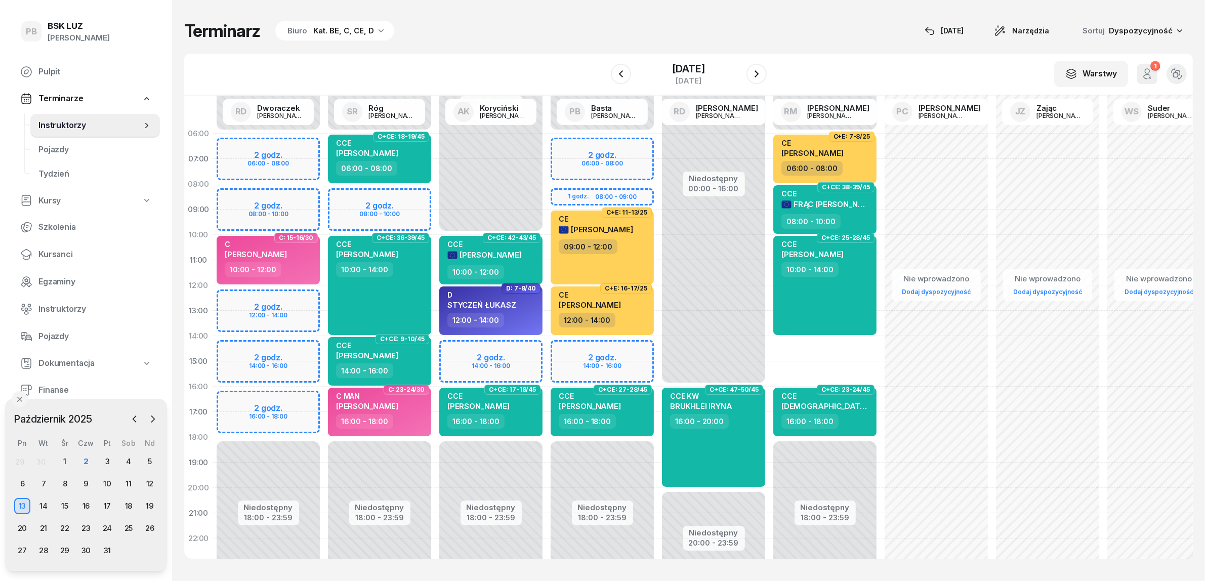
click at [494, 23] on div "Terminarz Biuro Kat. BE, C, CE, D [DATE] Narzędzia Sortuj Dyspozycyjność" at bounding box center [688, 30] width 1008 height 21
click at [106, 459] on div "3" at bounding box center [107, 461] width 16 height 16
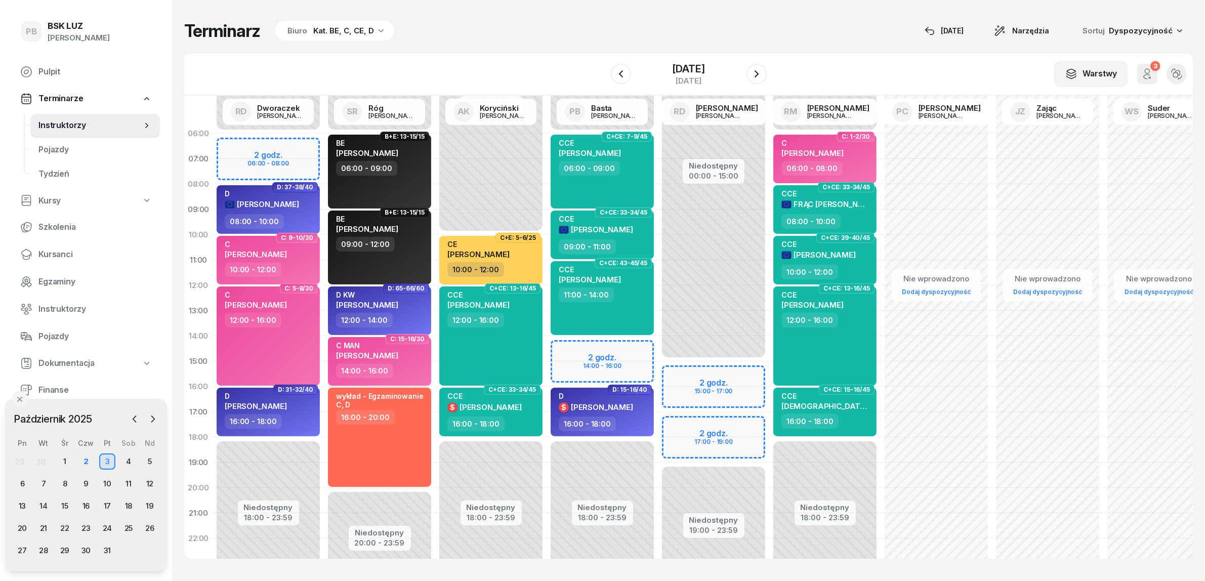
click at [411, 355] on div "C MAN [PERSON_NAME]" at bounding box center [380, 352] width 89 height 22
select select "14"
select select "16"
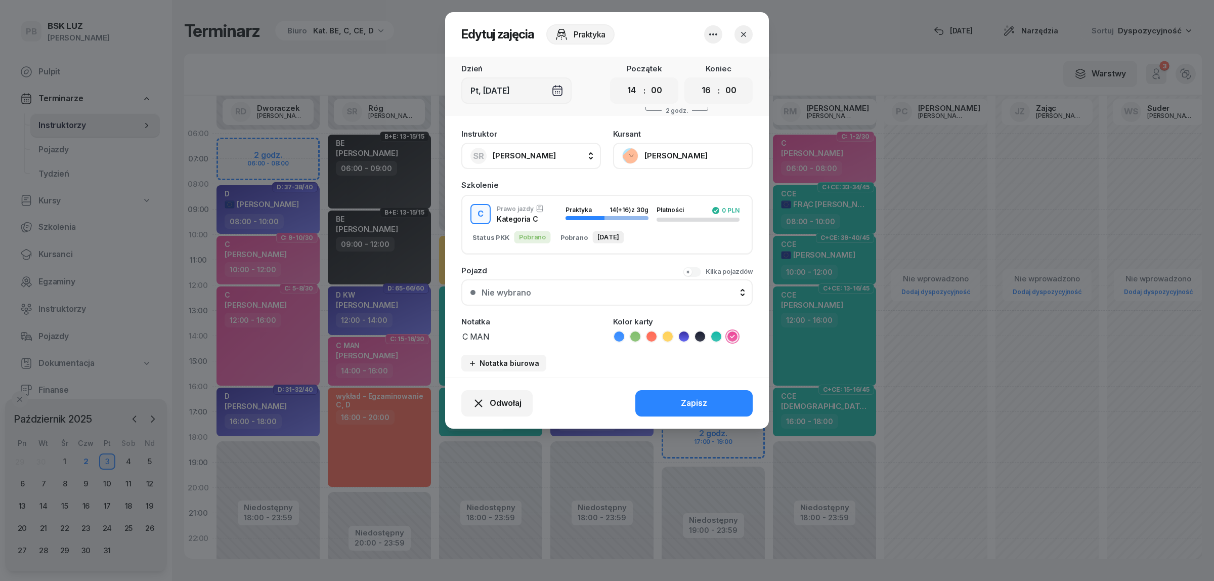
click at [742, 33] on icon "button" at bounding box center [744, 34] width 10 height 10
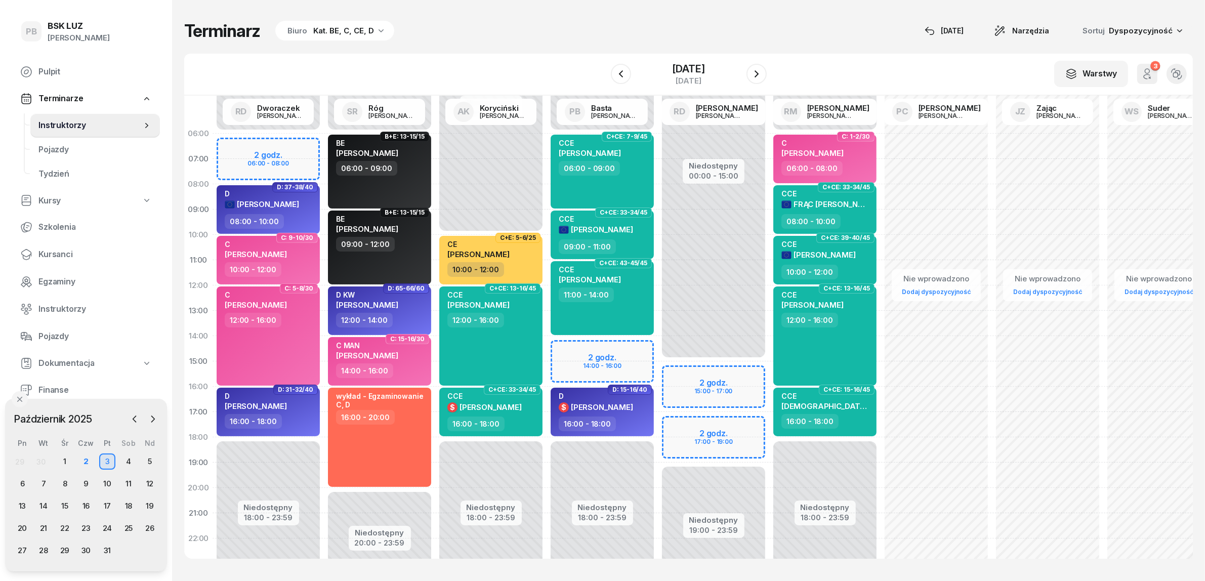
click at [573, 46] on div "Terminarz Biuro Kat. BE, C, CE, D [DATE] Narzędzia Sortuj Dyspozycyjność W Wybi…" at bounding box center [688, 289] width 1008 height 579
click at [79, 459] on div "2" at bounding box center [86, 461] width 16 height 16
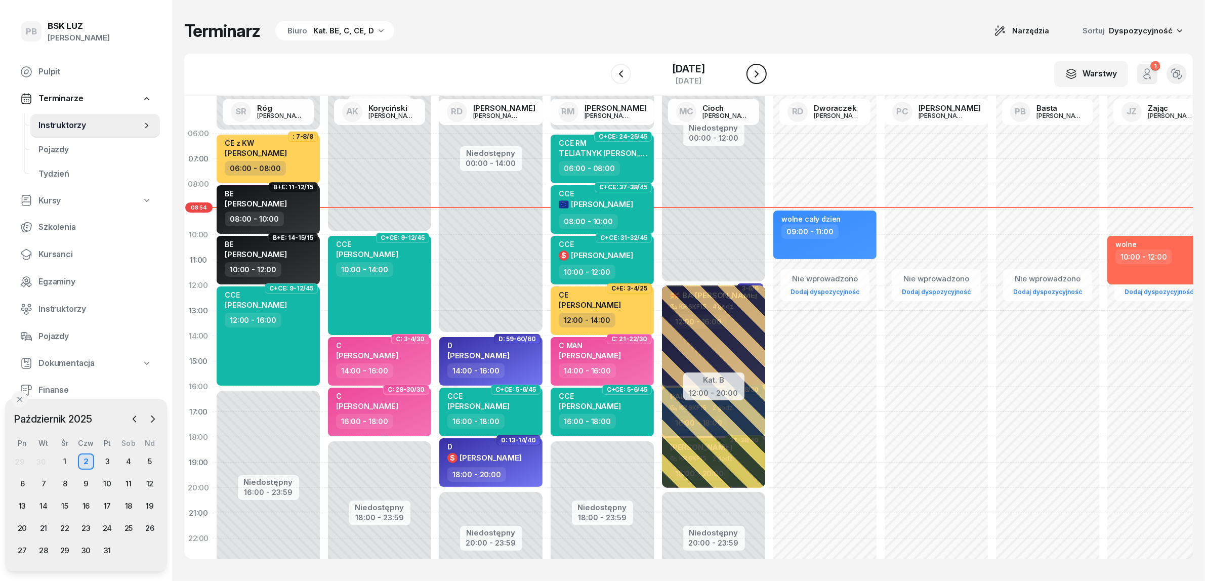
click at [763, 69] on icon "button" at bounding box center [756, 74] width 12 height 12
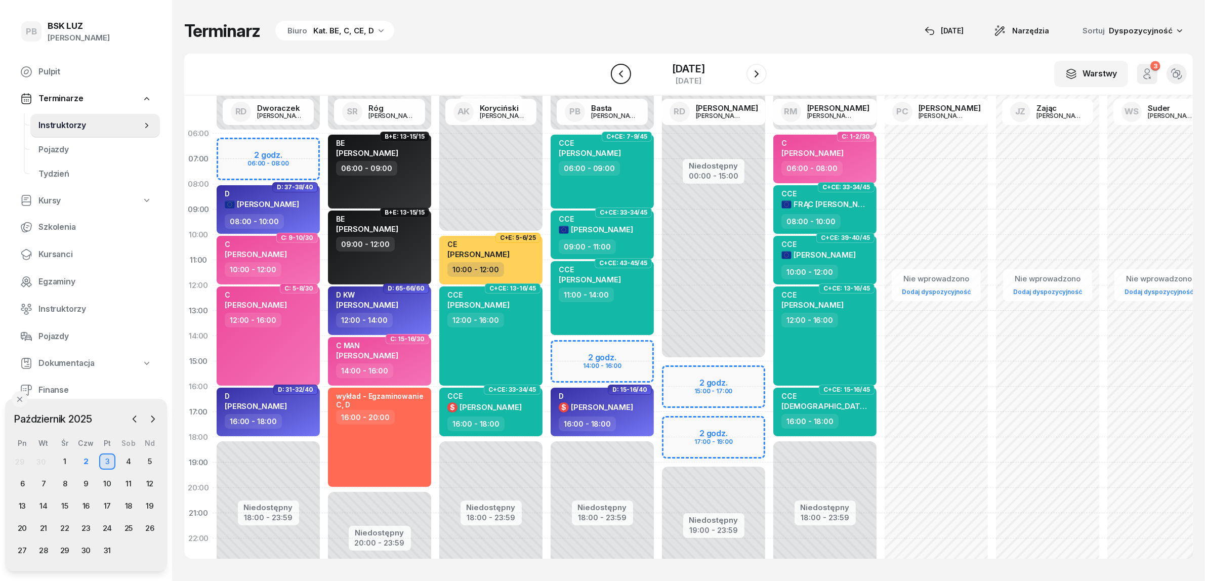
click at [615, 70] on icon "button" at bounding box center [621, 74] width 12 height 12
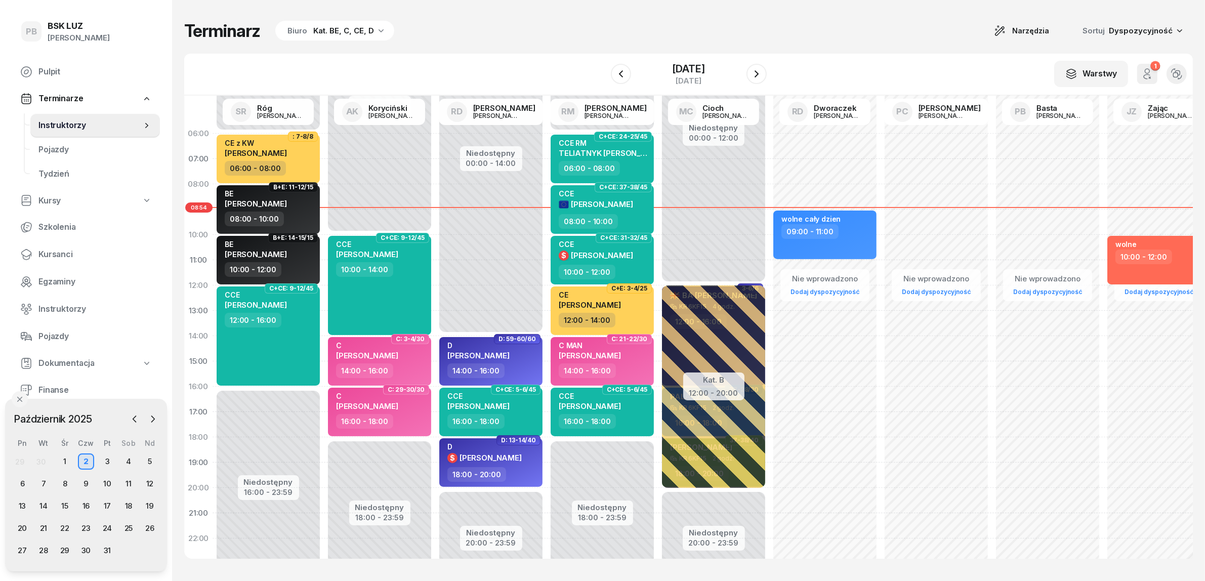
click at [534, 51] on div "Terminarz Biuro Kat. BE, C, CE, D Narzędzia Sortuj Dyspozycyjność W Wybierz AK …" at bounding box center [688, 289] width 1008 height 579
click at [833, 41] on div "Terminarz Biuro Kat. BE, C, CE, D Narzędzia Sortuj Dyspozycyjność" at bounding box center [688, 30] width 1008 height 21
click at [132, 454] on div "4" at bounding box center [128, 461] width 16 height 16
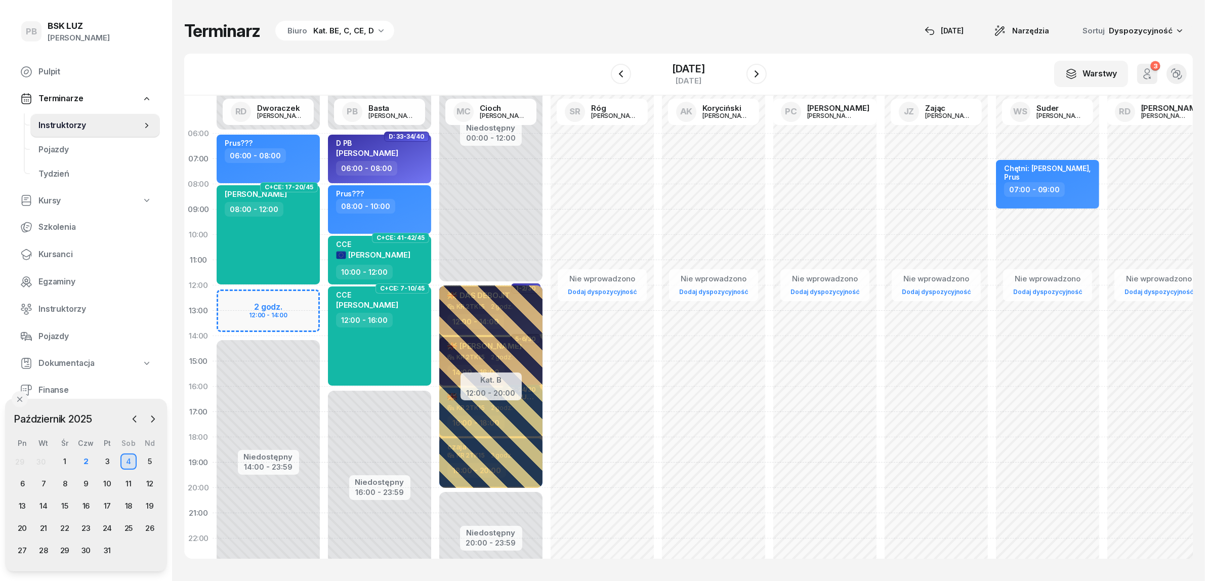
click at [339, 40] on div "Biuro Kat. BE, C, CE, D" at bounding box center [334, 31] width 119 height 20
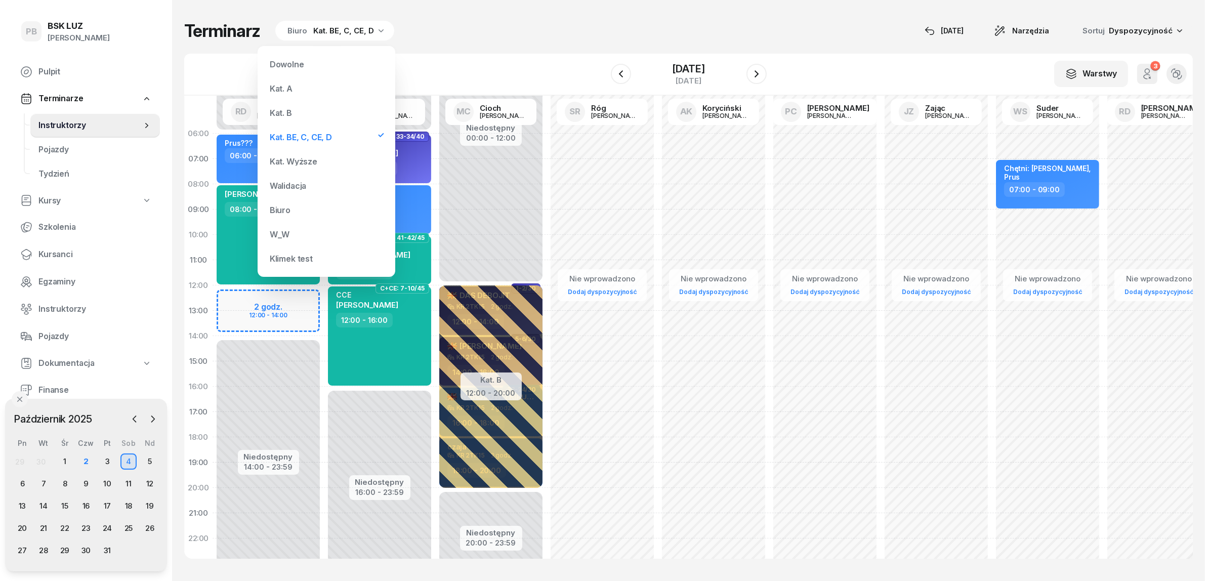
click at [291, 120] on div "Kat. B" at bounding box center [326, 113] width 121 height 20
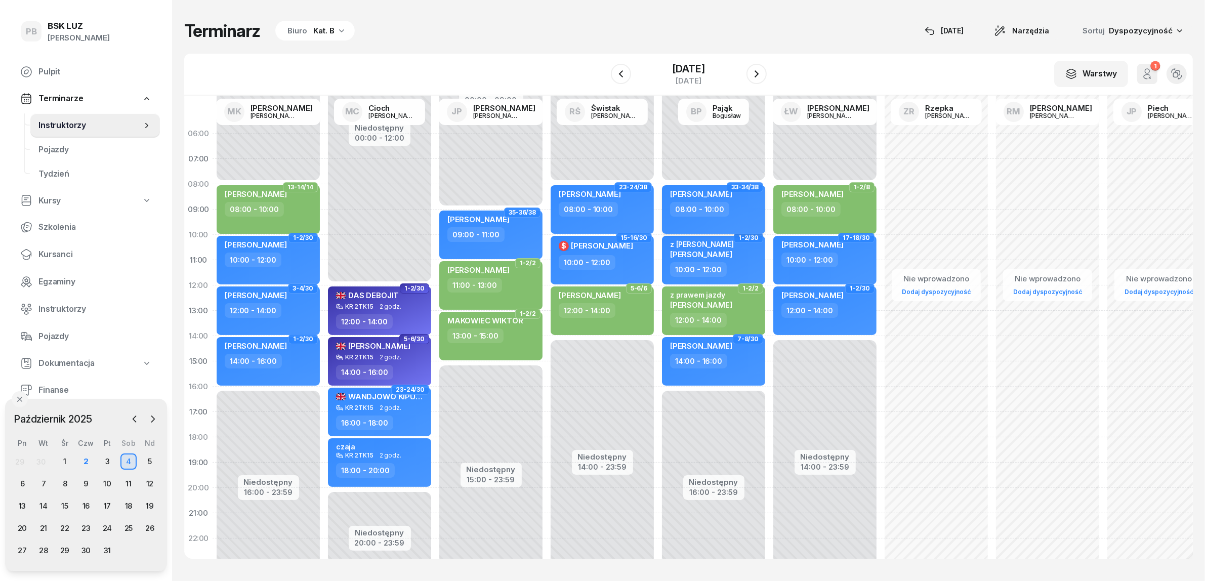
click at [743, 210] on div "08:00 - 10:00" at bounding box center [714, 209] width 89 height 15
select select "08"
select select "10"
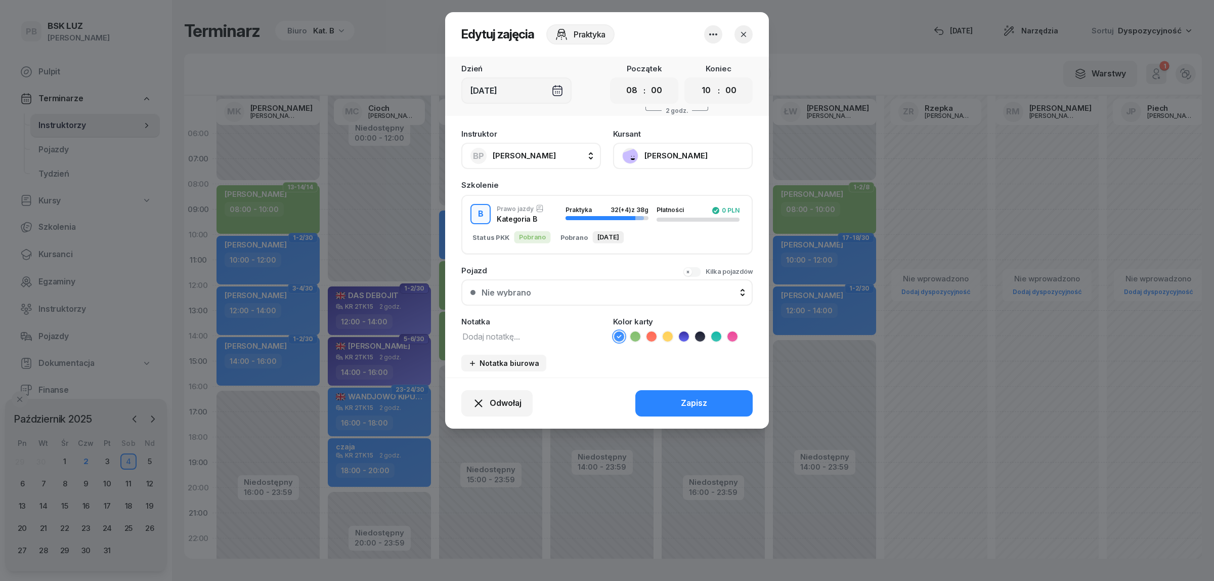
click at [482, 329] on textarea at bounding box center [531, 335] width 140 height 13
drag, startPoint x: 516, startPoint y: 331, endPoint x: 404, endPoint y: 322, distance: 112.7
click at [404, 322] on div "Edytuj zajęcia Praktyka Dzień [DATE] Początek 00 01 02 03 04 05 06 07 08 09 10 …" at bounding box center [607, 290] width 1214 height 581
type textarea "O"
drag, startPoint x: 582, startPoint y: 334, endPoint x: 423, endPoint y: 332, distance: 158.9
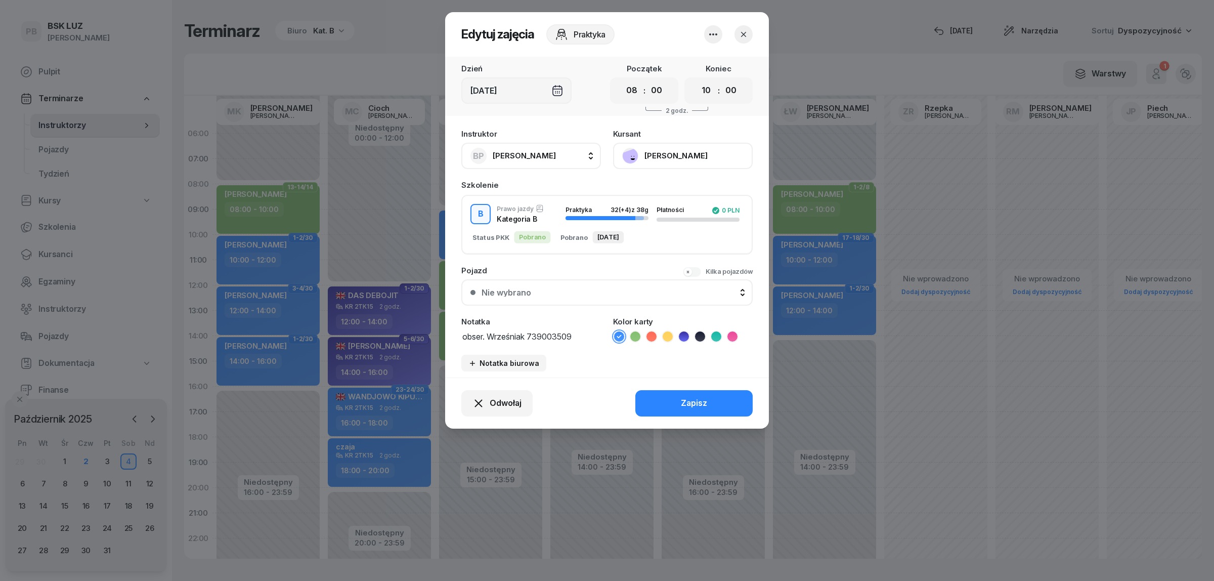
click at [423, 332] on div "Edytuj zajęcia Praktyka Dzień [DATE] Początek 00 01 02 03 04 05 06 07 08 09 10 …" at bounding box center [607, 290] width 1214 height 581
type textarea "obser. Wrześniak 739003509"
click at [717, 390] on button "Zapisz" at bounding box center [694, 403] width 117 height 26
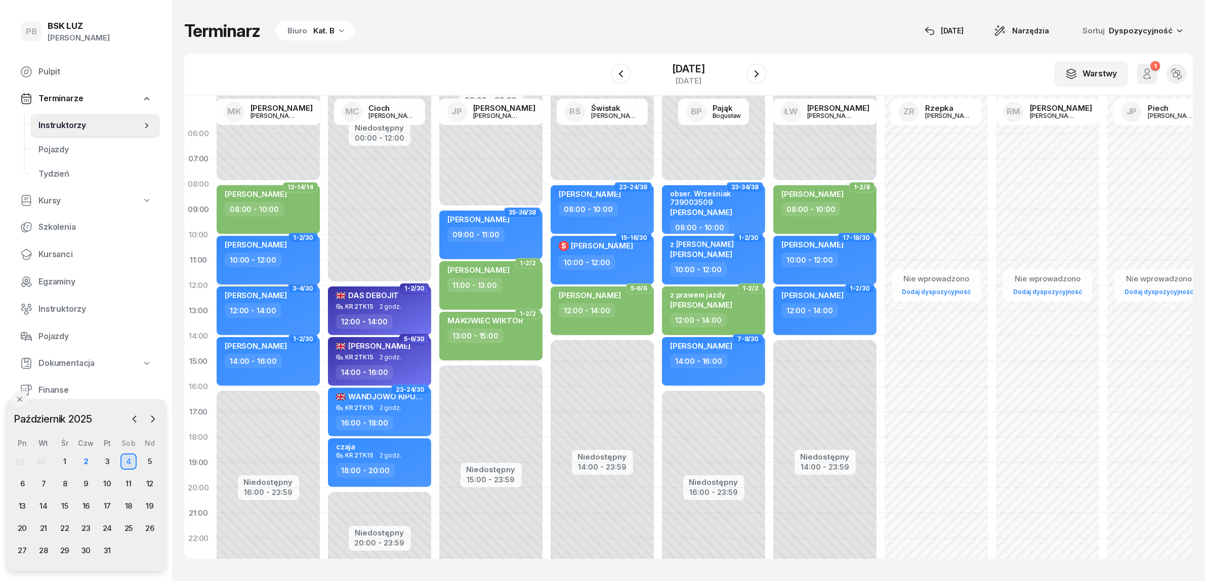
click at [299, 267] on div "[PERSON_NAME] 10:00 - 12:00" at bounding box center [268, 260] width 103 height 49
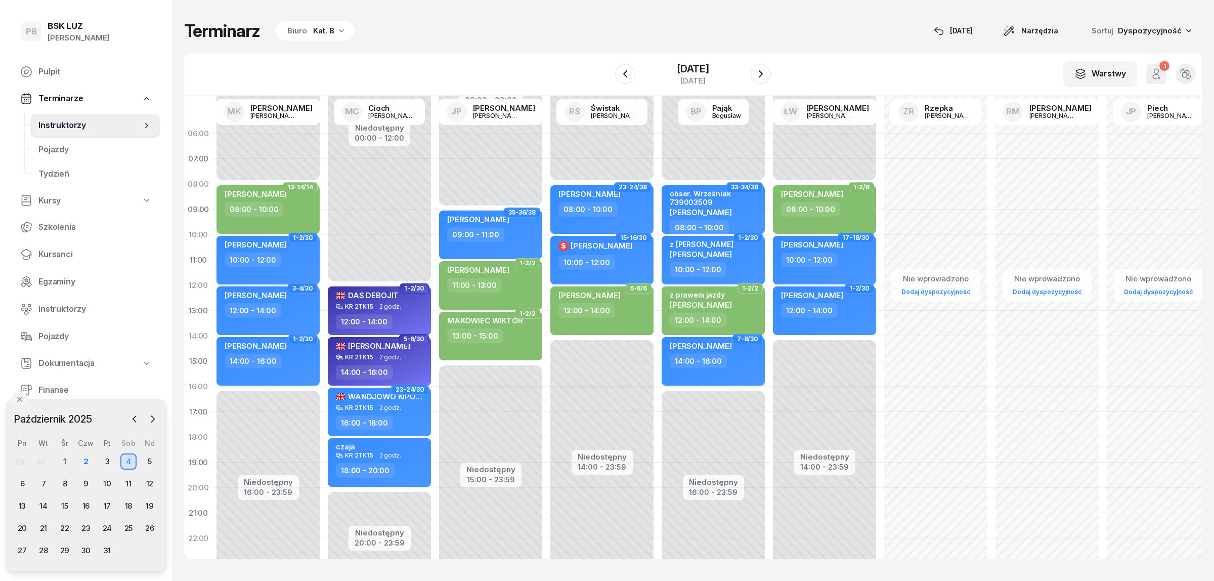
select select "10"
select select "12"
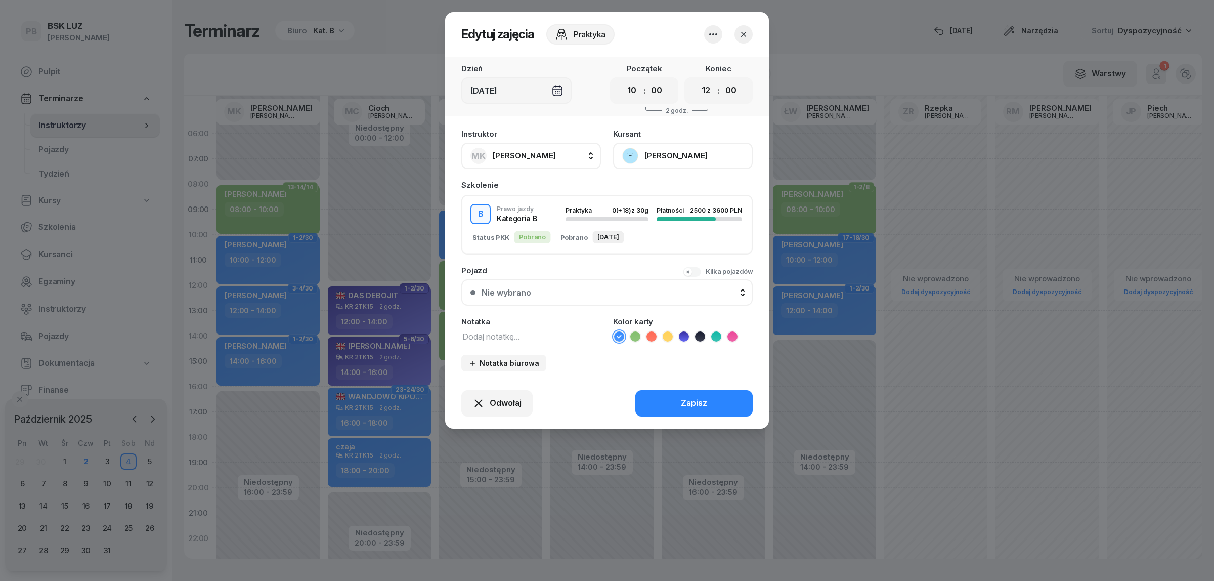
click at [491, 329] on textarea at bounding box center [531, 335] width 140 height 13
paste textarea "obser. Wrześniak 739003509"
type textarea "obser. Wrześniak 739003509"
drag, startPoint x: 694, startPoint y: 394, endPoint x: 681, endPoint y: 391, distance: 13.4
click at [694, 397] on div "Zapisz" at bounding box center [694, 403] width 26 height 13
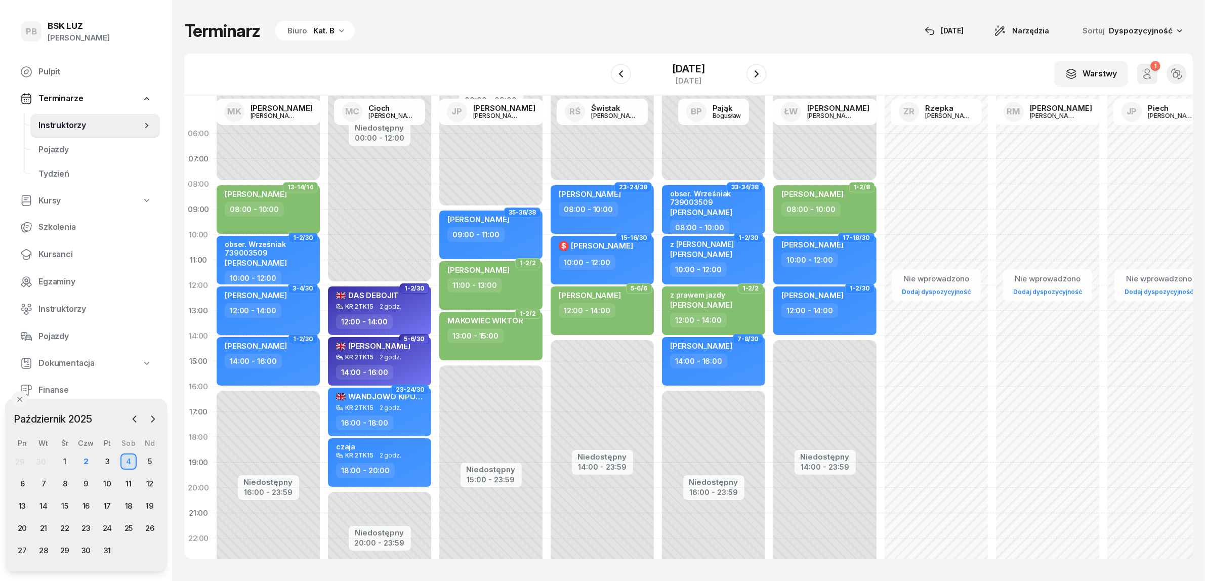
click at [297, 307] on div "12:00 - 14:00" at bounding box center [269, 310] width 89 height 15
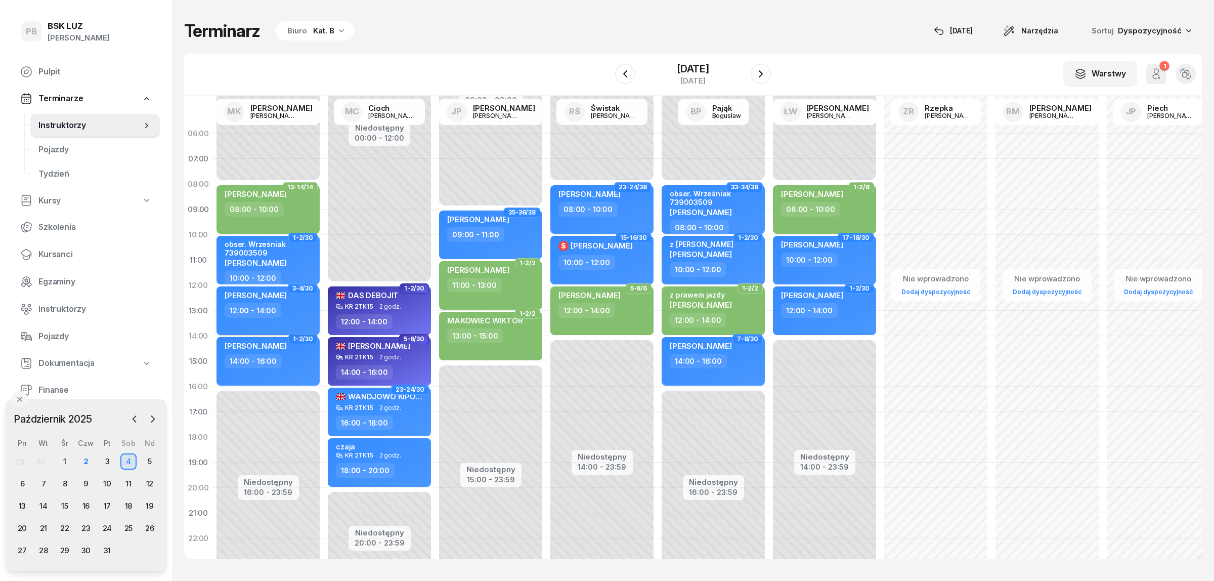
select select "12"
select select "14"
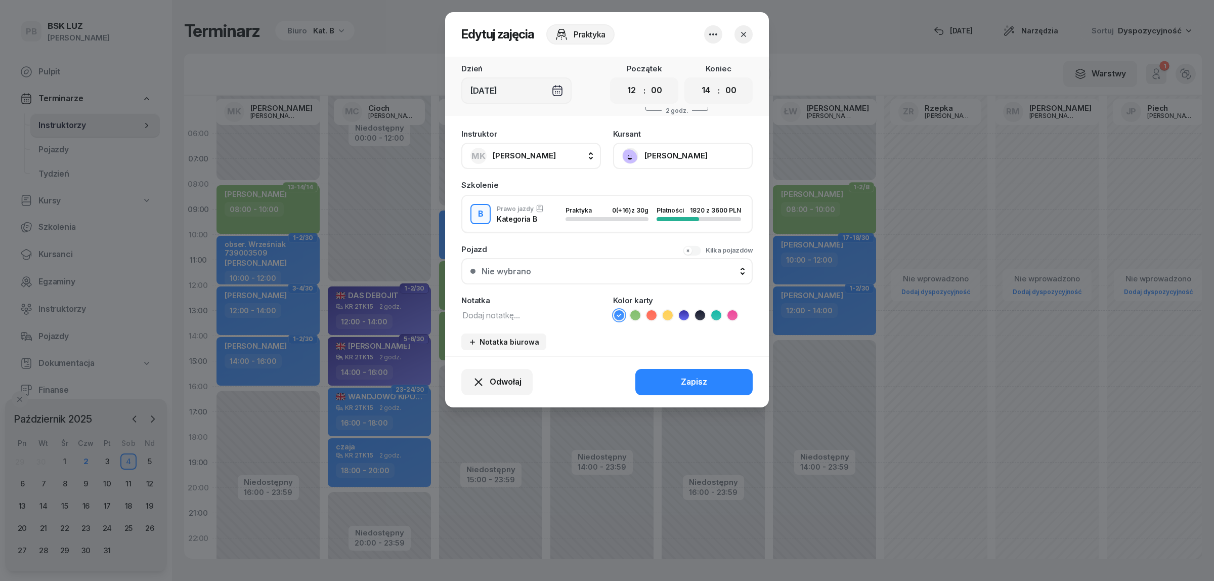
click at [489, 314] on textarea at bounding box center [531, 314] width 140 height 13
paste textarea "obser. Wrześniak 739003509"
type textarea "obser. Wrześniak 739003509"
click at [673, 378] on button "Zapisz" at bounding box center [694, 382] width 117 height 26
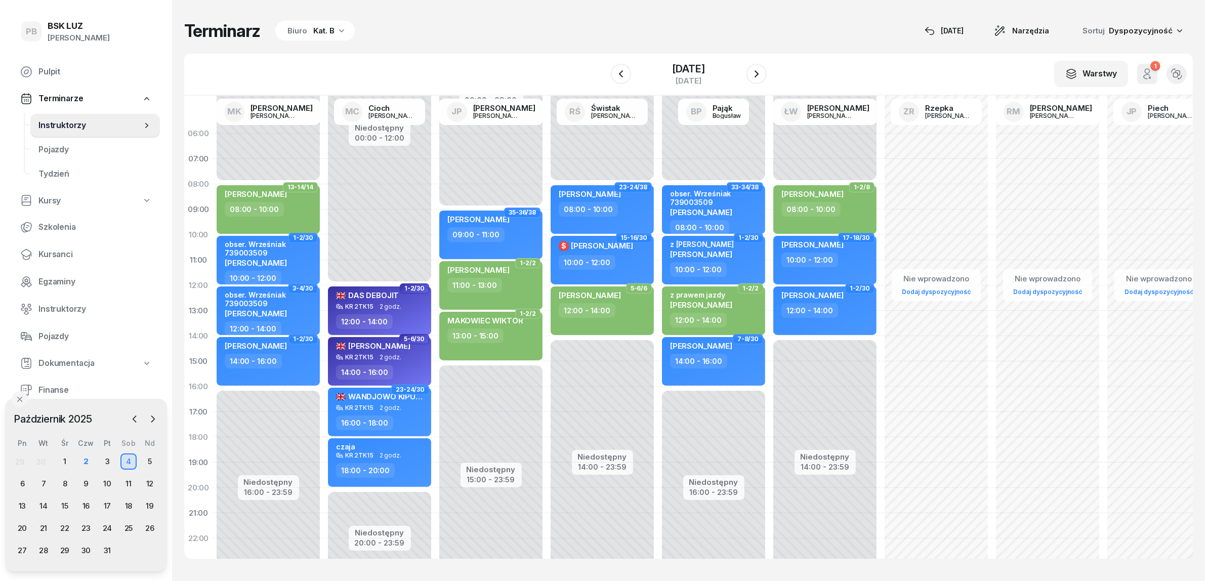
click at [600, 31] on div "Terminarz Biuro Kat. B [DATE] Narzędzia Sortuj Dyspozycyjność" at bounding box center [688, 30] width 1008 height 21
click at [89, 459] on div "2" at bounding box center [86, 461] width 16 height 16
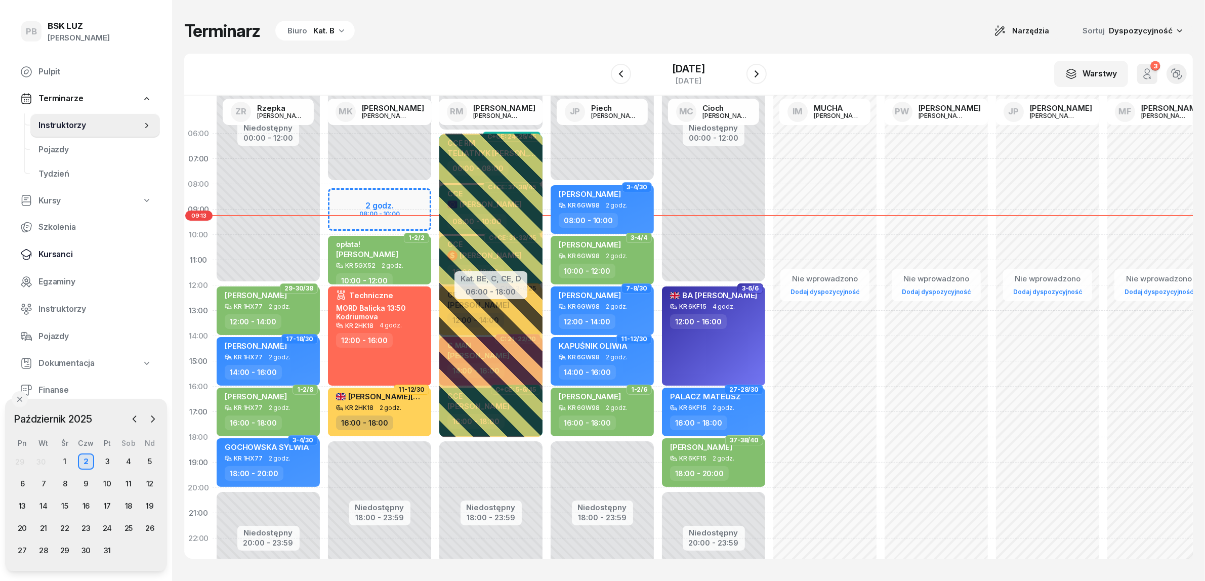
click at [46, 254] on span "Kursanci" at bounding box center [94, 254] width 113 height 13
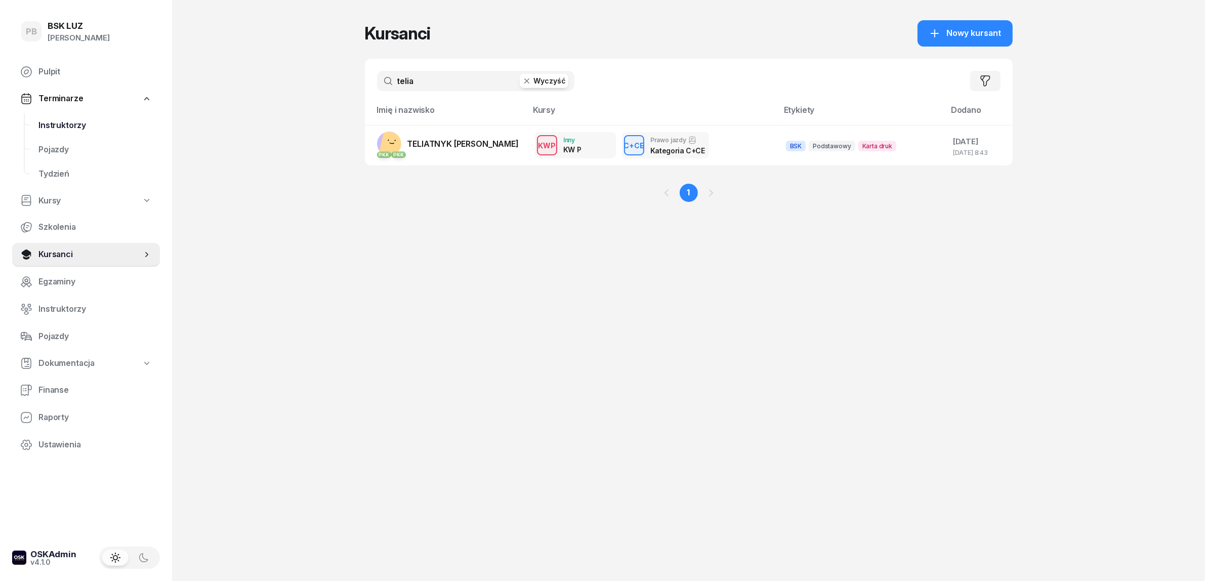
click at [49, 125] on span "Instruktorzy" at bounding box center [94, 125] width 113 height 13
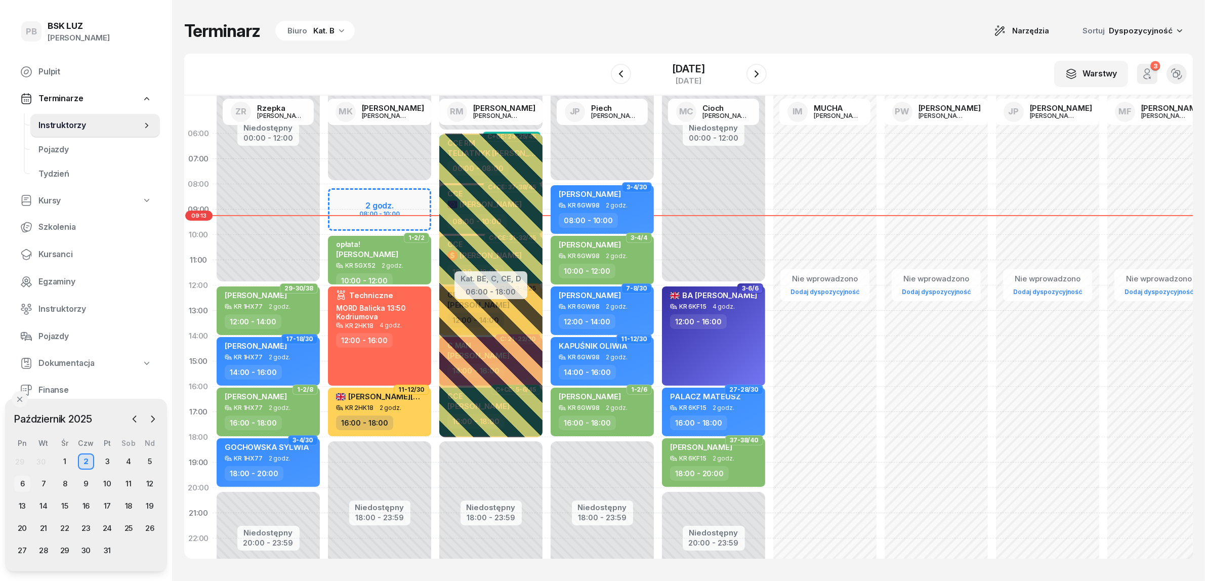
click at [23, 484] on div "6" at bounding box center [22, 484] width 16 height 16
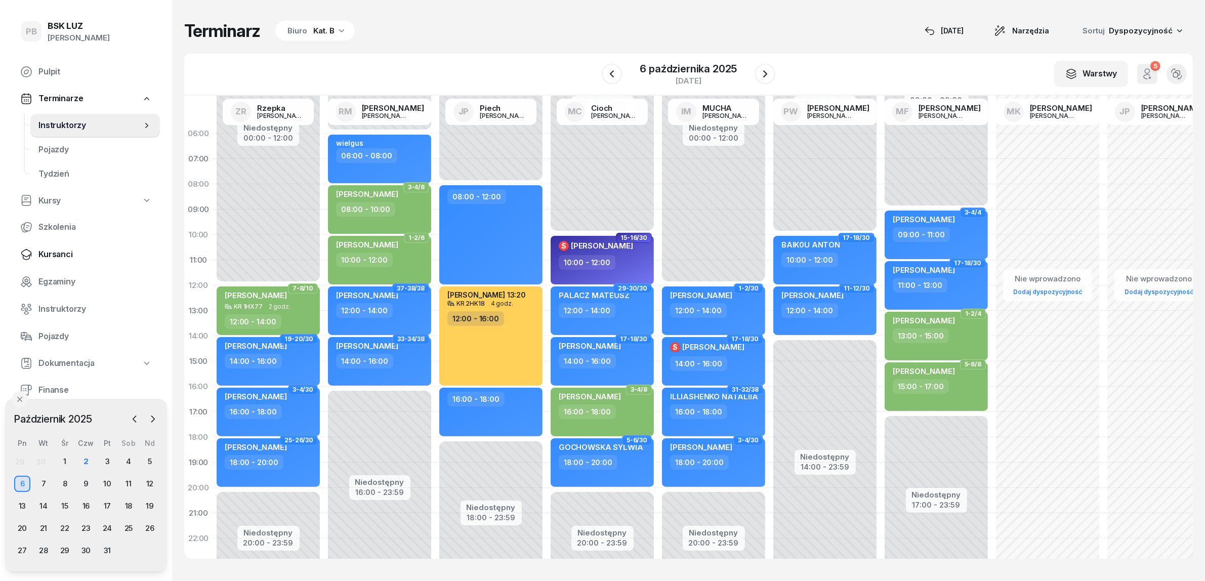
click at [62, 253] on span "Kursanci" at bounding box center [94, 254] width 113 height 13
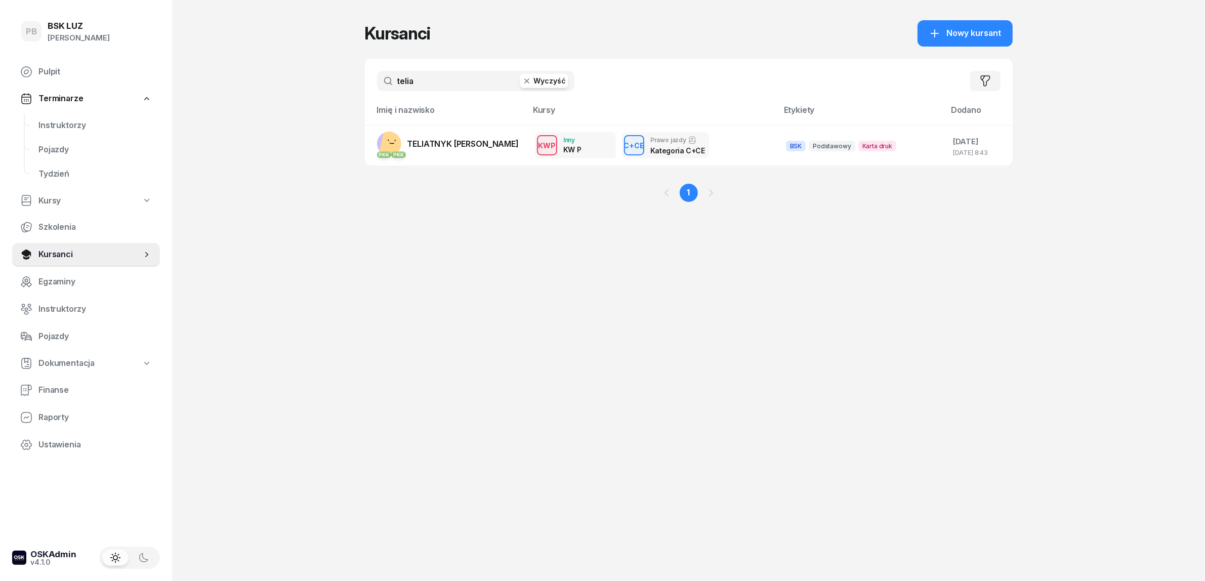
click at [428, 79] on input "telia" at bounding box center [475, 81] width 197 height 20
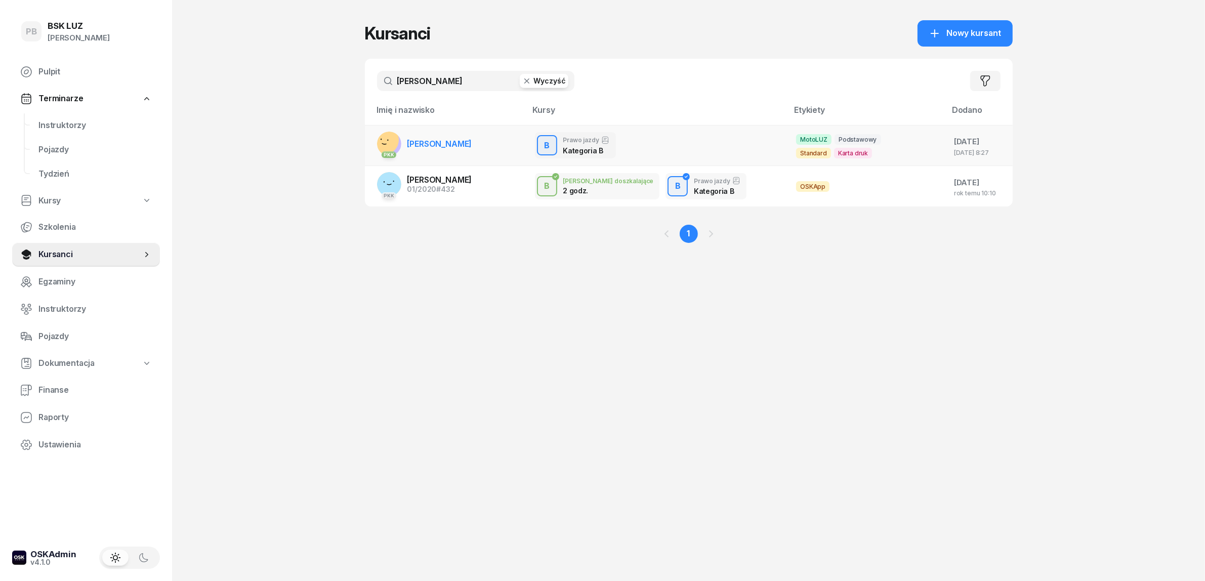
type input "[PERSON_NAME]"
click at [447, 147] on span "[PERSON_NAME]" at bounding box center [439, 144] width 65 height 10
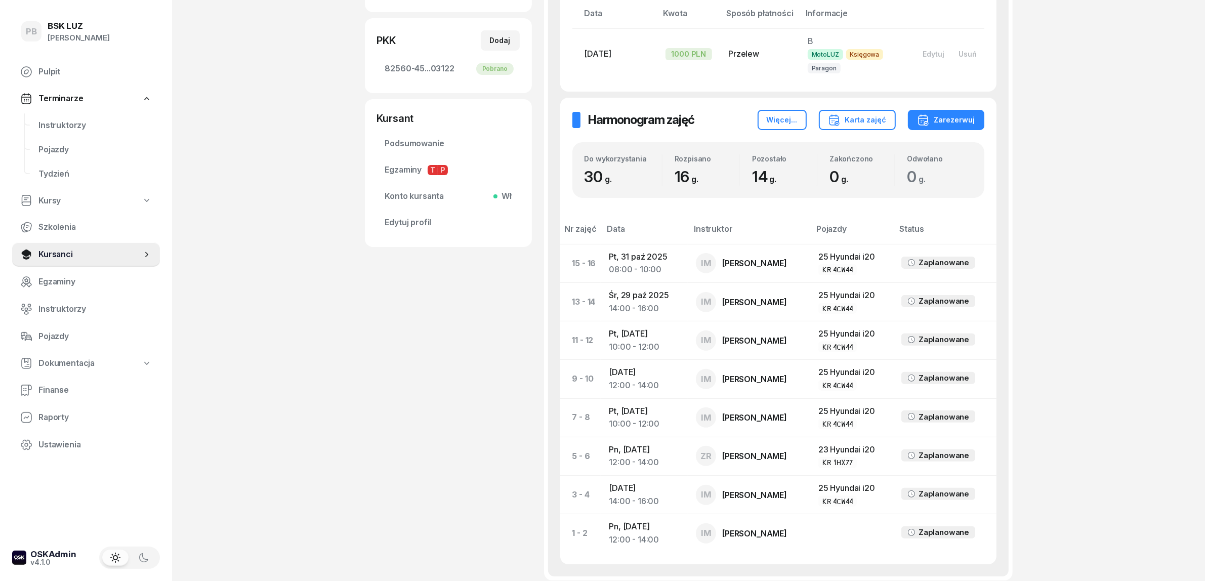
scroll to position [316, 0]
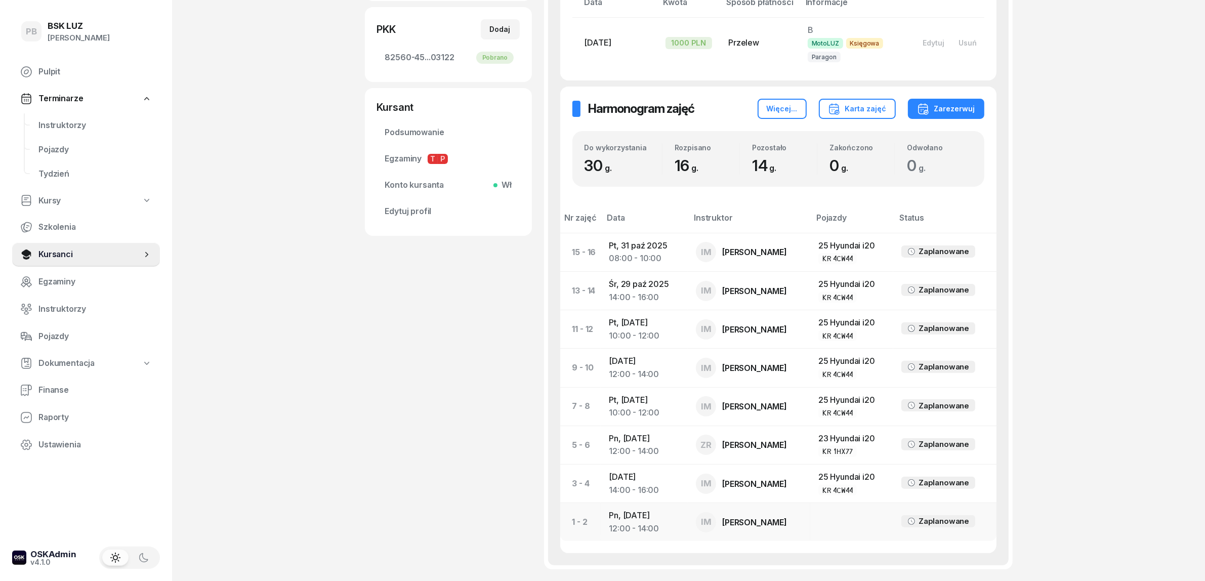
click at [633, 519] on td "Pn, [DATE] 12:00 - 14:00" at bounding box center [644, 522] width 87 height 38
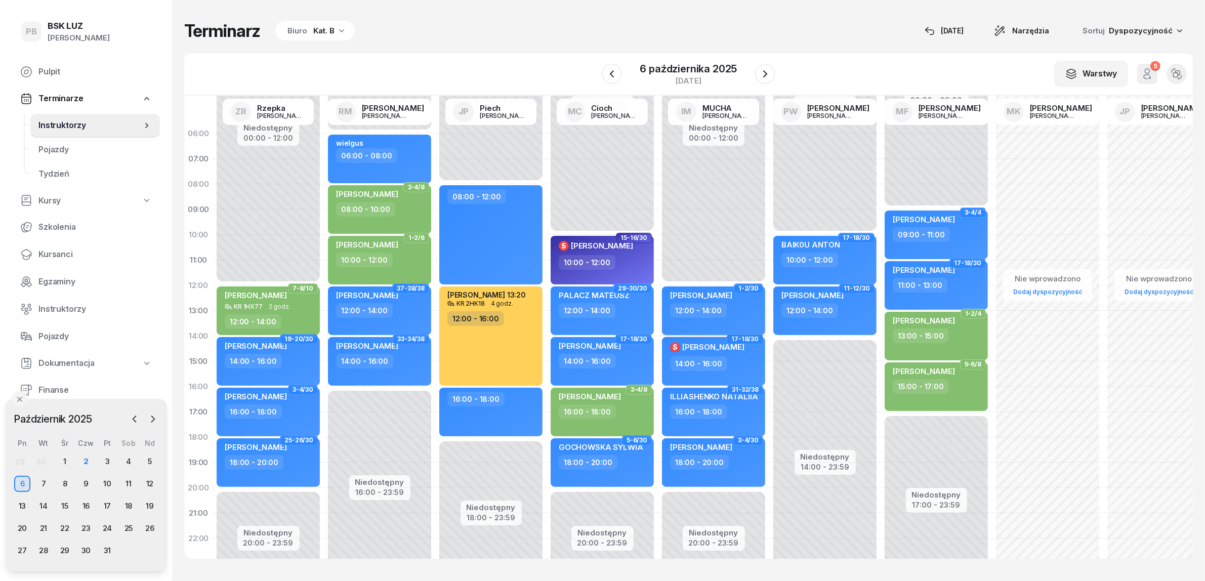
click at [754, 309] on div "12:00 - 14:00" at bounding box center [714, 310] width 89 height 15
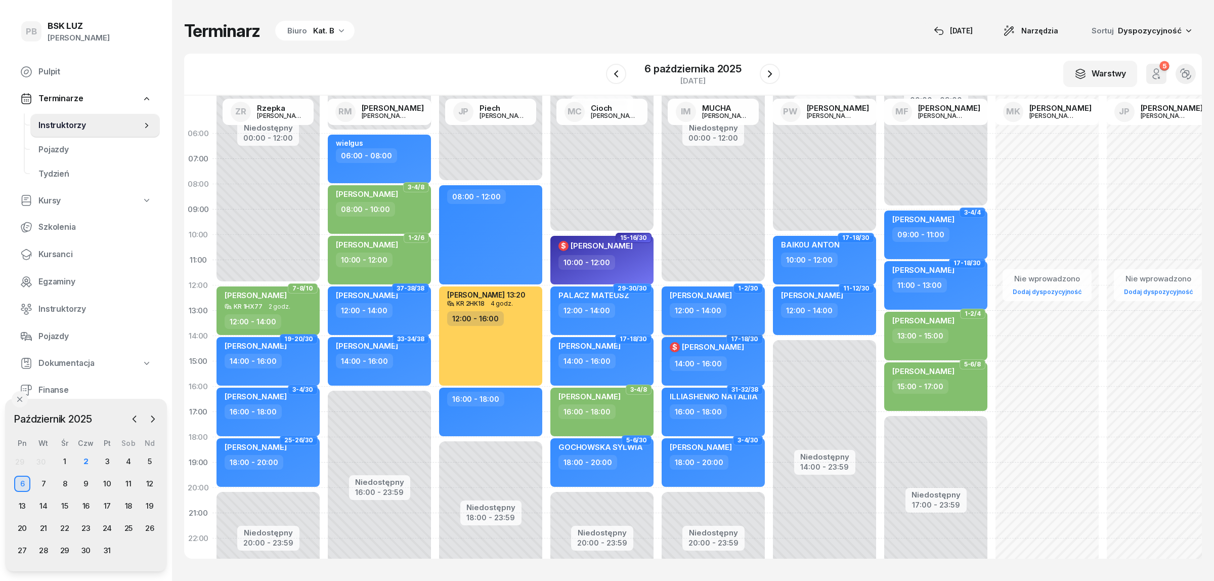
select select "12"
select select "14"
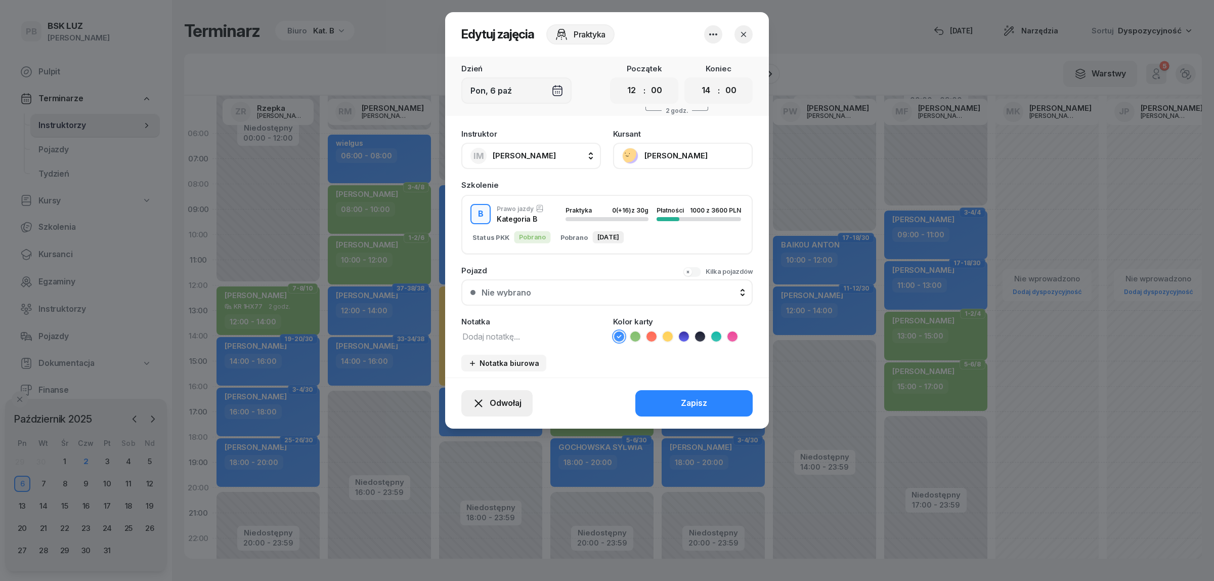
click at [485, 390] on button "Odwołaj" at bounding box center [496, 403] width 71 height 26
click at [494, 336] on div "Kursant odwołał" at bounding box center [479, 340] width 60 height 13
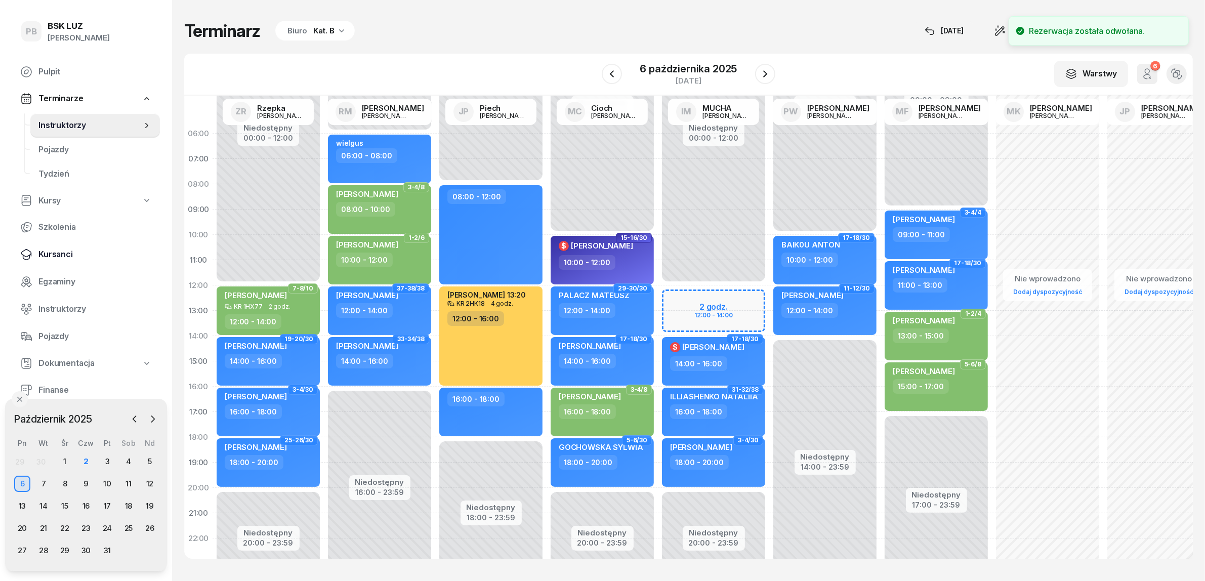
click at [51, 246] on link "Kursanci" at bounding box center [86, 254] width 148 height 24
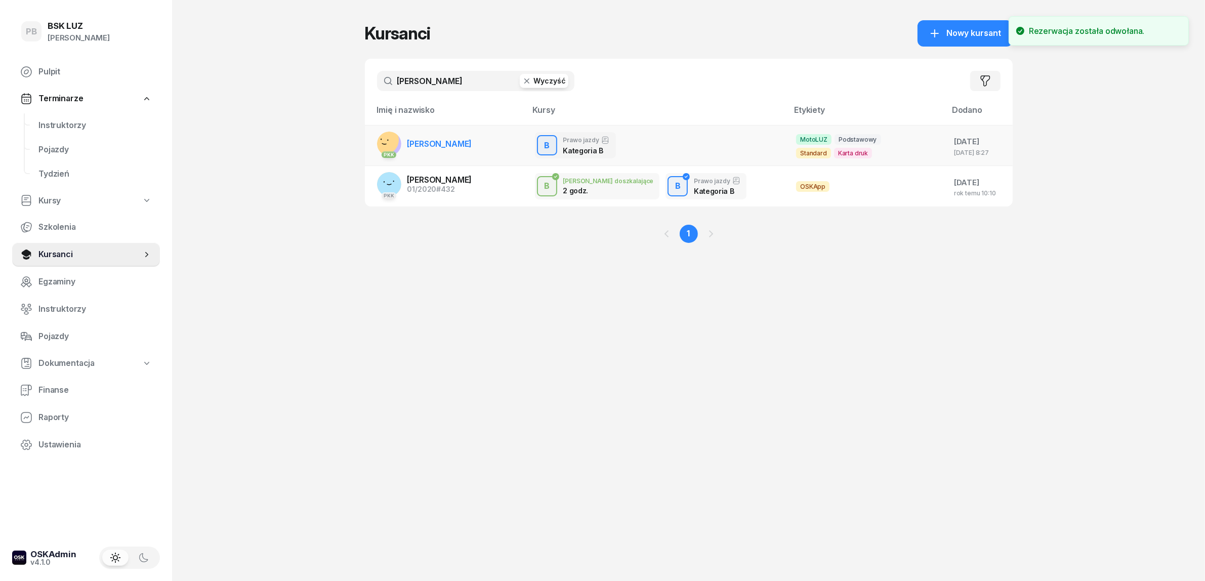
click at [459, 143] on span "[PERSON_NAME]" at bounding box center [439, 144] width 65 height 10
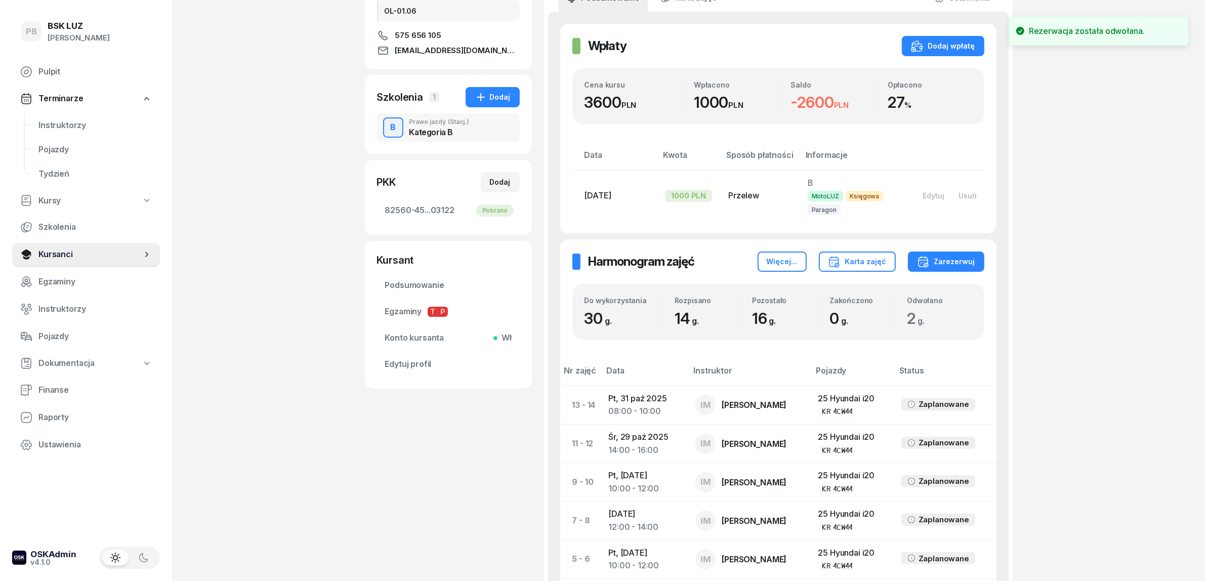
scroll to position [404, 0]
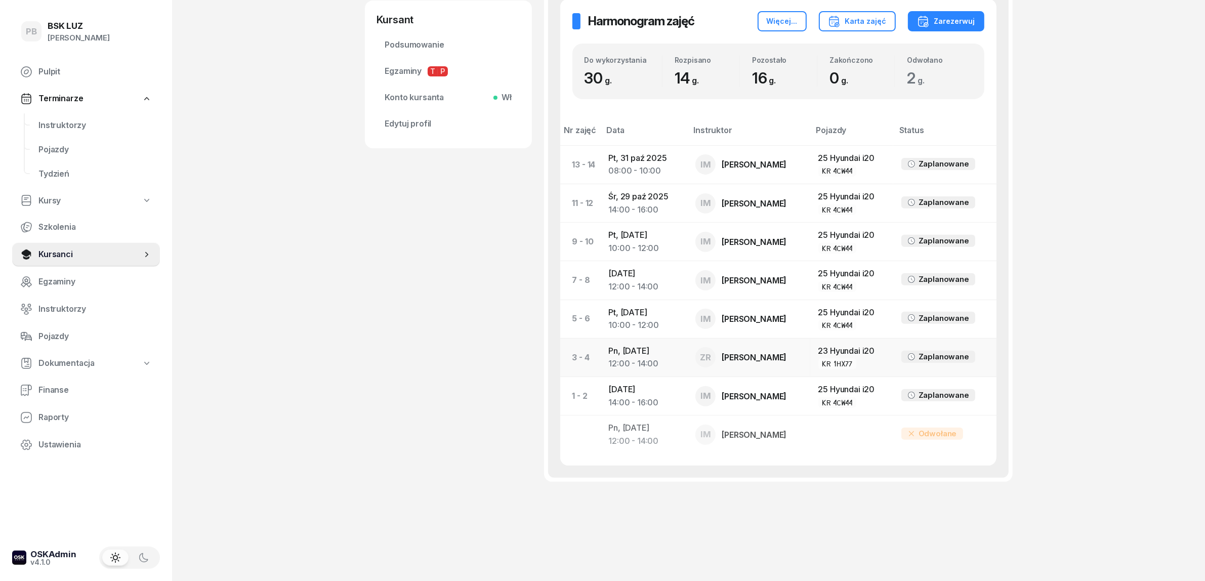
click at [620, 347] on td "Pn, [DATE] 12:00 - 14:00" at bounding box center [643, 357] width 87 height 38
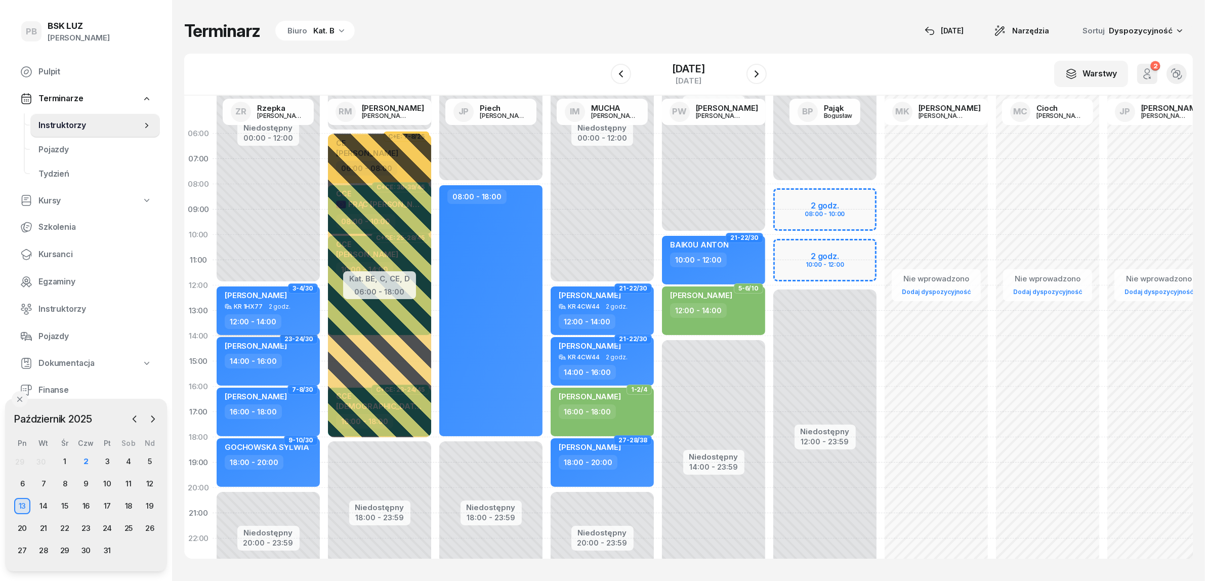
click at [281, 318] on div "12:00 - 14:00" at bounding box center [269, 321] width 89 height 15
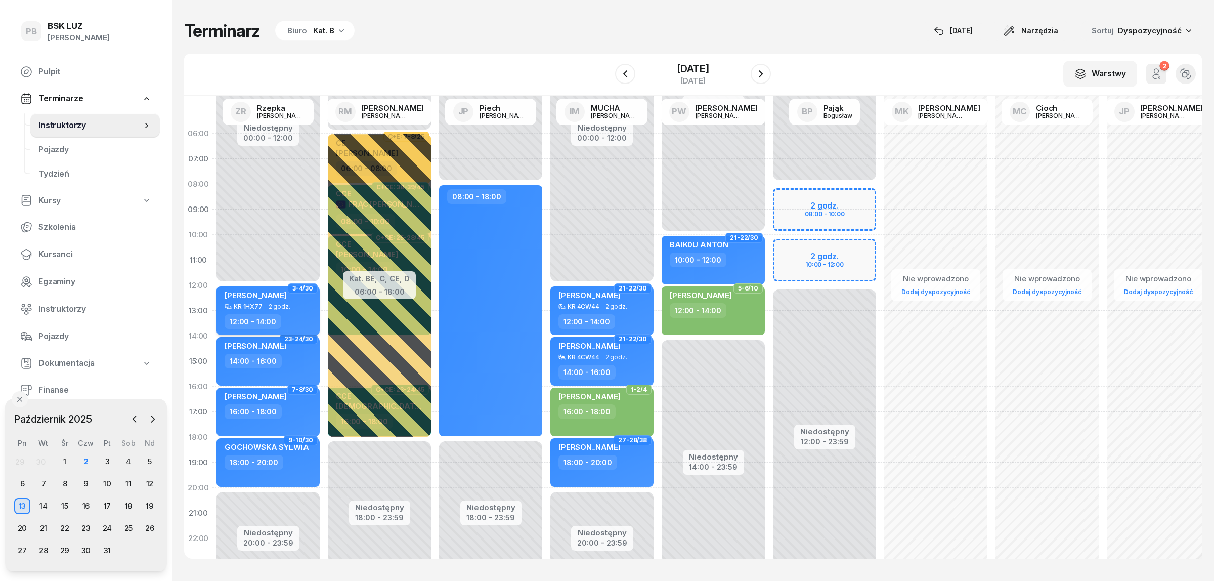
select select "12"
select select "14"
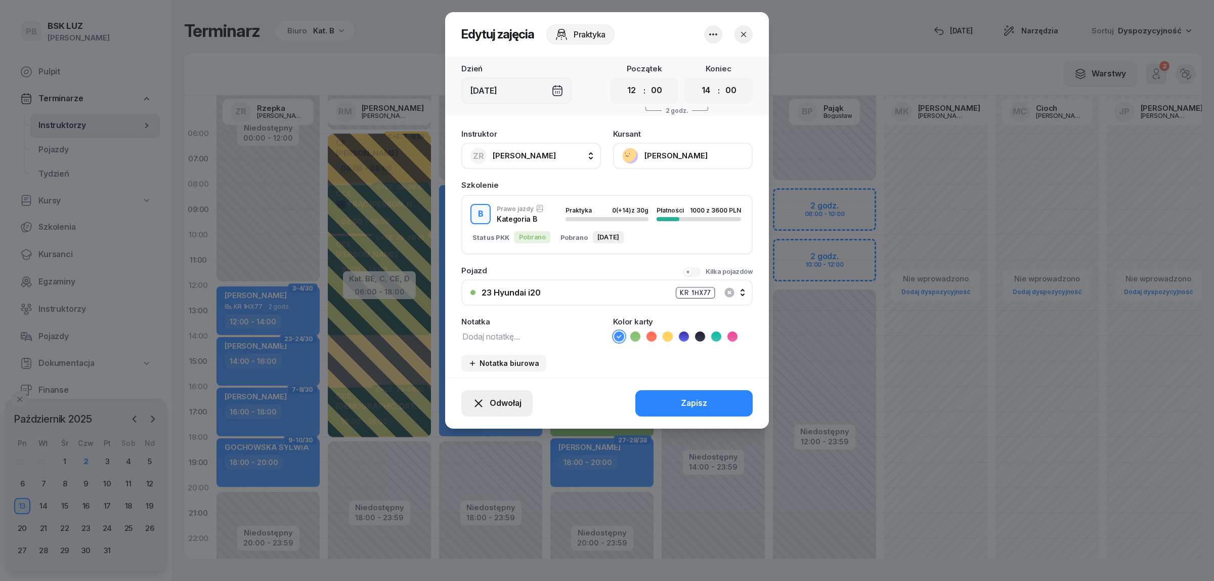
click at [510, 398] on span "Odwołaj" at bounding box center [506, 403] width 32 height 13
click at [468, 340] on div "Kursant odwołał" at bounding box center [479, 340] width 60 height 13
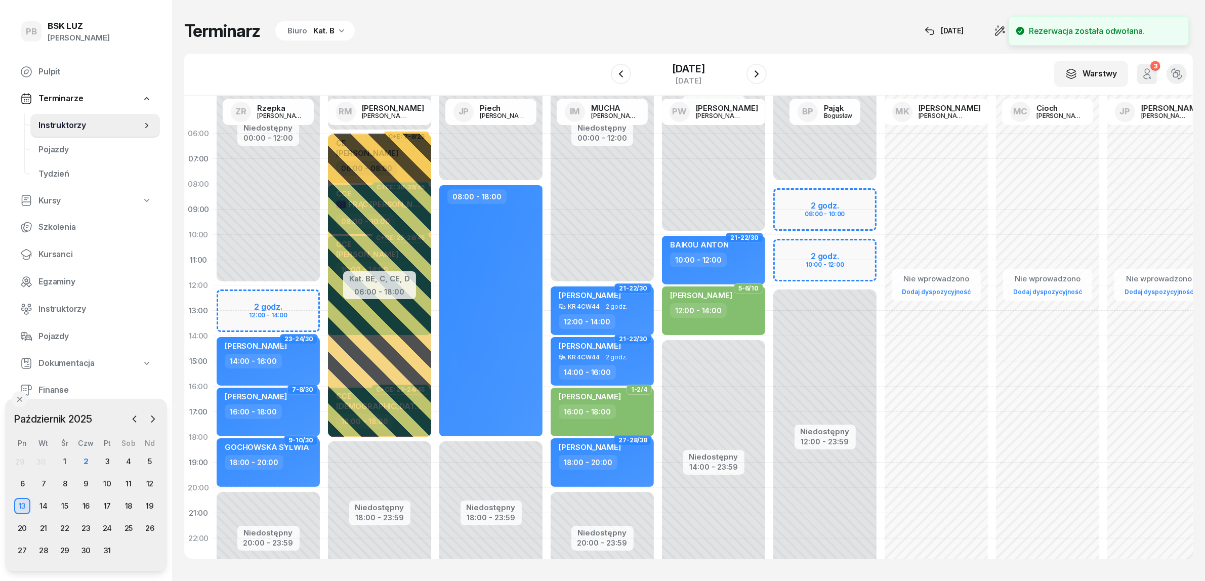
click at [399, 63] on div "W Wybierz AK [PERSON_NAME] BP [PERSON_NAME] DP [PERSON_NAME] GS [PERSON_NAME] I…" at bounding box center [688, 75] width 1008 height 42
click at [461, 44] on div "Terminarz Biuro Kat. B [DATE] Narzędzia Sortuj Dyspozycyjność W Wybierz AK [PER…" at bounding box center [688, 289] width 1008 height 579
click at [108, 459] on div "3" at bounding box center [107, 461] width 16 height 16
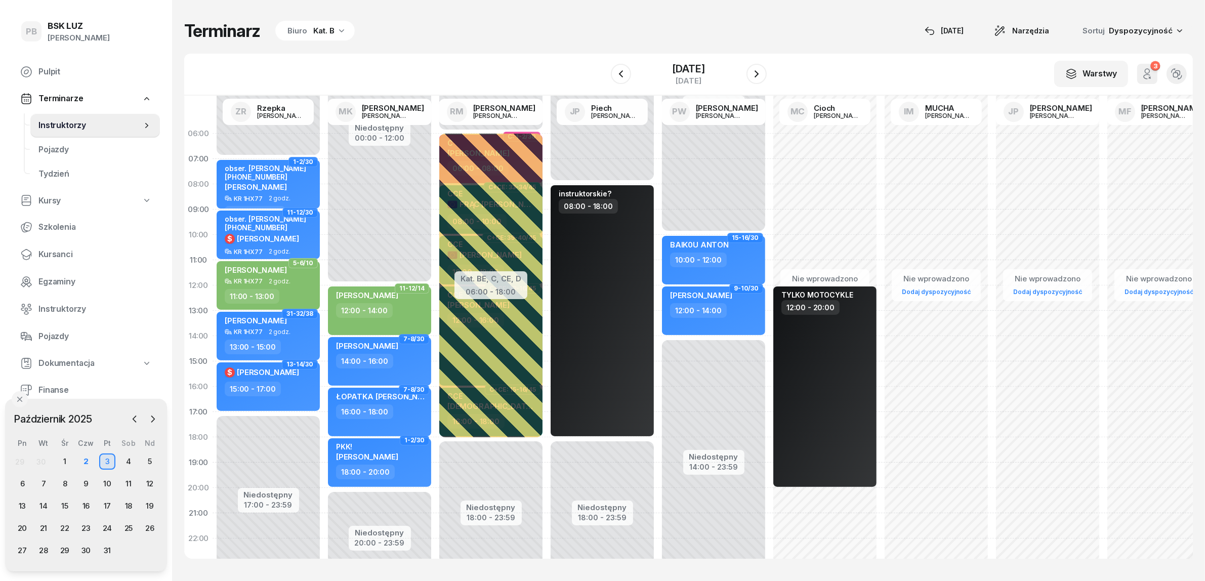
click at [324, 31] on div "Kat. B" at bounding box center [323, 31] width 21 height 12
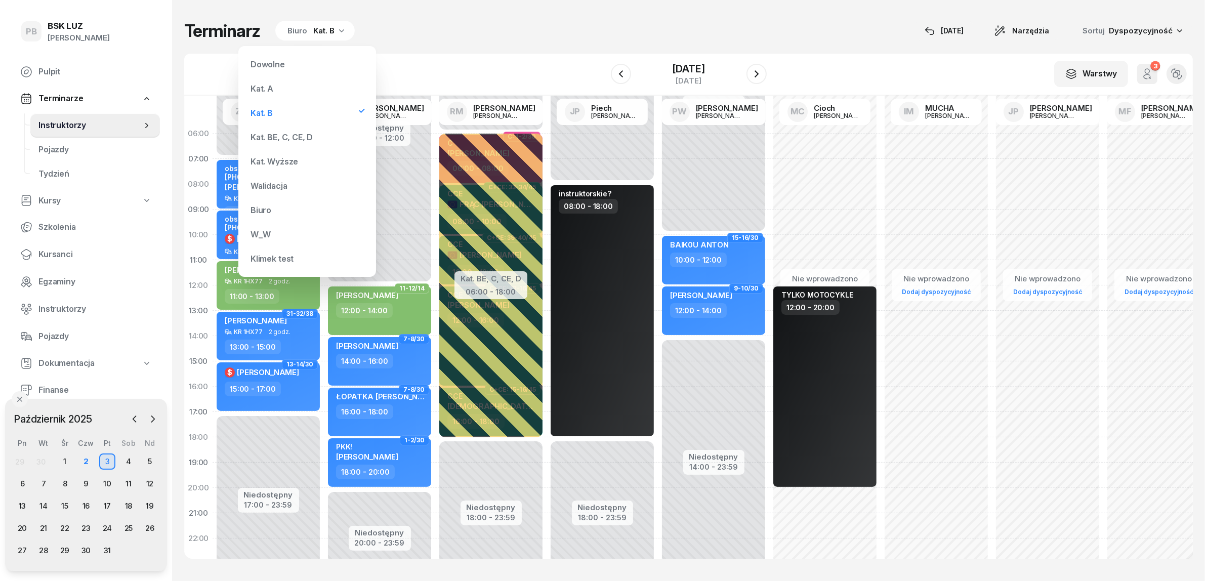
click at [289, 140] on div "Kat. BE, C, CE, D" at bounding box center [281, 137] width 62 height 8
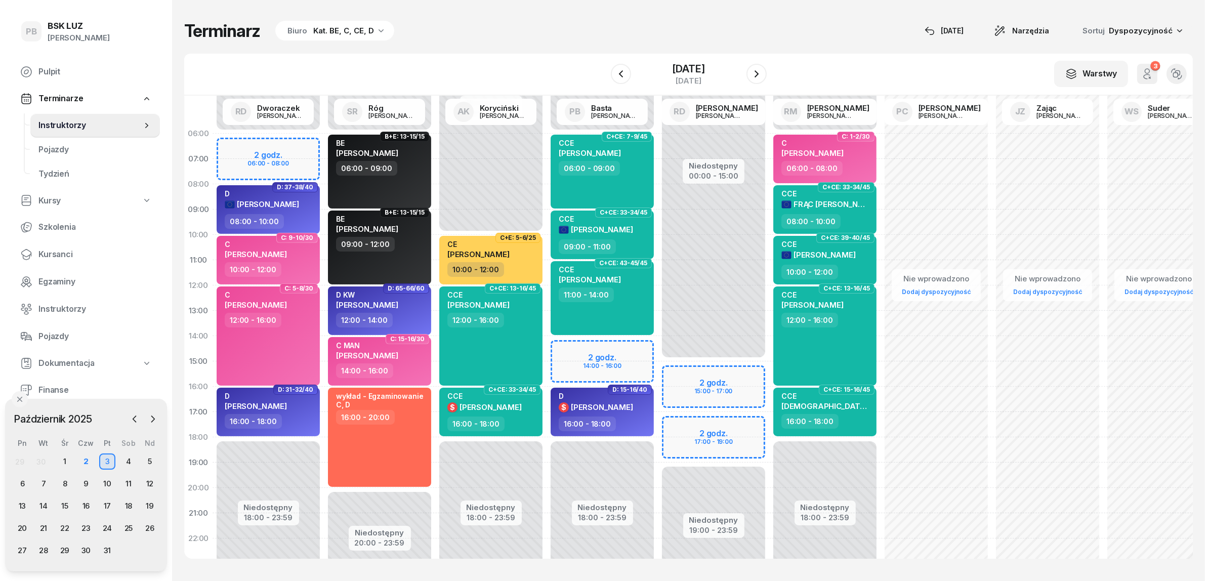
click at [449, 26] on div "Terminarz Biuro Kat. BE, C, CE, D [DATE] Narzędzia Sortuj Dyspozycyjność" at bounding box center [688, 30] width 1008 height 21
click at [856, 29] on div "Terminarz Biuro Kat. BE, C, CE, D [DATE] Narzędzia Sortuj Dyspozycyjność" at bounding box center [688, 30] width 1008 height 21
click at [61, 254] on span "Kursanci" at bounding box center [94, 254] width 113 height 13
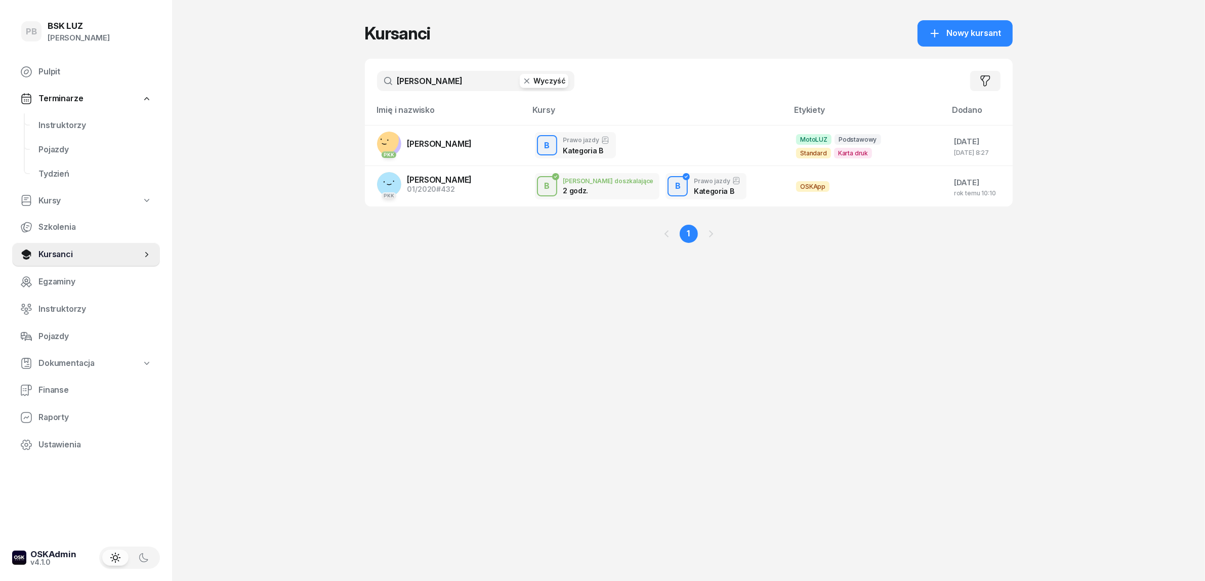
click at [434, 81] on input "[PERSON_NAME]" at bounding box center [475, 81] width 197 height 20
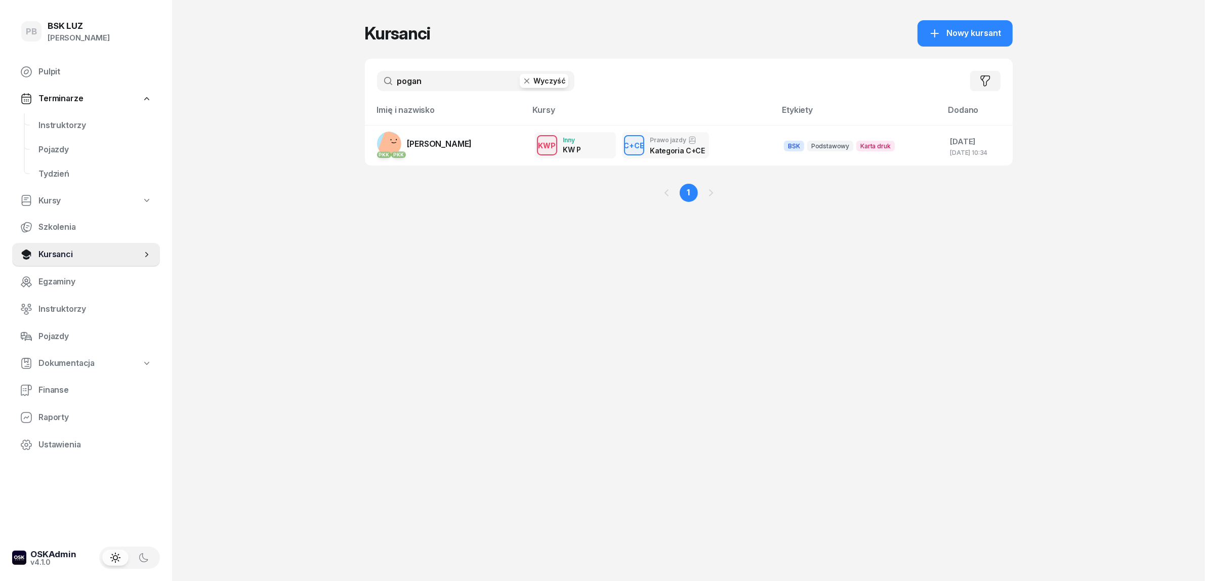
type input "pogan"
click at [429, 137] on link "PKK PKK POGAN [PERSON_NAME]" at bounding box center [424, 144] width 95 height 24
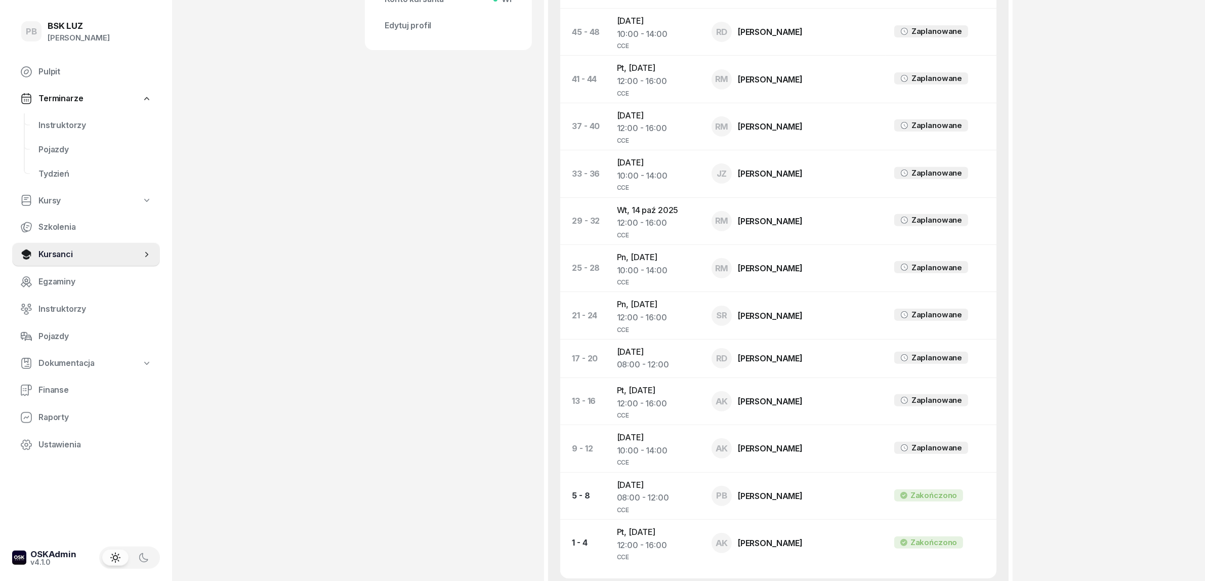
scroll to position [506, 0]
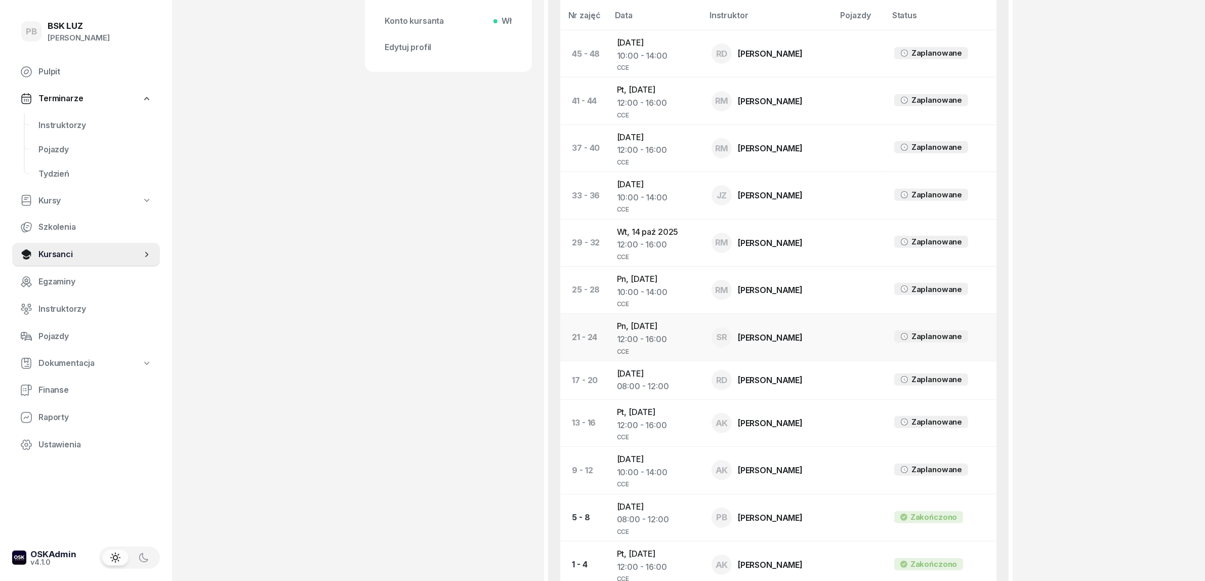
click at [637, 337] on td "Pn, [DATE] 12:00 - 16:00 CCE" at bounding box center [656, 337] width 95 height 47
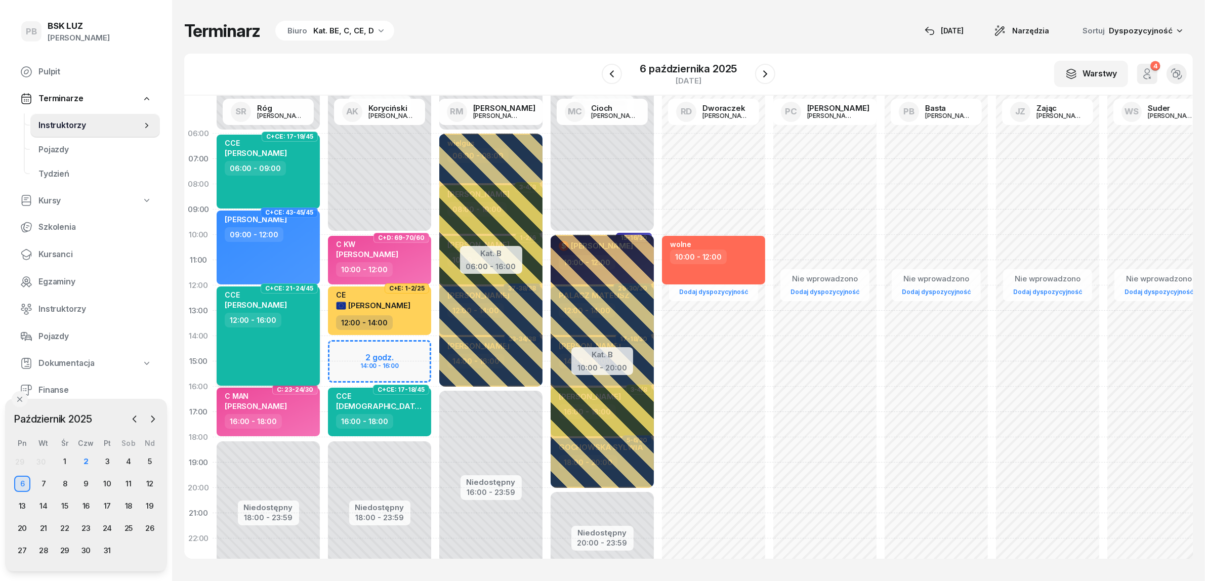
click at [294, 345] on div "CCE POGAN [PERSON_NAME] 12:00 - 16:00" at bounding box center [268, 335] width 103 height 99
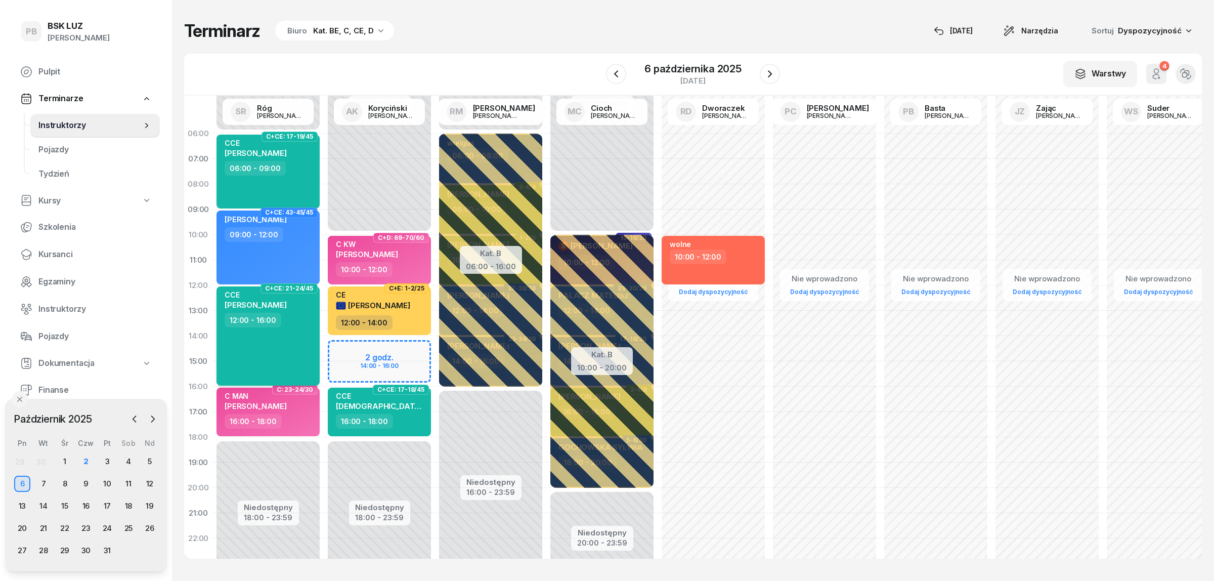
select select "12"
select select "16"
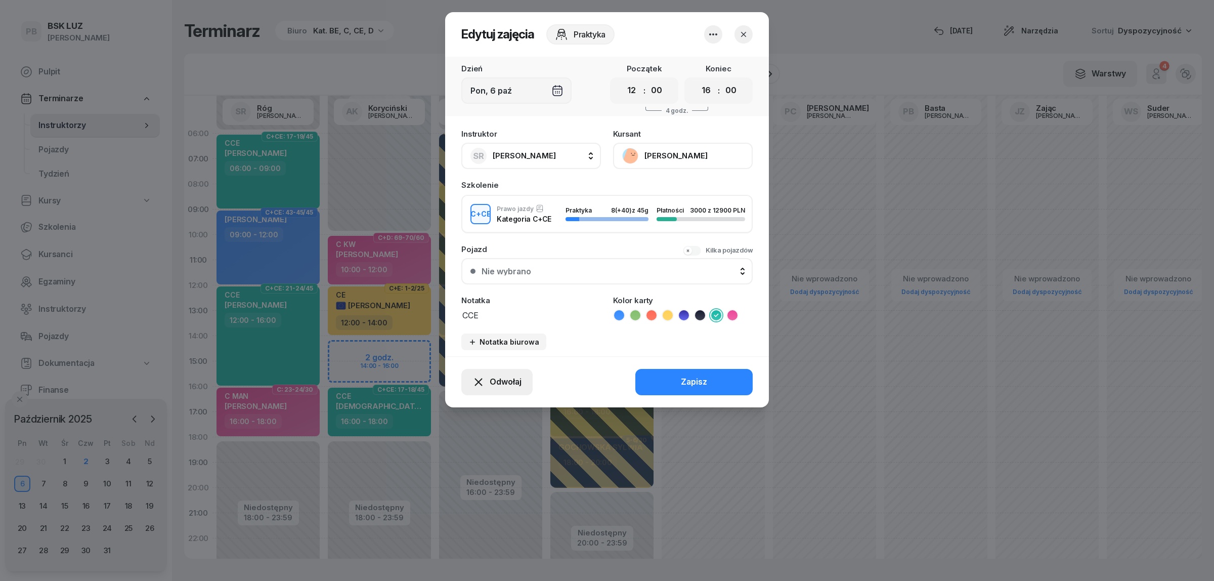
click at [492, 375] on span "Odwołaj" at bounding box center [506, 381] width 32 height 13
click at [504, 317] on div "Kursant odwołał" at bounding box center [479, 319] width 60 height 13
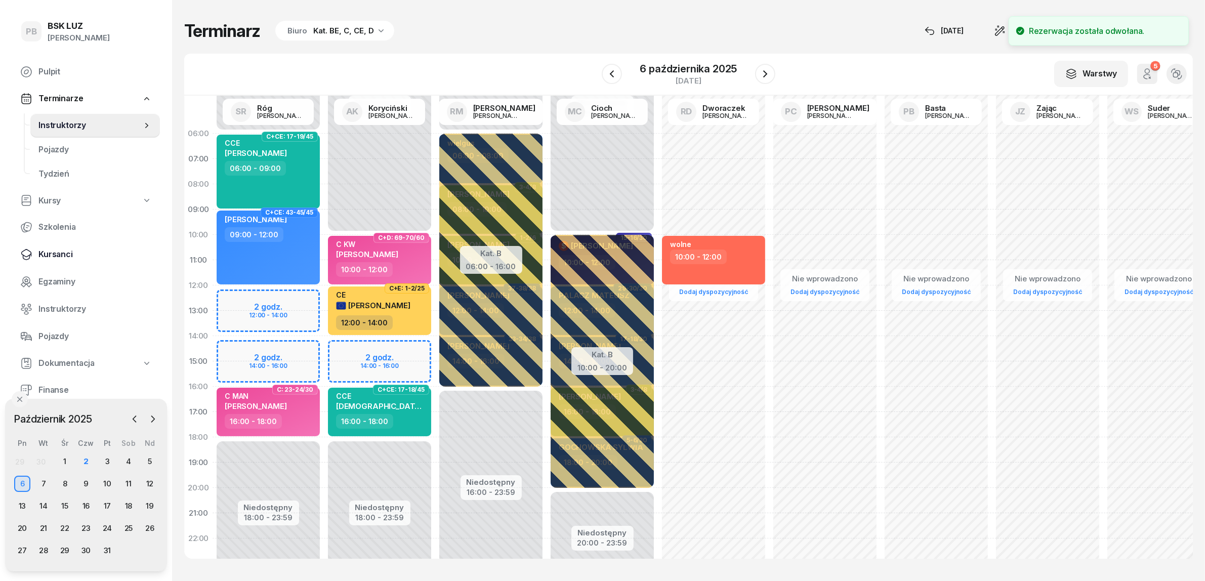
click at [53, 254] on span "Kursanci" at bounding box center [94, 254] width 113 height 13
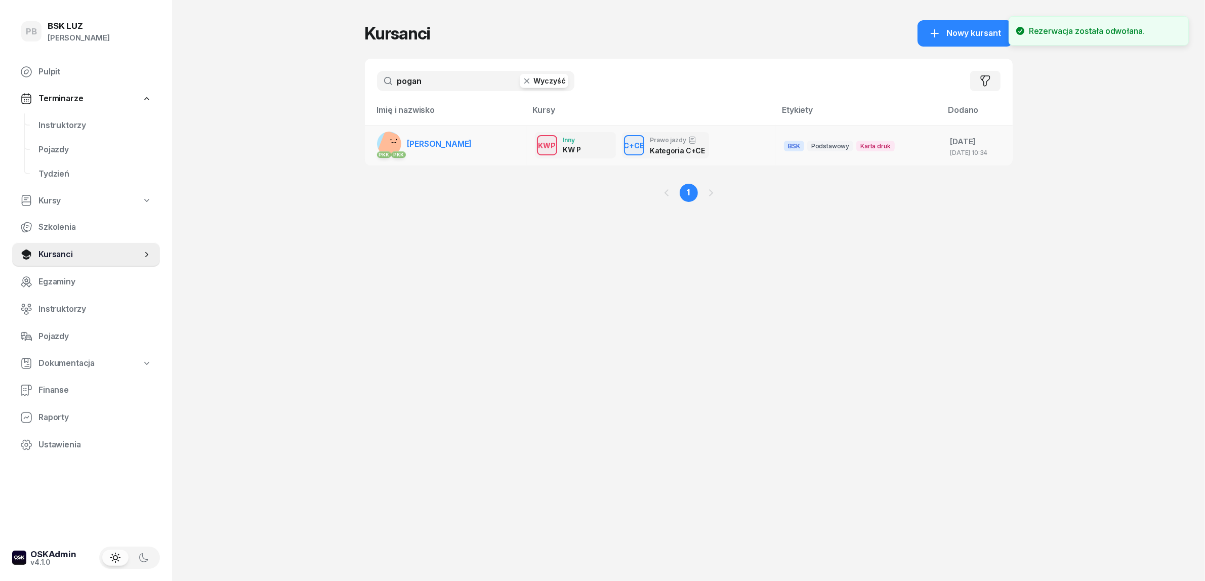
click at [436, 139] on span "[PERSON_NAME]" at bounding box center [439, 144] width 65 height 10
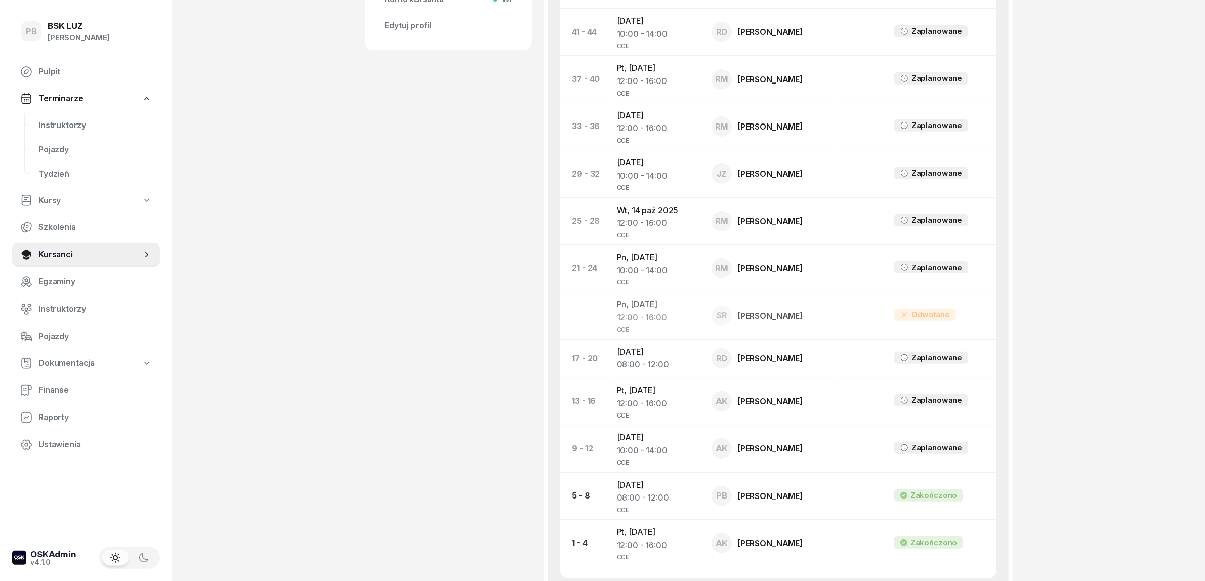
scroll to position [506, 0]
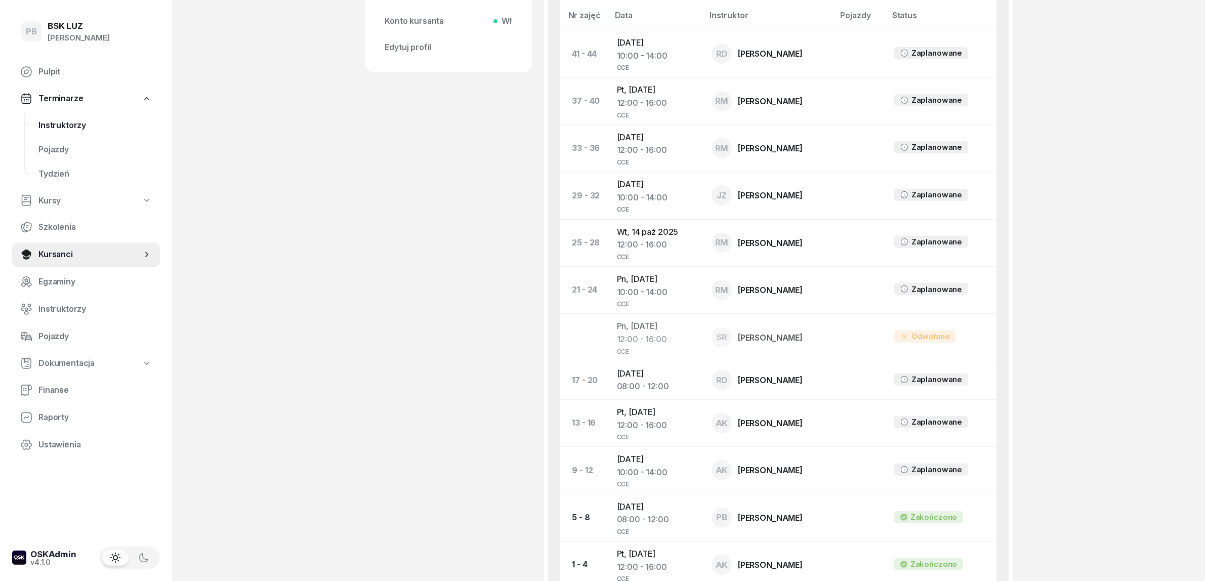
click at [59, 124] on span "Instruktorzy" at bounding box center [94, 125] width 113 height 13
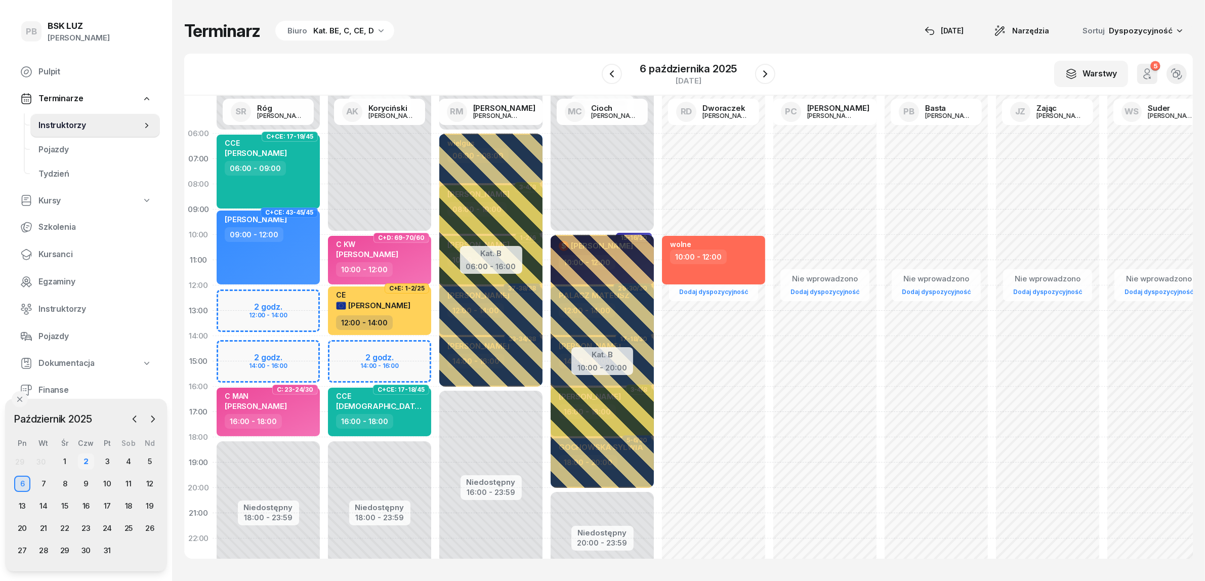
click at [89, 459] on div "2" at bounding box center [86, 461] width 16 height 16
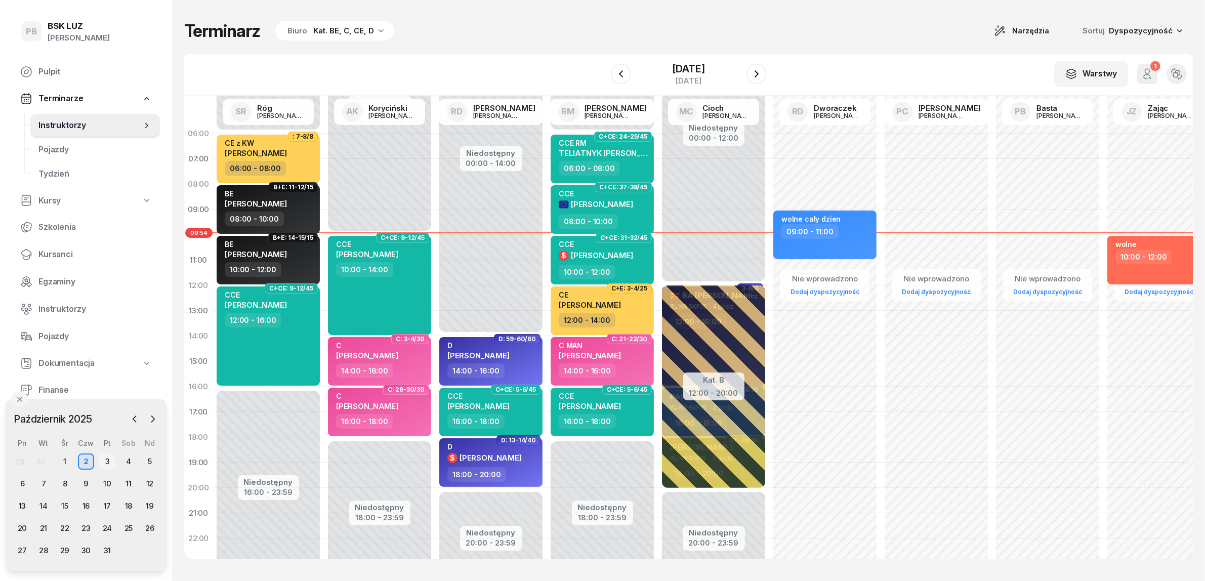
click at [108, 457] on div "3" at bounding box center [107, 461] width 16 height 16
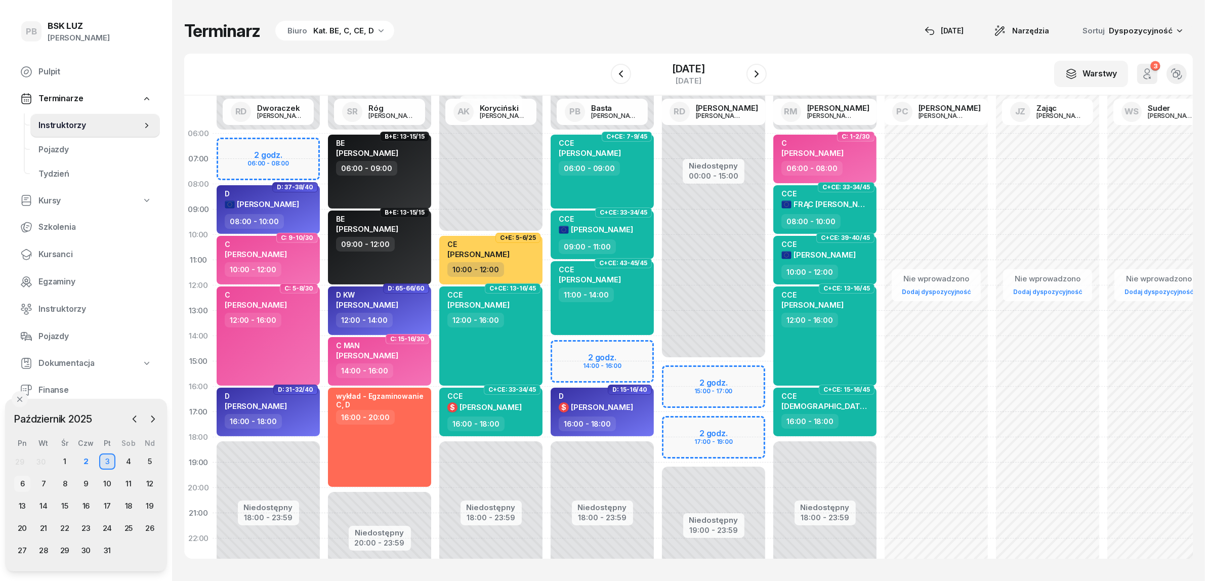
click at [23, 481] on div "6" at bounding box center [22, 484] width 16 height 16
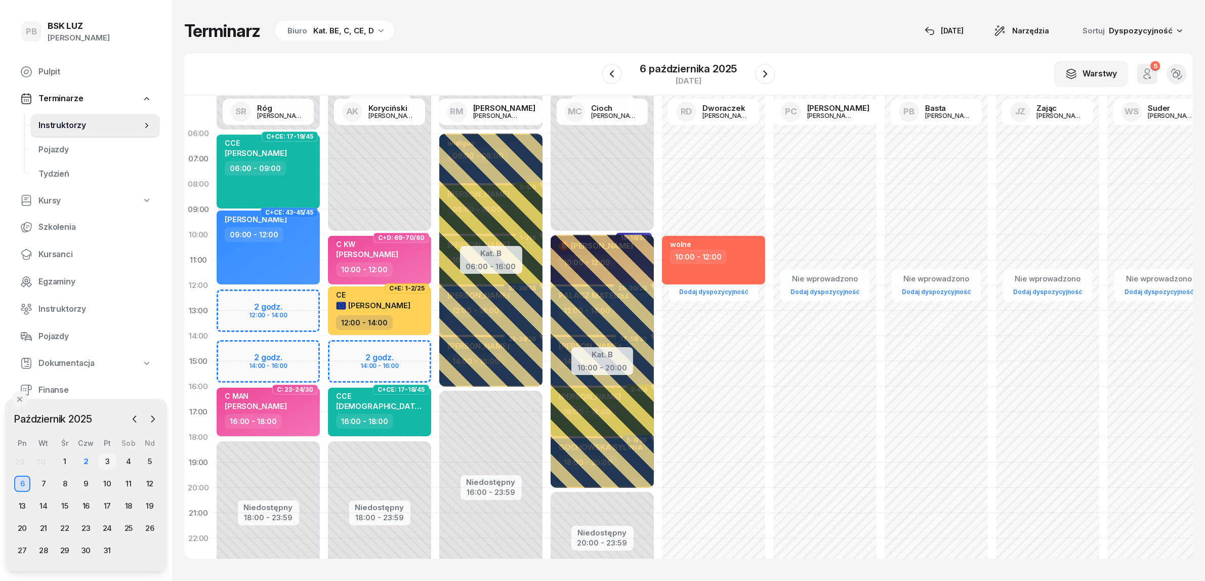
click at [105, 460] on div "3" at bounding box center [107, 461] width 16 height 16
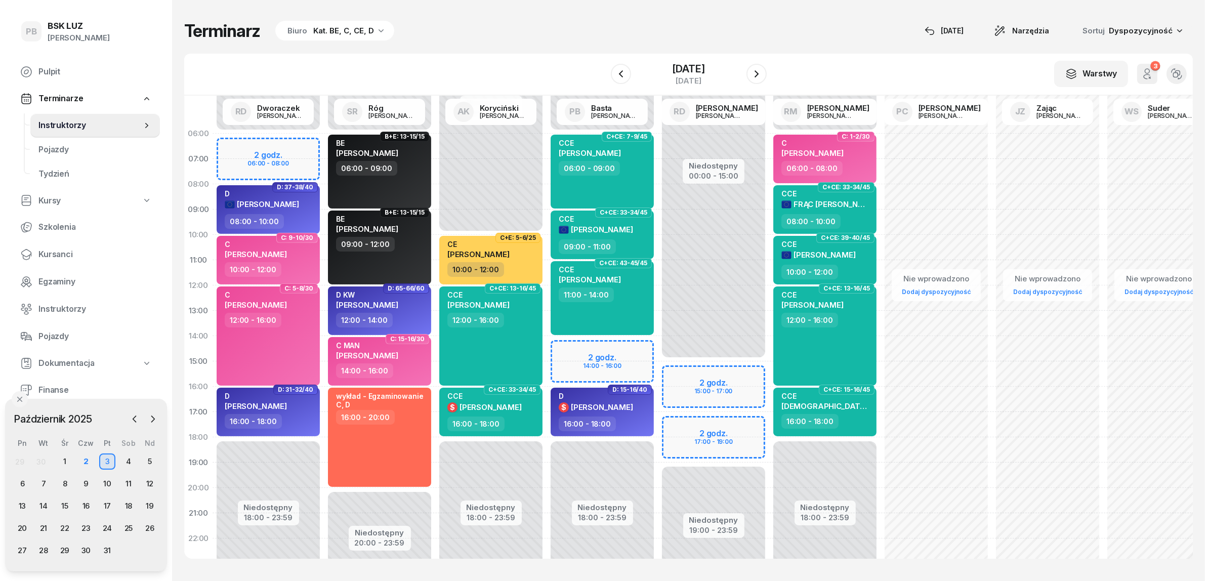
click at [342, 39] on div "Biuro Kat. BE, C, CE, D" at bounding box center [334, 31] width 119 height 20
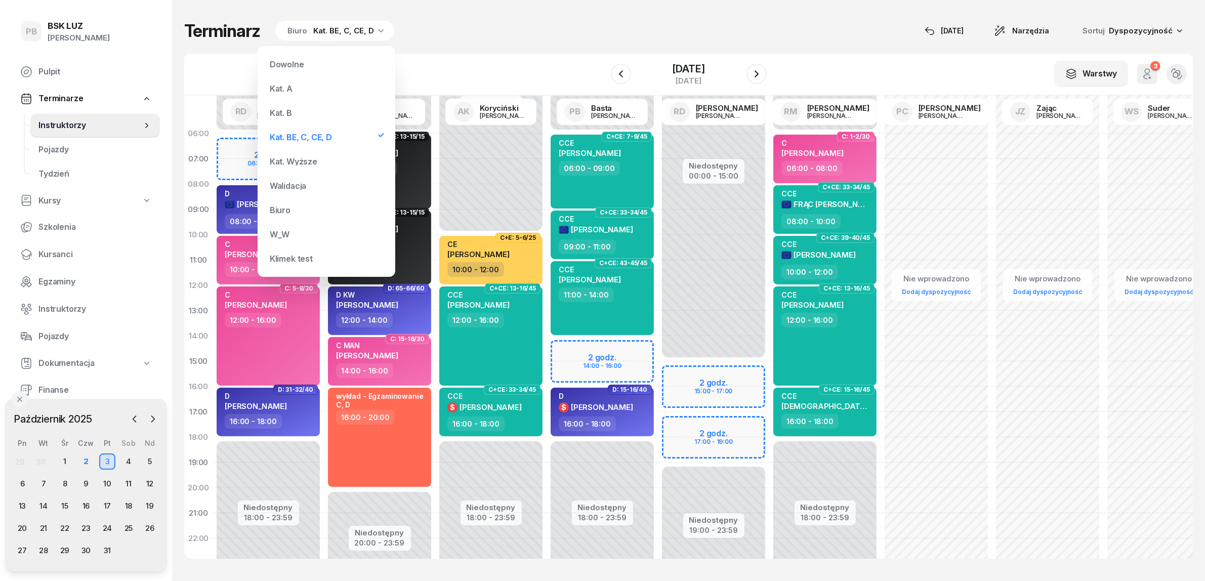
click at [305, 111] on div "Kat. B" at bounding box center [326, 113] width 121 height 20
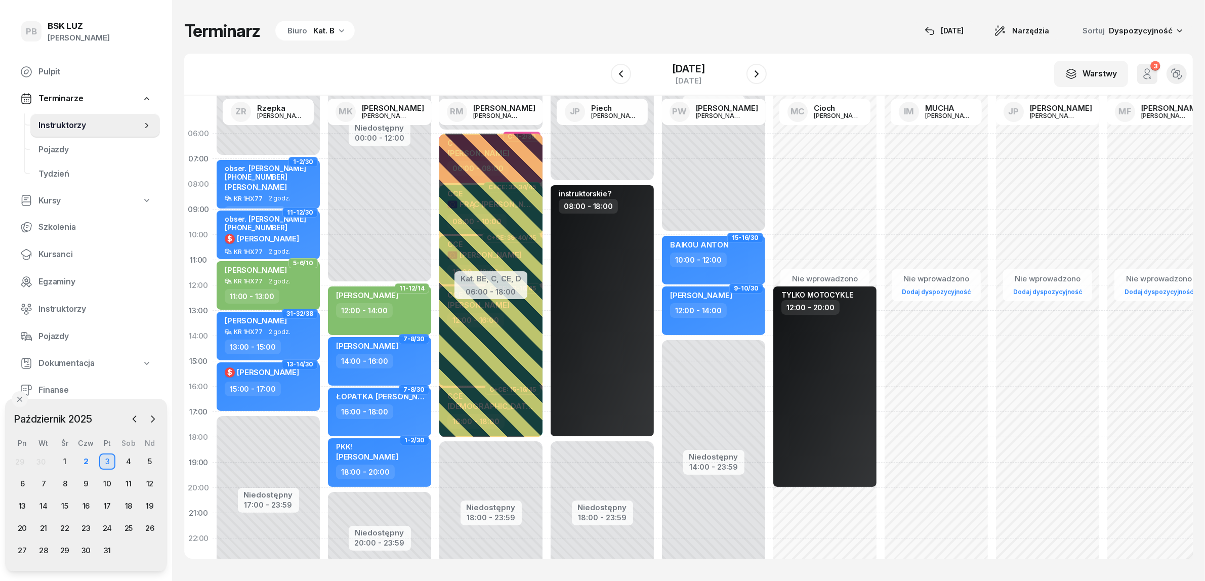
click at [318, 30] on div "Kat. B" at bounding box center [323, 31] width 21 height 12
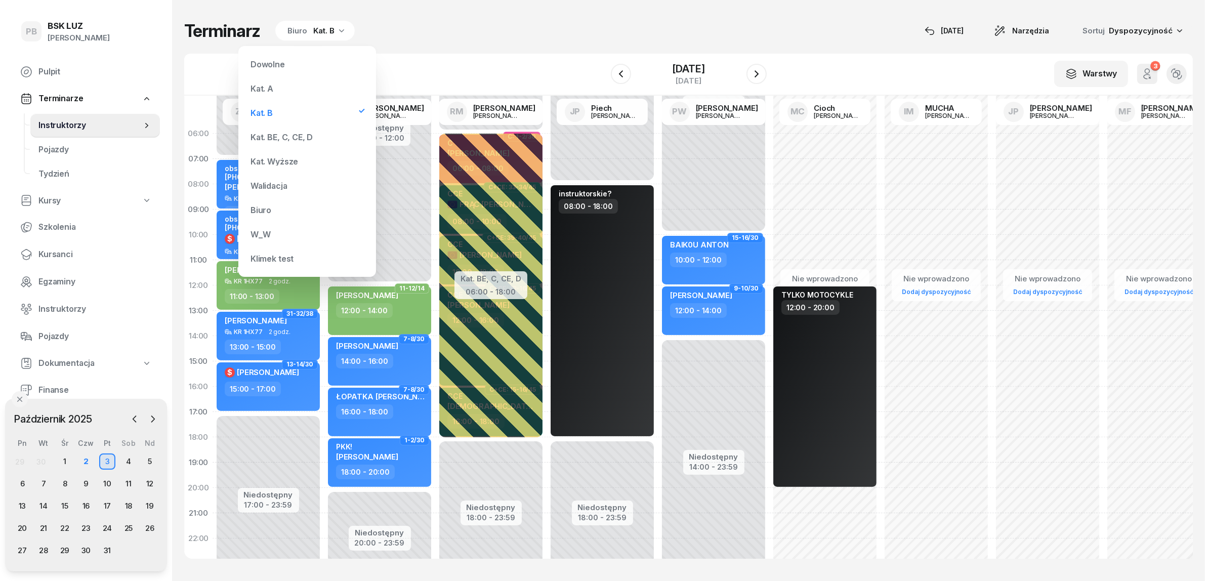
click at [299, 92] on div "Kat. A" at bounding box center [306, 88] width 121 height 20
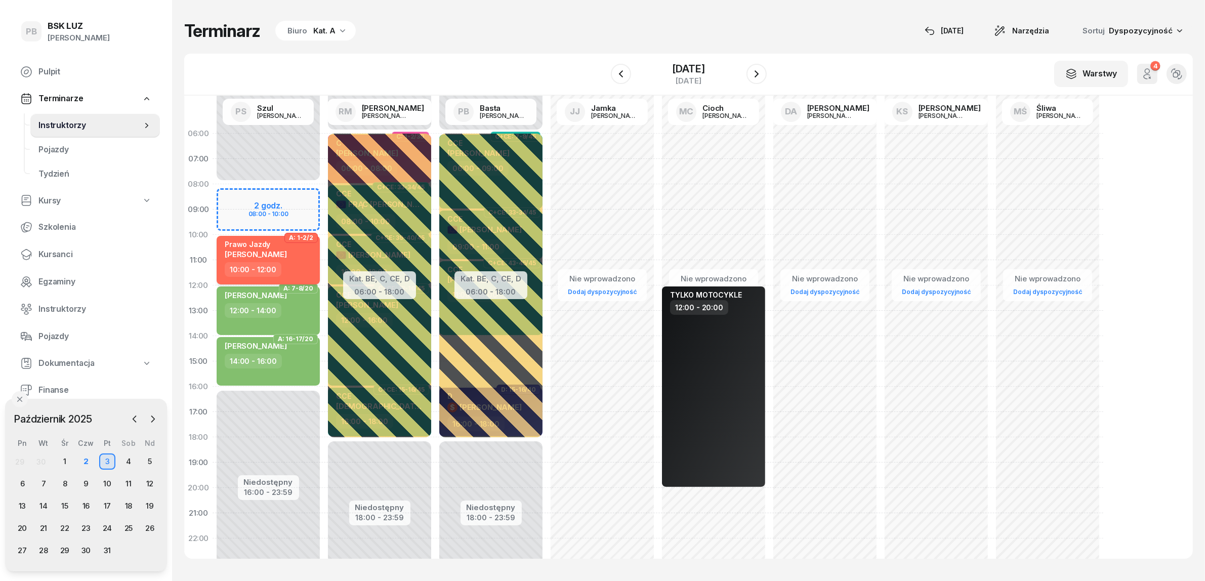
click at [303, 257] on div "Prawo Jazdy [PERSON_NAME]" at bounding box center [269, 251] width 89 height 22
select select "10"
select select "12"
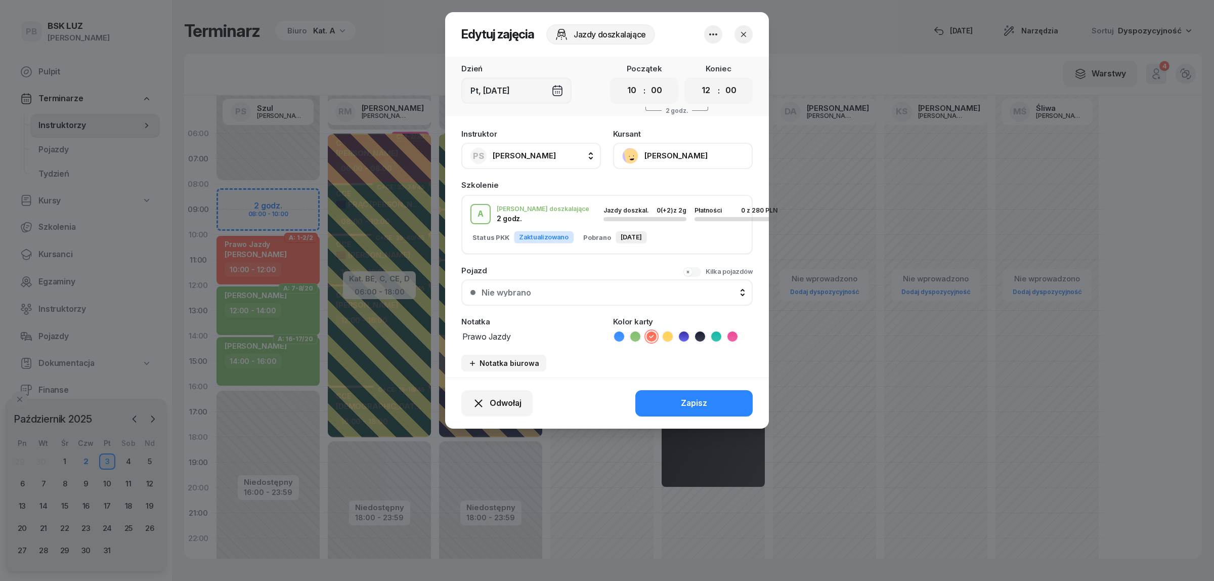
click at [674, 158] on button "[PERSON_NAME]" at bounding box center [683, 156] width 140 height 26
click at [674, 183] on link "Otwórz profil" at bounding box center [682, 189] width 134 height 25
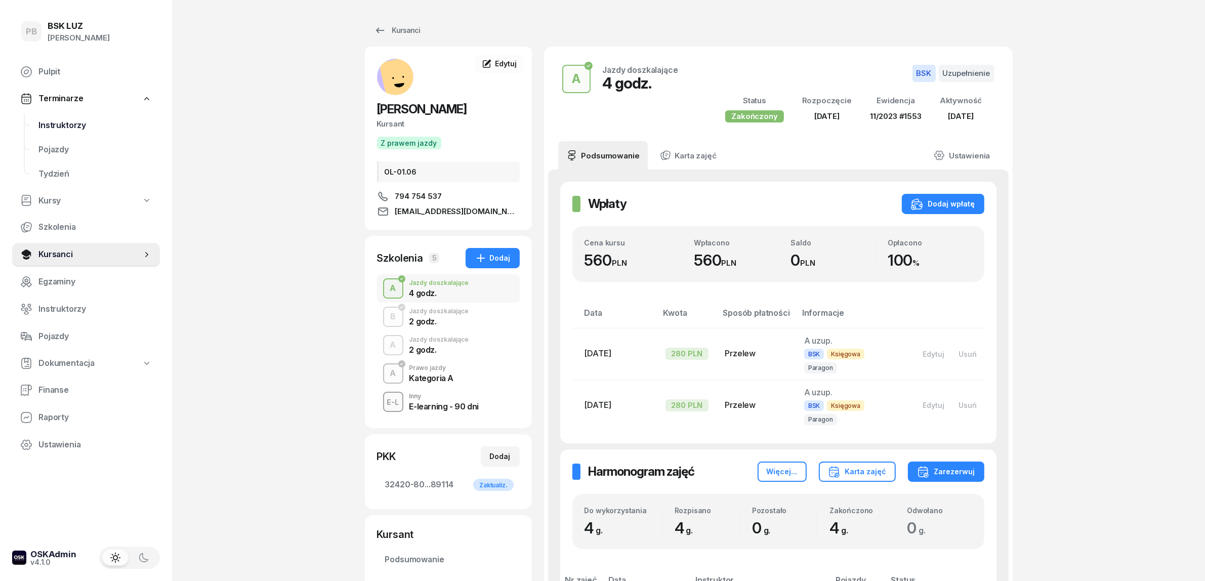
click at [67, 125] on span "Instruktorzy" at bounding box center [94, 125] width 113 height 13
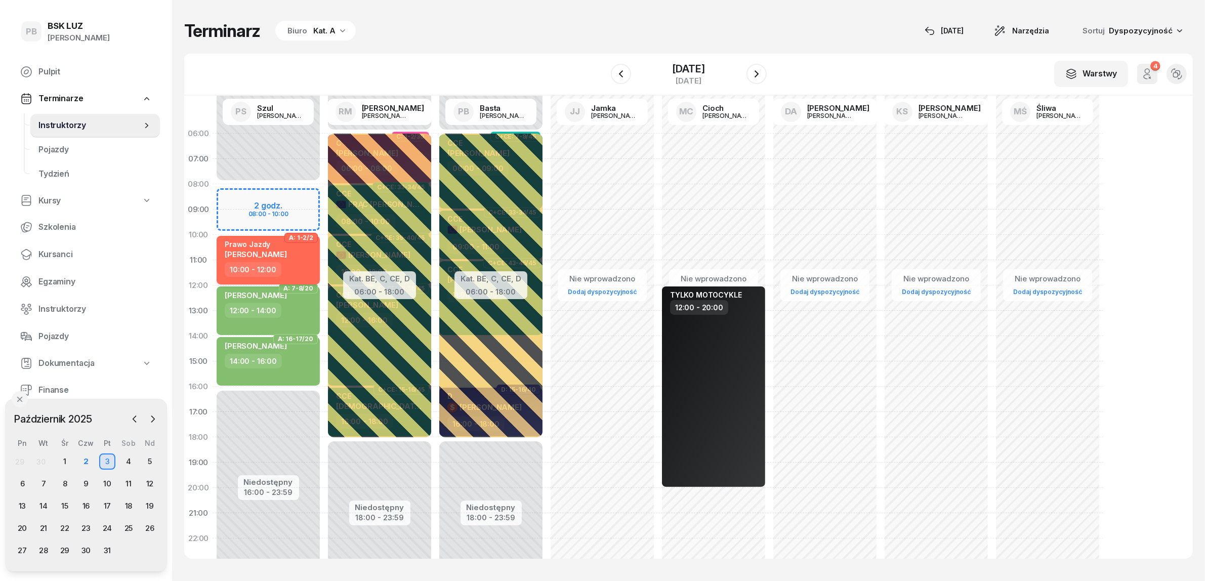
click at [297, 267] on div "10:00 - 12:00" at bounding box center [269, 269] width 89 height 15
select select "10"
select select "12"
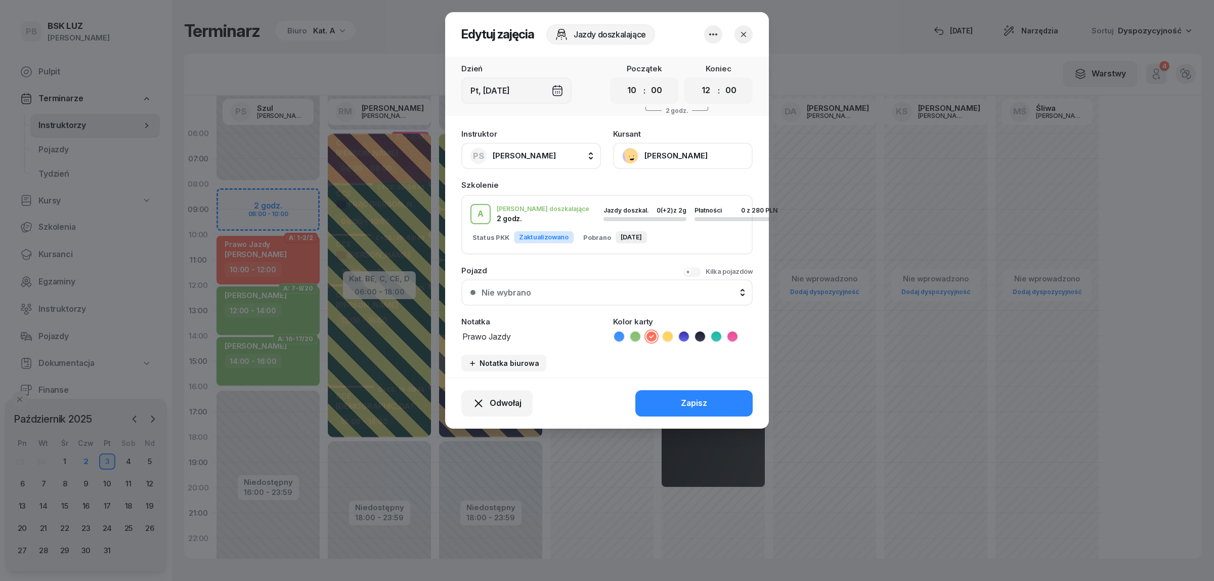
click at [671, 154] on button "[PERSON_NAME]" at bounding box center [683, 156] width 140 height 26
click at [520, 406] on span "Odwołaj" at bounding box center [506, 403] width 32 height 13
click at [475, 340] on div "Kursant odwołał" at bounding box center [479, 340] width 60 height 13
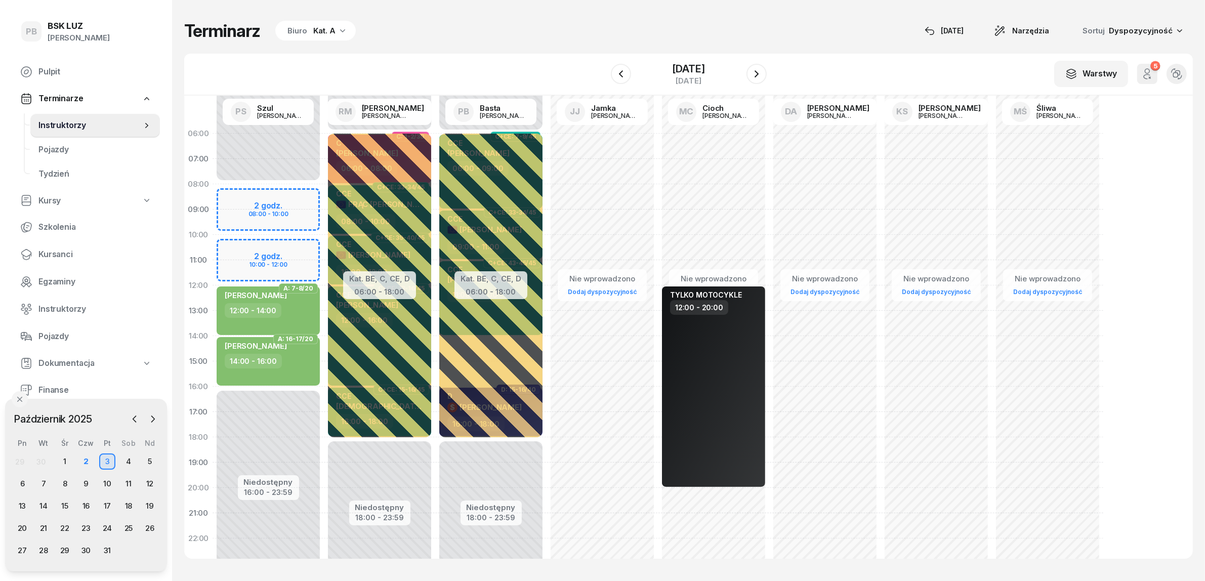
click at [775, 39] on div "Terminarz Biuro Kat. A [DATE] Narzędzia Sortuj Dyspozycyjność" at bounding box center [688, 30] width 1008 height 21
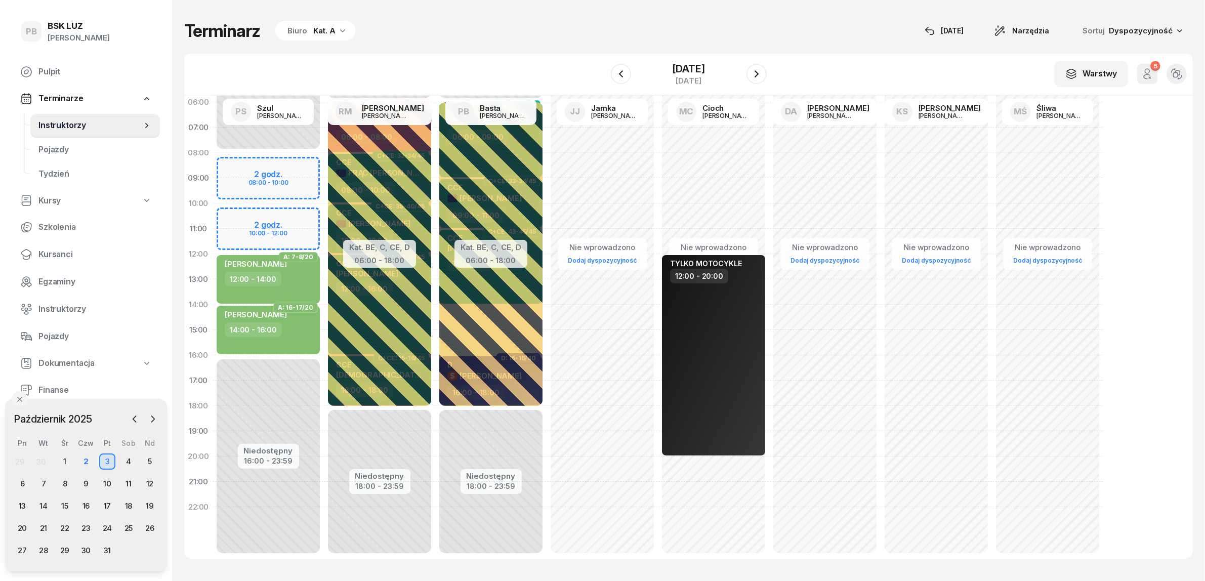
scroll to position [42, 0]
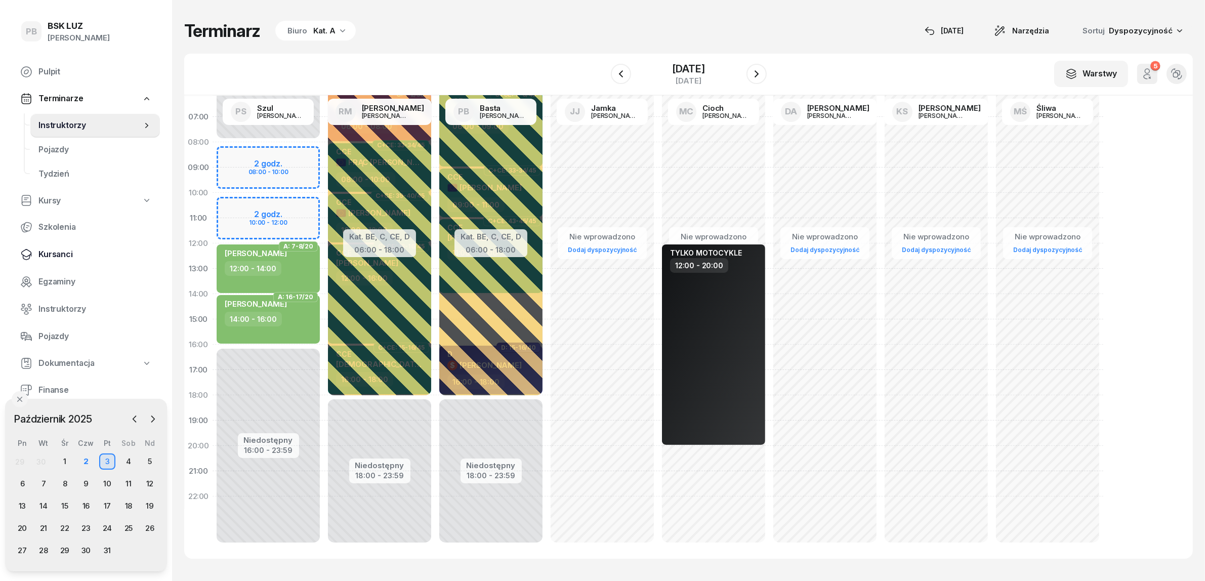
click at [39, 252] on span "Kursanci" at bounding box center [94, 254] width 113 height 13
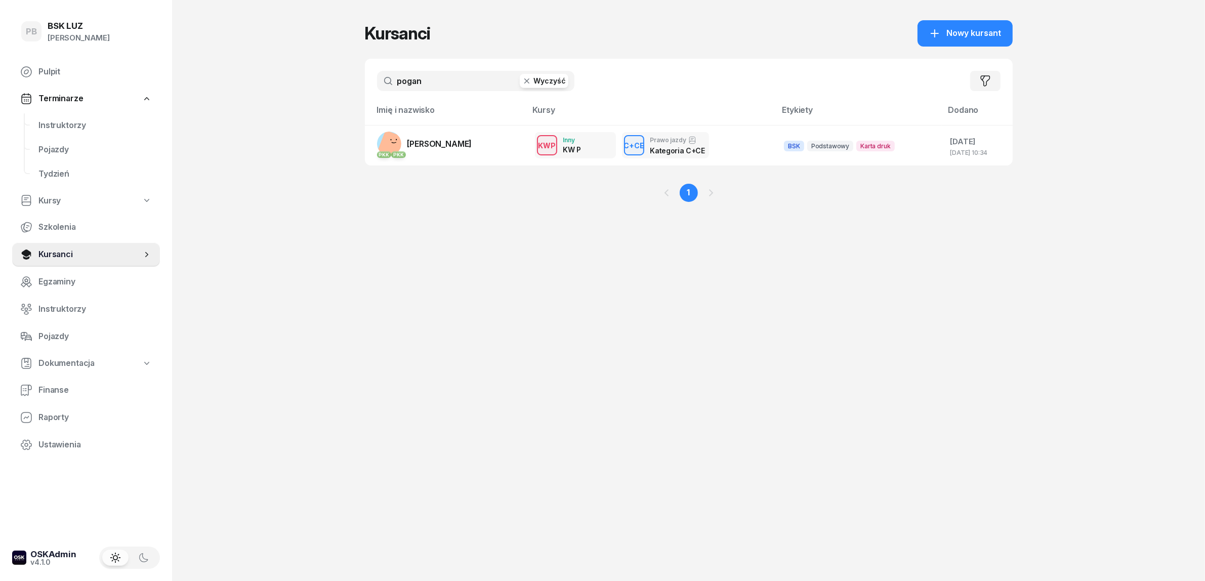
click at [433, 78] on input "pogan" at bounding box center [475, 81] width 197 height 20
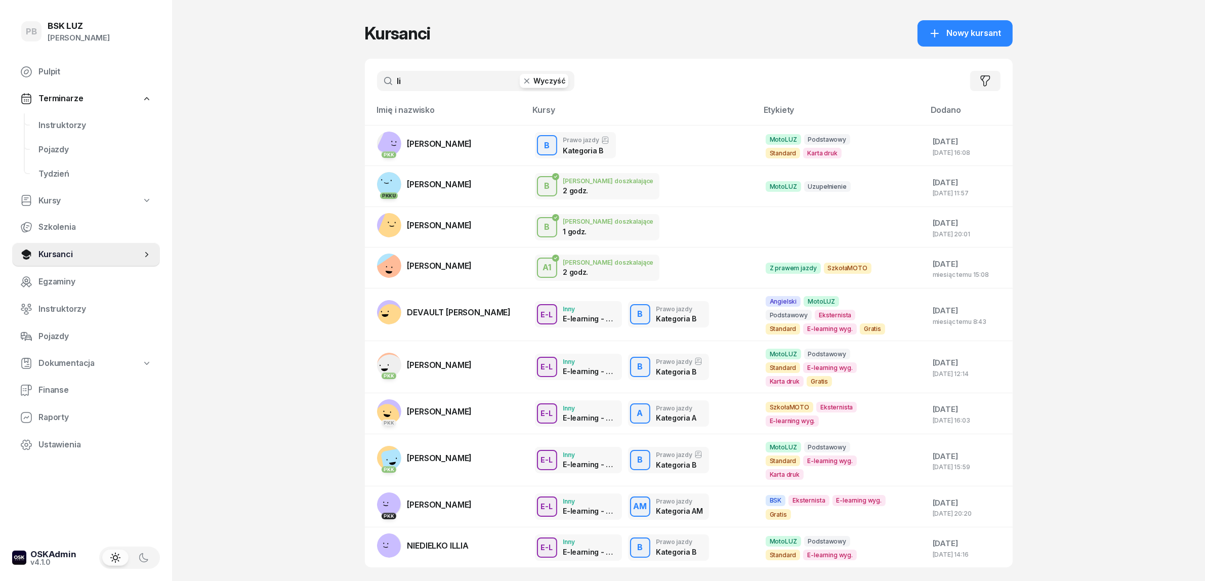
type input "l"
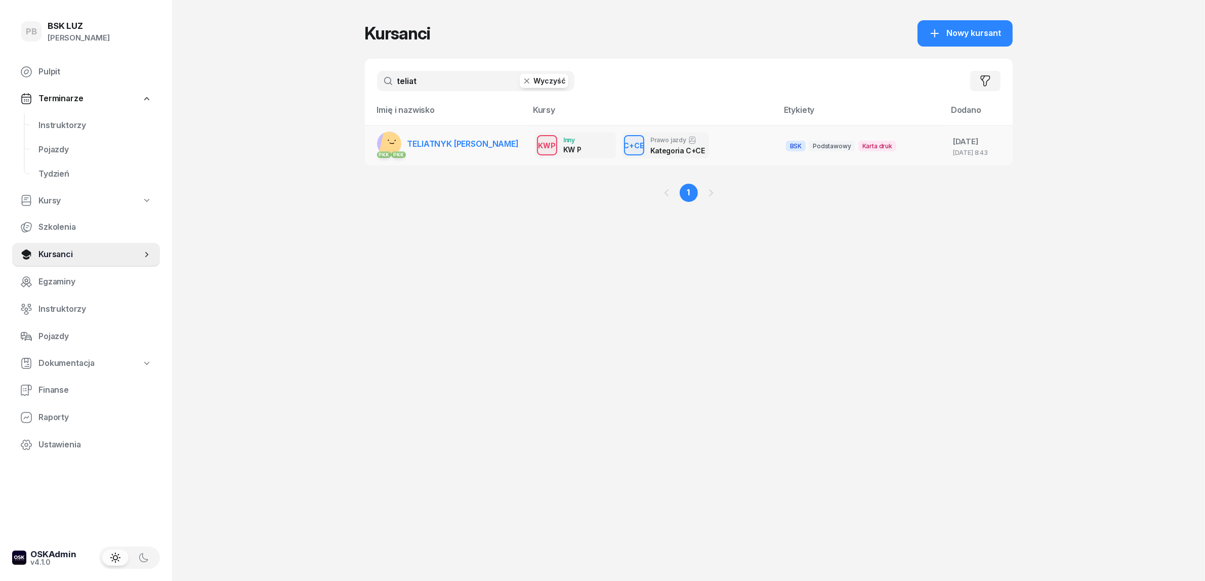
type input "teliat"
click at [485, 142] on span "TELIATNYK [PERSON_NAME]" at bounding box center [462, 144] width 111 height 10
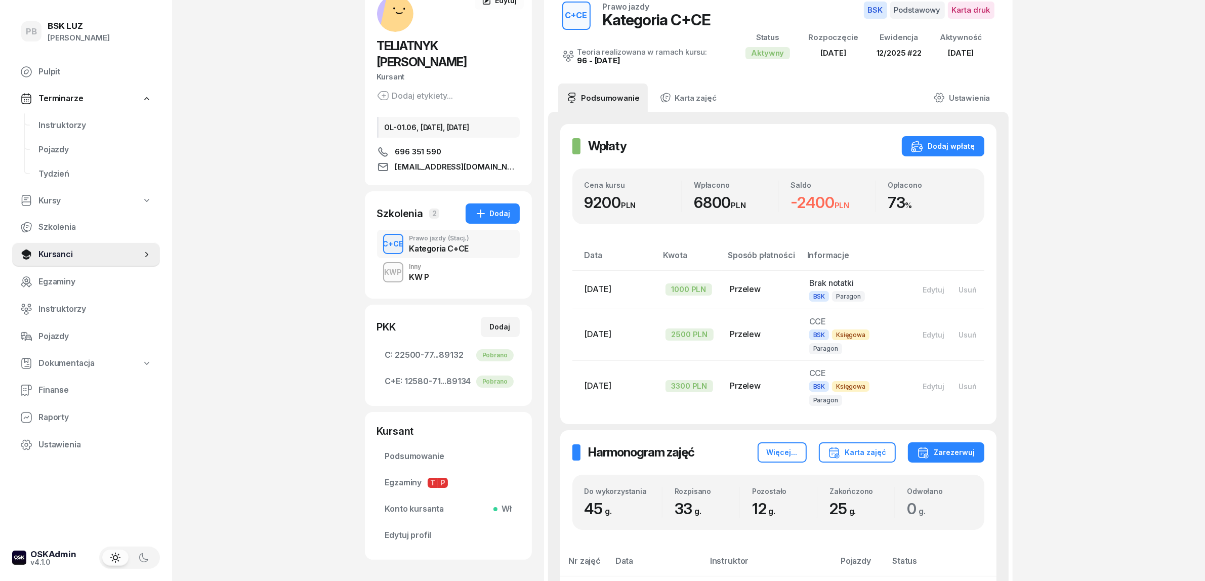
scroll to position [126, 0]
